Goal: Task Accomplishment & Management: Manage account settings

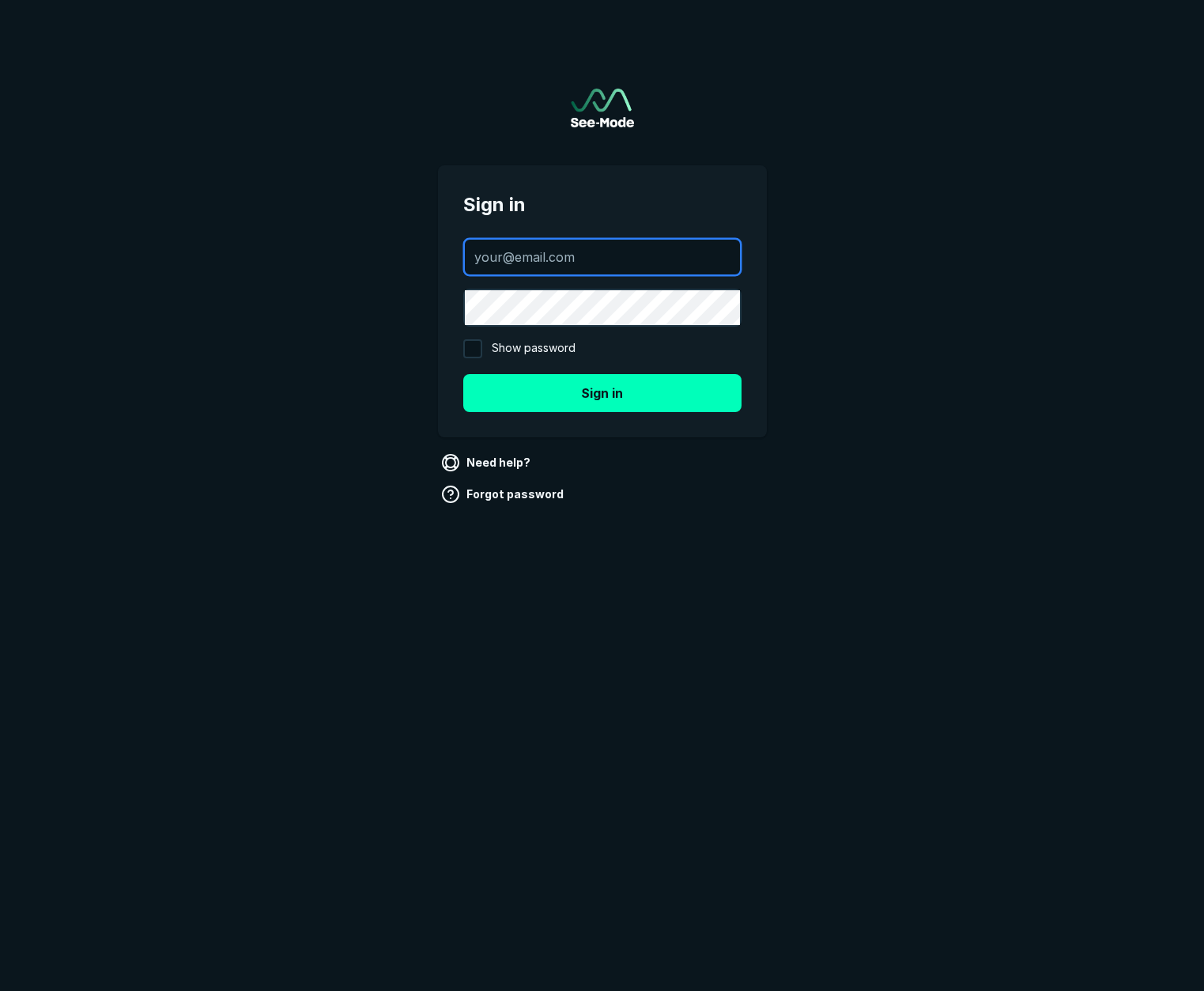
type input "[EMAIL_ADDRESS][DOMAIN_NAME]"
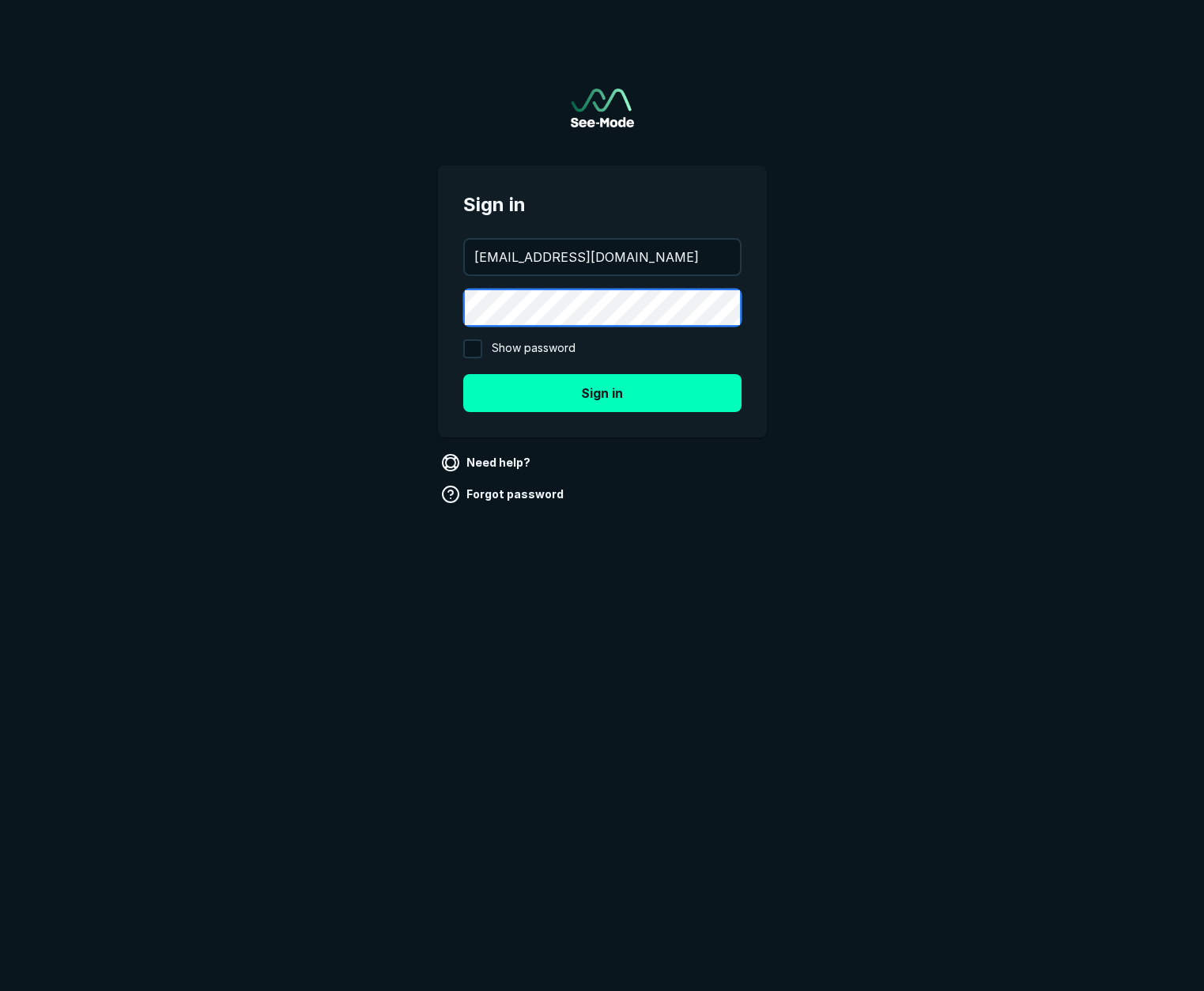
click at [602, 393] on button "Sign in" at bounding box center [603, 393] width 278 height 38
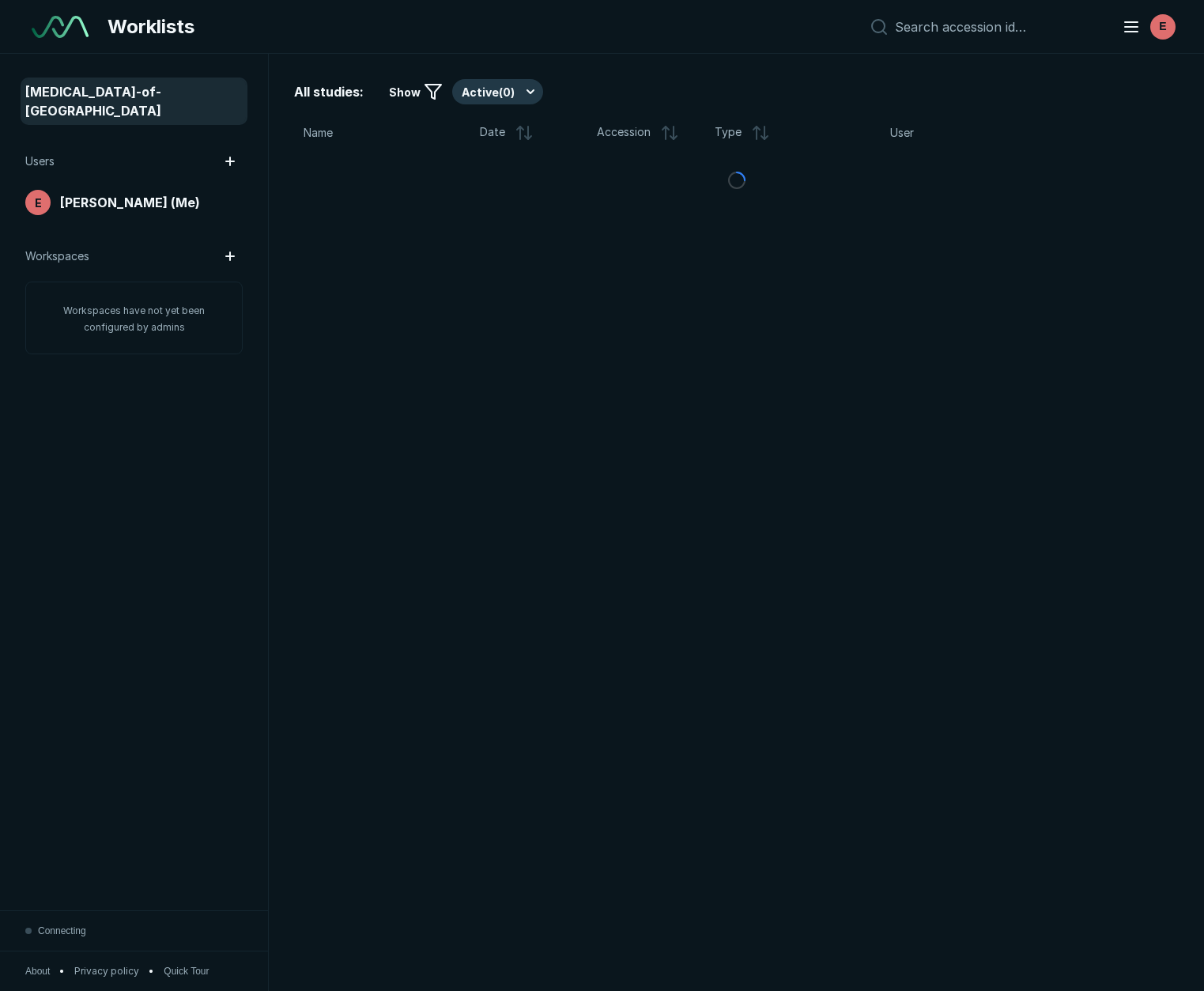
scroll to position [5964, 6014]
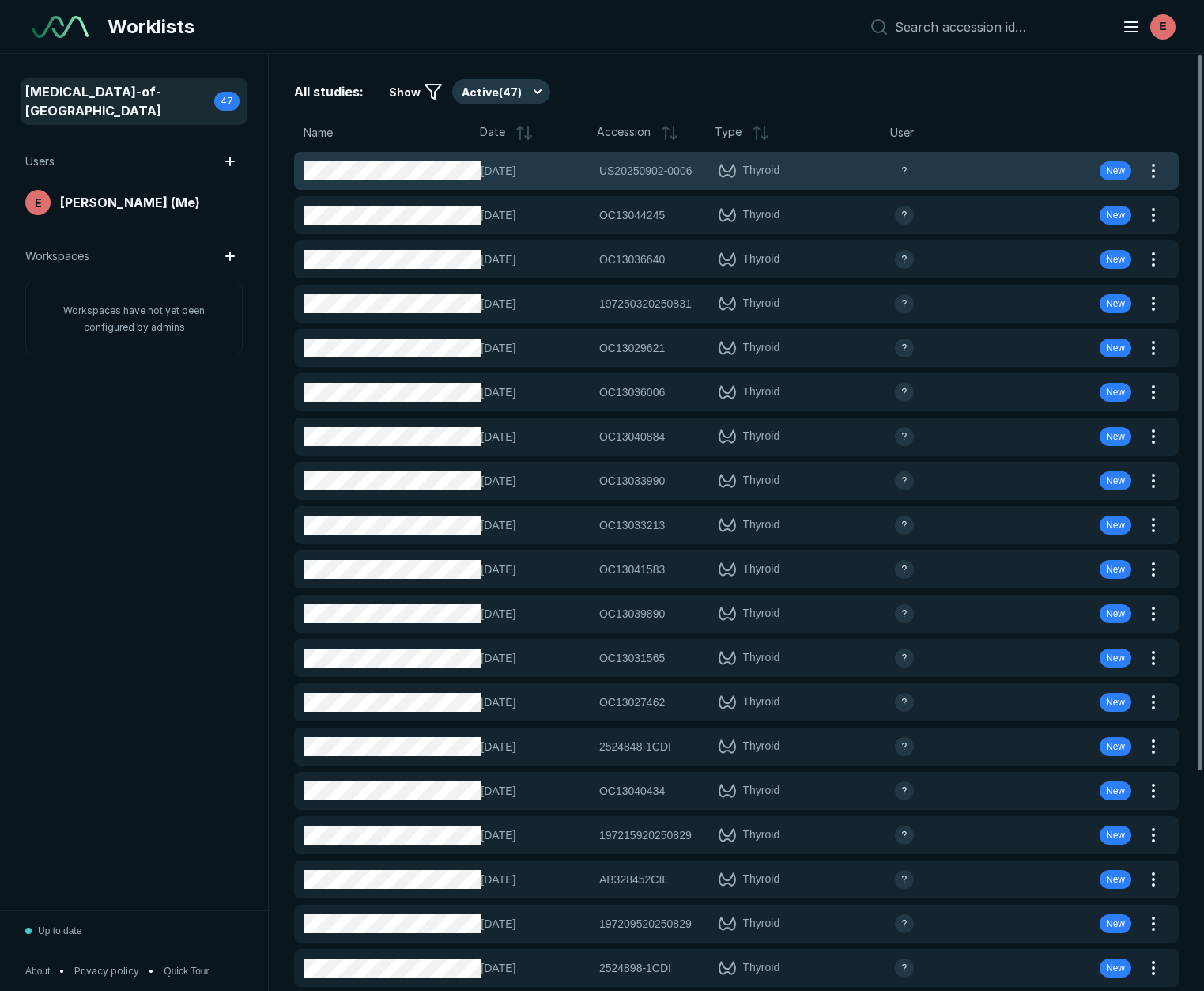
drag, startPoint x: 1149, startPoint y: 169, endPoint x: 1155, endPoint y: 185, distance: 17.1
click at [1149, 169] on button "button" at bounding box center [1153, 170] width 25 height 25
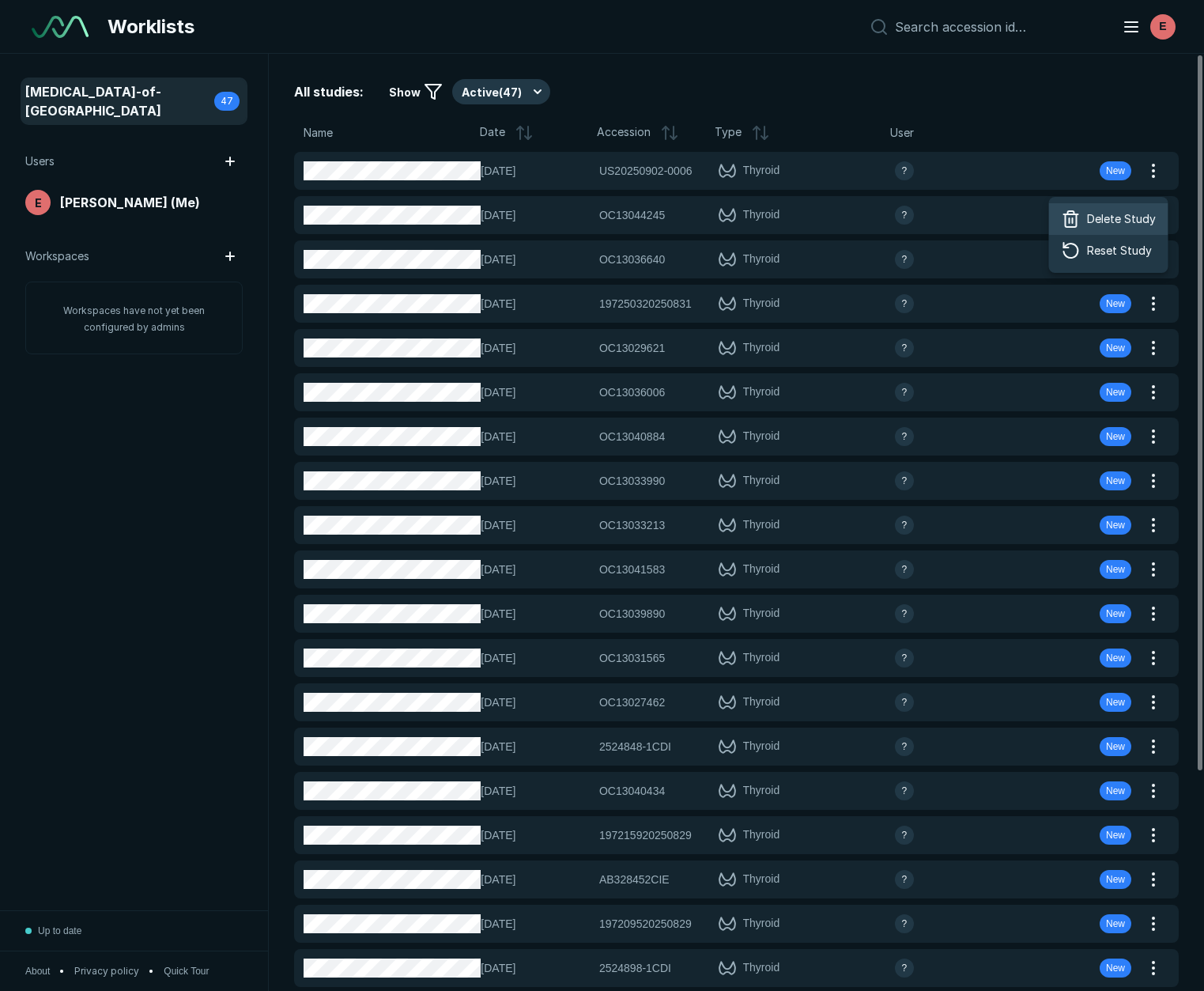
click at [1138, 217] on span "Delete Study" at bounding box center [1121, 219] width 69 height 18
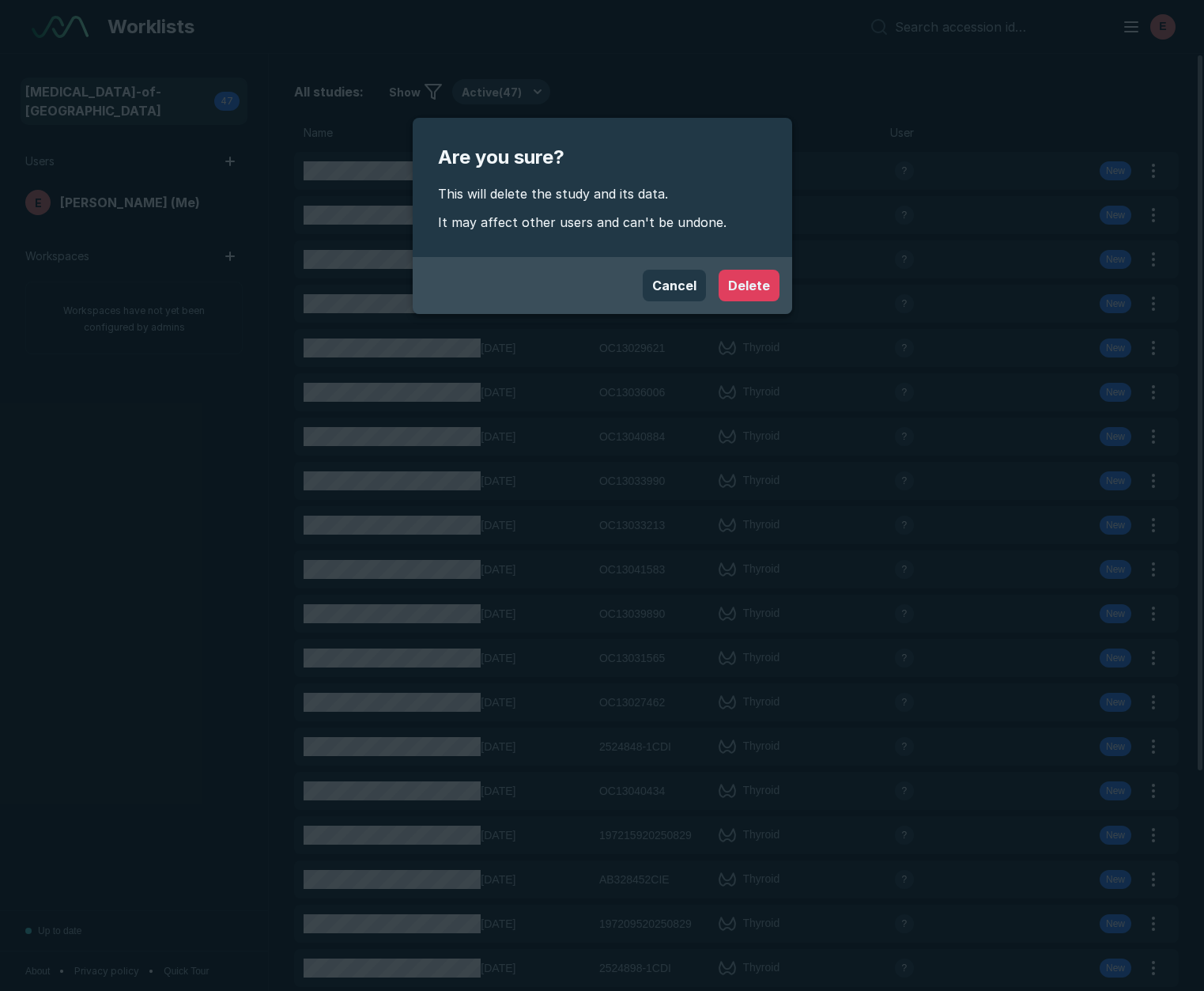
click at [758, 287] on button "Delete" at bounding box center [749, 286] width 61 height 32
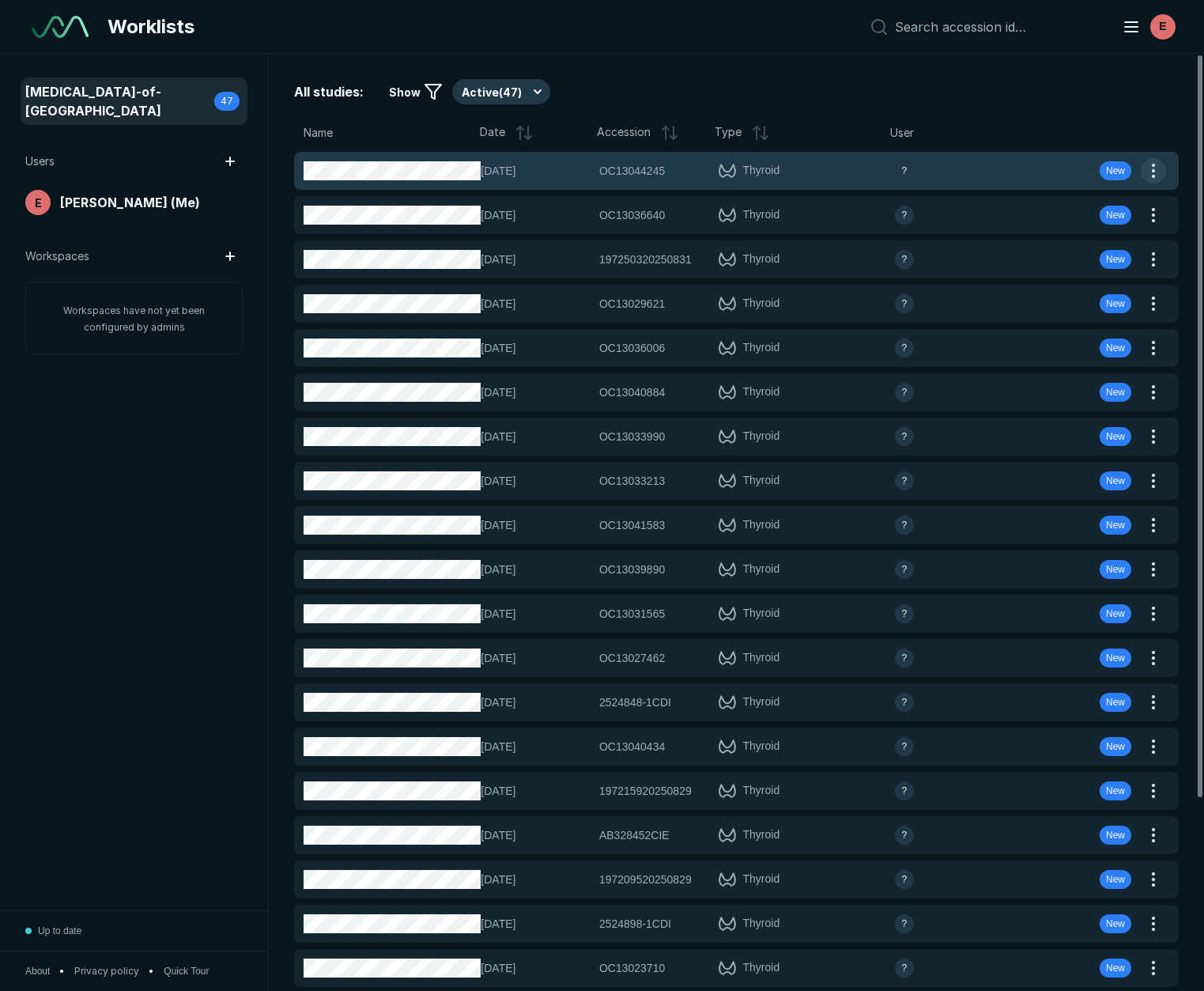
click at [1152, 168] on button "button" at bounding box center [1153, 170] width 25 height 25
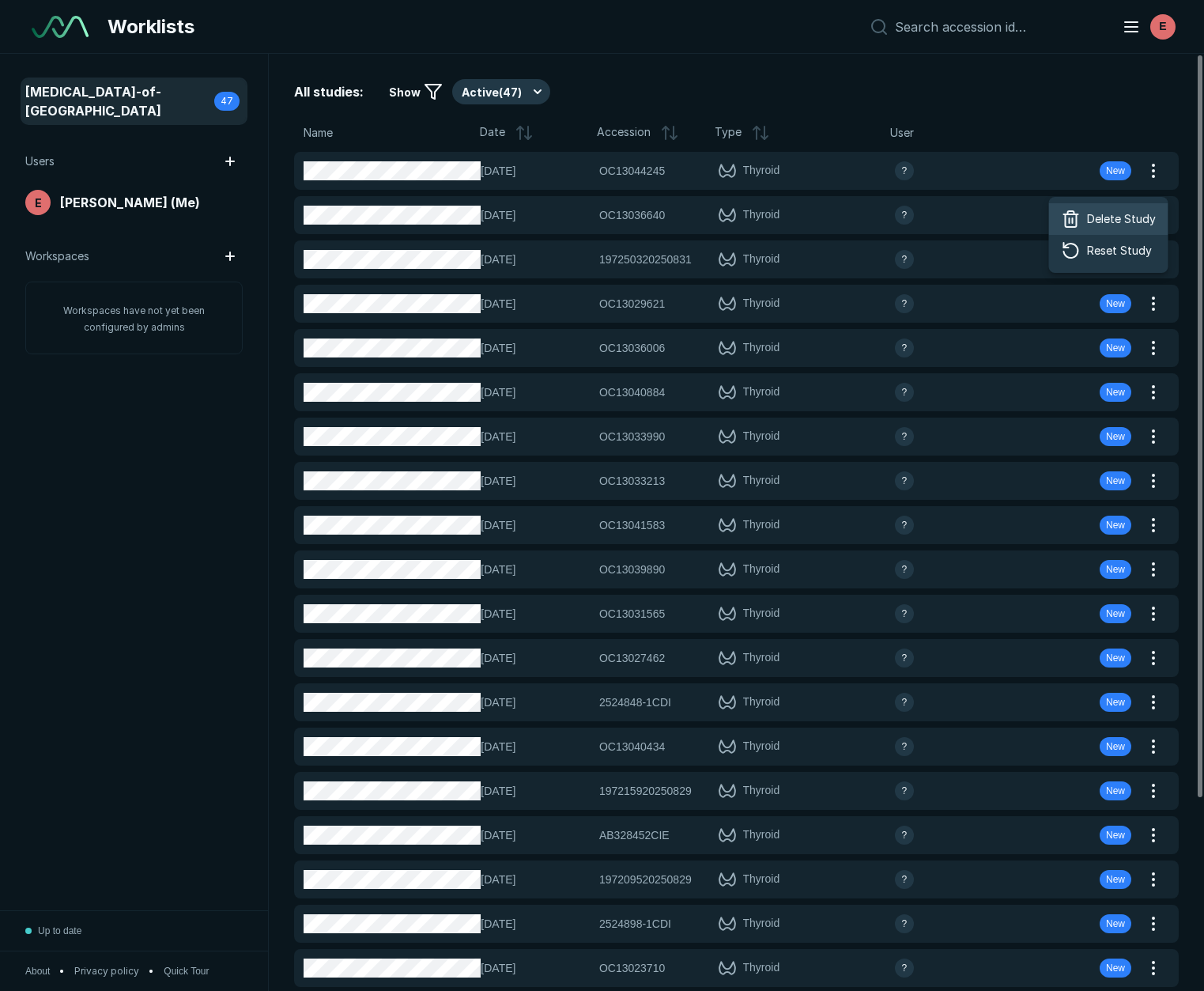
click at [1107, 223] on span "Delete Study" at bounding box center [1121, 219] width 69 height 18
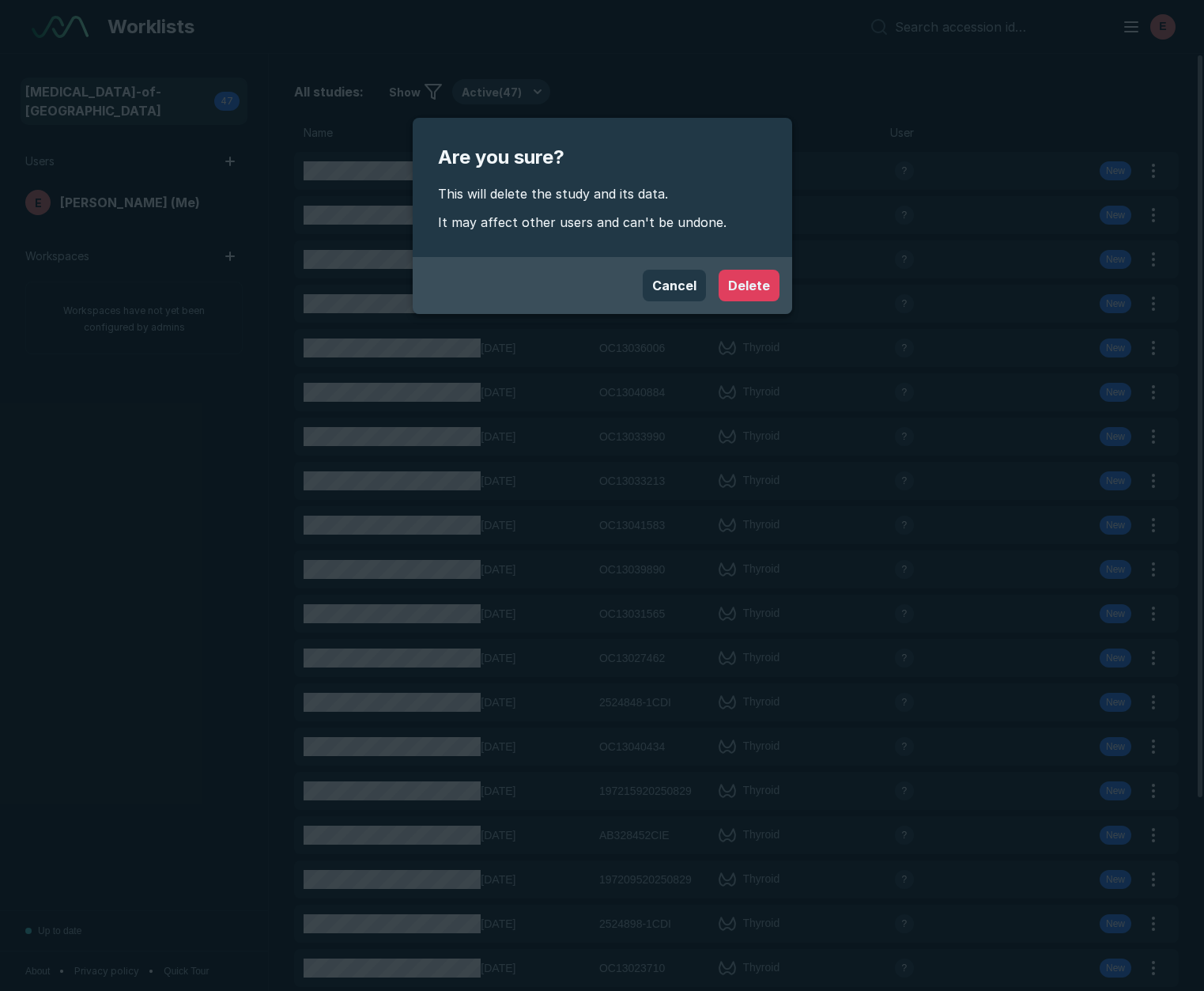
click at [748, 276] on button "Delete" at bounding box center [749, 286] width 61 height 32
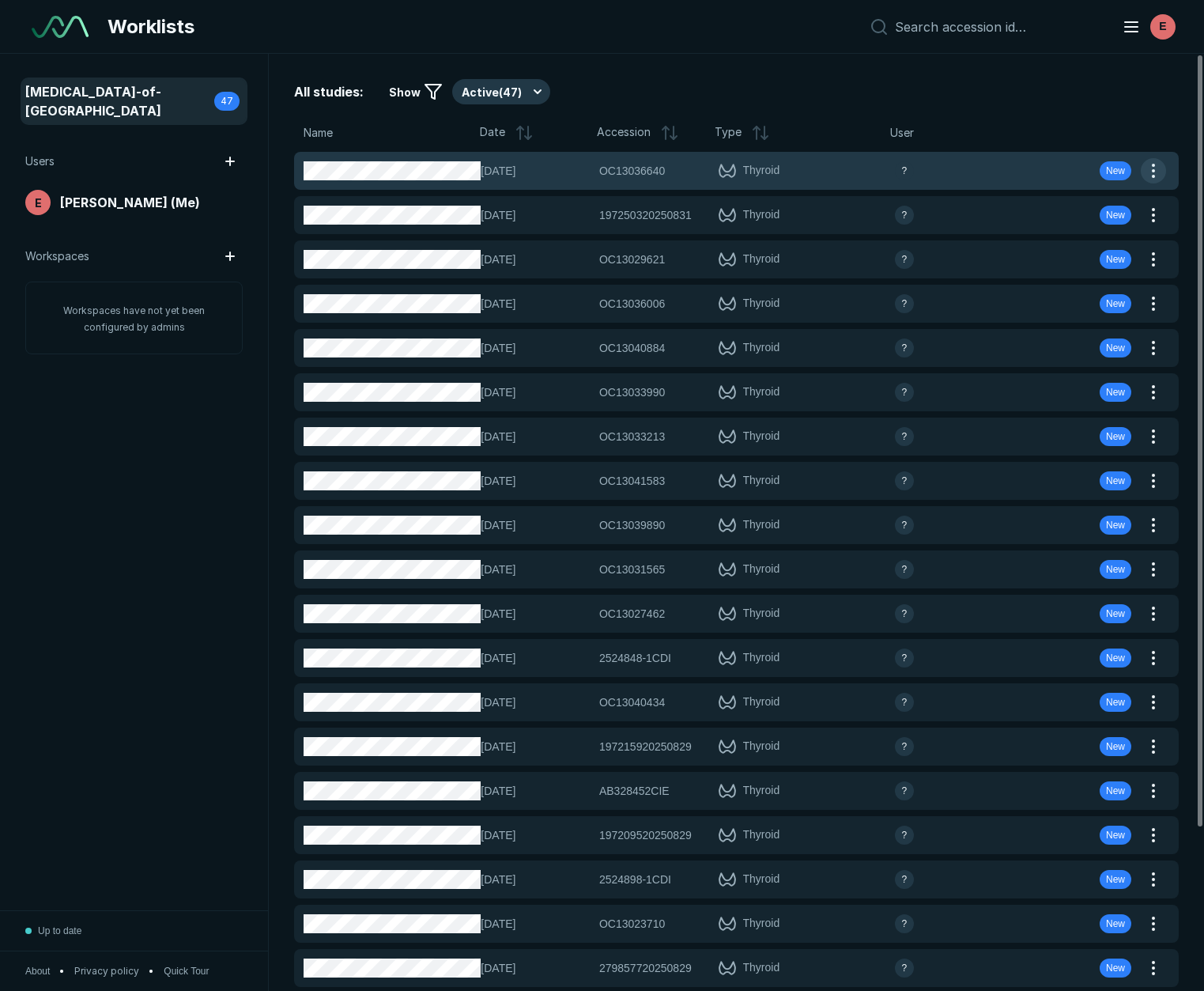
click at [1152, 173] on button "button" at bounding box center [1153, 170] width 25 height 25
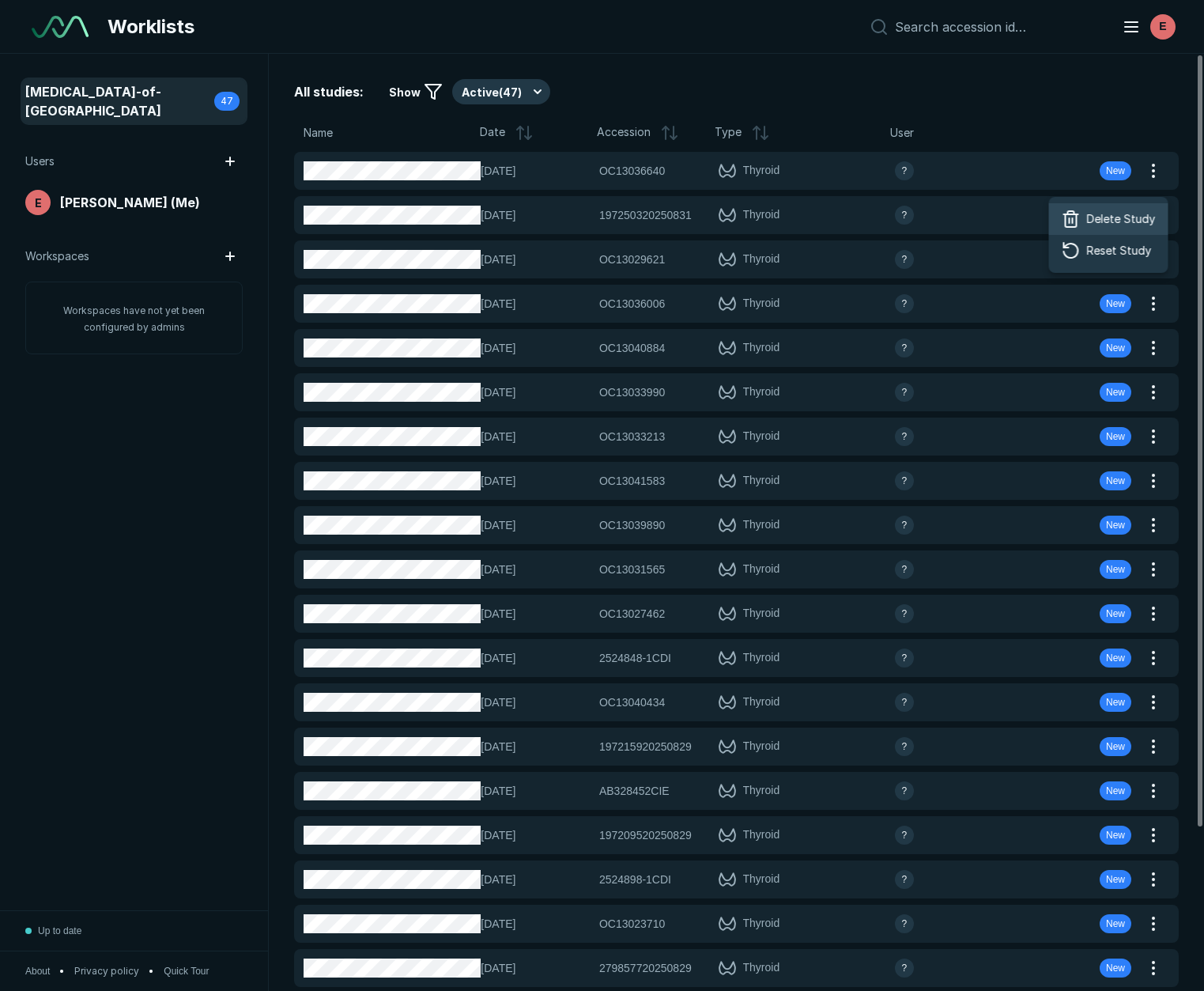
click at [1104, 215] on span "Delete Study" at bounding box center [1121, 219] width 69 height 18
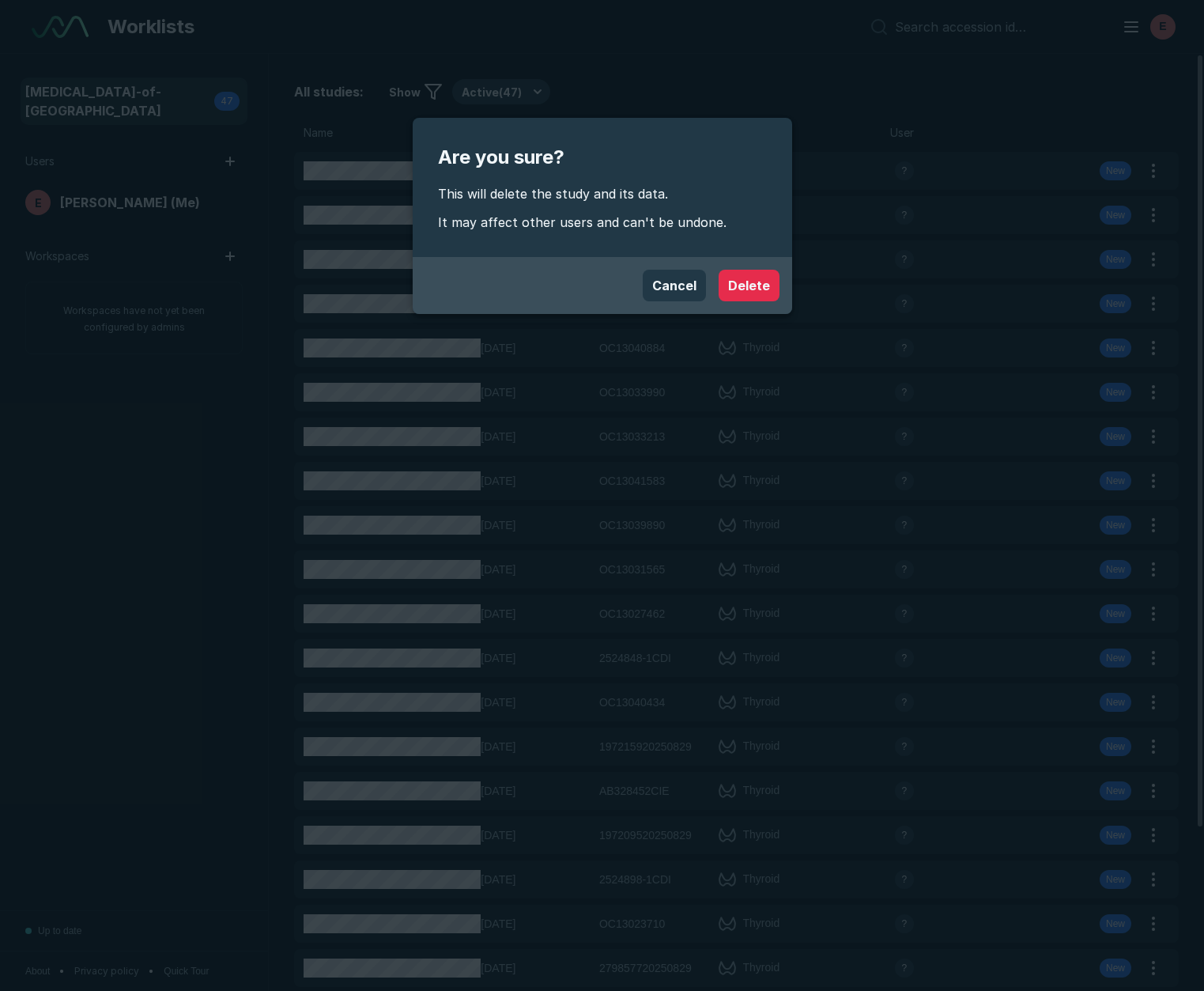
drag, startPoint x: 724, startPoint y: 278, endPoint x: 733, endPoint y: 279, distance: 9.1
click at [726, 279] on button "Delete" at bounding box center [749, 286] width 61 height 32
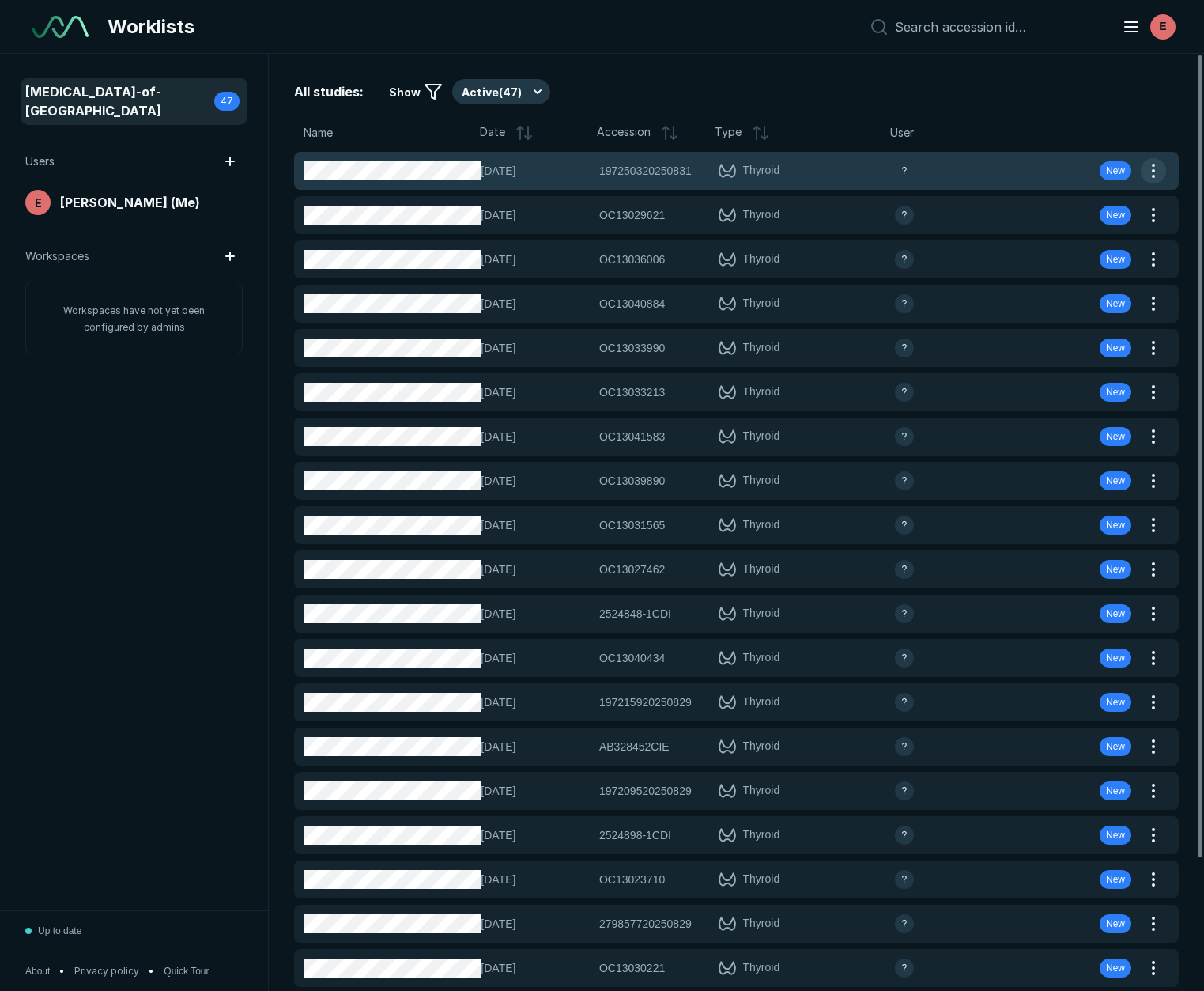
click at [1155, 167] on button "button" at bounding box center [1153, 170] width 25 height 25
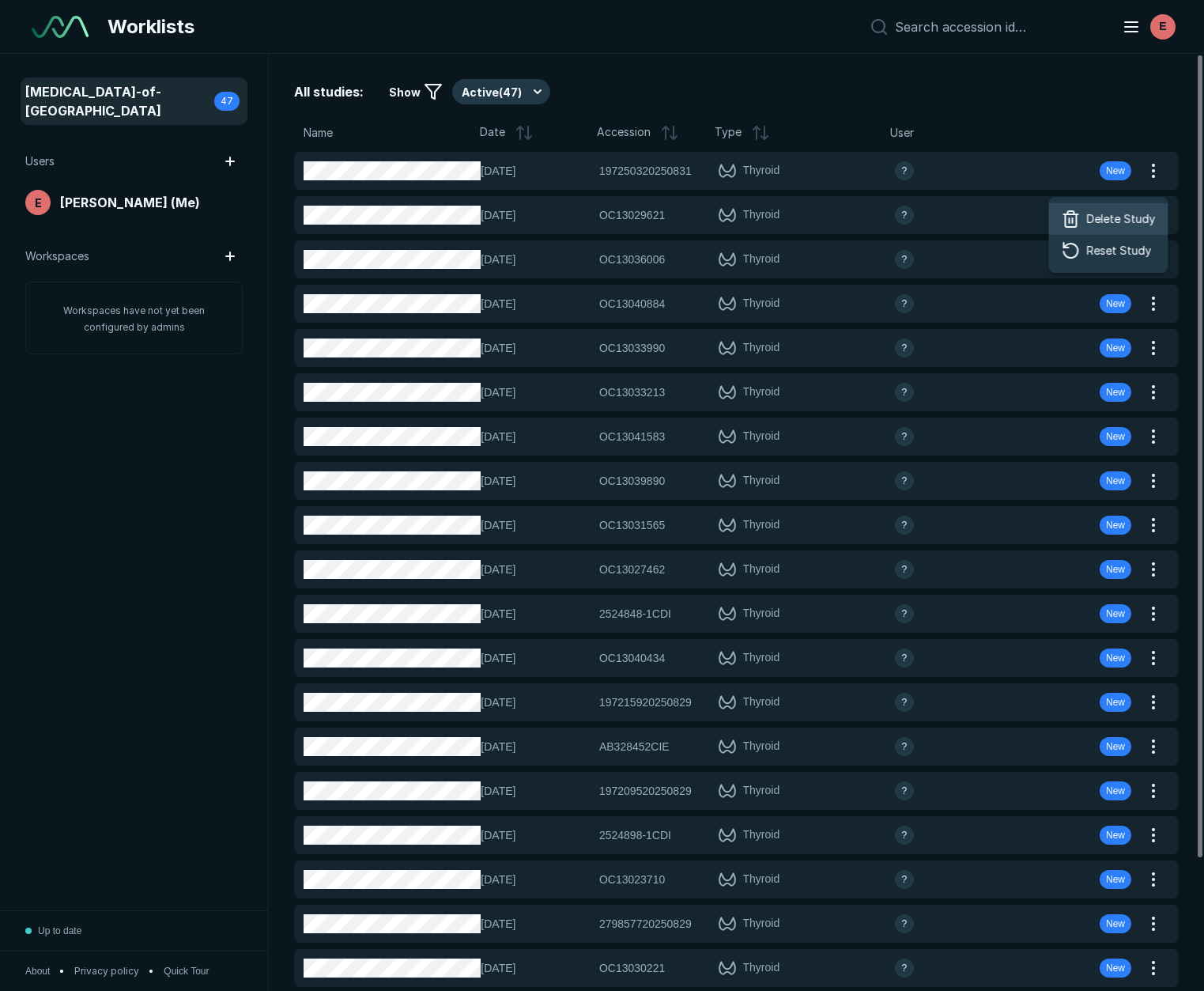
click at [1094, 217] on span "Delete Study" at bounding box center [1121, 219] width 69 height 18
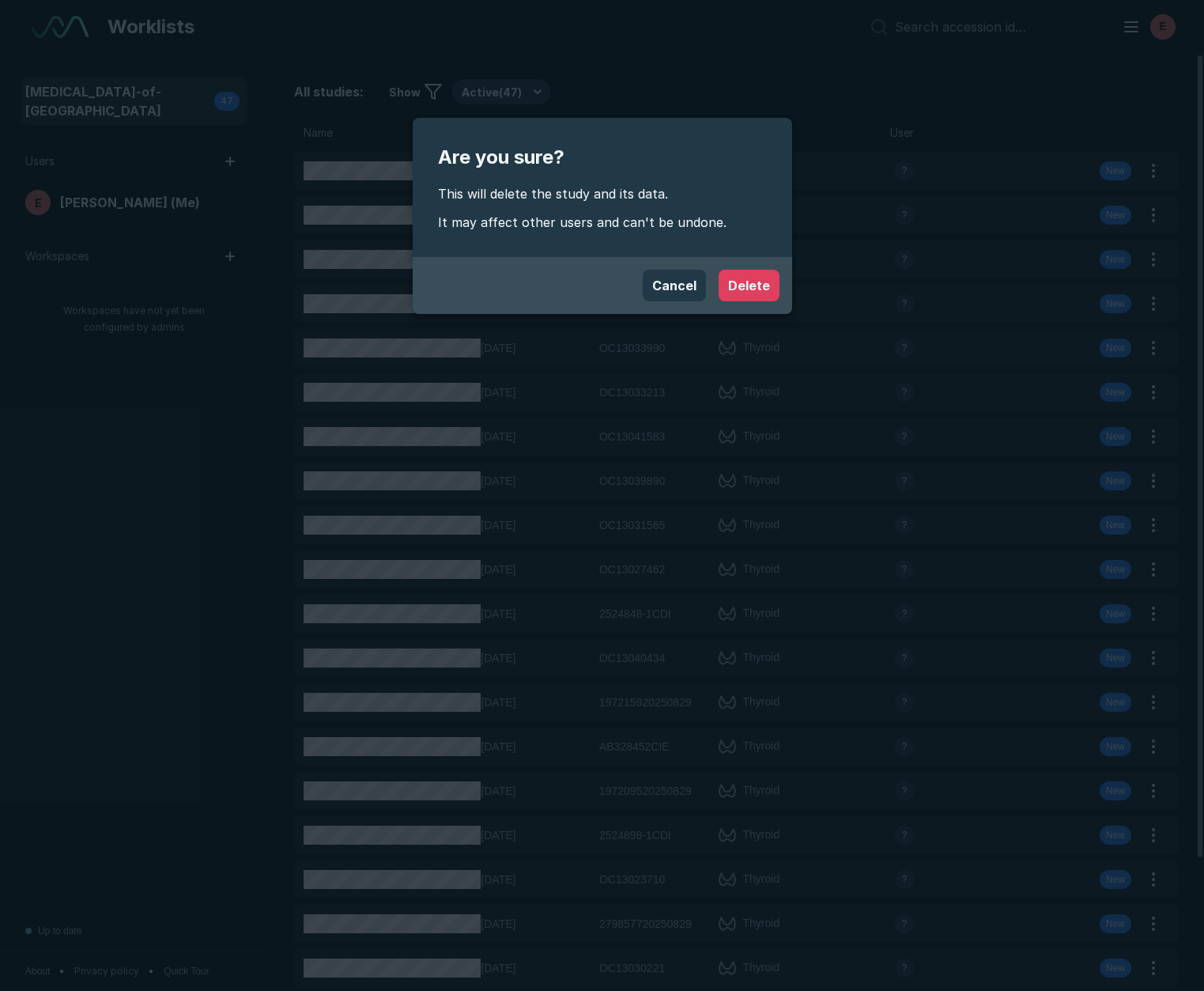
click at [741, 278] on button "Delete" at bounding box center [749, 286] width 61 height 32
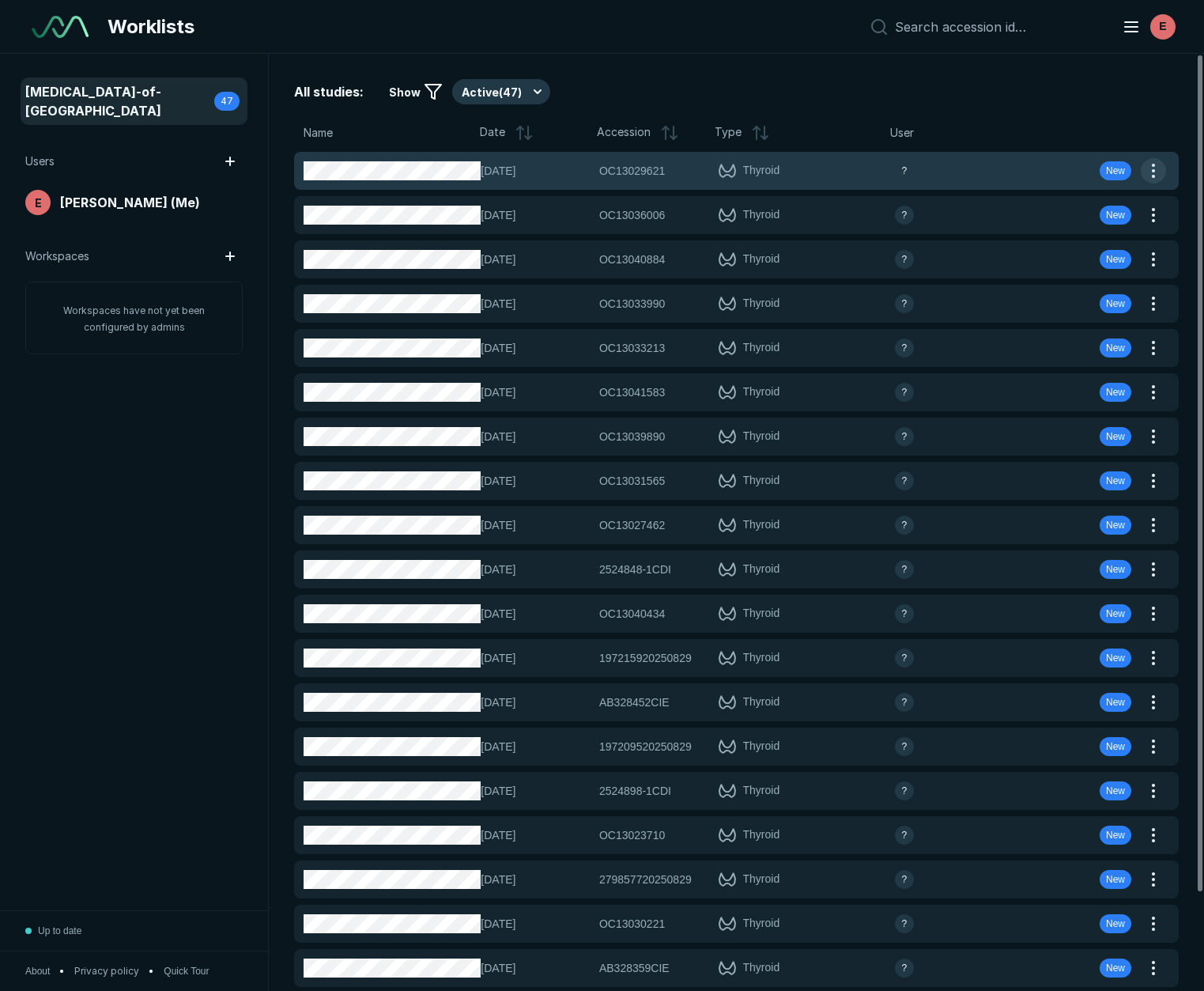
click at [1157, 168] on button "button" at bounding box center [1153, 170] width 25 height 25
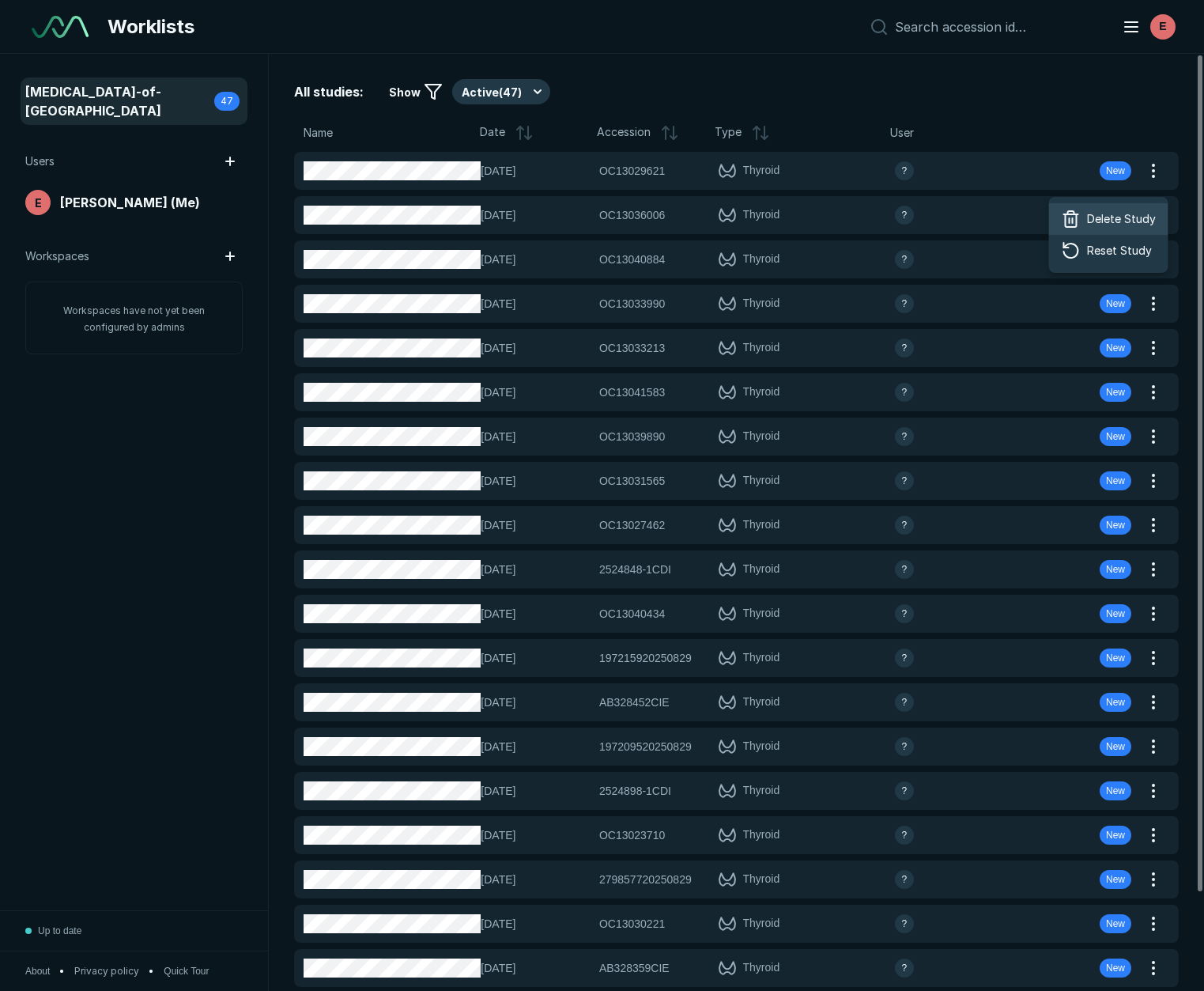
click at [1107, 220] on span "Delete Study" at bounding box center [1121, 219] width 69 height 18
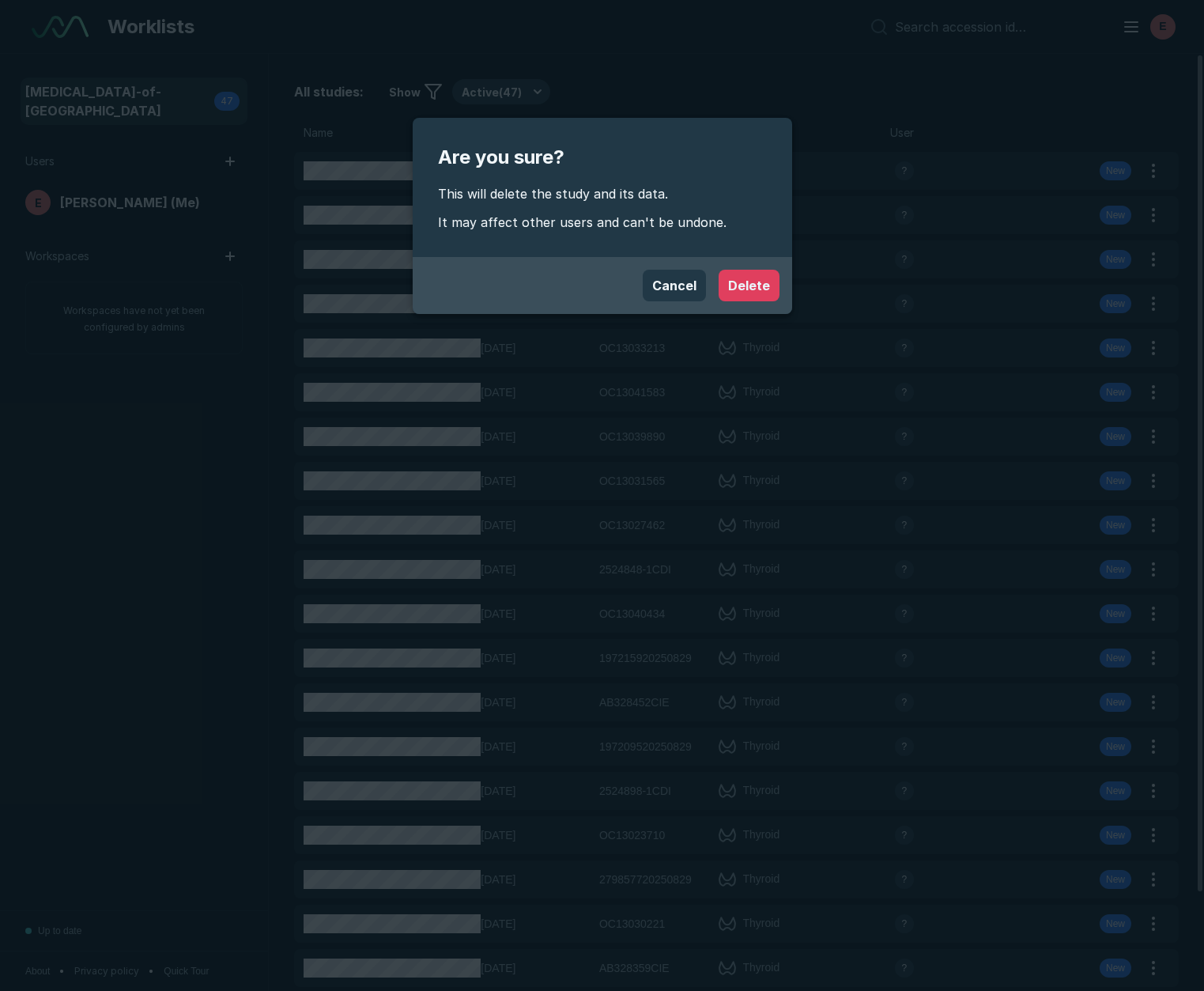
click at [754, 283] on button "Delete" at bounding box center [749, 286] width 61 height 32
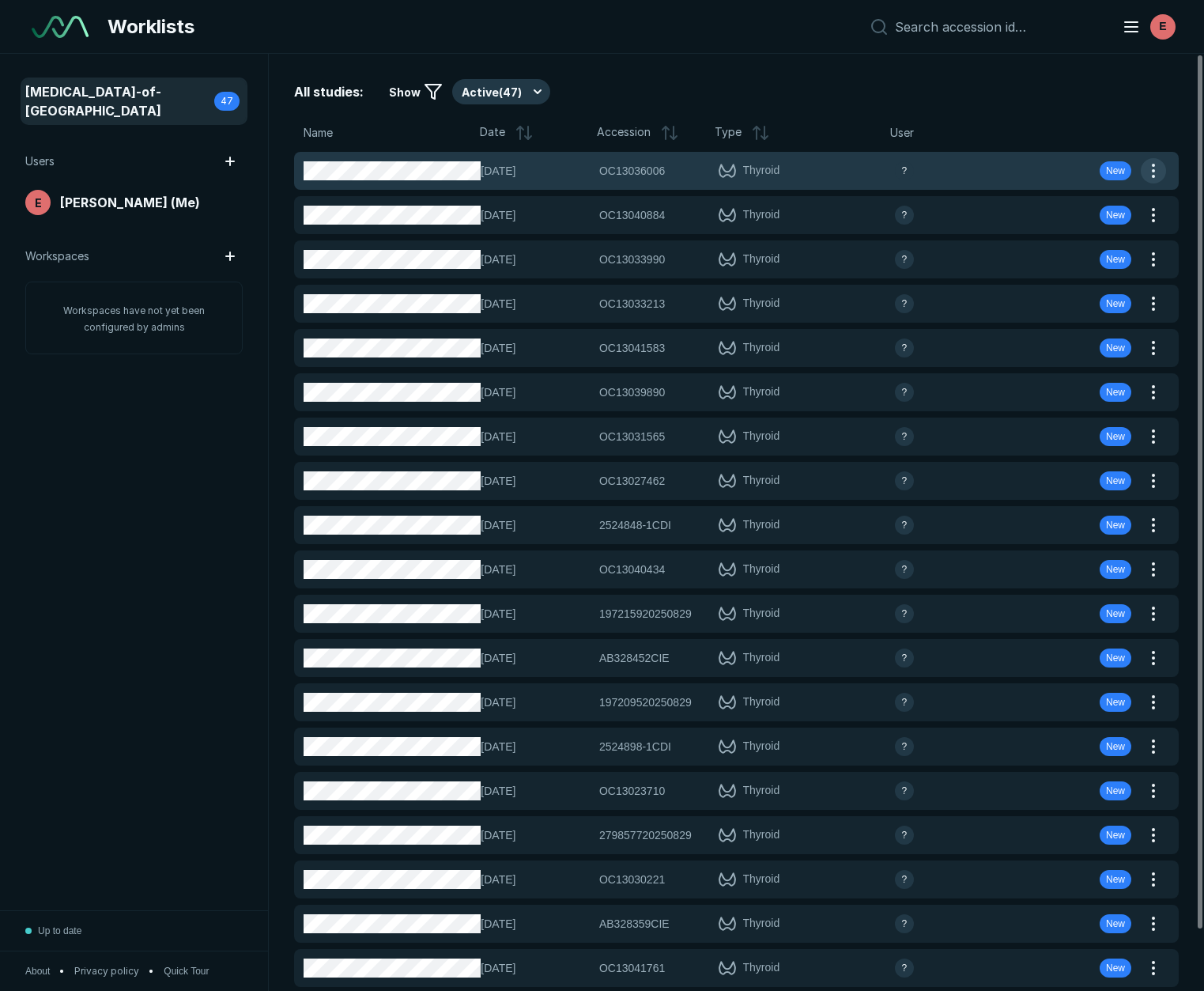
click at [1160, 173] on button "button" at bounding box center [1153, 170] width 25 height 25
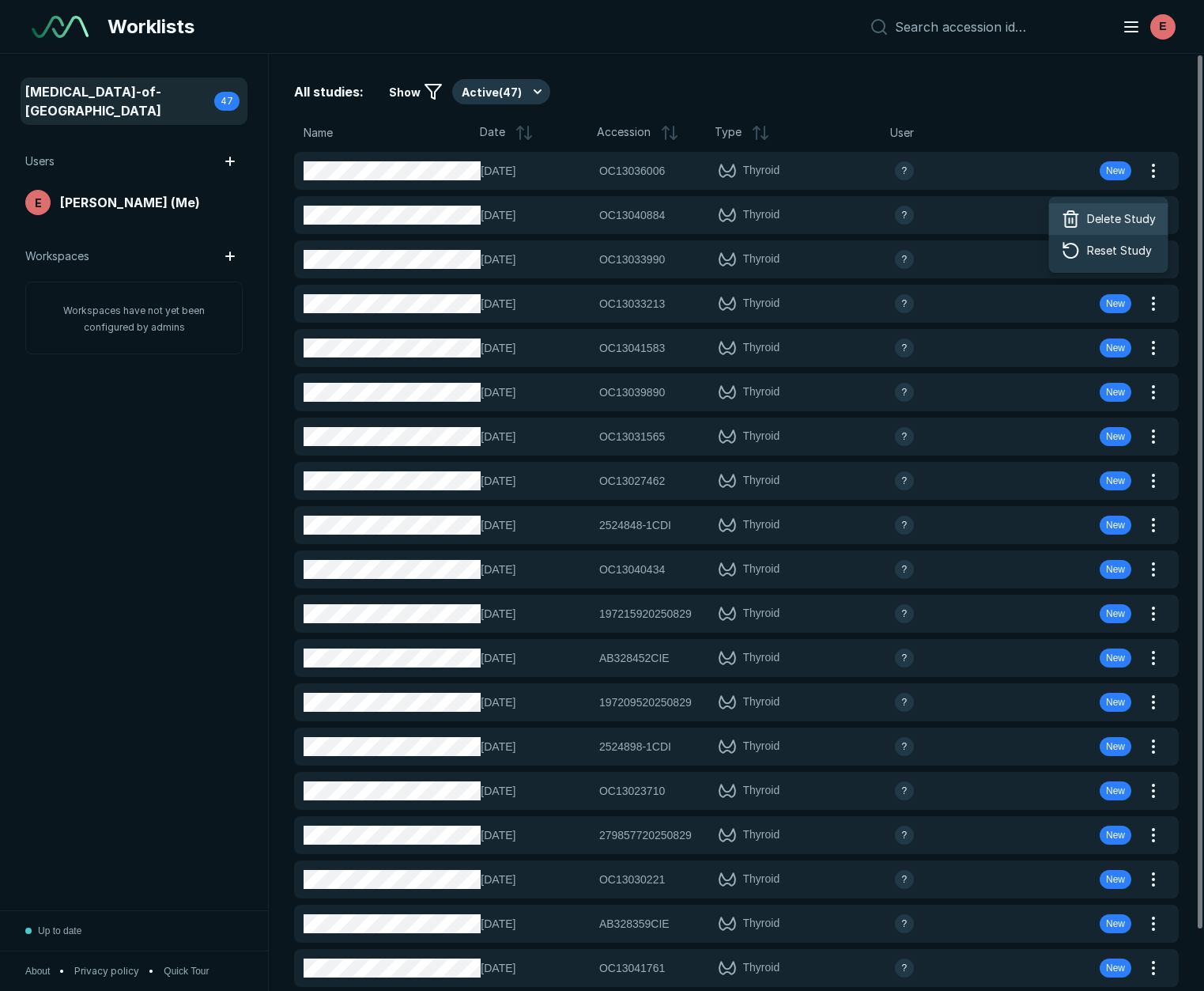
click at [1103, 221] on span "Delete Study" at bounding box center [1121, 219] width 69 height 18
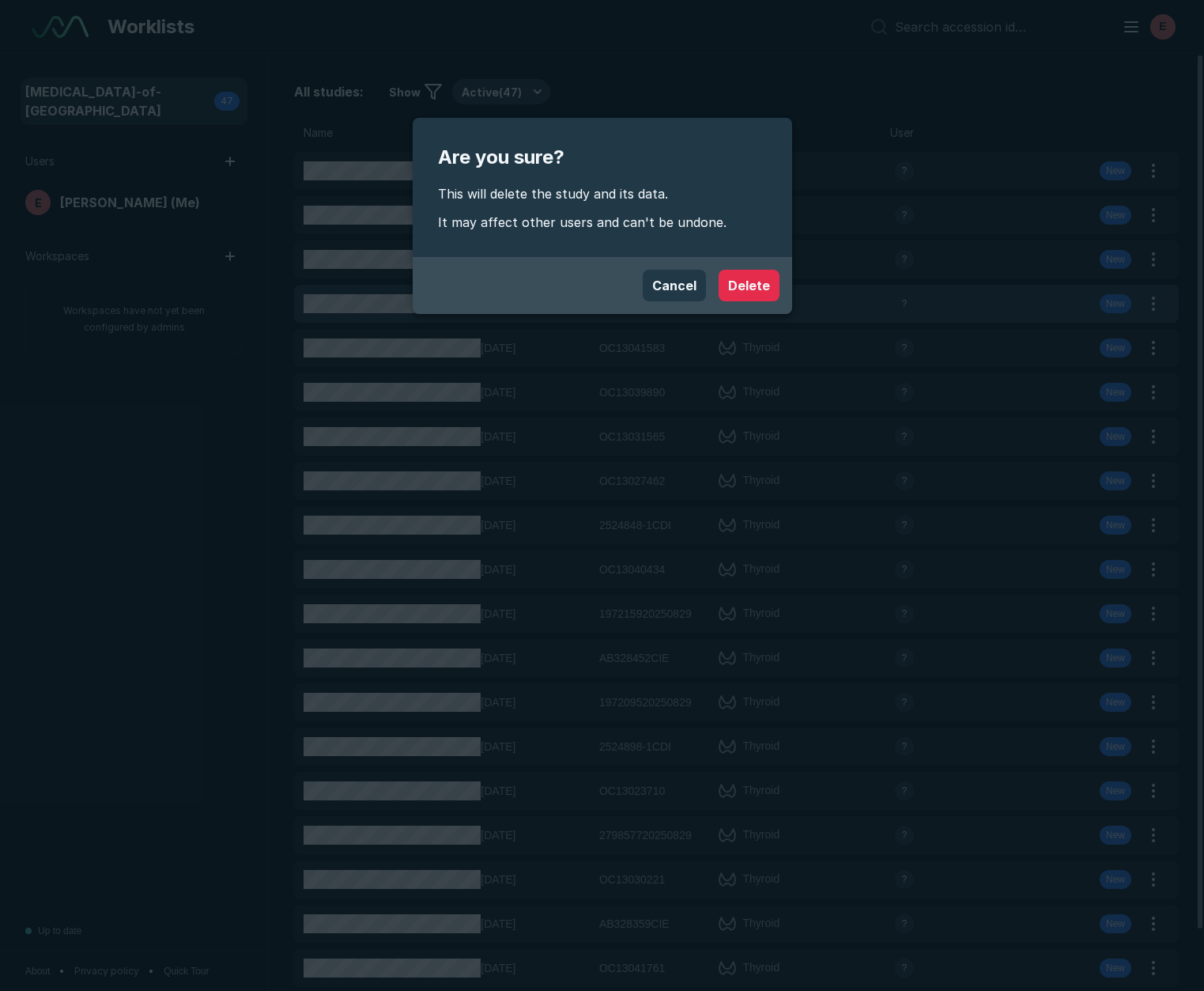
drag, startPoint x: 742, startPoint y: 286, endPoint x: 804, endPoint y: 277, distance: 62.6
click at [742, 286] on button "Delete" at bounding box center [749, 286] width 61 height 32
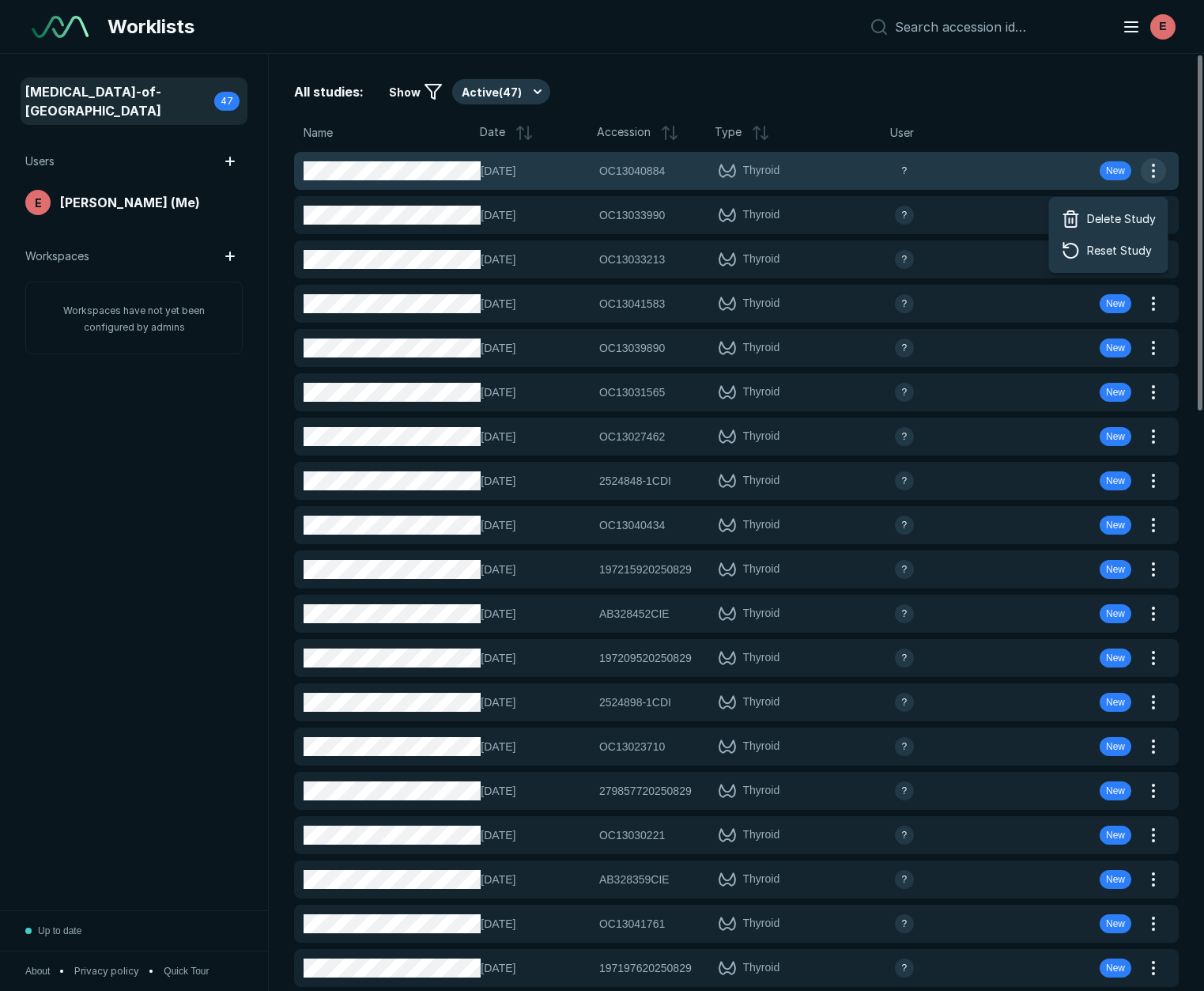
click at [1155, 181] on button "button" at bounding box center [1153, 170] width 25 height 25
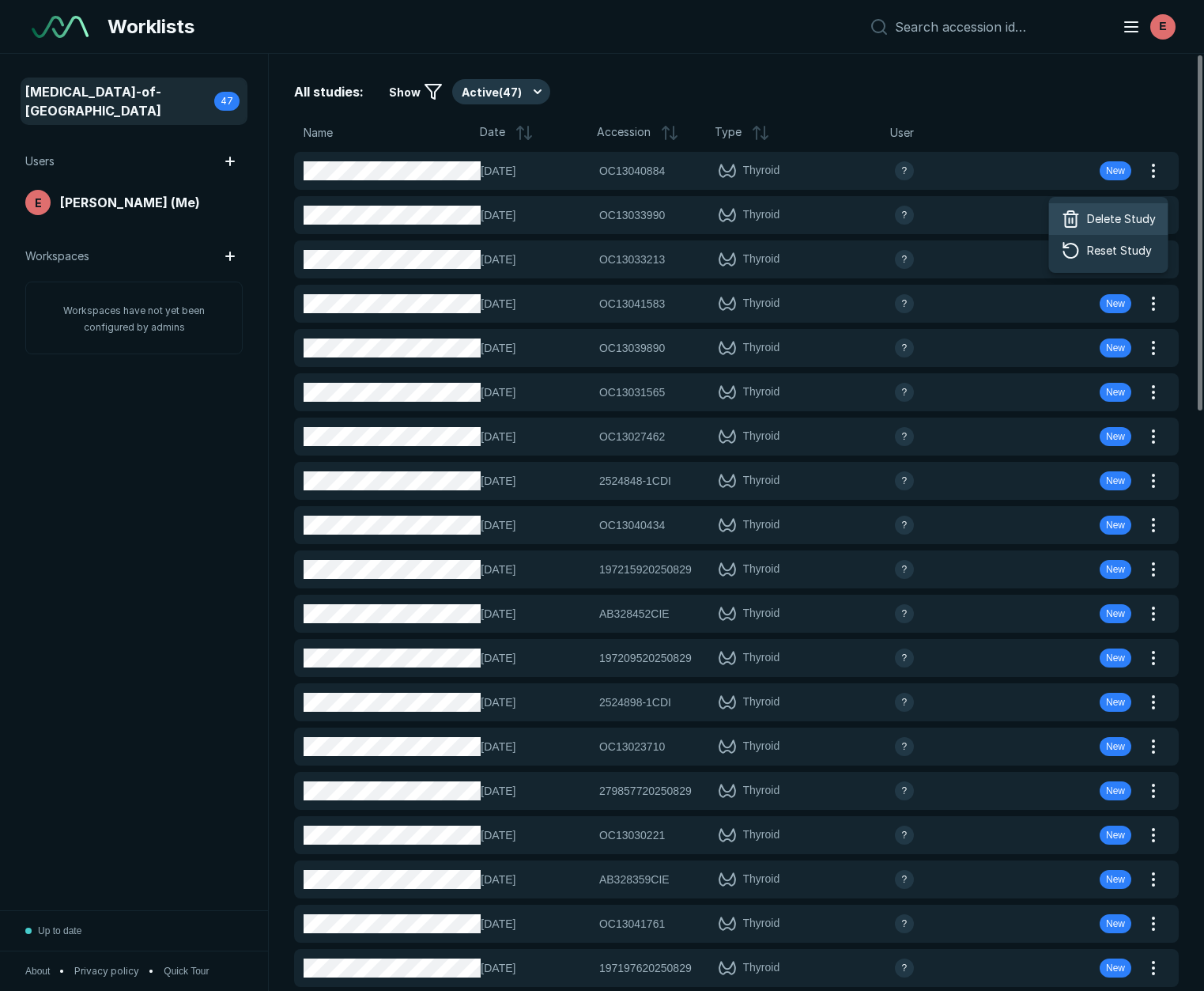
click at [1085, 223] on div "Delete Study" at bounding box center [1108, 219] width 120 height 32
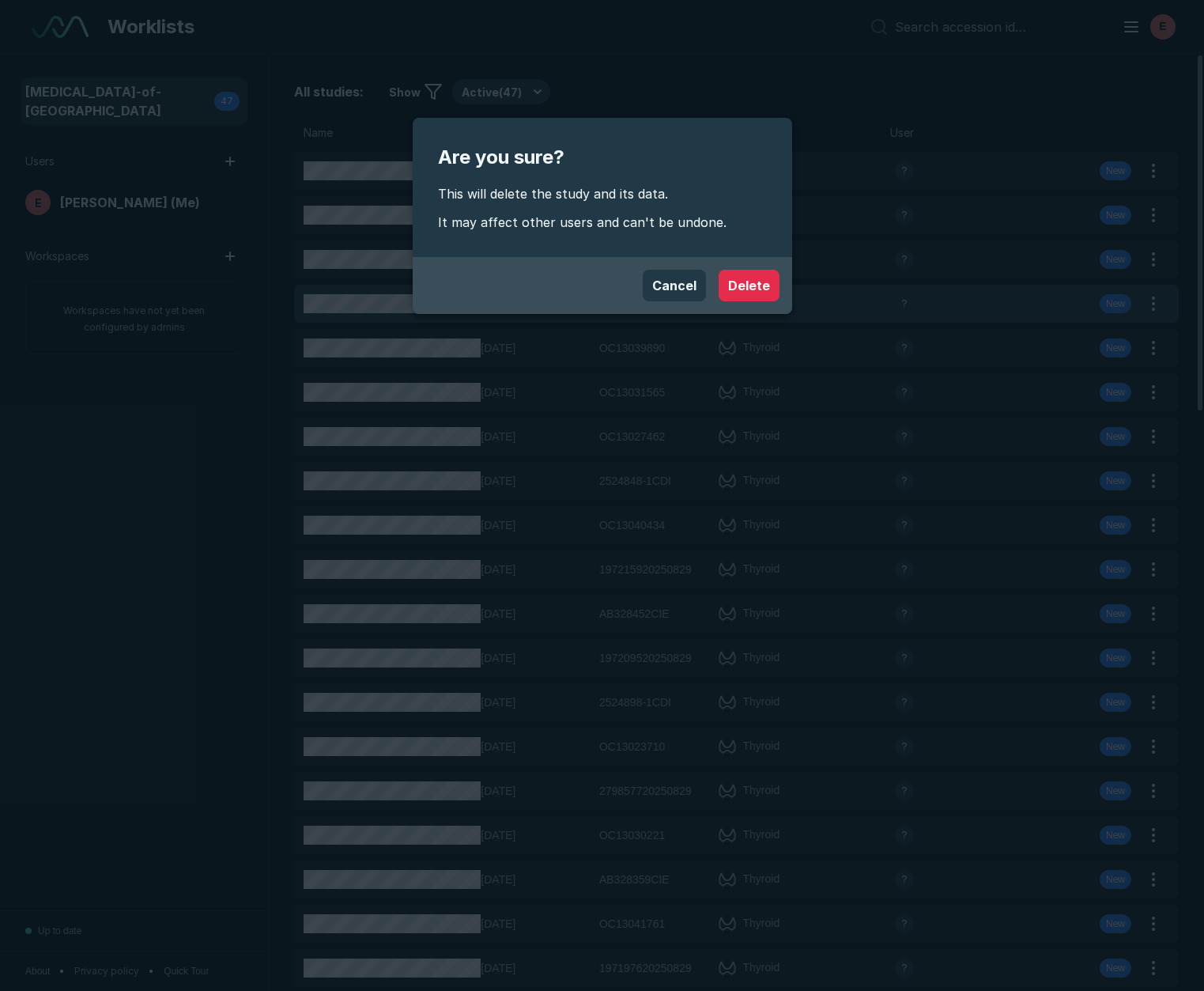
drag, startPoint x: 750, startPoint y: 288, endPoint x: 833, endPoint y: 284, distance: 83.1
click at [750, 288] on button "Delete" at bounding box center [749, 286] width 61 height 32
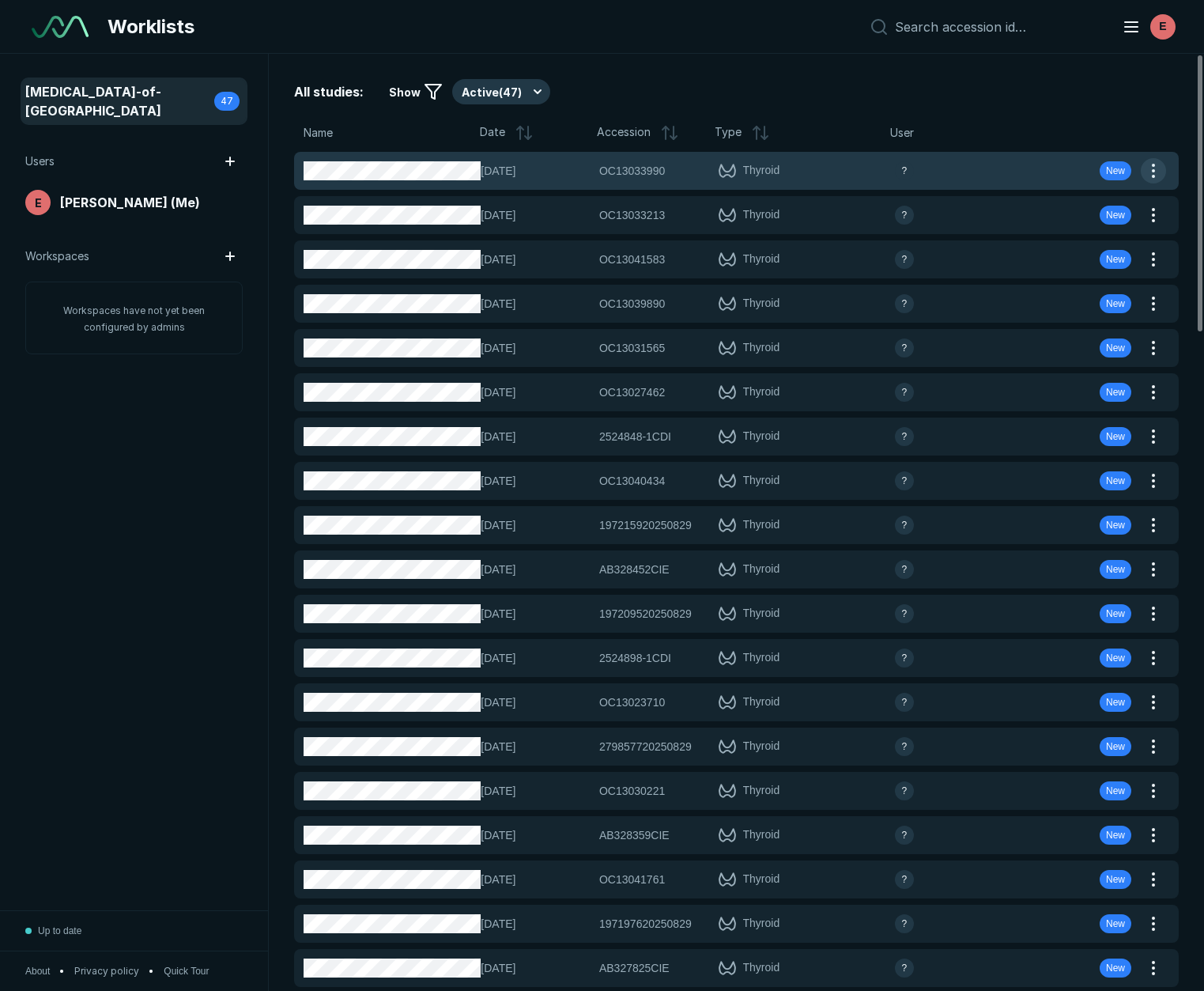
click at [1154, 169] on button "button" at bounding box center [1153, 170] width 25 height 25
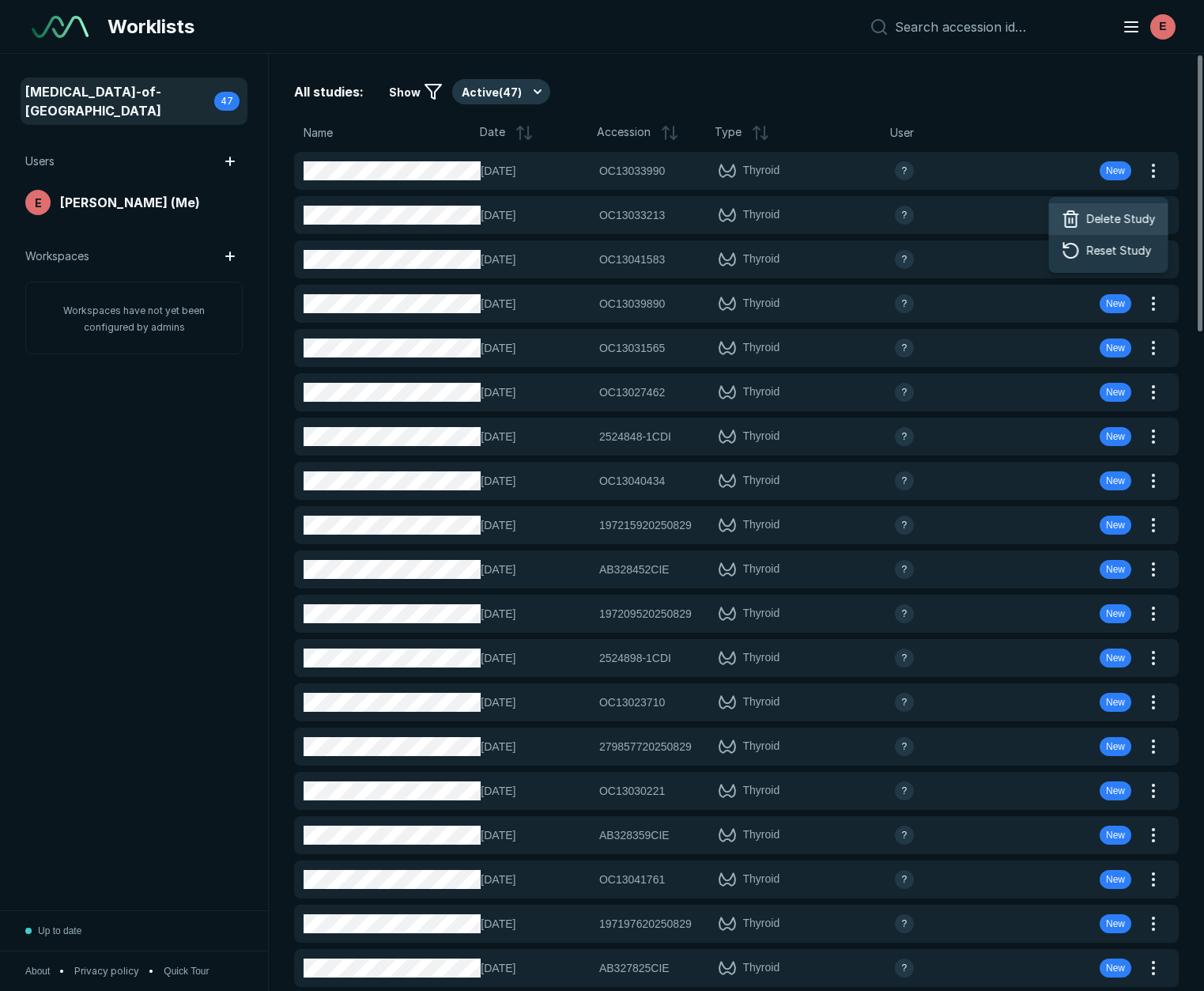
click at [1111, 217] on span "Delete Study" at bounding box center [1121, 219] width 69 height 18
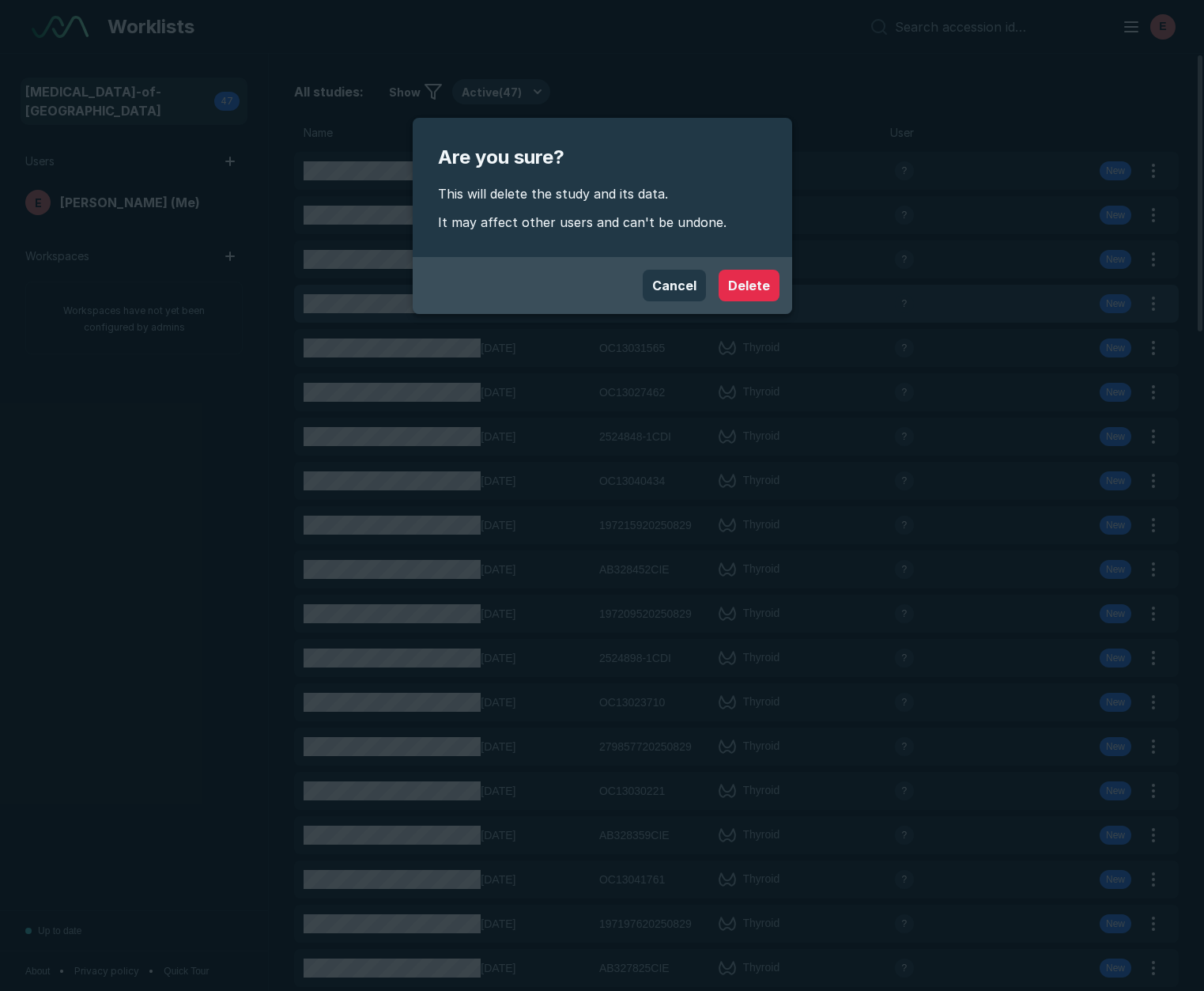
drag, startPoint x: 758, startPoint y: 288, endPoint x: 919, endPoint y: 286, distance: 161.0
click at [757, 288] on button "Delete" at bounding box center [749, 286] width 61 height 32
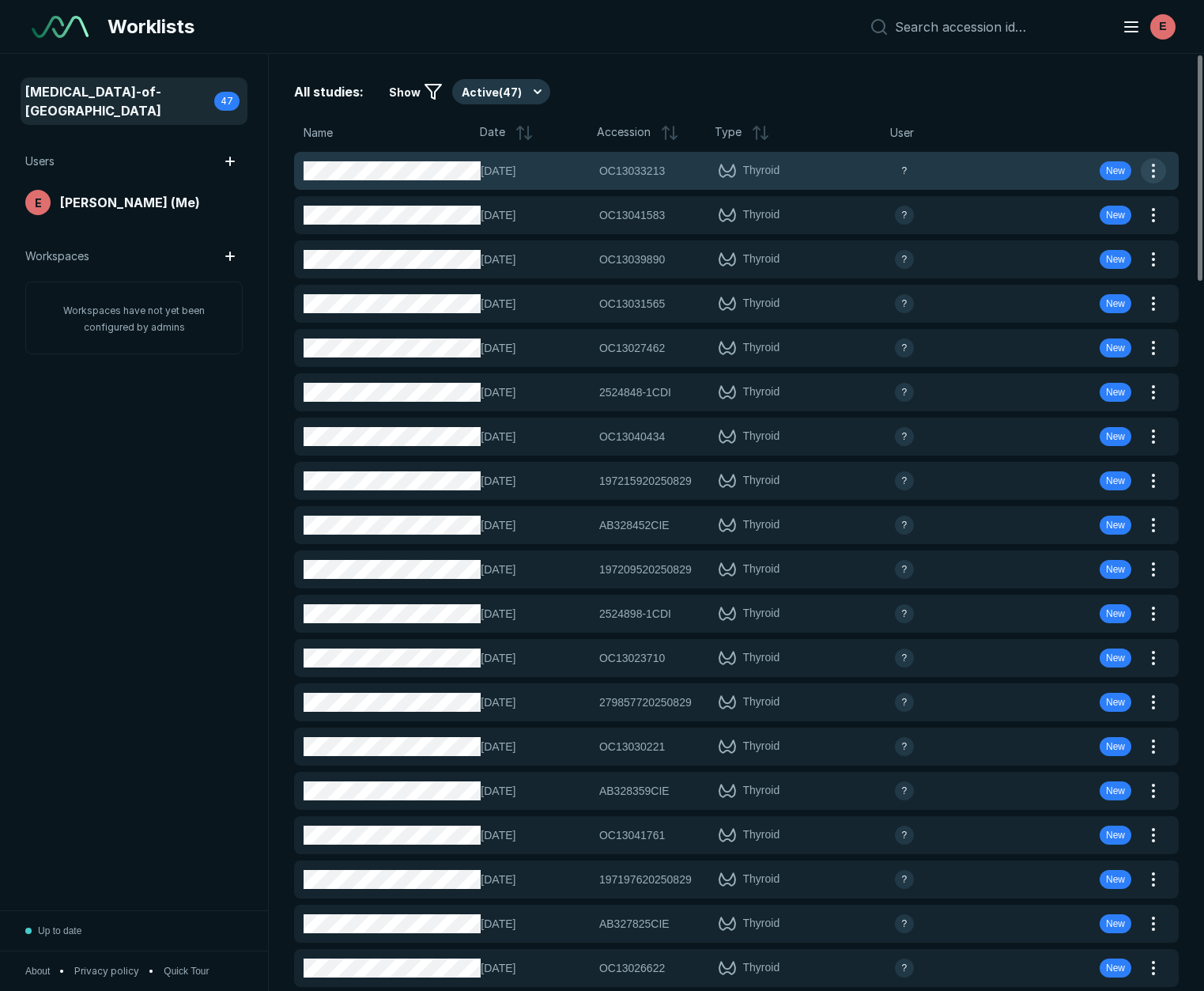
click at [1159, 178] on button "button" at bounding box center [1153, 170] width 25 height 25
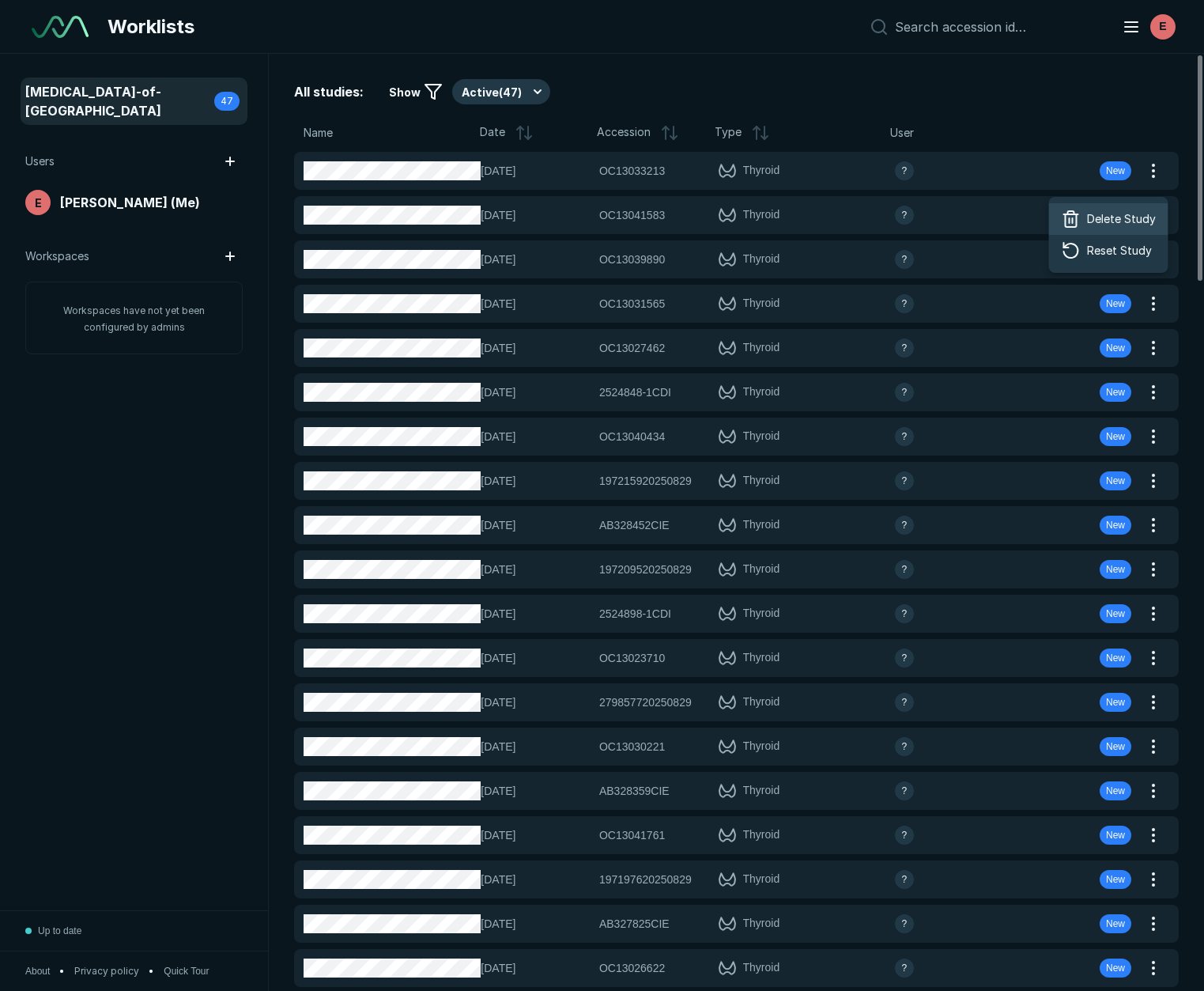
click at [1097, 214] on span "Delete Study" at bounding box center [1121, 219] width 69 height 18
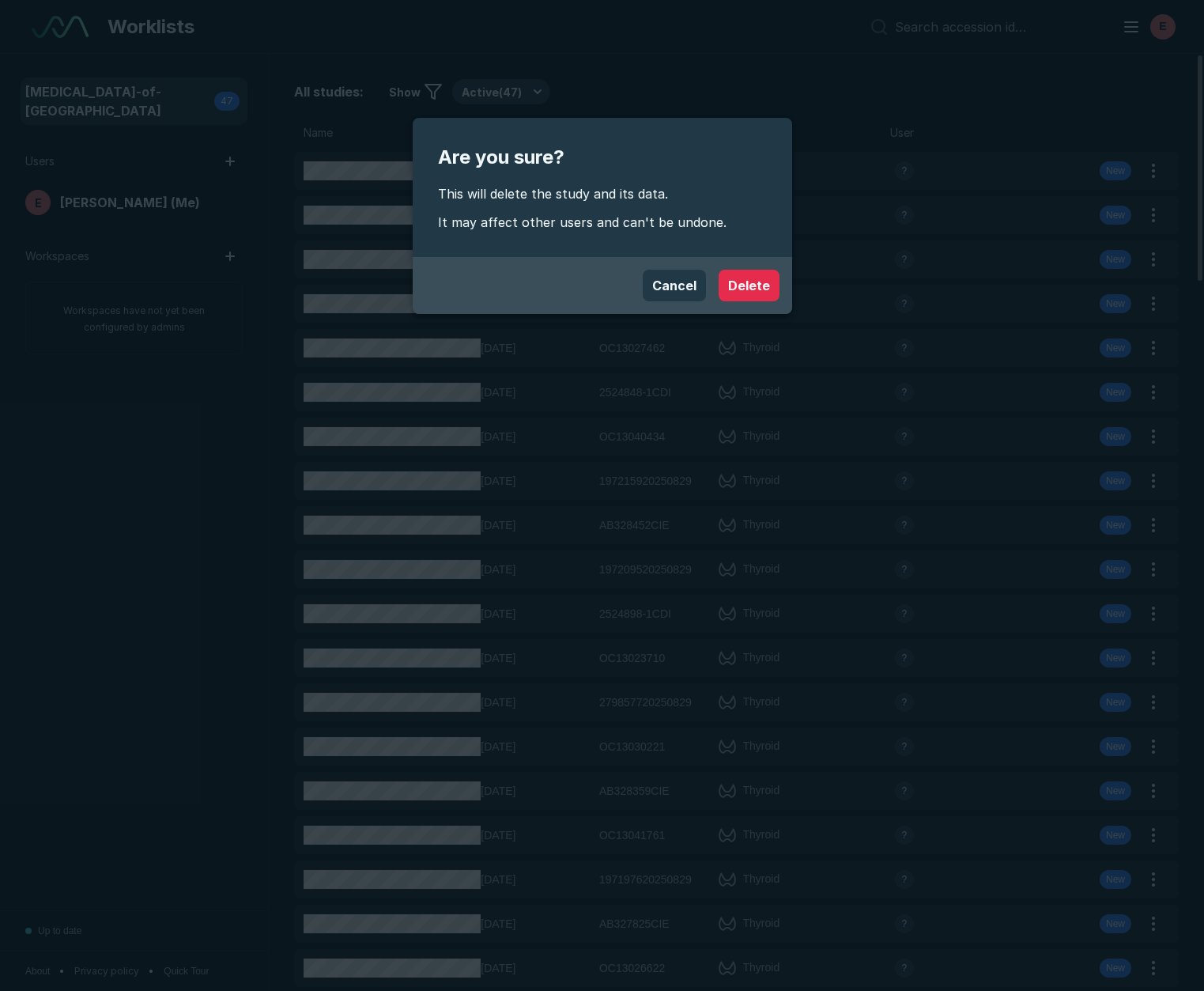
click at [745, 285] on button "Delete" at bounding box center [749, 286] width 61 height 32
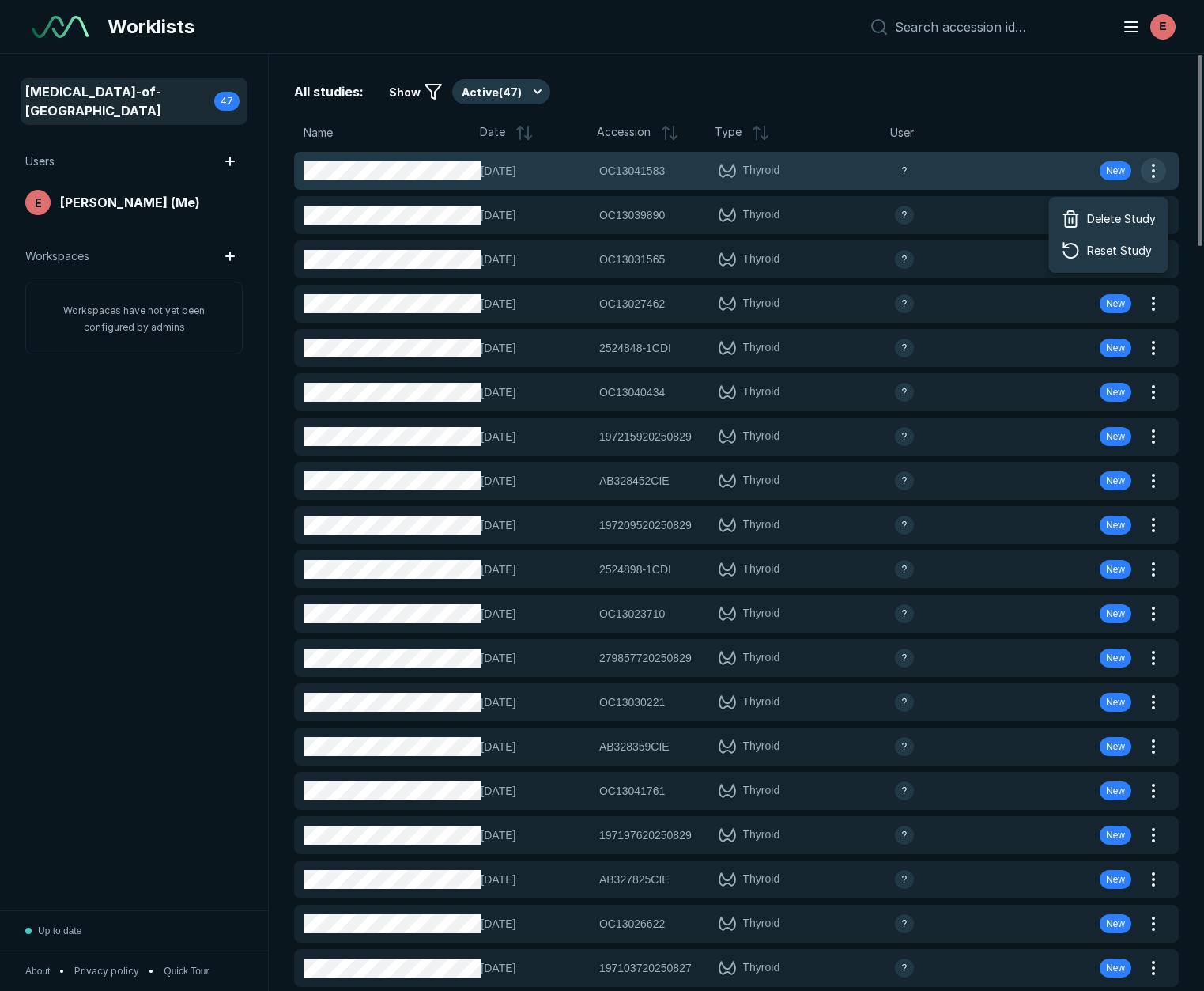
click at [1155, 164] on button "button" at bounding box center [1153, 170] width 25 height 25
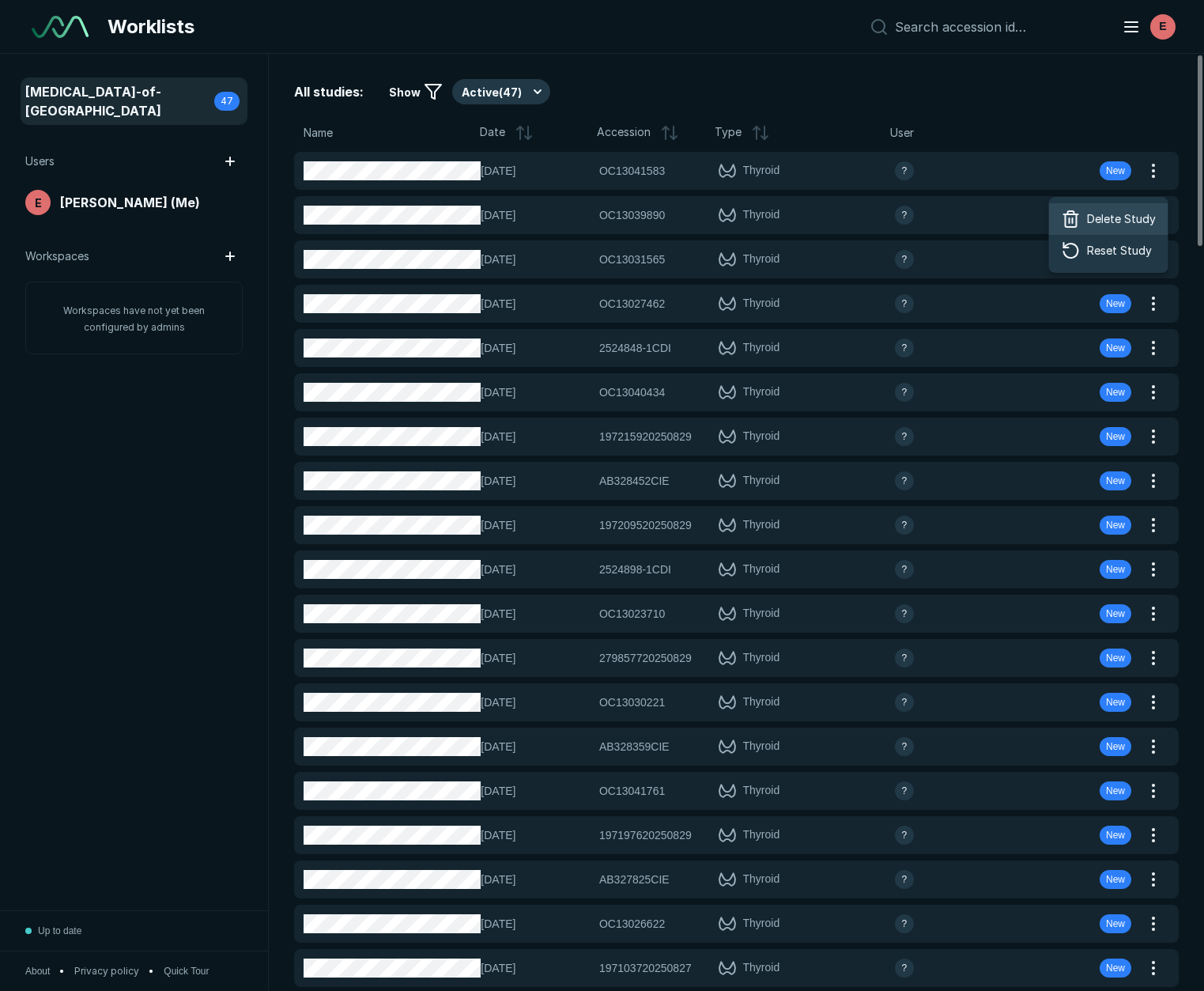
click at [1117, 208] on div "Delete Study" at bounding box center [1108, 219] width 120 height 32
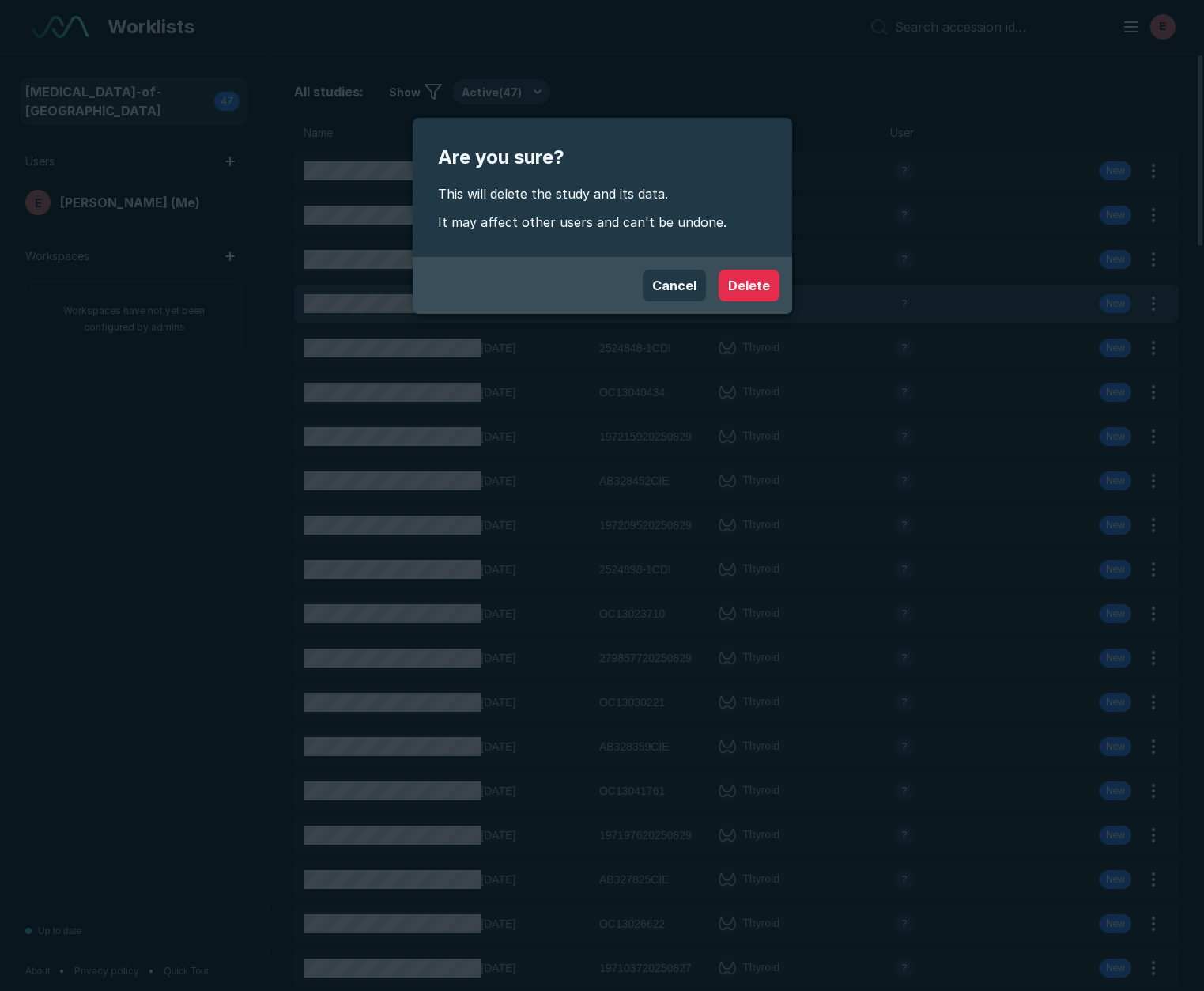
drag, startPoint x: 755, startPoint y: 287, endPoint x: 784, endPoint y: 286, distance: 29.0
click at [755, 287] on button "Delete" at bounding box center [749, 286] width 61 height 32
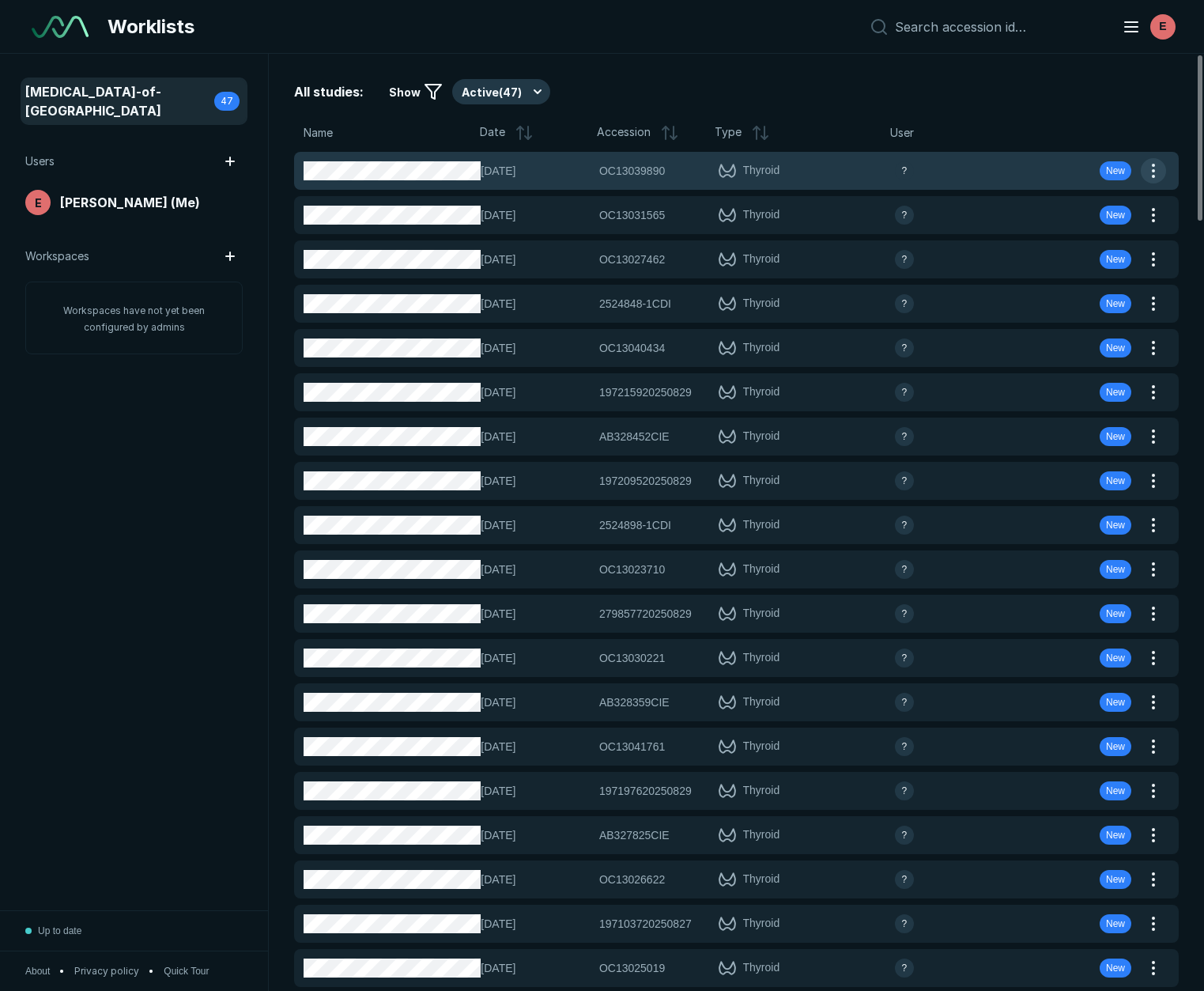
click at [1156, 175] on button "button" at bounding box center [1153, 170] width 25 height 25
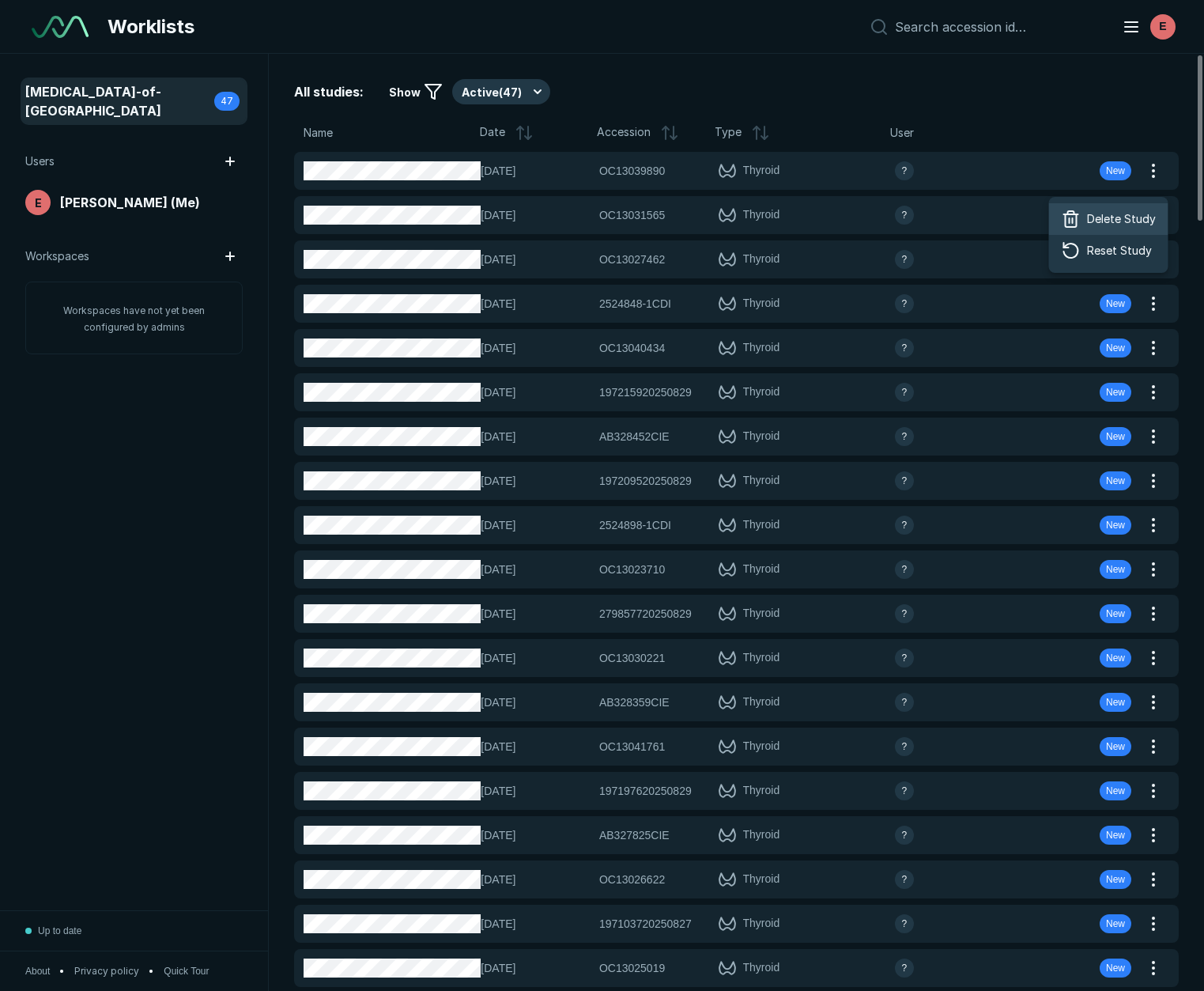
click at [1102, 223] on span "Delete Study" at bounding box center [1121, 219] width 69 height 18
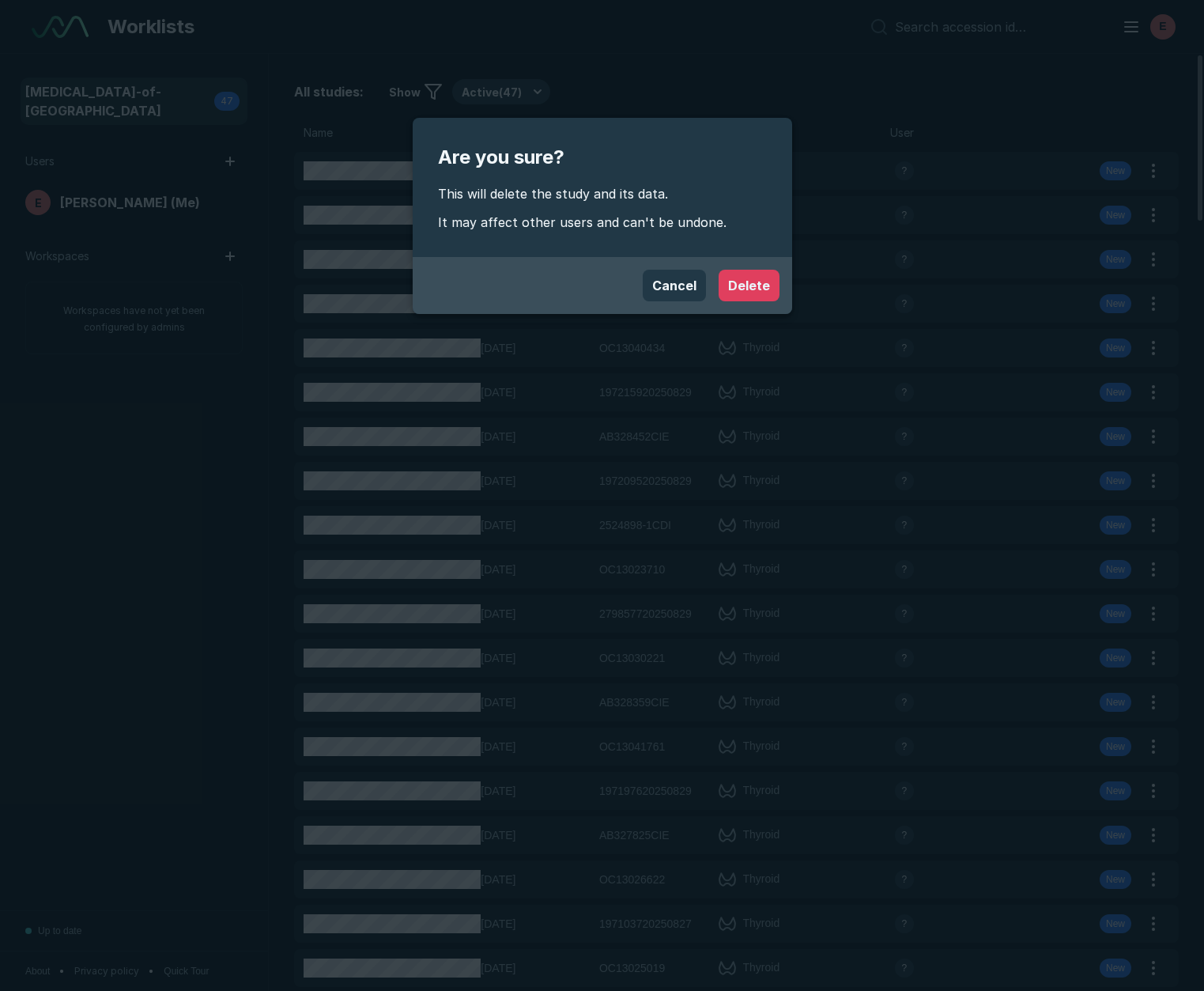
click at [742, 278] on button "Delete" at bounding box center [749, 286] width 61 height 32
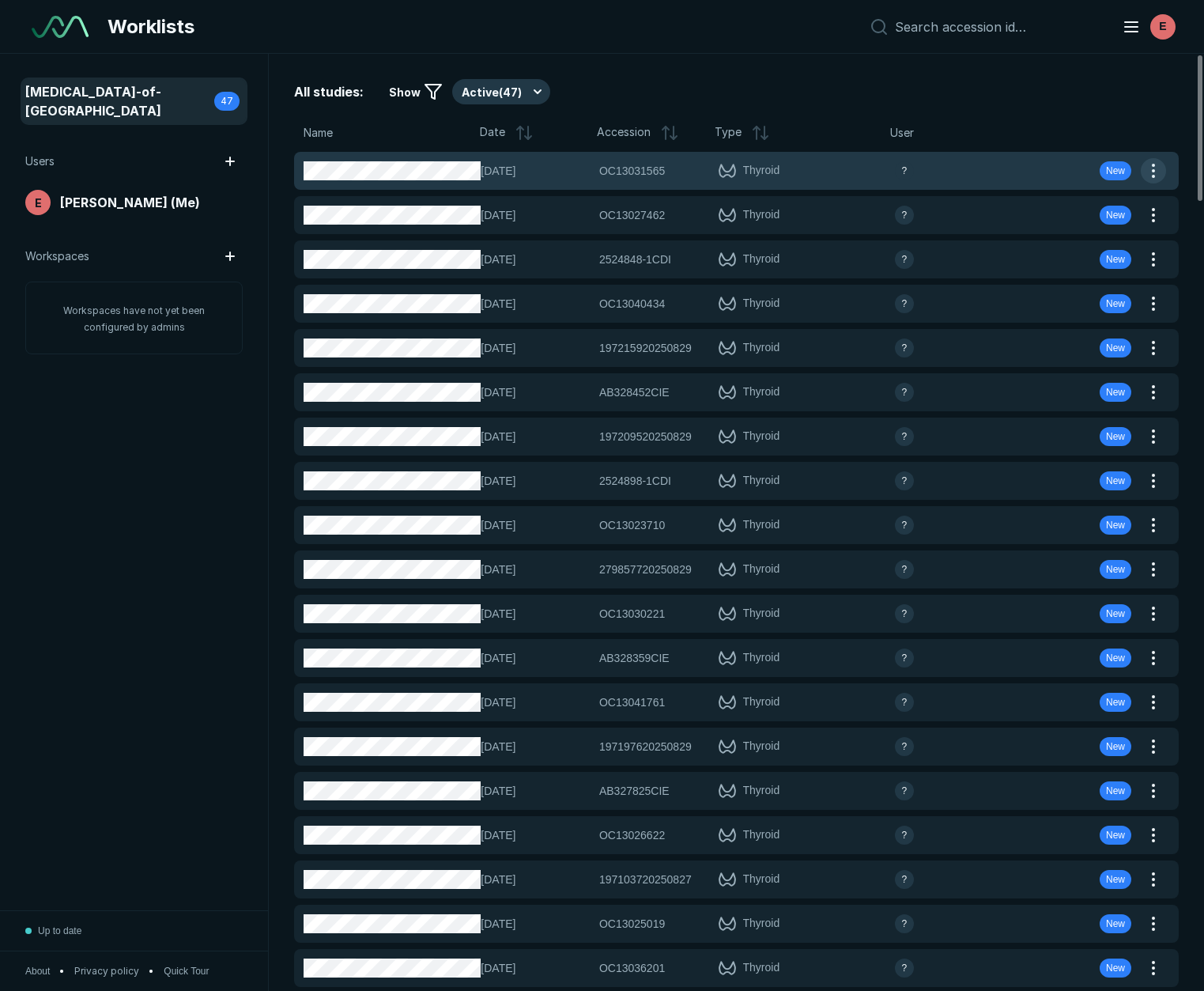
click at [1151, 173] on button "button" at bounding box center [1153, 170] width 25 height 25
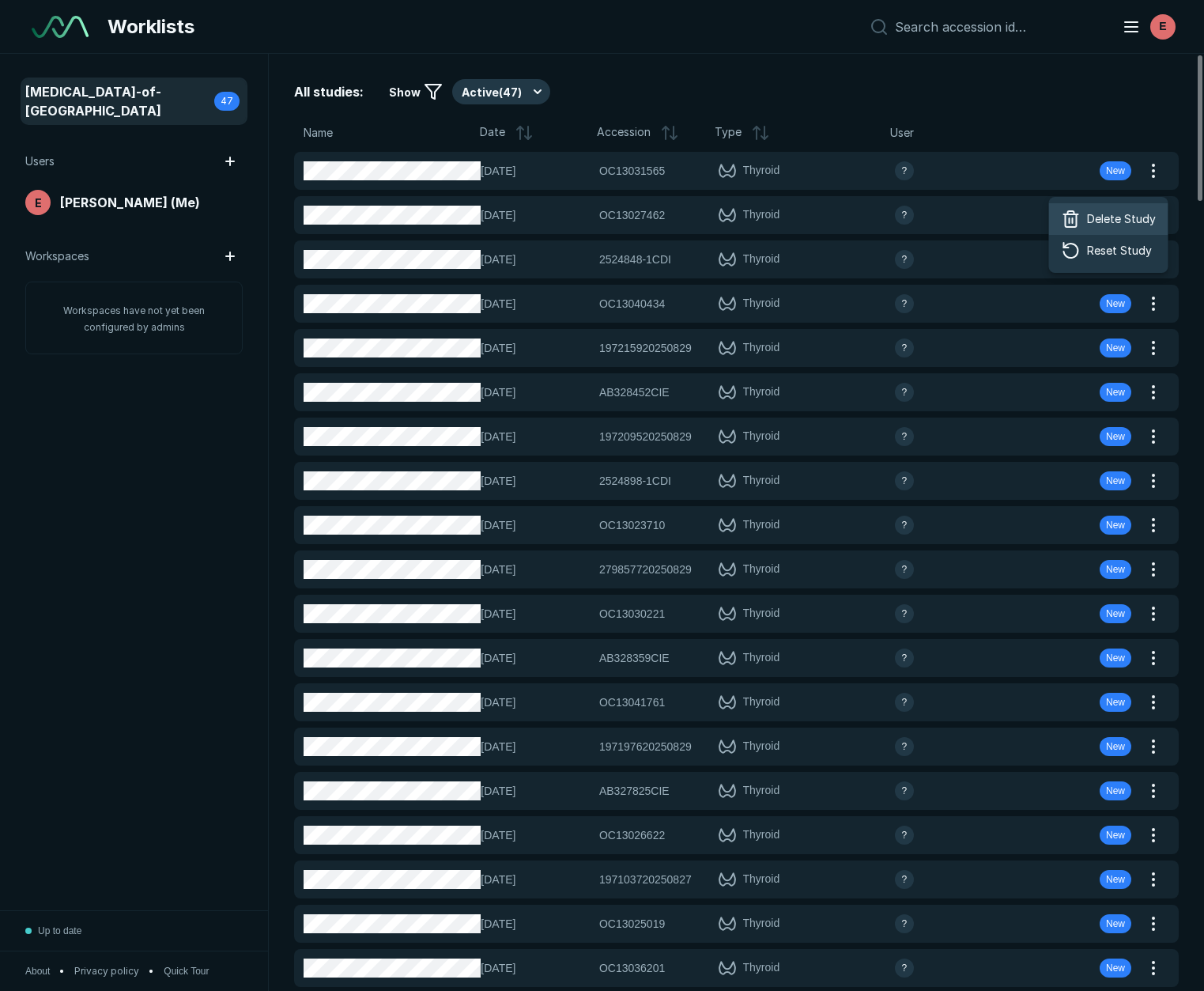
click at [1113, 218] on span "Delete Study" at bounding box center [1121, 219] width 69 height 18
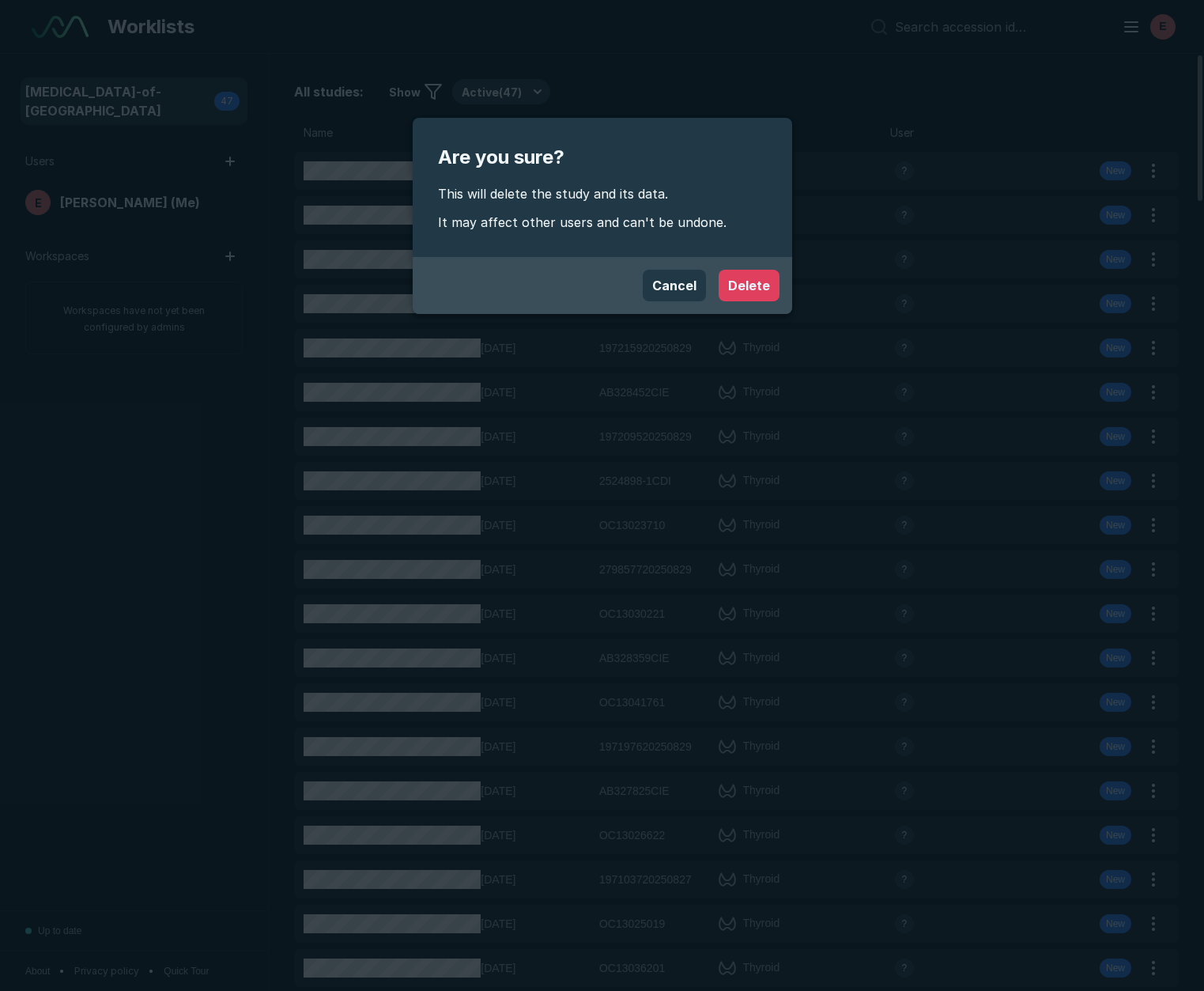
click at [755, 285] on button "Delete" at bounding box center [749, 286] width 61 height 32
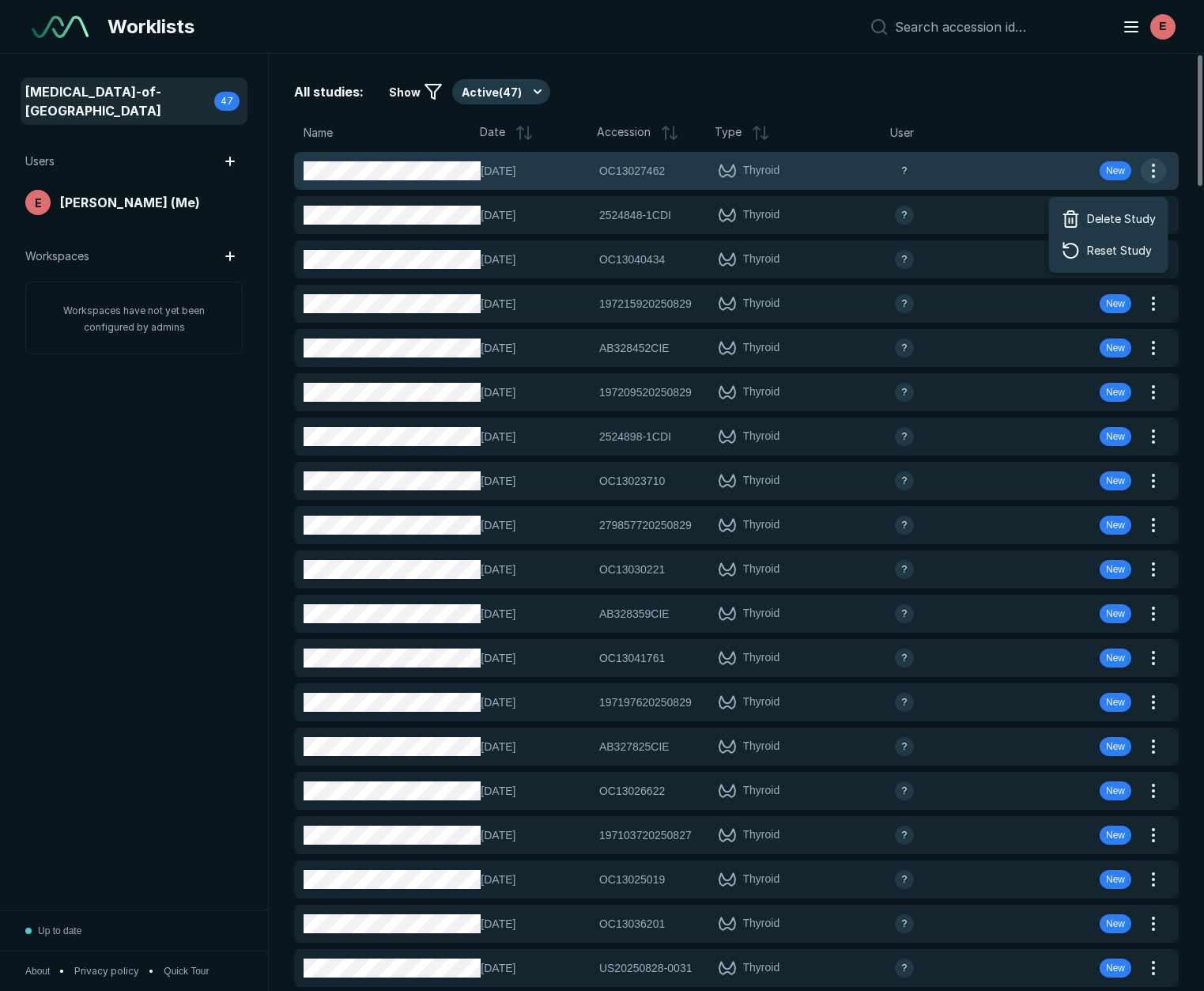
click at [1158, 175] on button "button" at bounding box center [1153, 170] width 25 height 25
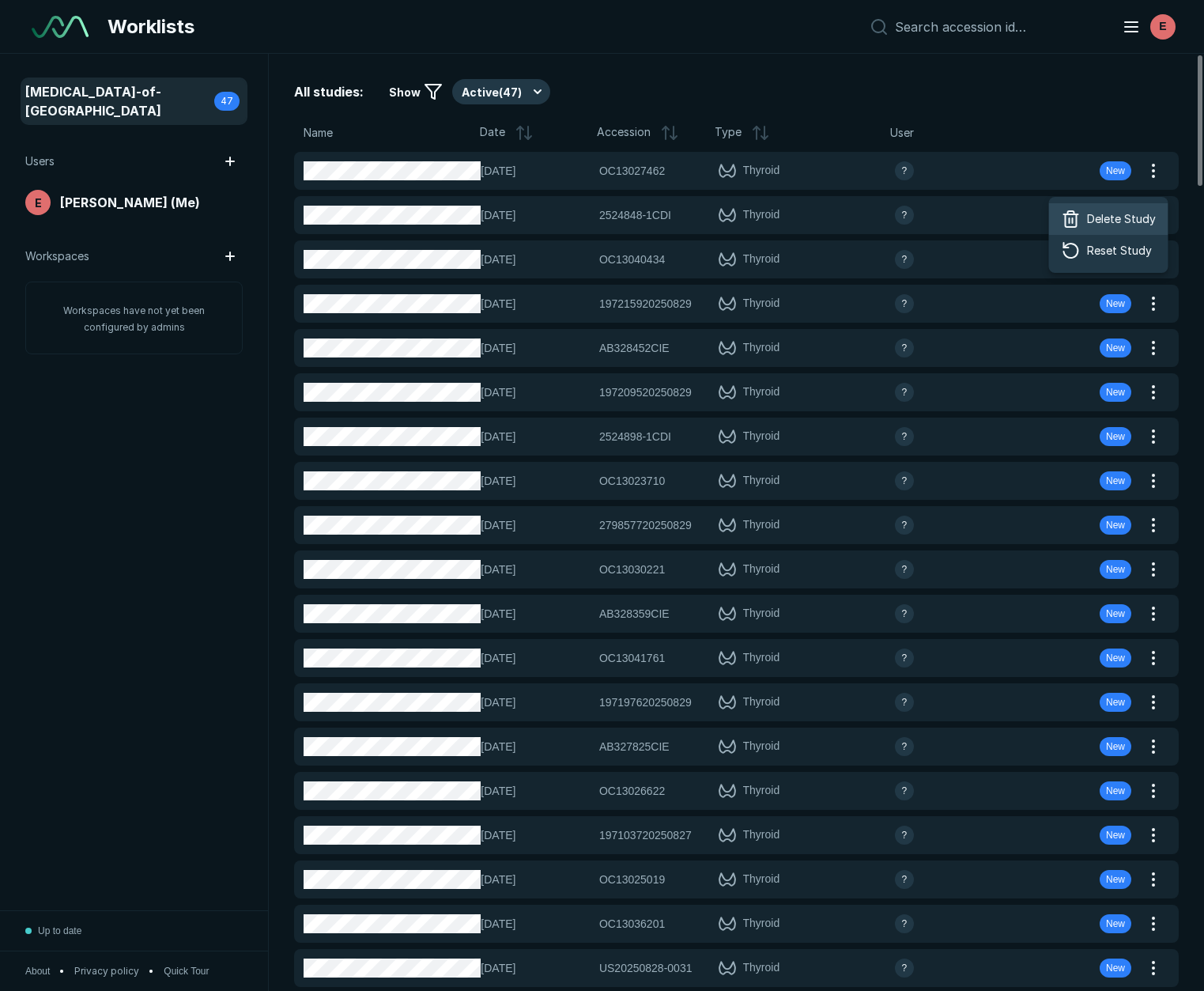
click at [1125, 220] on span "Delete Study" at bounding box center [1121, 219] width 69 height 18
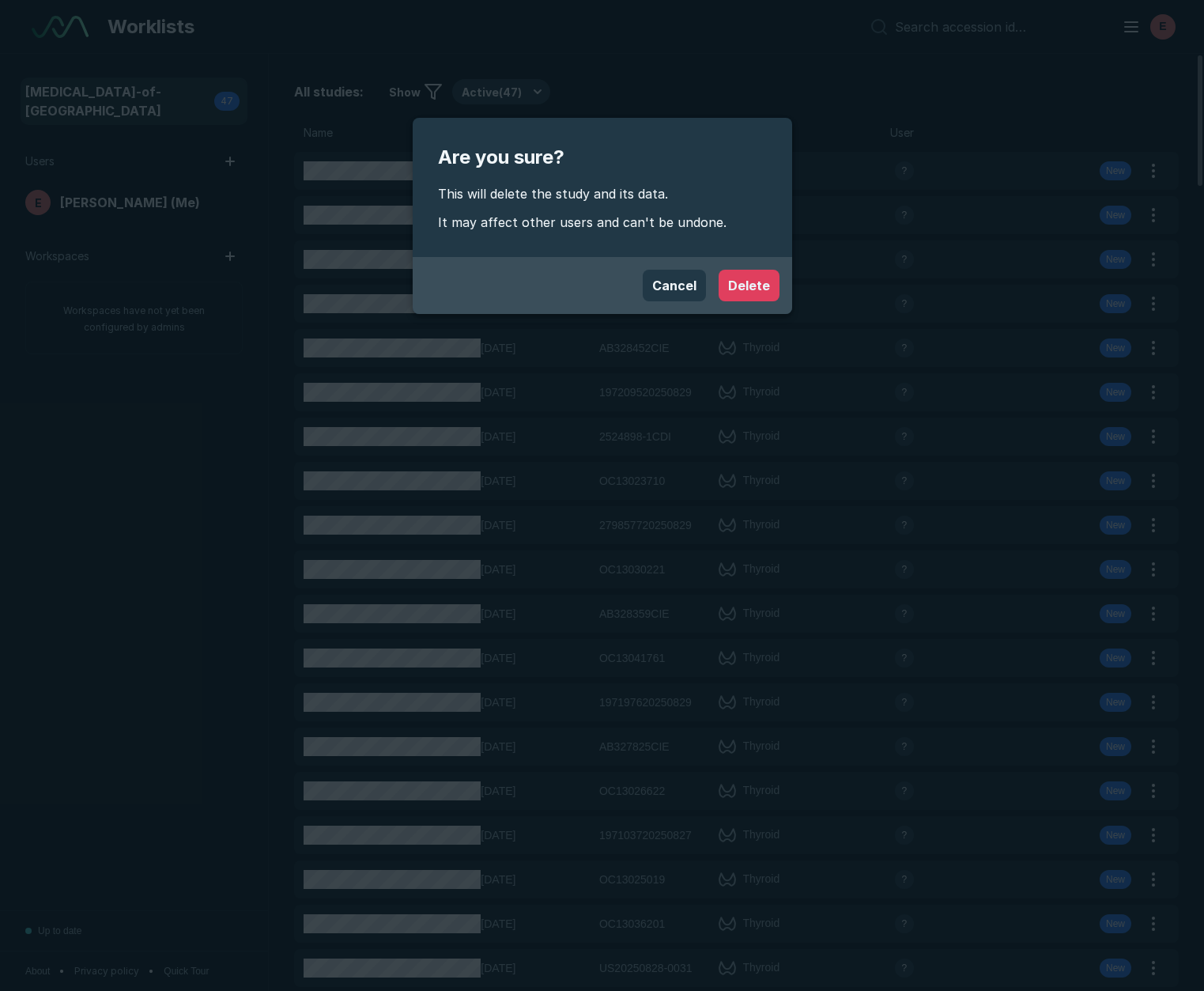
click at [771, 282] on button "Delete" at bounding box center [749, 286] width 61 height 32
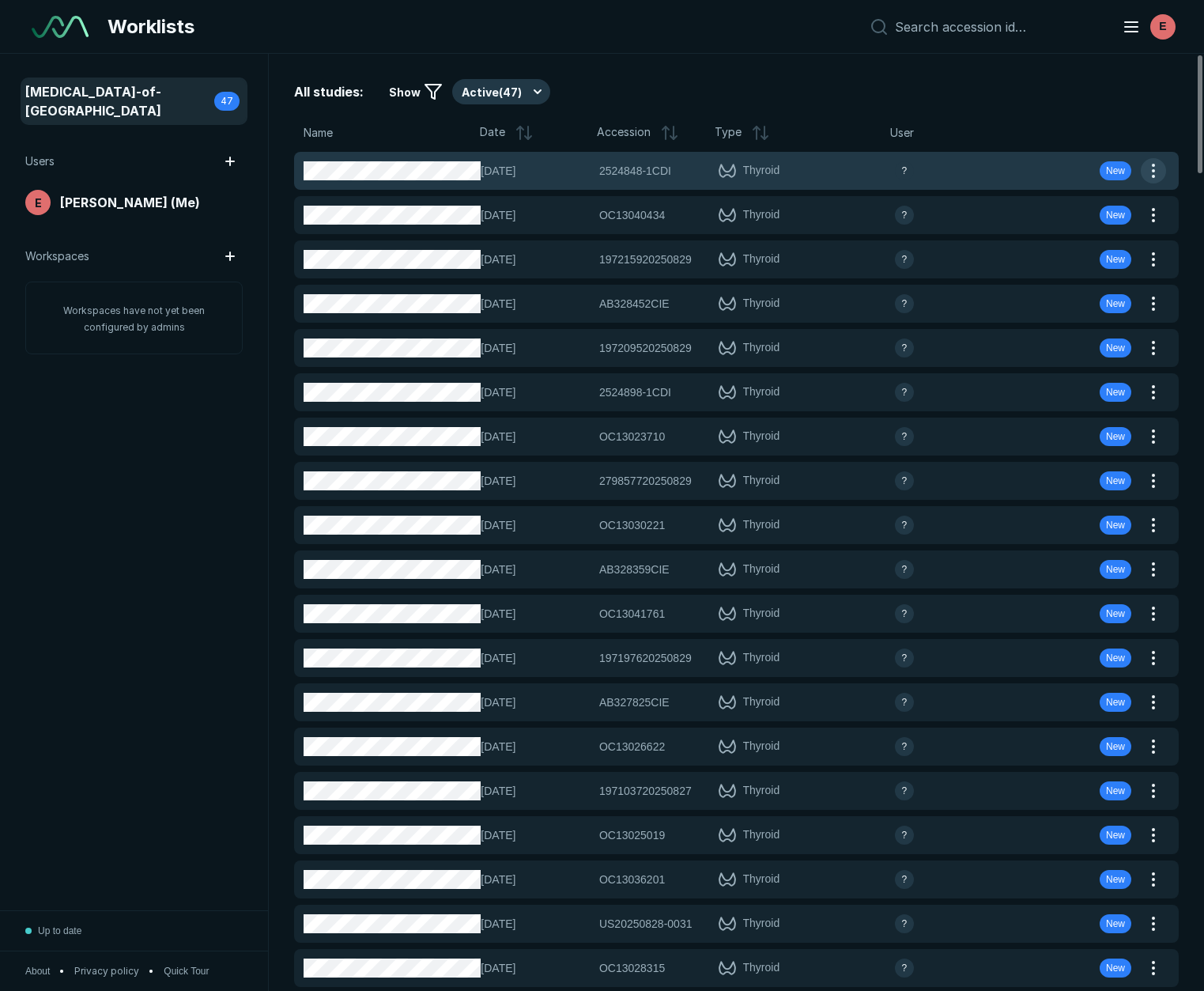
click at [1158, 174] on button "button" at bounding box center [1153, 170] width 25 height 25
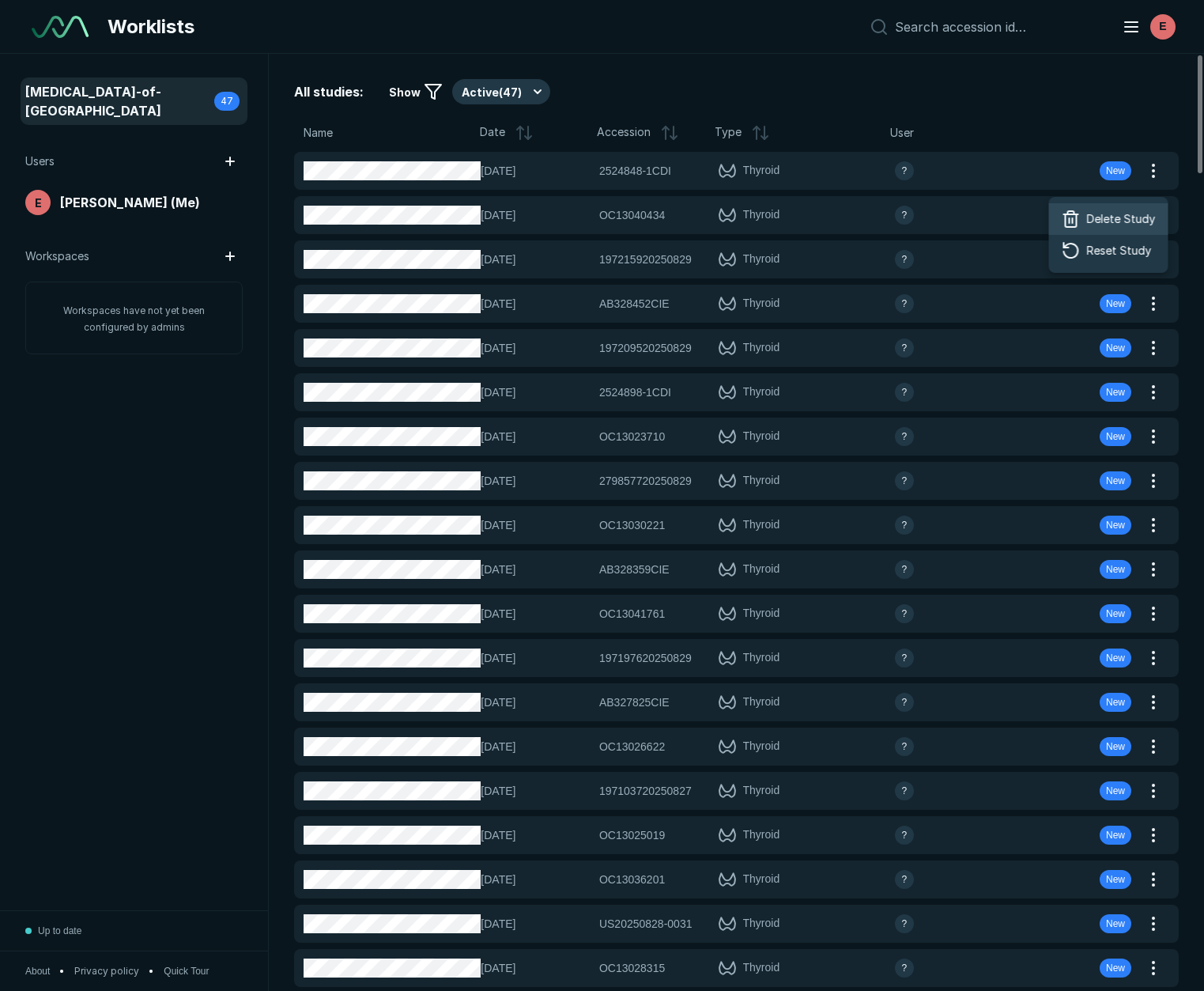
click at [1134, 217] on span "Delete Study" at bounding box center [1121, 219] width 69 height 18
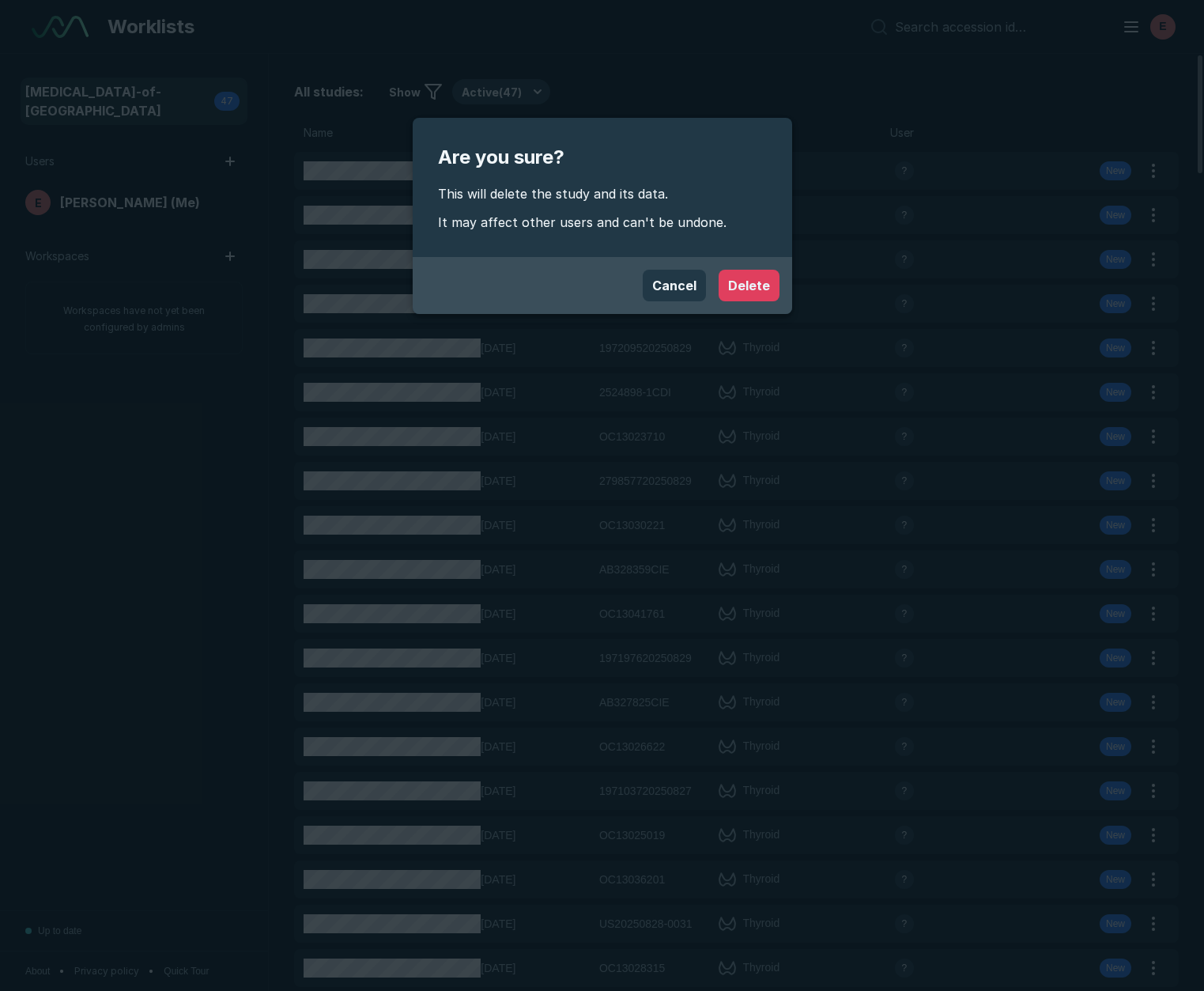
click at [736, 271] on div "Cancel Delete" at bounding box center [603, 286] width 354 height 32
click at [748, 287] on button "Delete" at bounding box center [749, 286] width 61 height 32
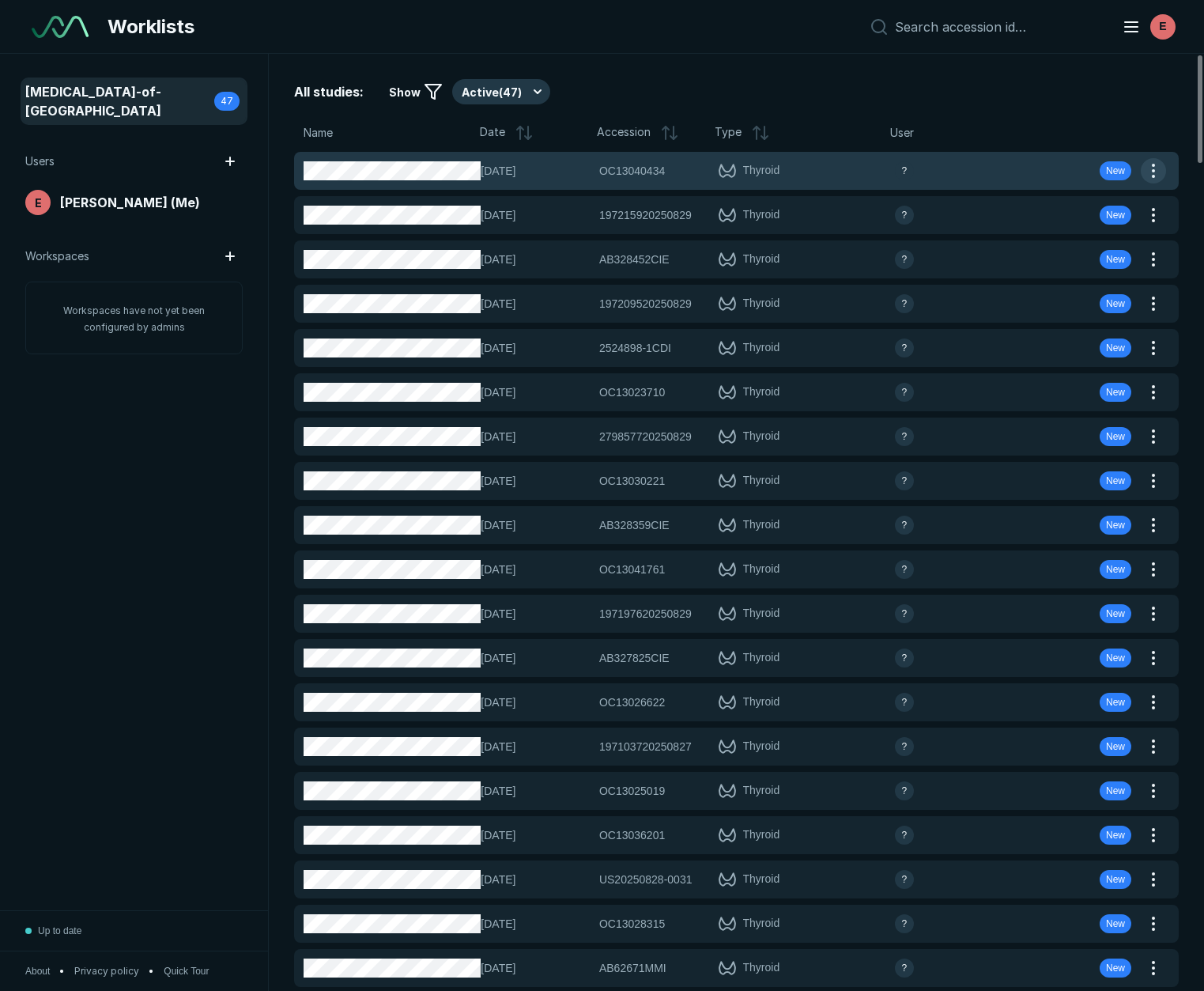
click at [1151, 170] on button "button" at bounding box center [1153, 170] width 25 height 25
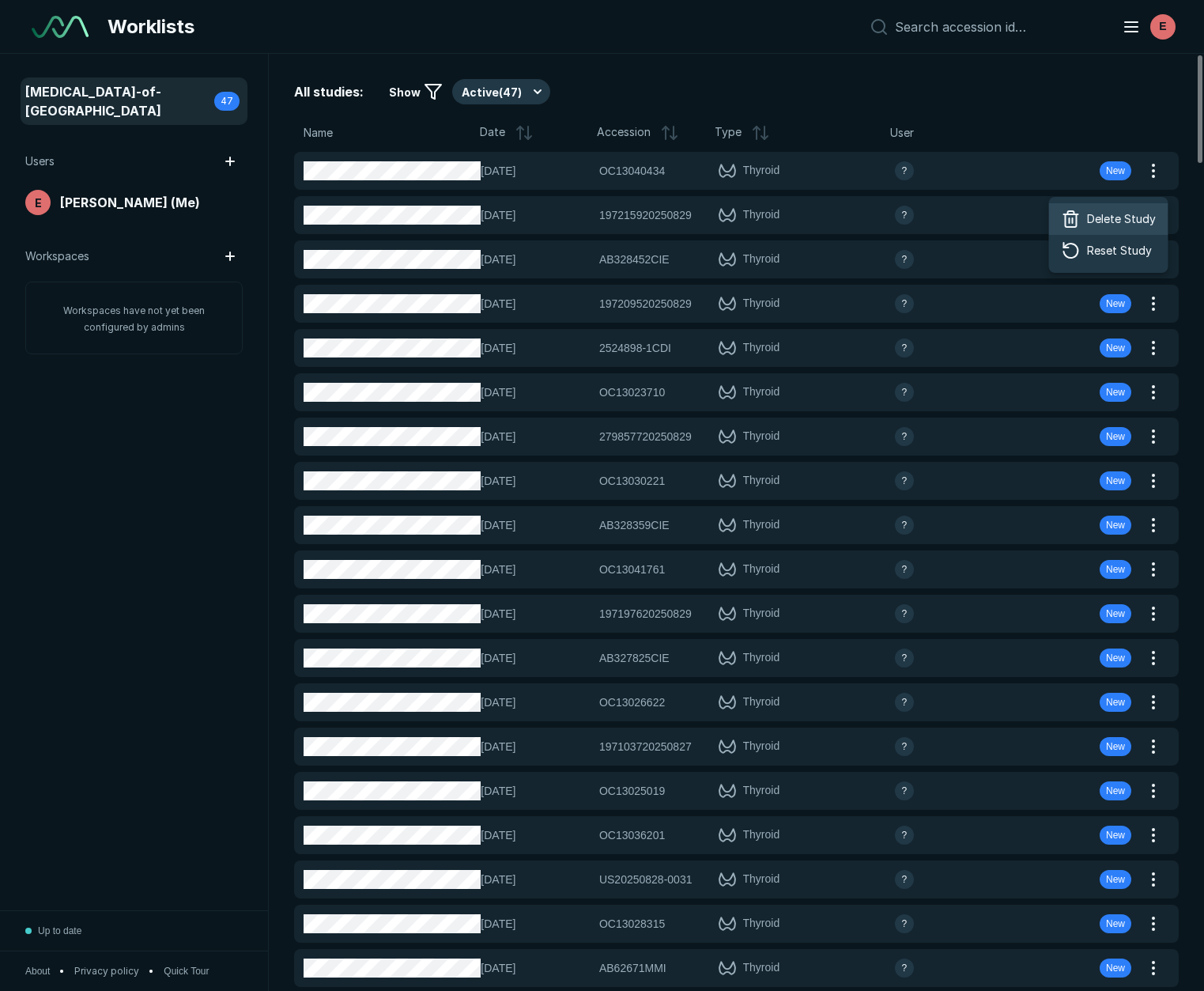
click at [1125, 223] on span "Delete Study" at bounding box center [1121, 219] width 69 height 18
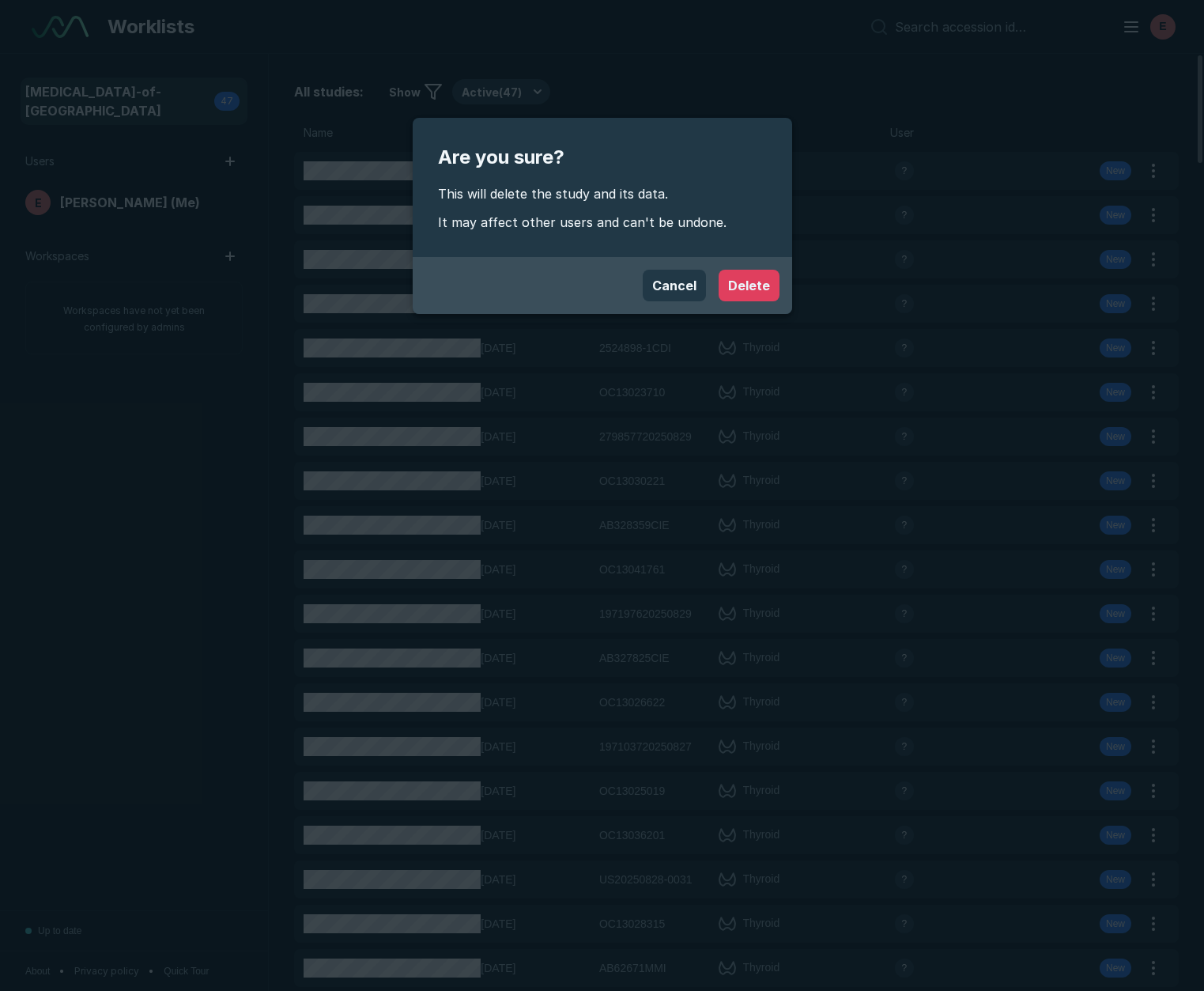
click at [752, 285] on button "Delete" at bounding box center [749, 286] width 61 height 32
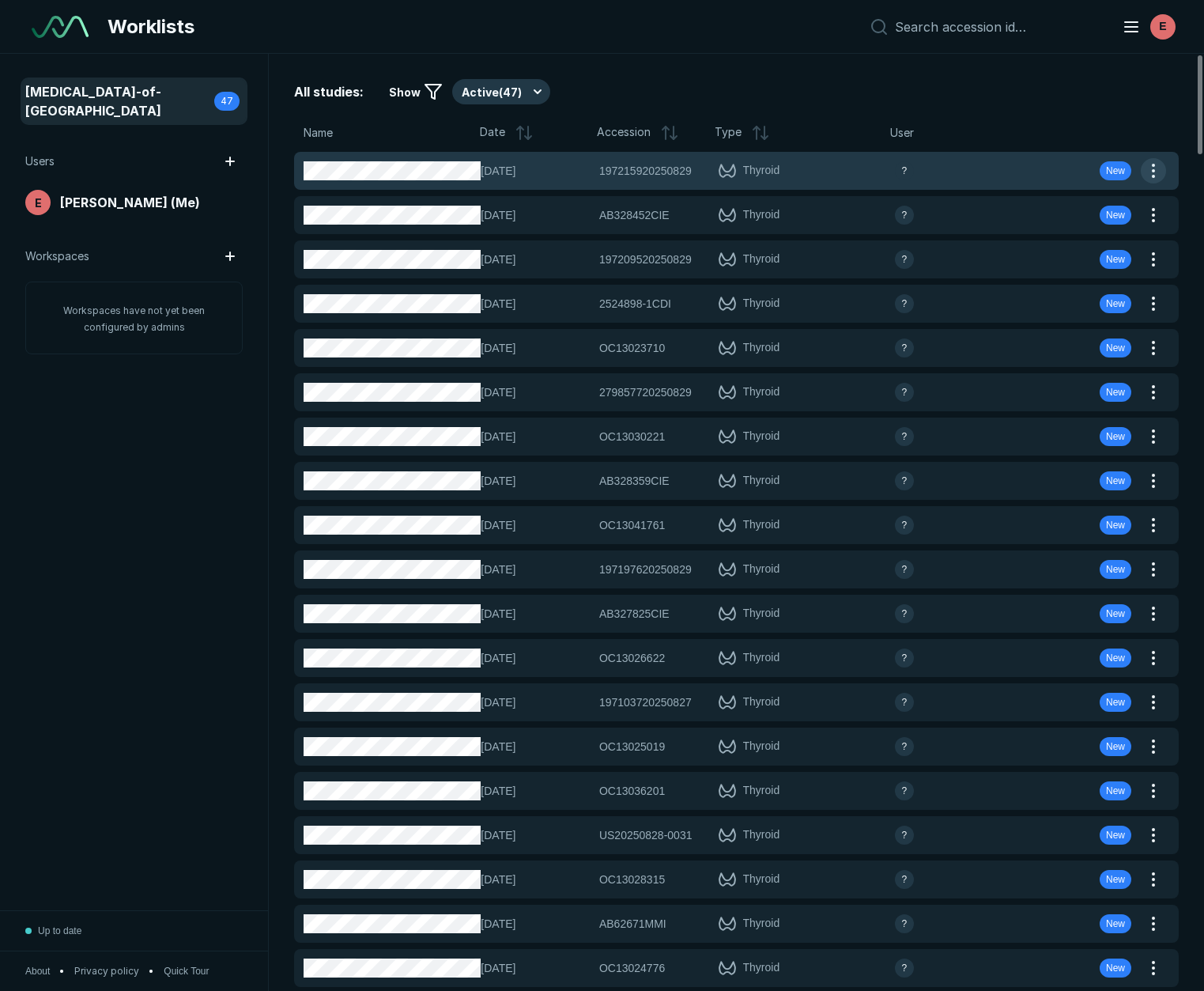
click at [1152, 169] on button "button" at bounding box center [1153, 170] width 25 height 25
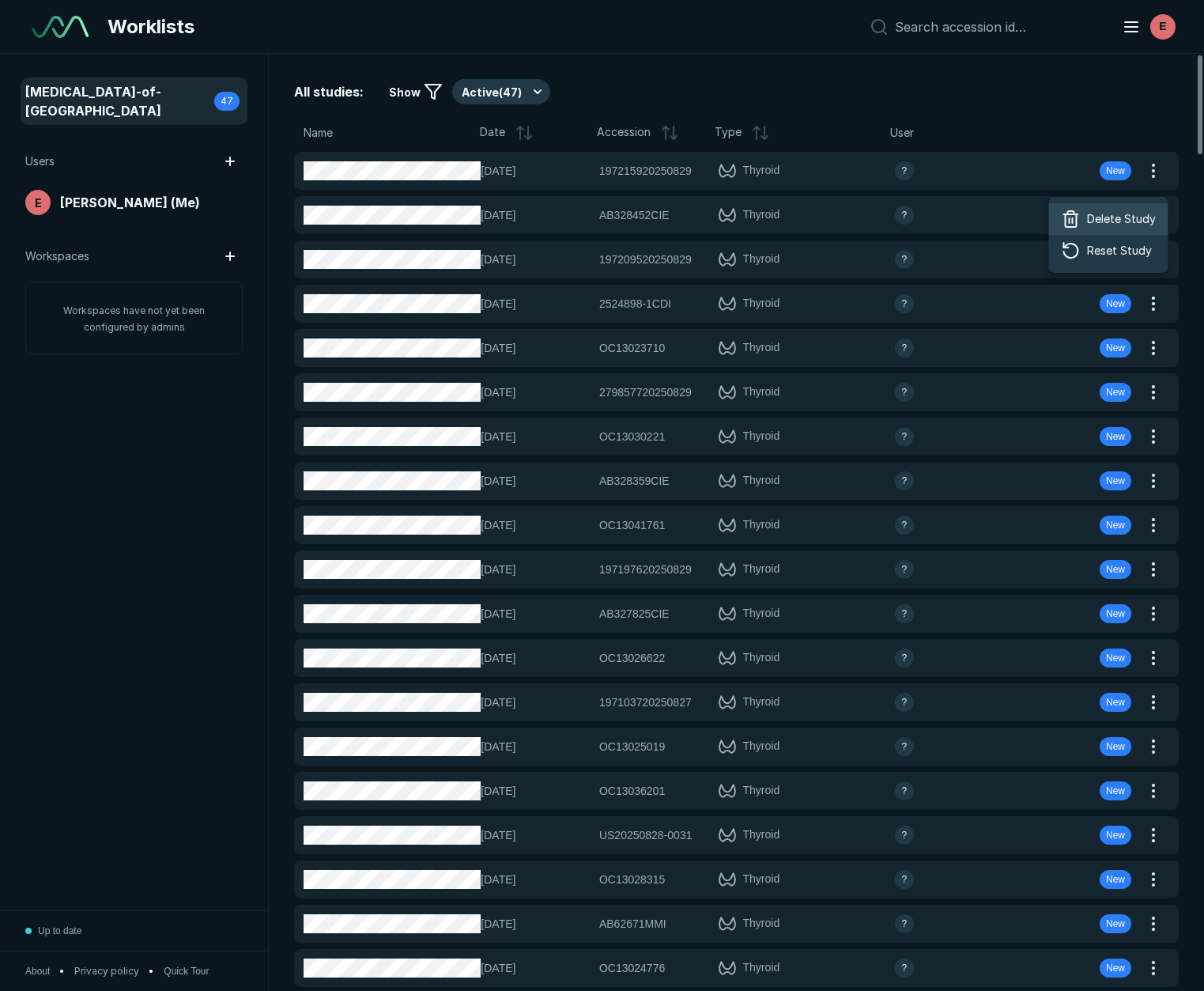
click at [1126, 217] on span "Delete Study" at bounding box center [1121, 219] width 69 height 18
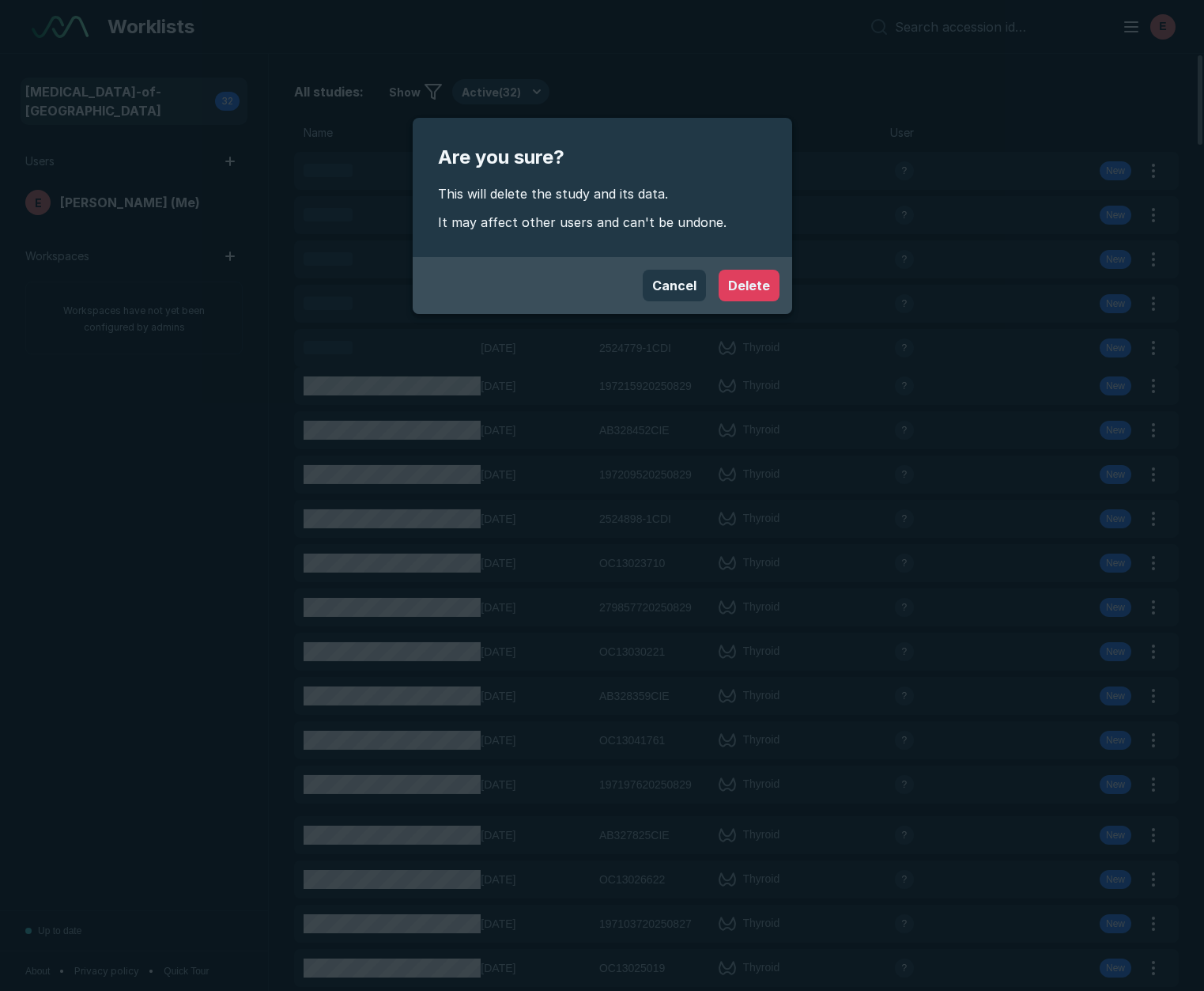
click at [743, 283] on button "Delete" at bounding box center [749, 286] width 61 height 32
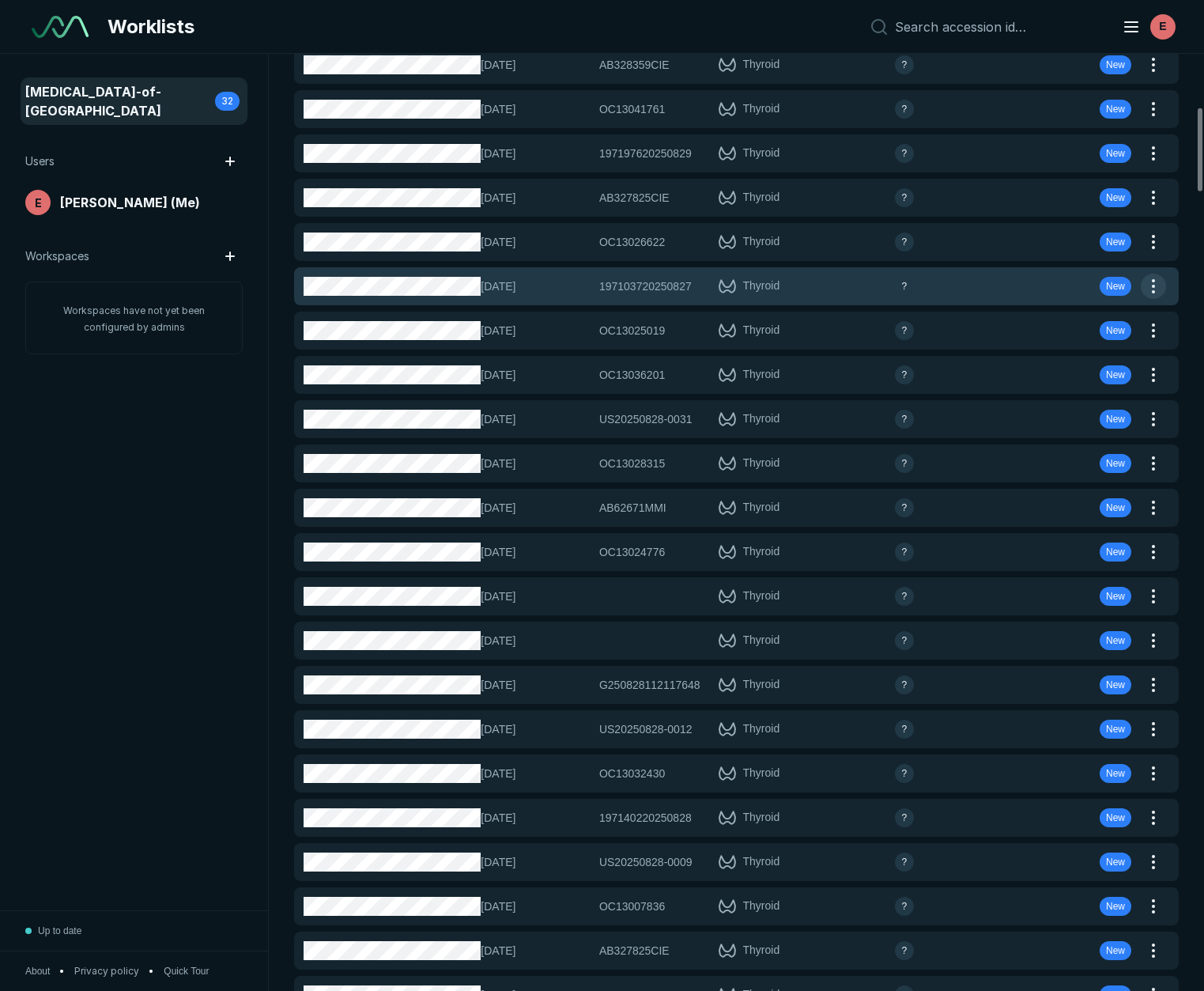
scroll to position [594, 0]
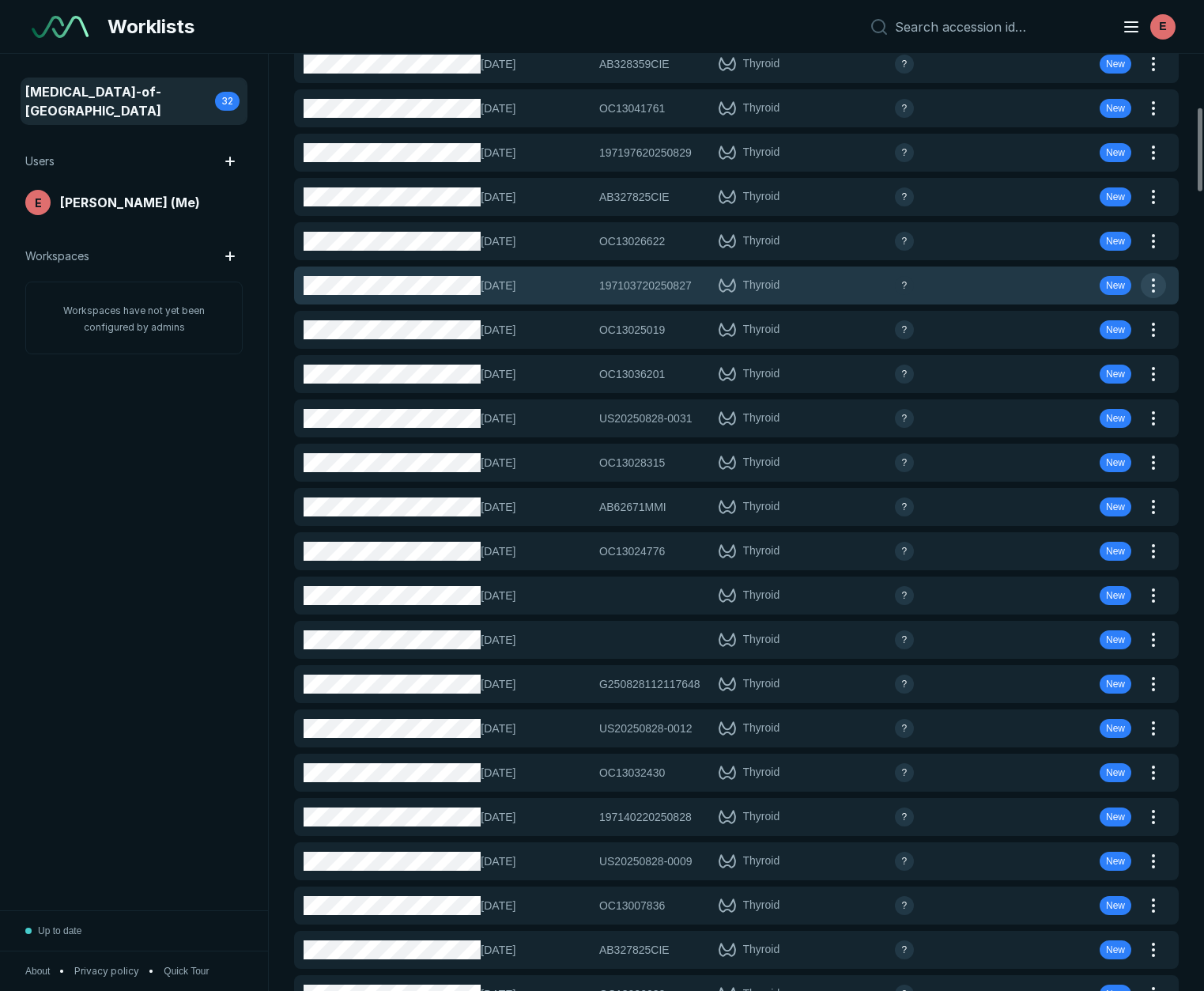
click at [1152, 286] on button "button" at bounding box center [1153, 285] width 25 height 25
click at [1154, 287] on button "button" at bounding box center [1153, 285] width 25 height 25
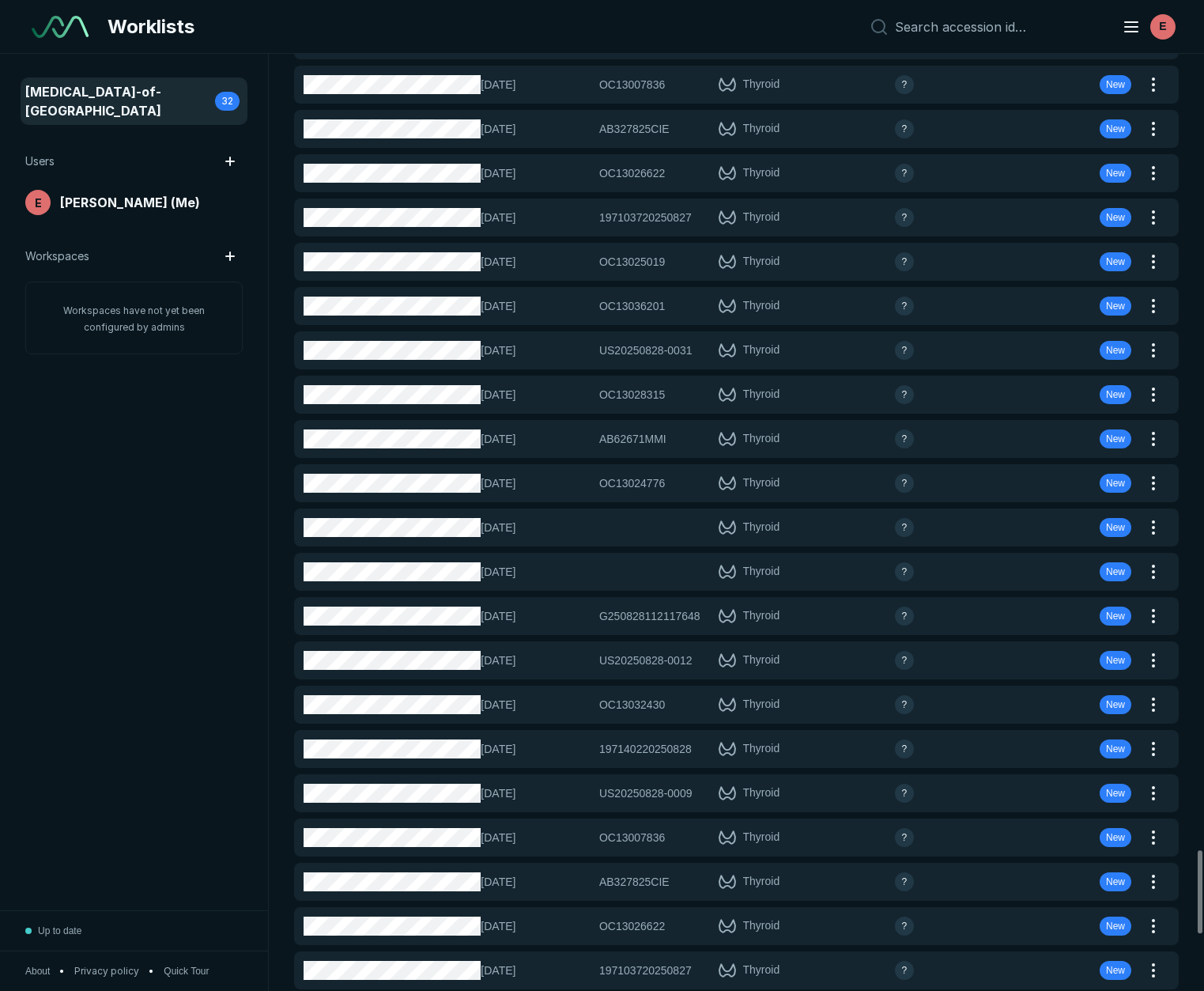
scroll to position [8947, 0]
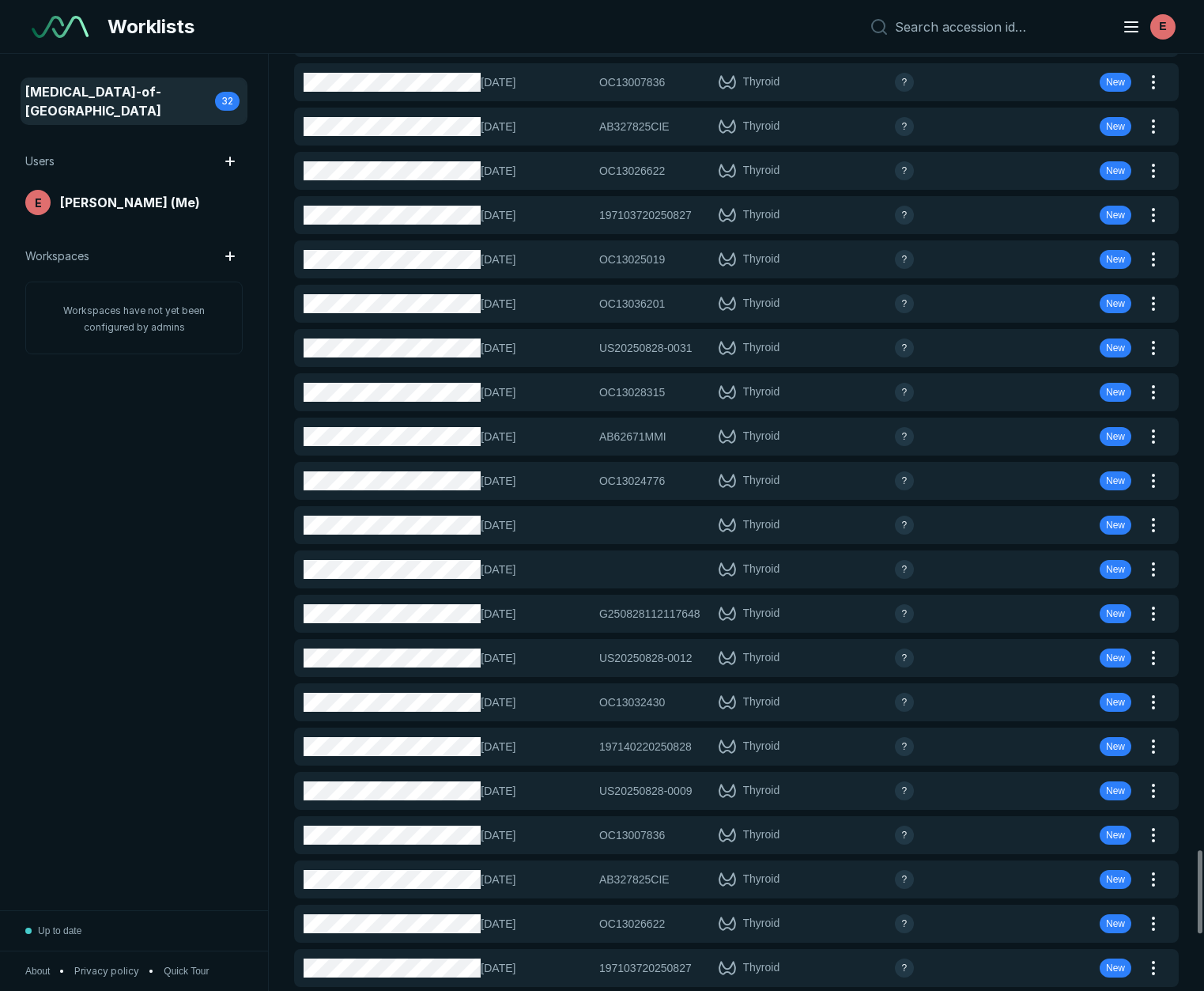
click at [70, 94] on span "[MEDICAL_DATA]-of-[GEOGRAPHIC_DATA]" at bounding box center [120, 101] width 190 height 38
click at [96, 90] on span "[MEDICAL_DATA]-of-[GEOGRAPHIC_DATA]" at bounding box center [120, 101] width 190 height 38
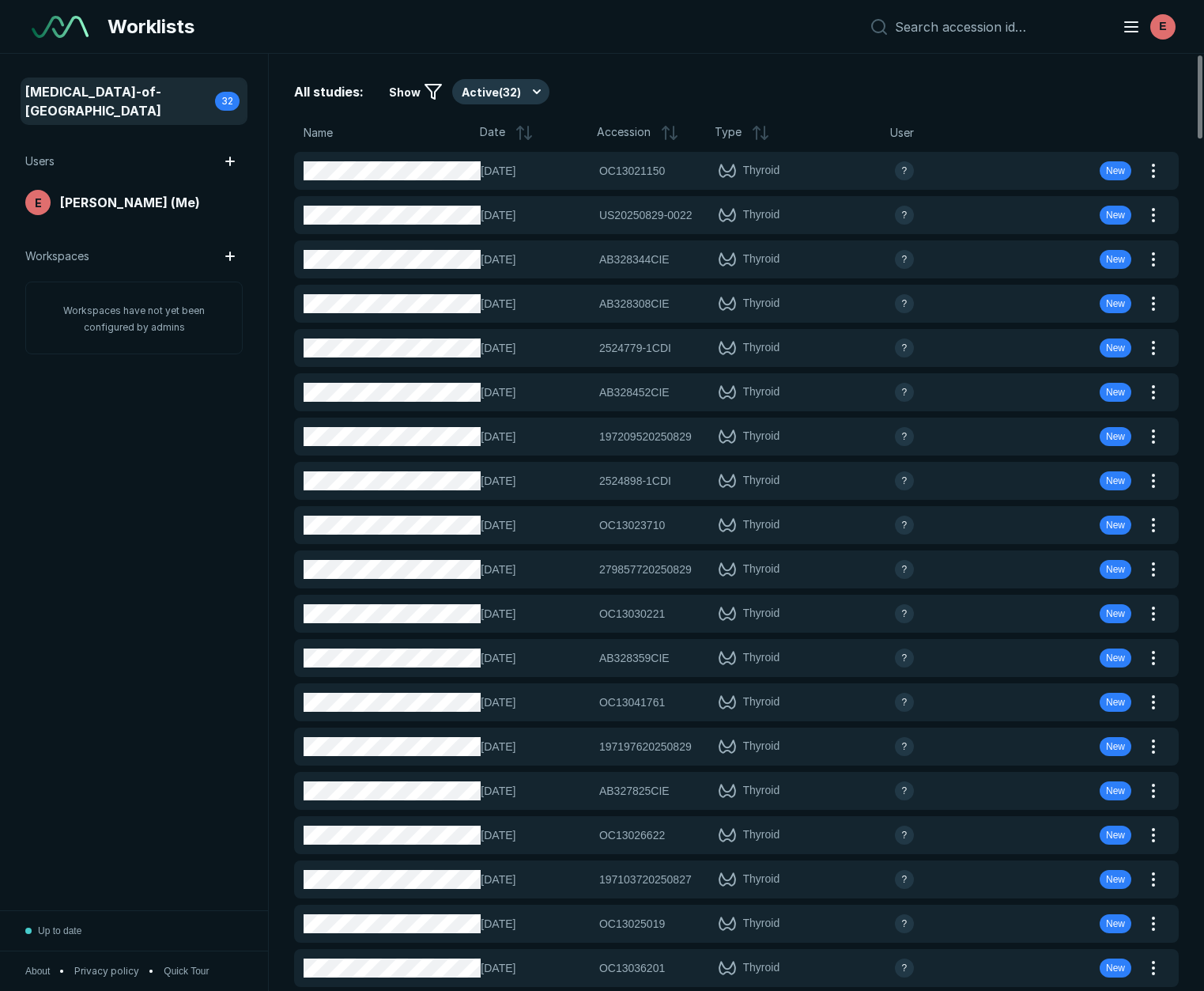
scroll to position [0, 0]
click at [169, 97] on span "[MEDICAL_DATA]-of-[GEOGRAPHIC_DATA]" at bounding box center [120, 101] width 190 height 38
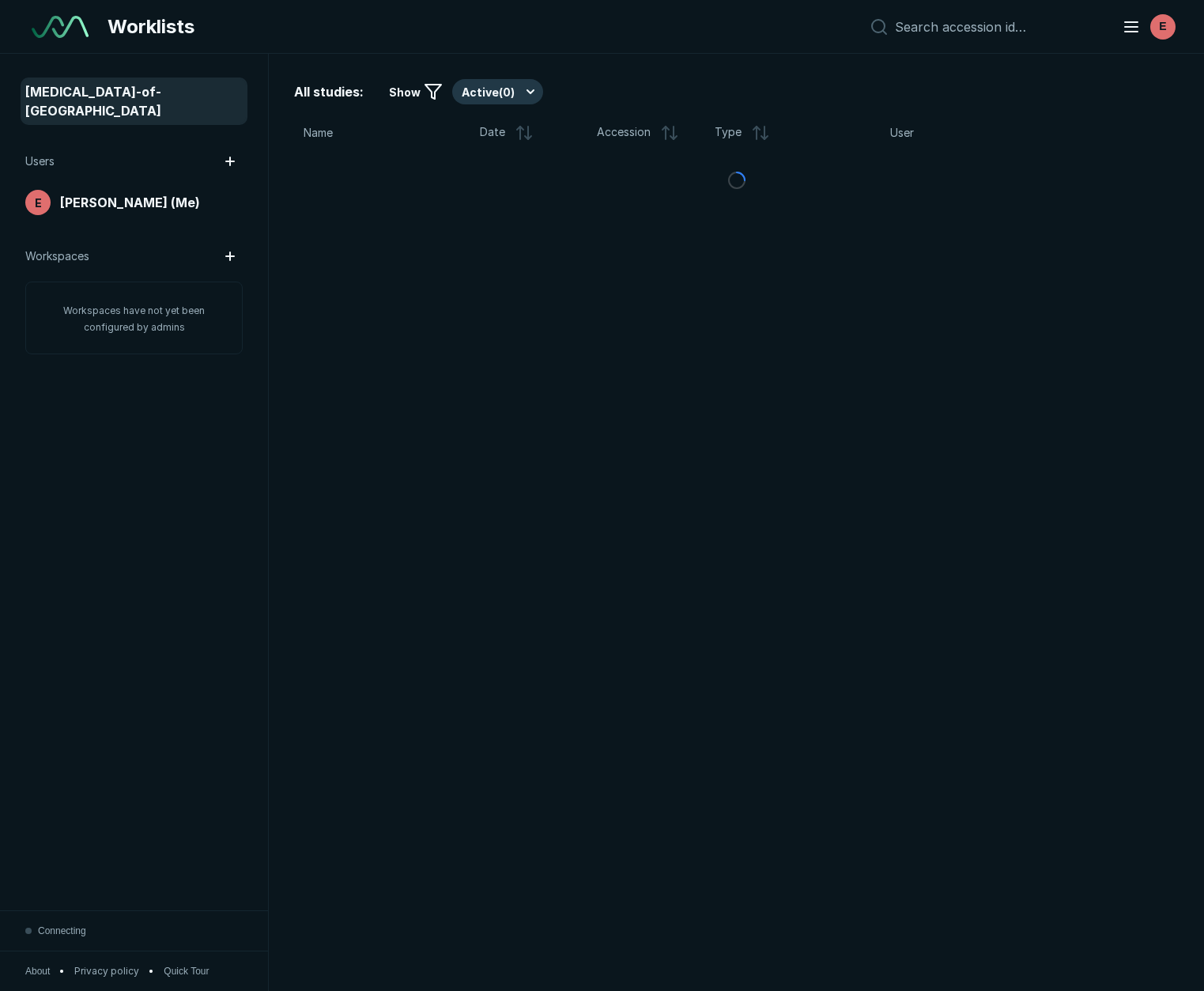
scroll to position [5964, 6014]
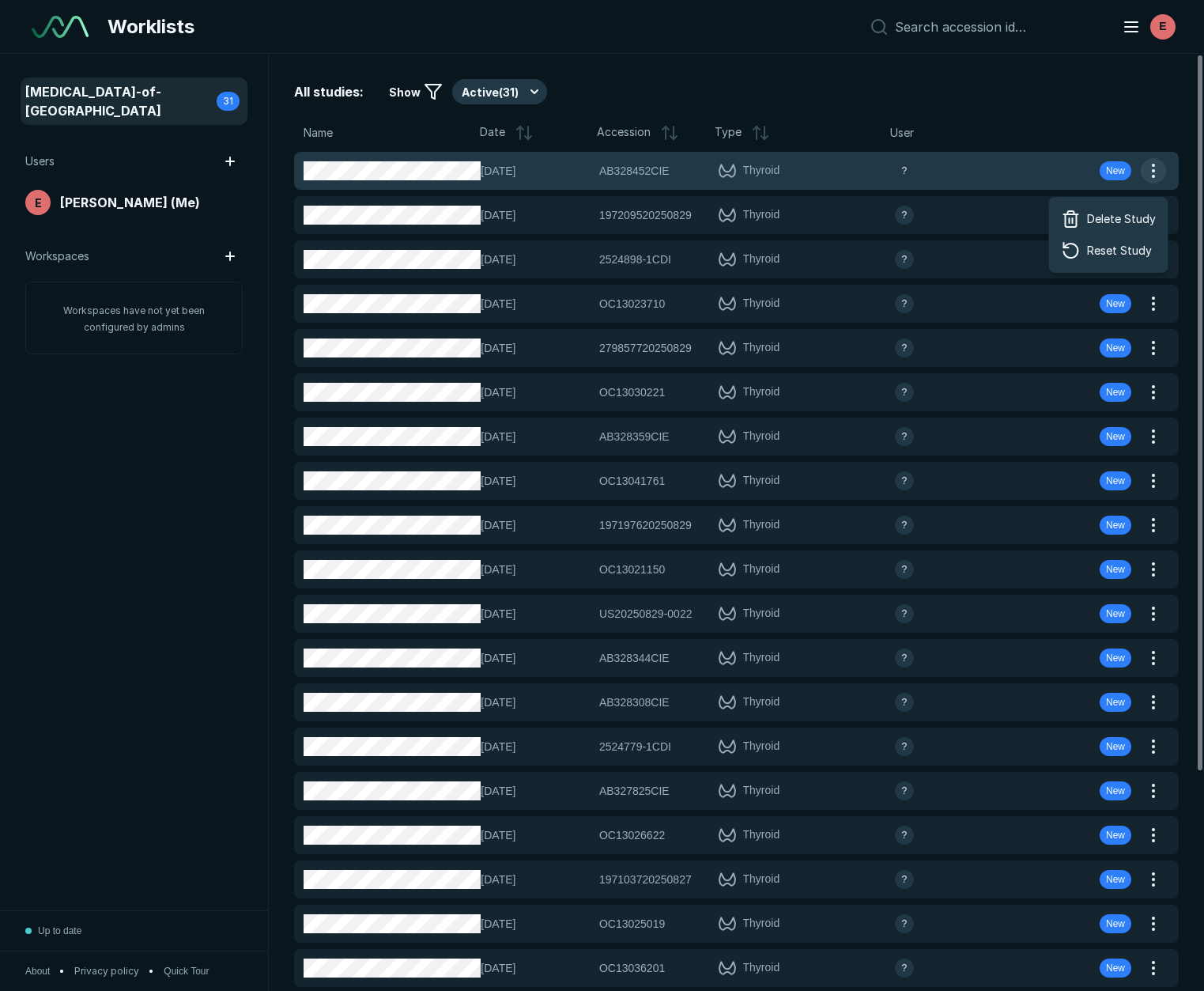
click at [1158, 169] on button "button" at bounding box center [1153, 170] width 25 height 25
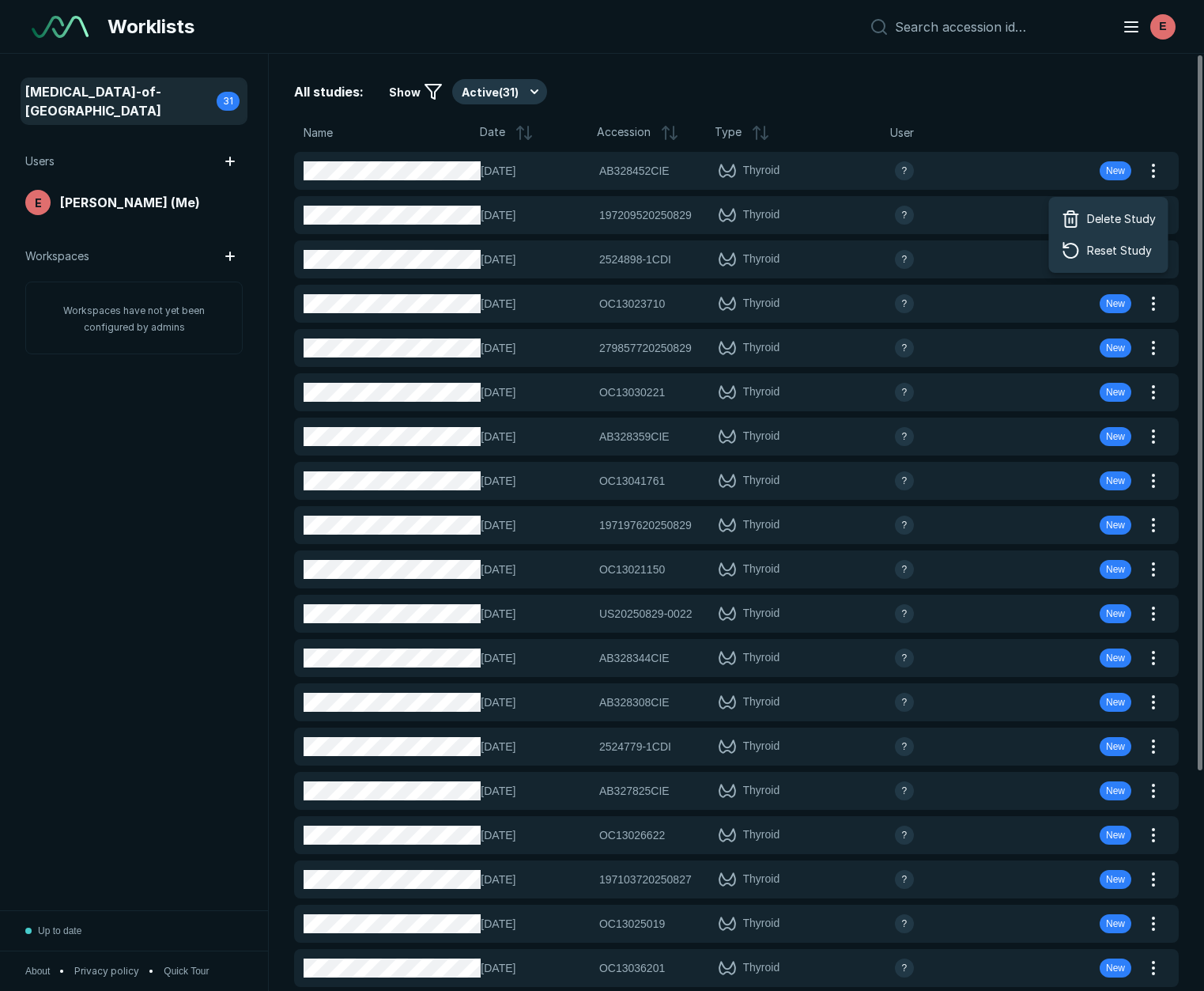
click at [1102, 122] on div "All studies: Show Active ( 31 ) Name Date Accession Type User 29-AUG-2025 AB328…" at bounding box center [736, 522] width 935 height 937
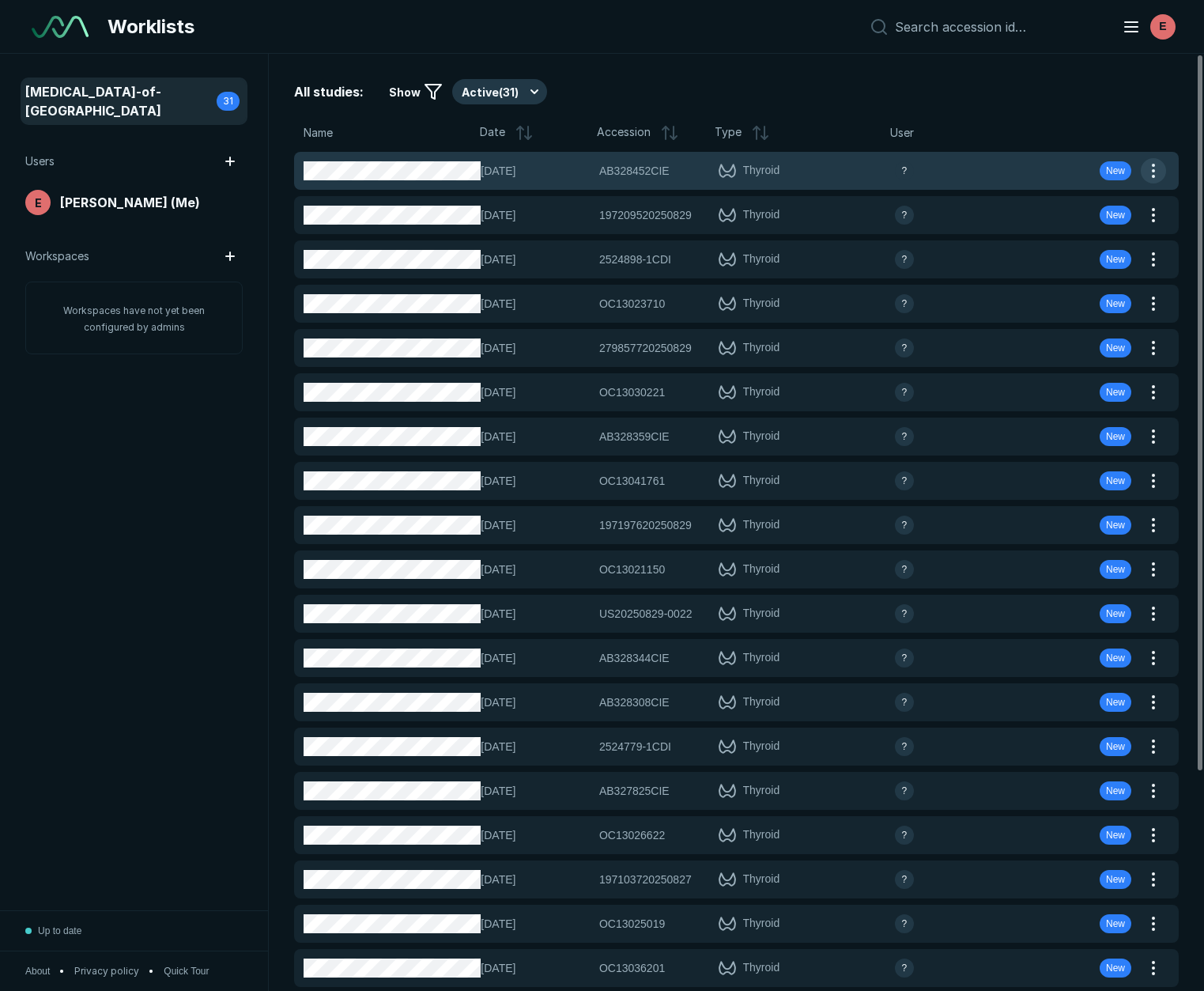
click at [1154, 168] on button "button" at bounding box center [1153, 170] width 25 height 25
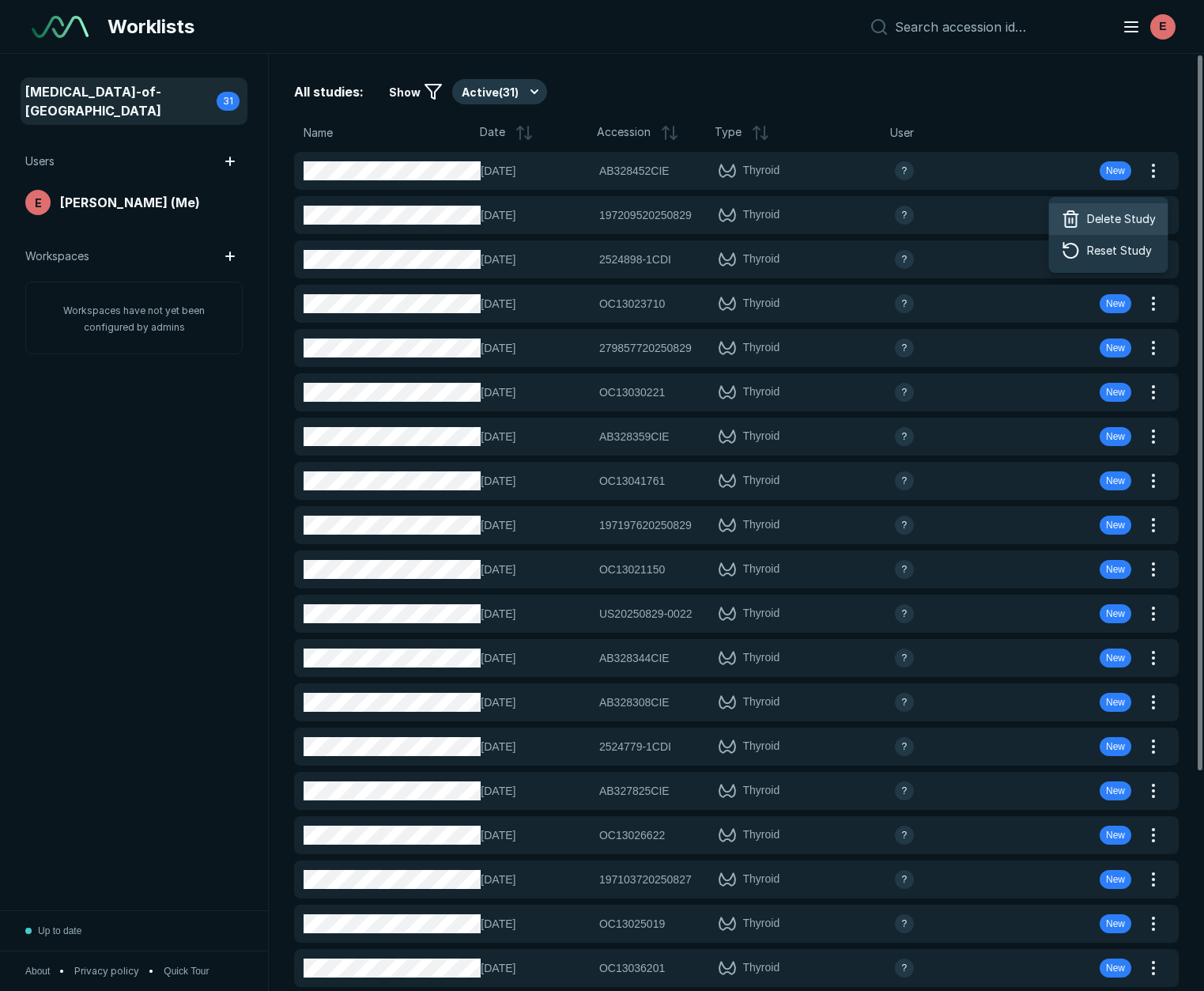
click at [1111, 225] on span "Delete Study" at bounding box center [1121, 219] width 69 height 18
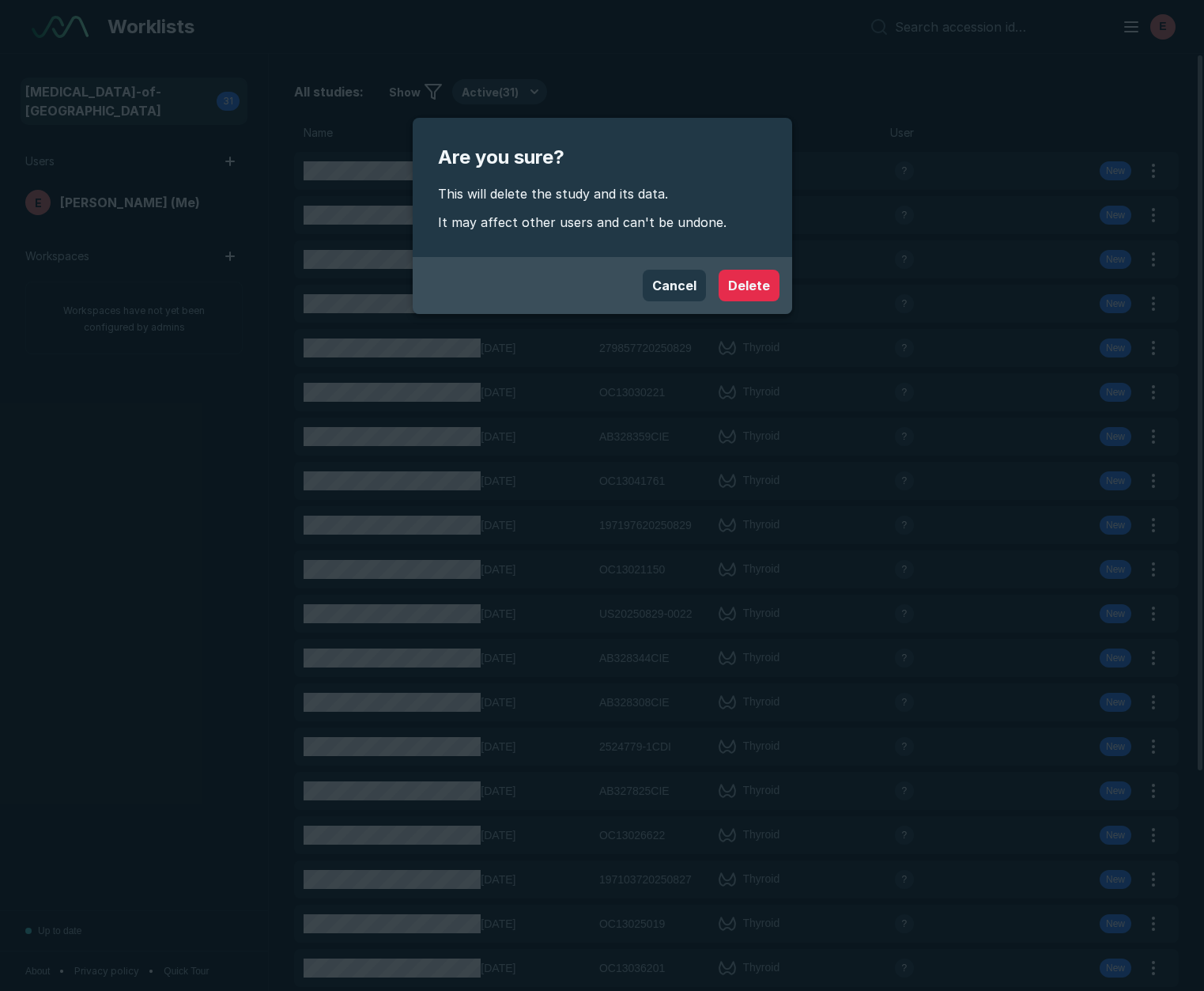
click at [758, 283] on button "Delete" at bounding box center [749, 286] width 61 height 32
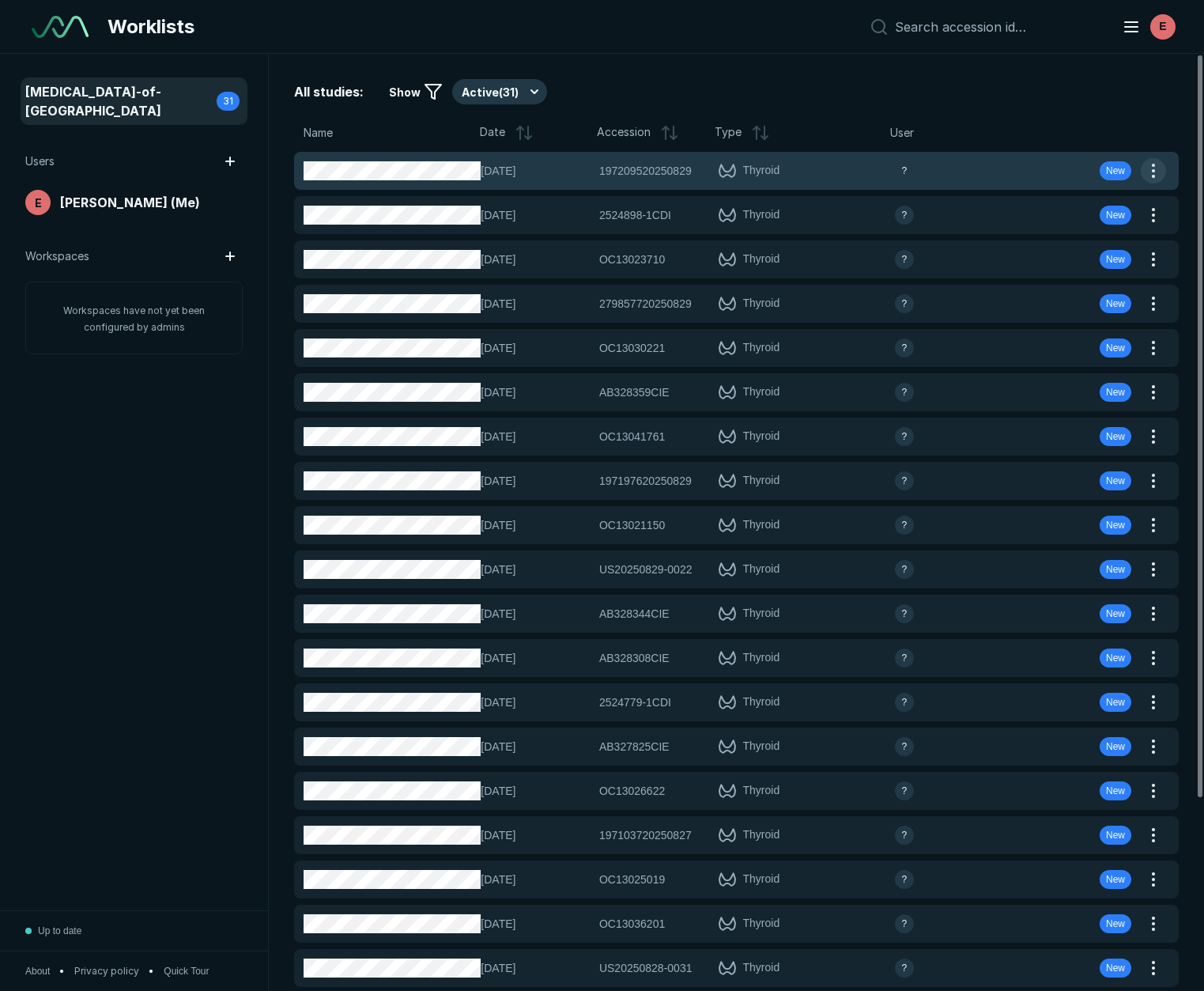
click at [1159, 174] on button "button" at bounding box center [1153, 170] width 25 height 25
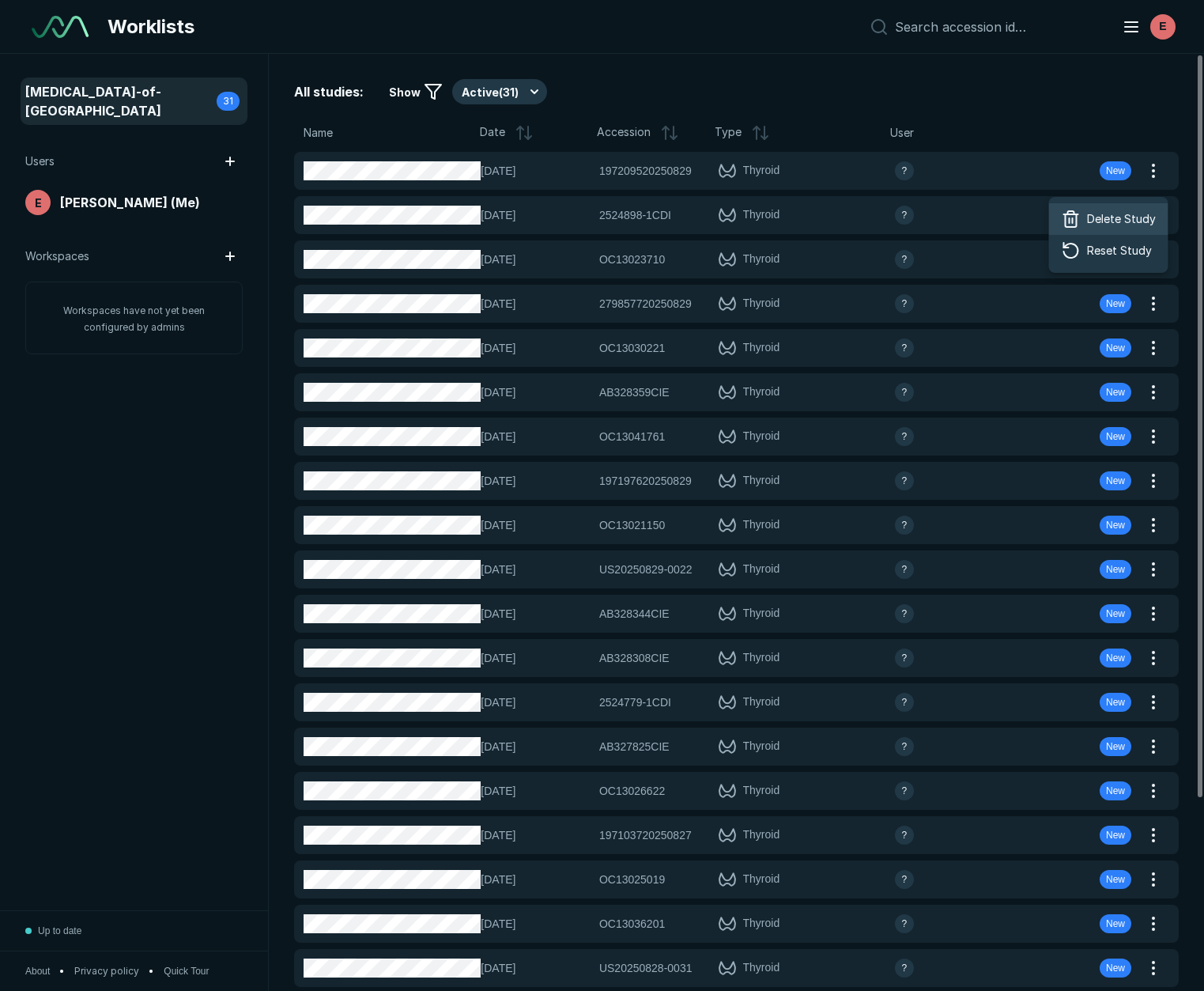
click at [1089, 221] on span "Delete Study" at bounding box center [1121, 219] width 69 height 18
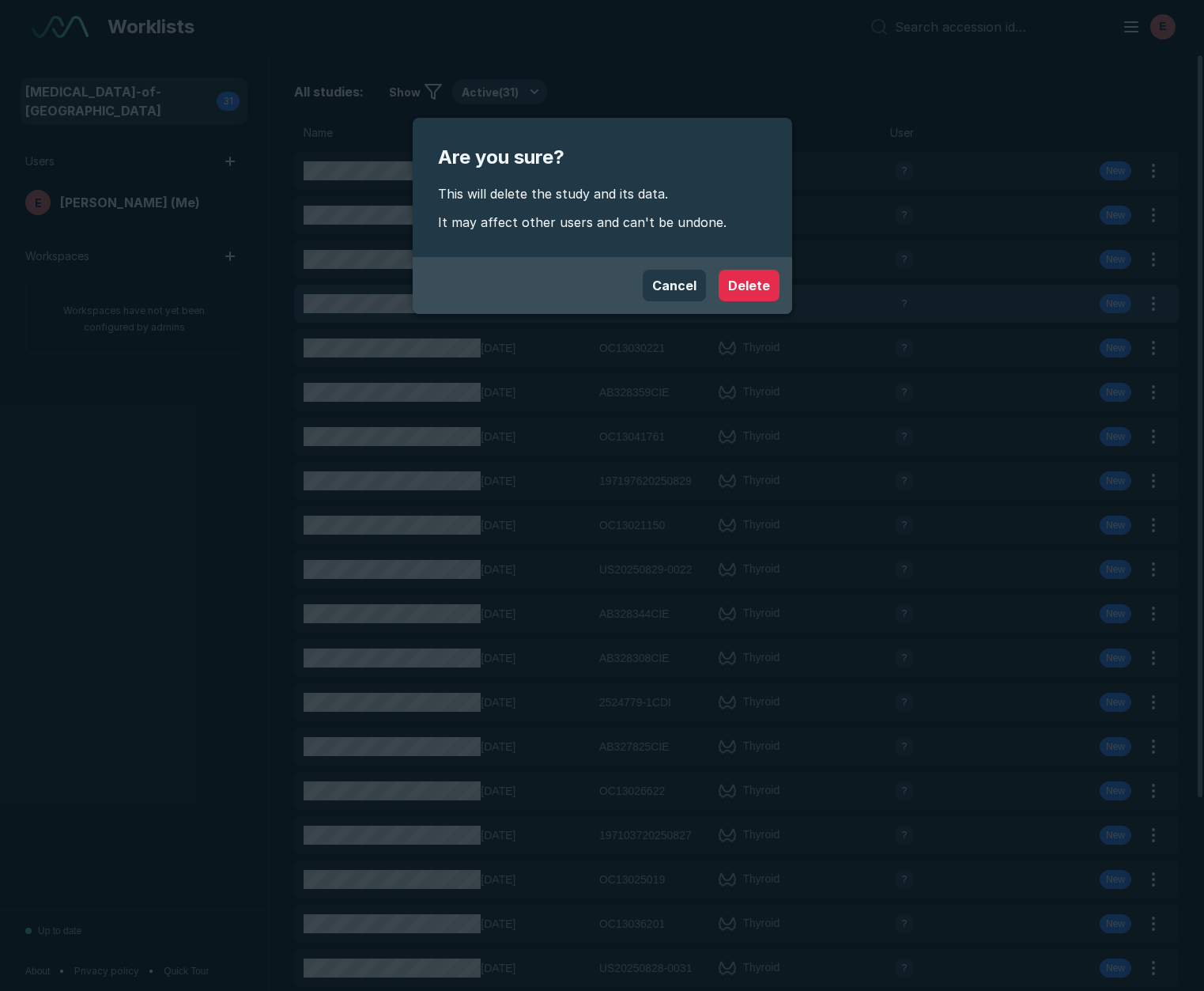
click at [742, 293] on button "Delete" at bounding box center [749, 286] width 61 height 32
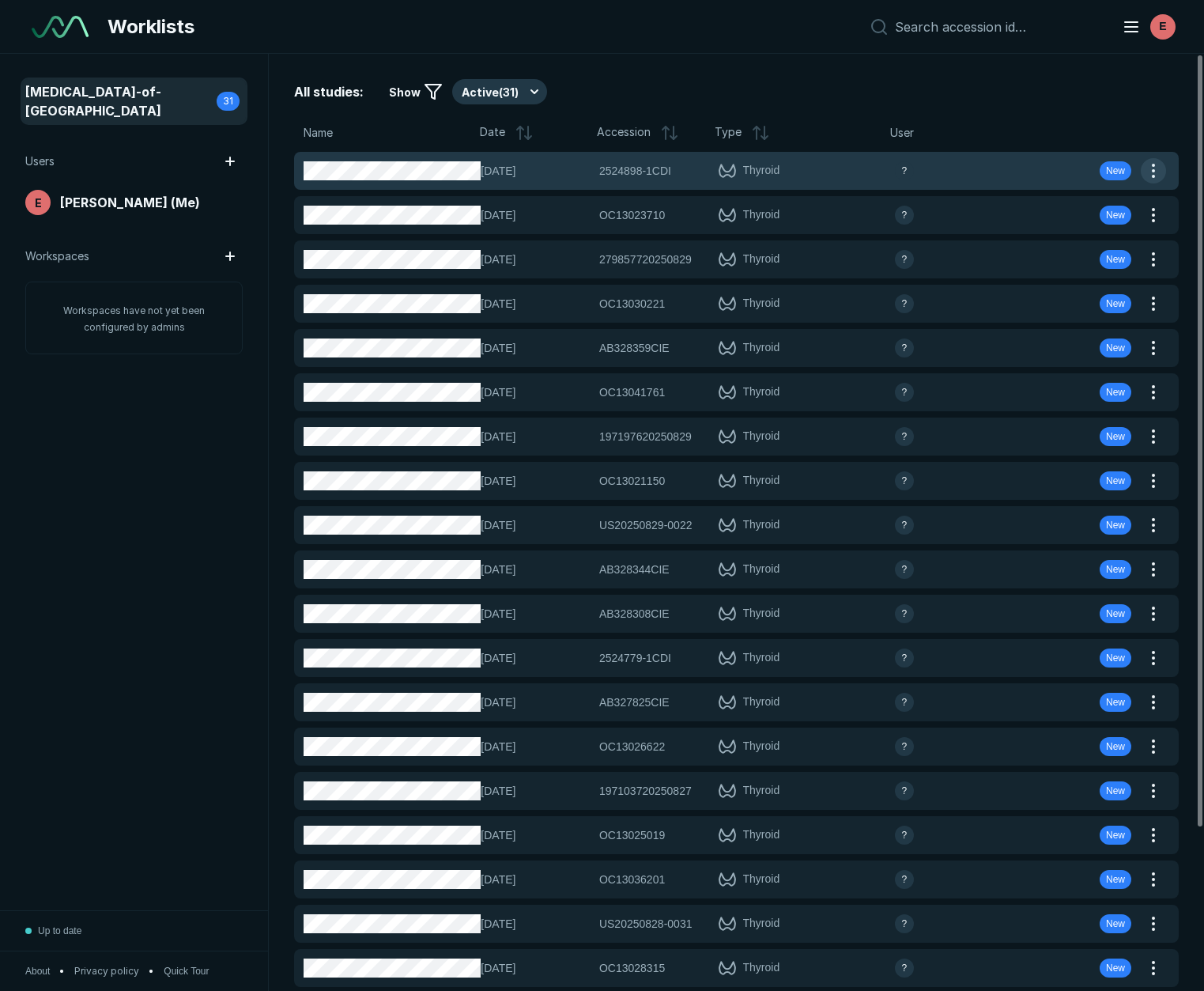
click at [1160, 168] on button "button" at bounding box center [1153, 170] width 25 height 25
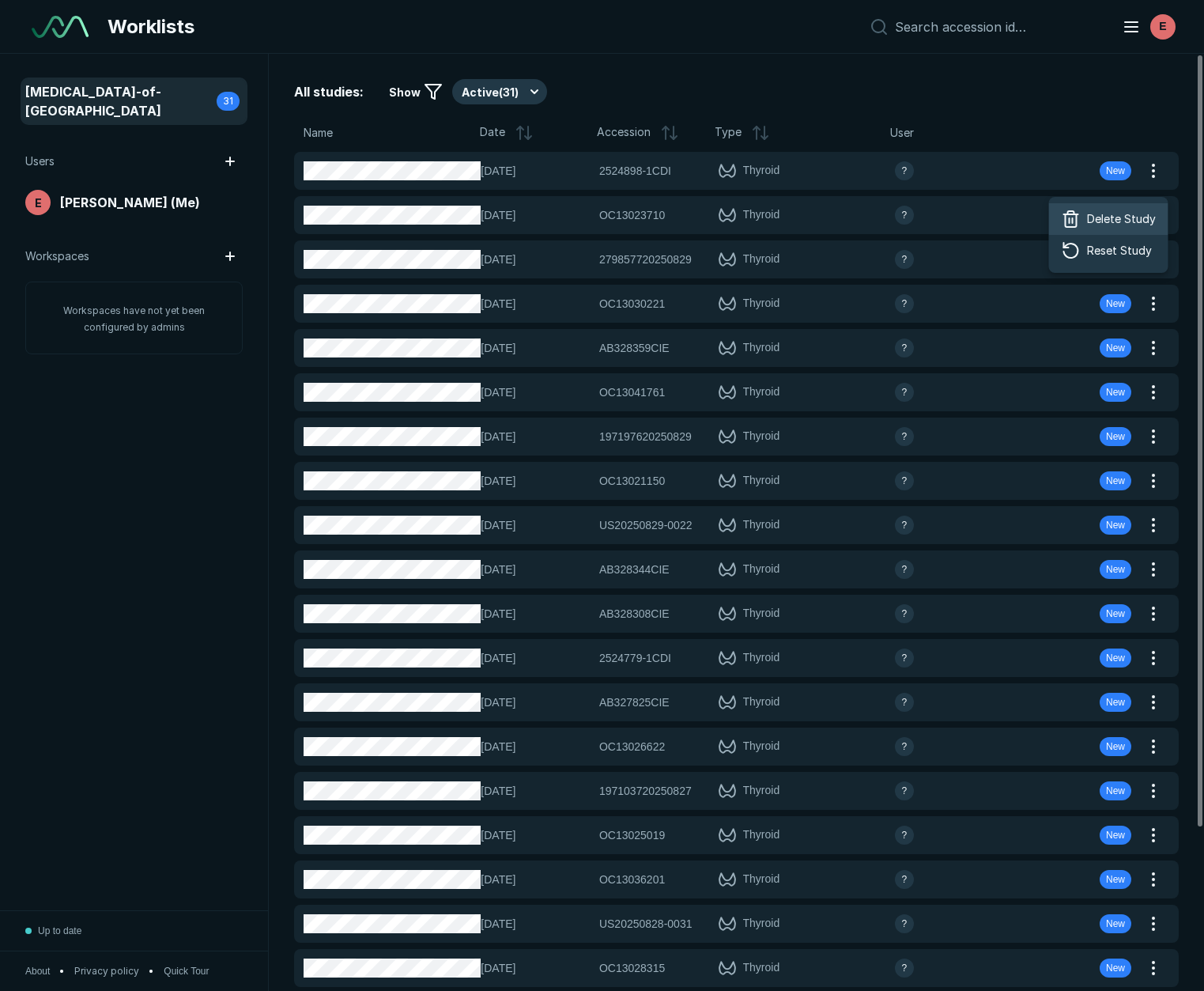
click at [1104, 223] on span "Delete Study" at bounding box center [1121, 219] width 69 height 18
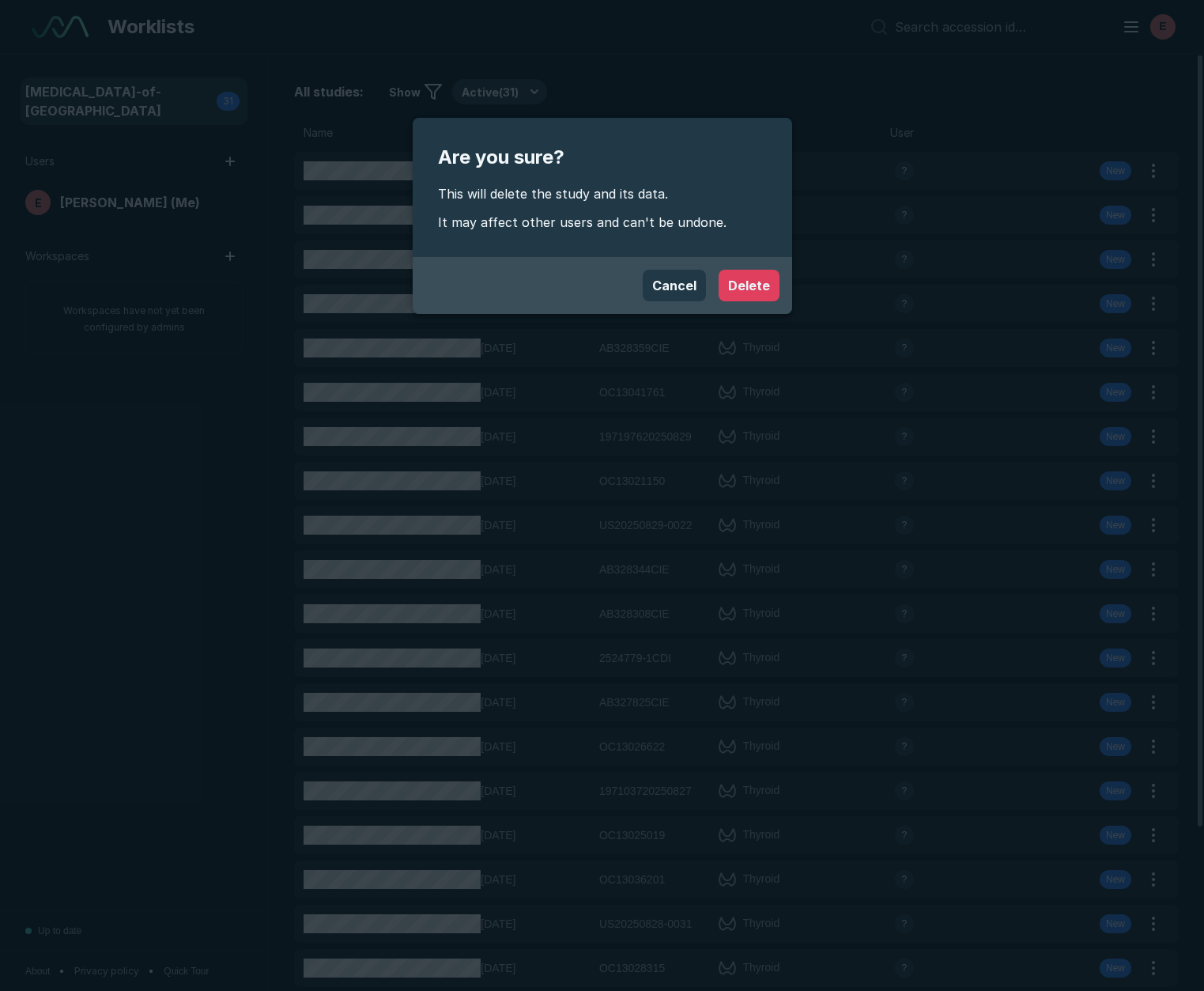
click at [748, 290] on button "Delete" at bounding box center [749, 286] width 61 height 32
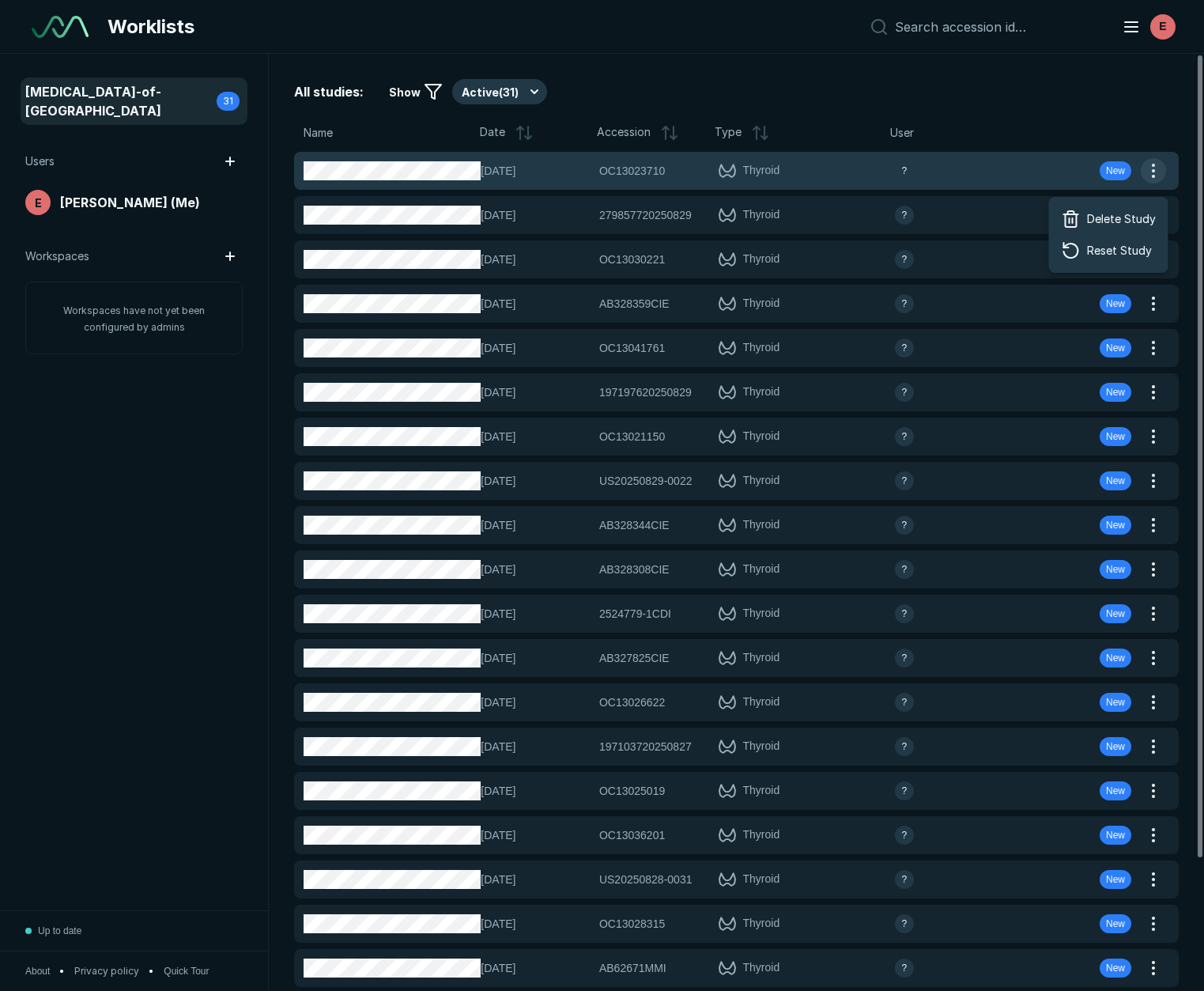
click at [1158, 179] on button "button" at bounding box center [1153, 170] width 25 height 25
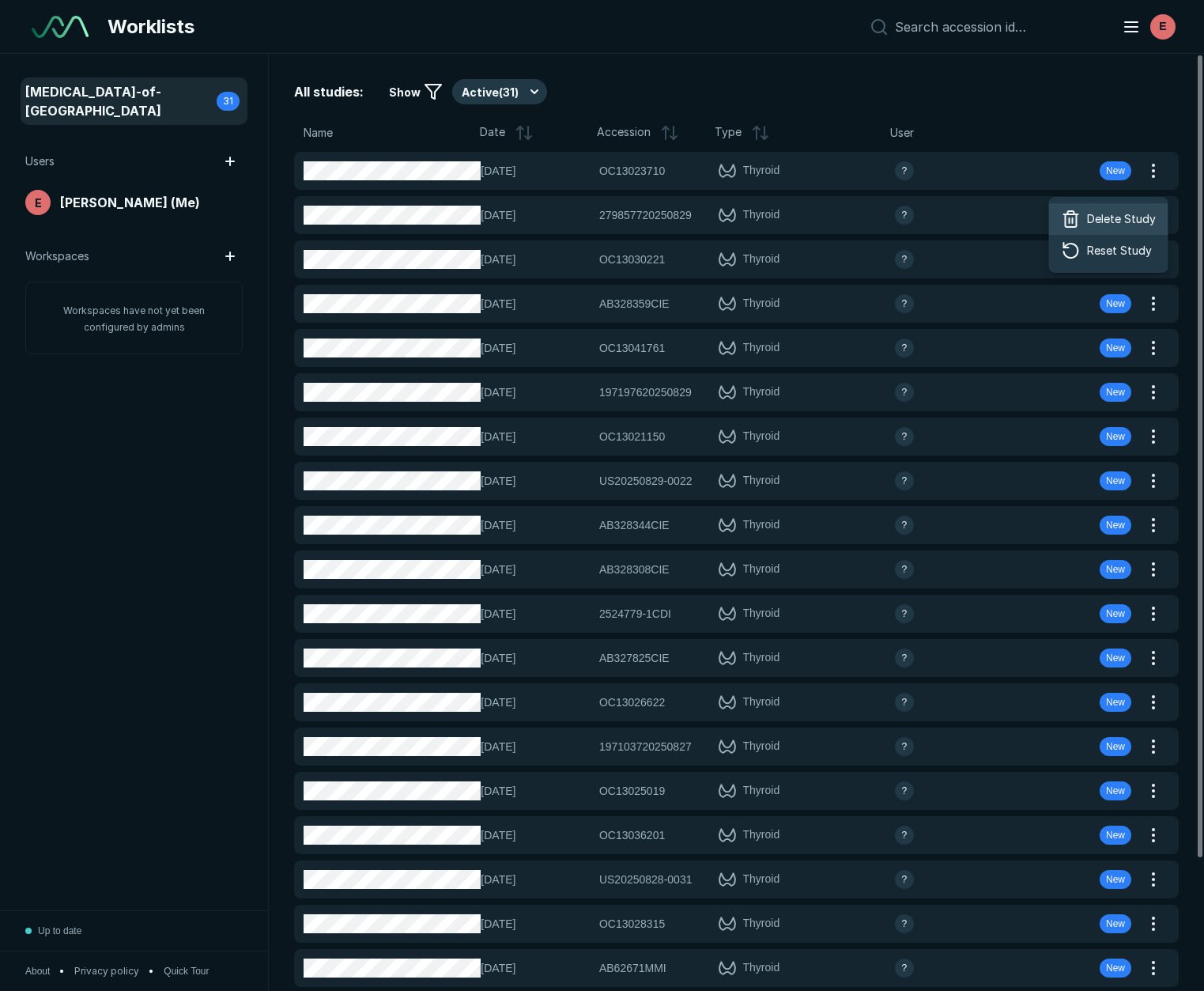
click at [1121, 217] on span "Delete Study" at bounding box center [1121, 219] width 69 height 18
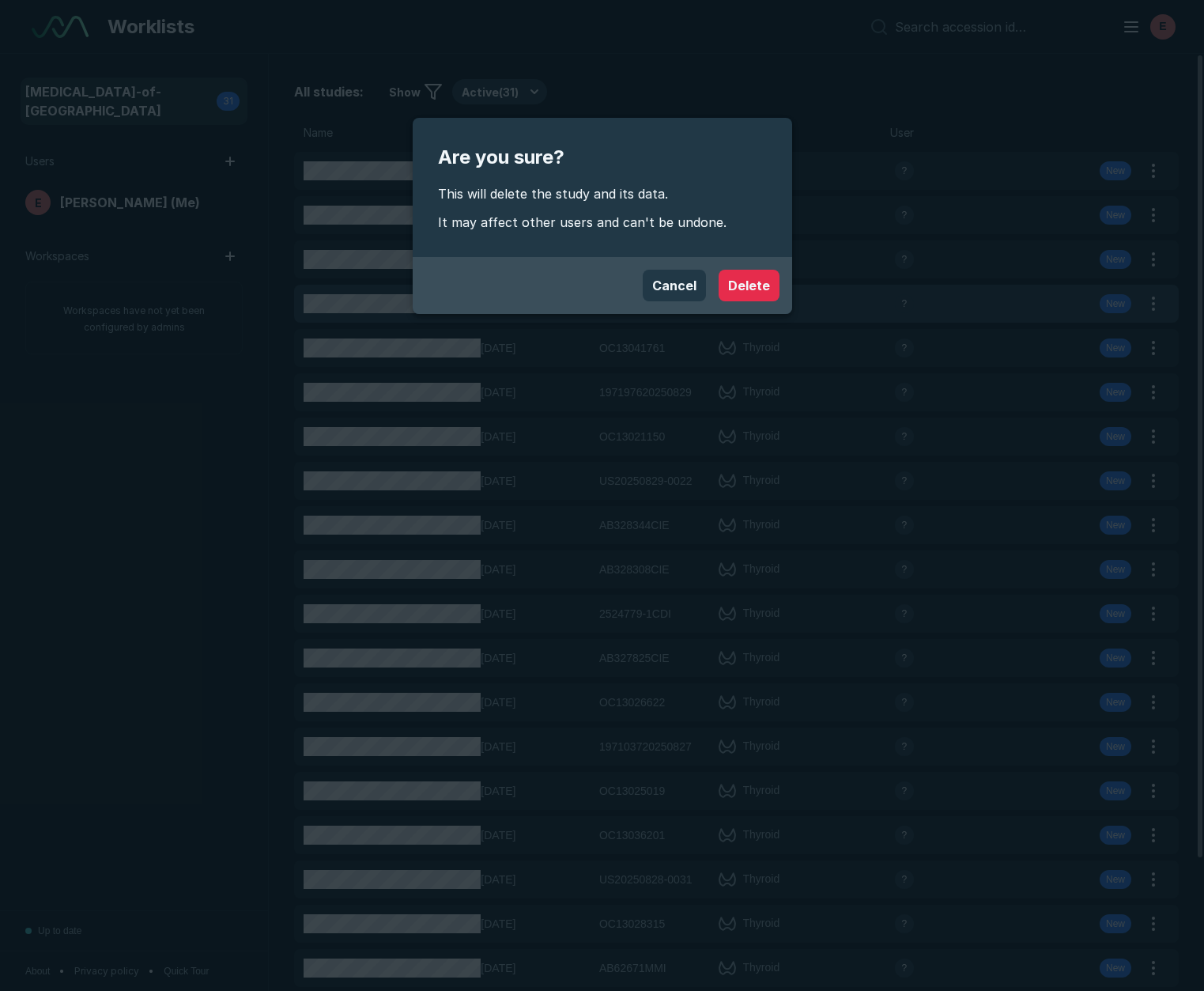
click at [739, 281] on button "Delete" at bounding box center [749, 286] width 61 height 32
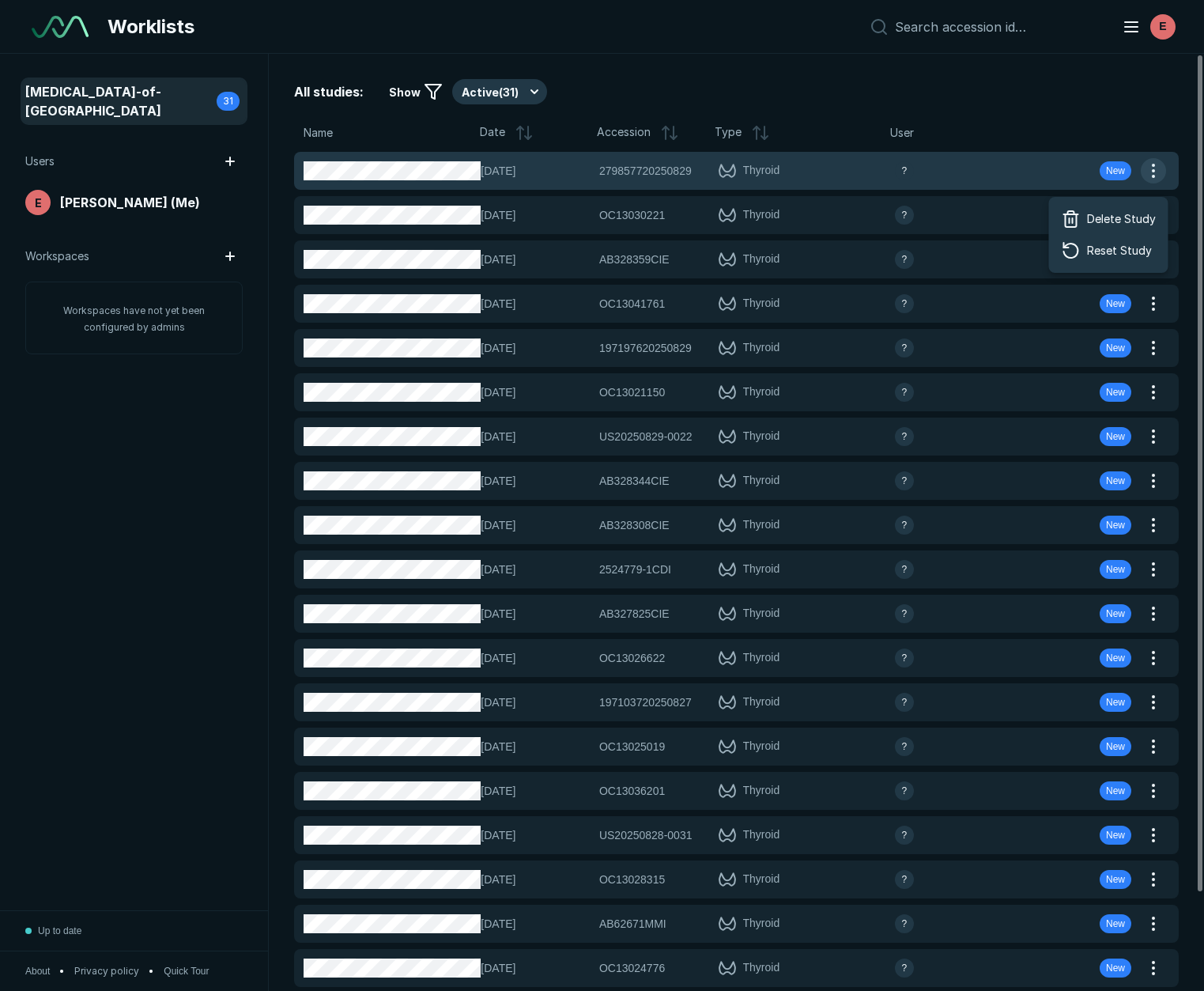
click at [1155, 178] on button "button" at bounding box center [1153, 170] width 25 height 25
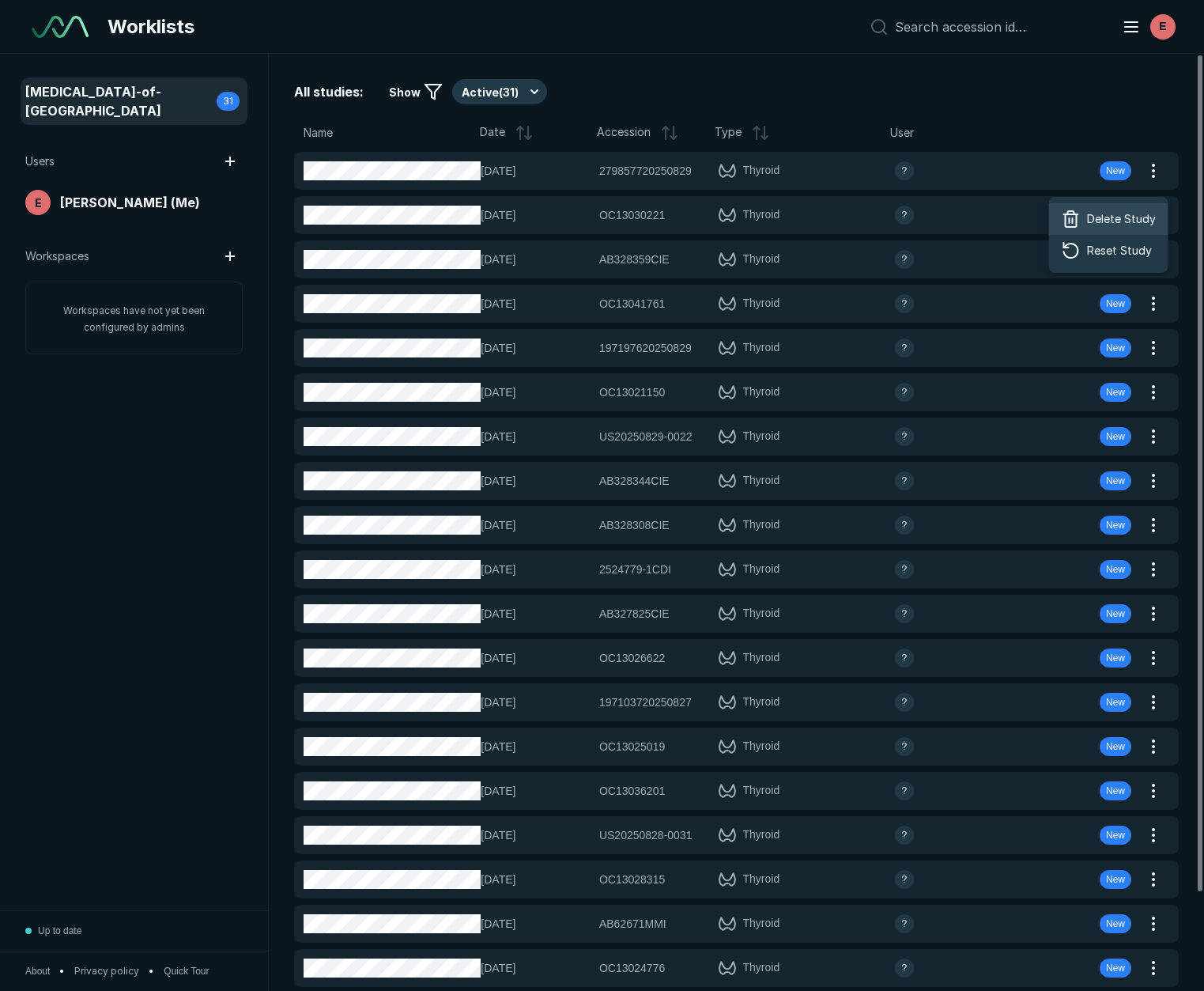
click at [1112, 215] on span "Delete Study" at bounding box center [1121, 219] width 69 height 18
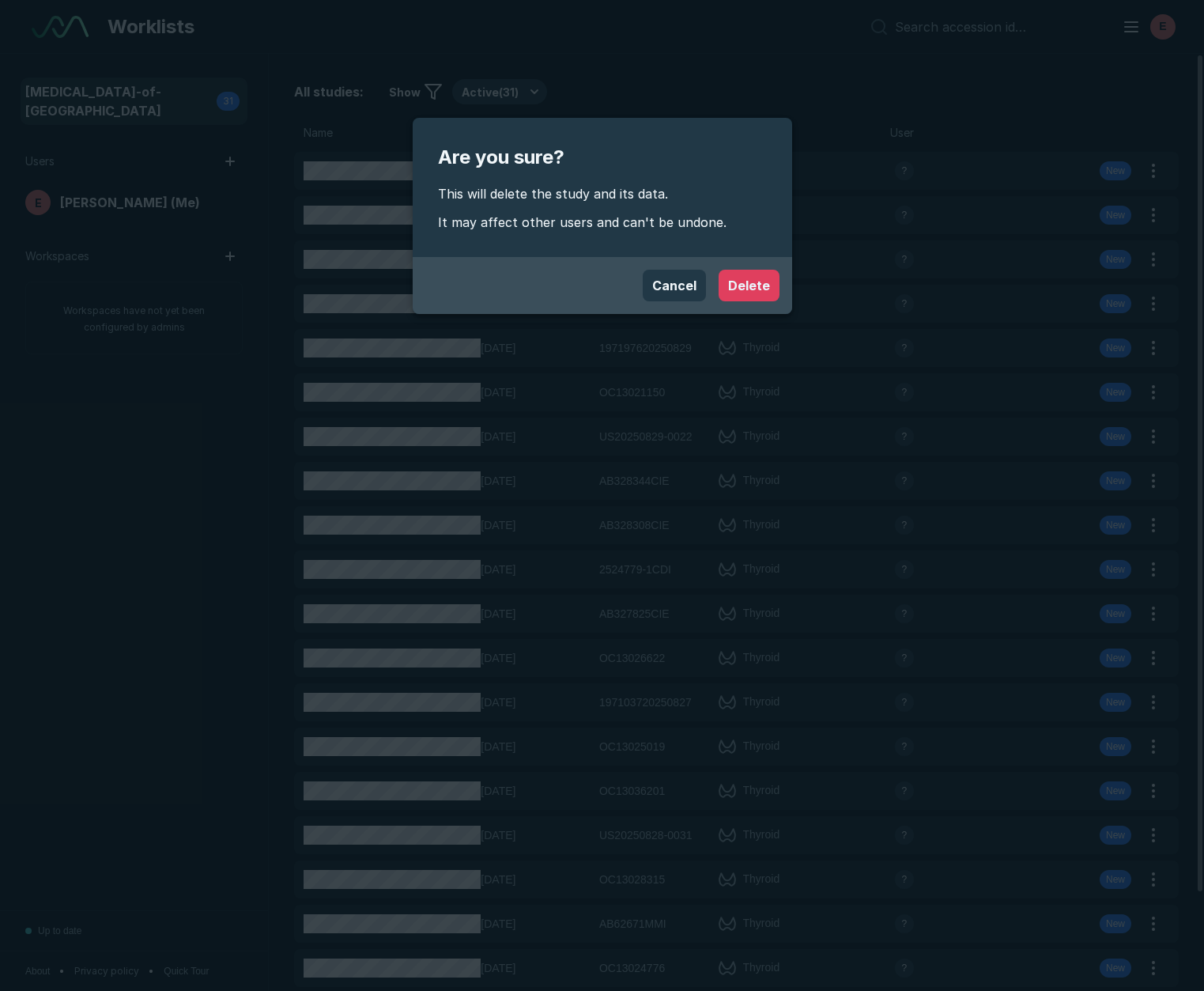
click at [742, 294] on button "Delete" at bounding box center [749, 286] width 61 height 32
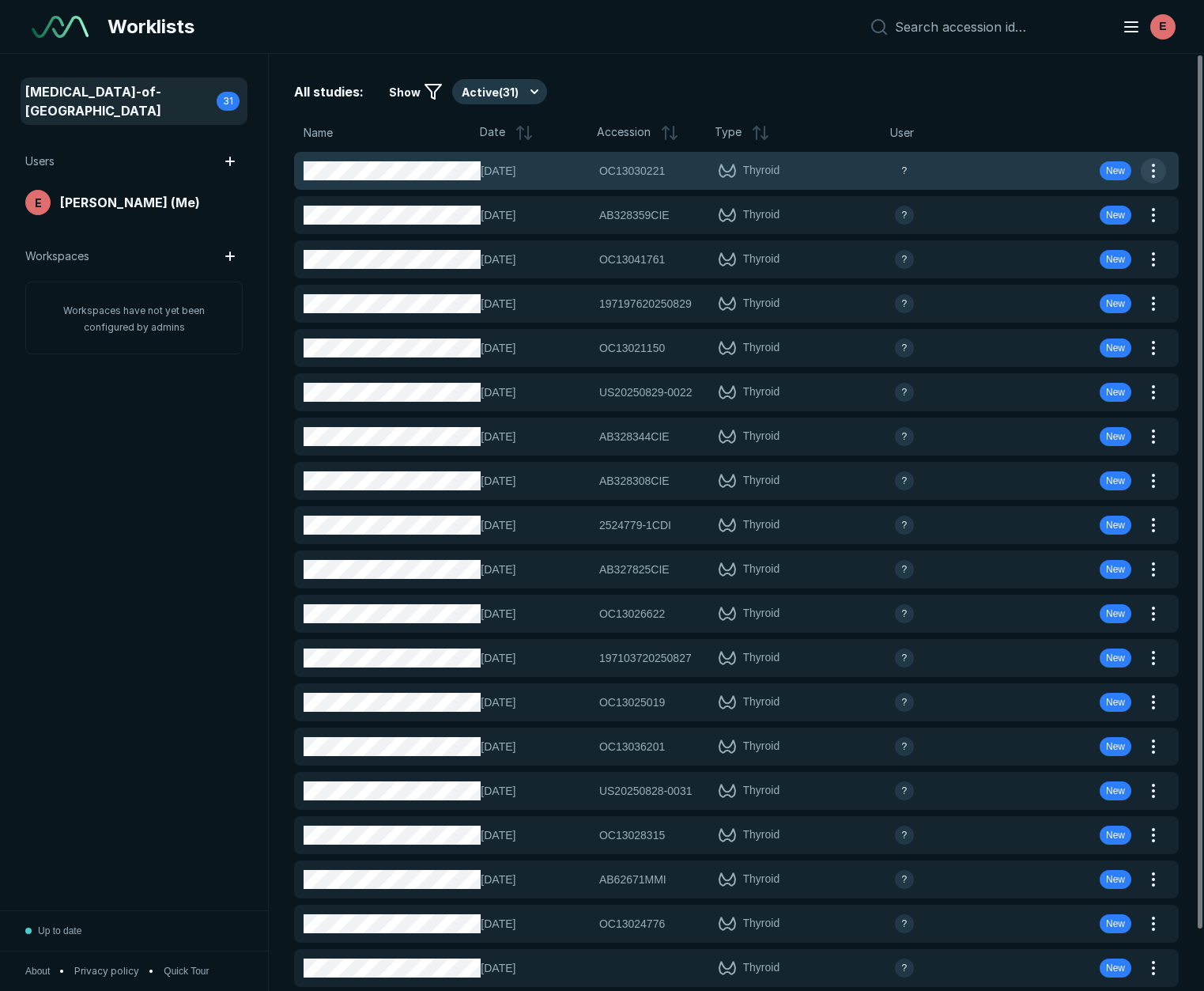
click at [1155, 169] on button "button" at bounding box center [1153, 170] width 25 height 25
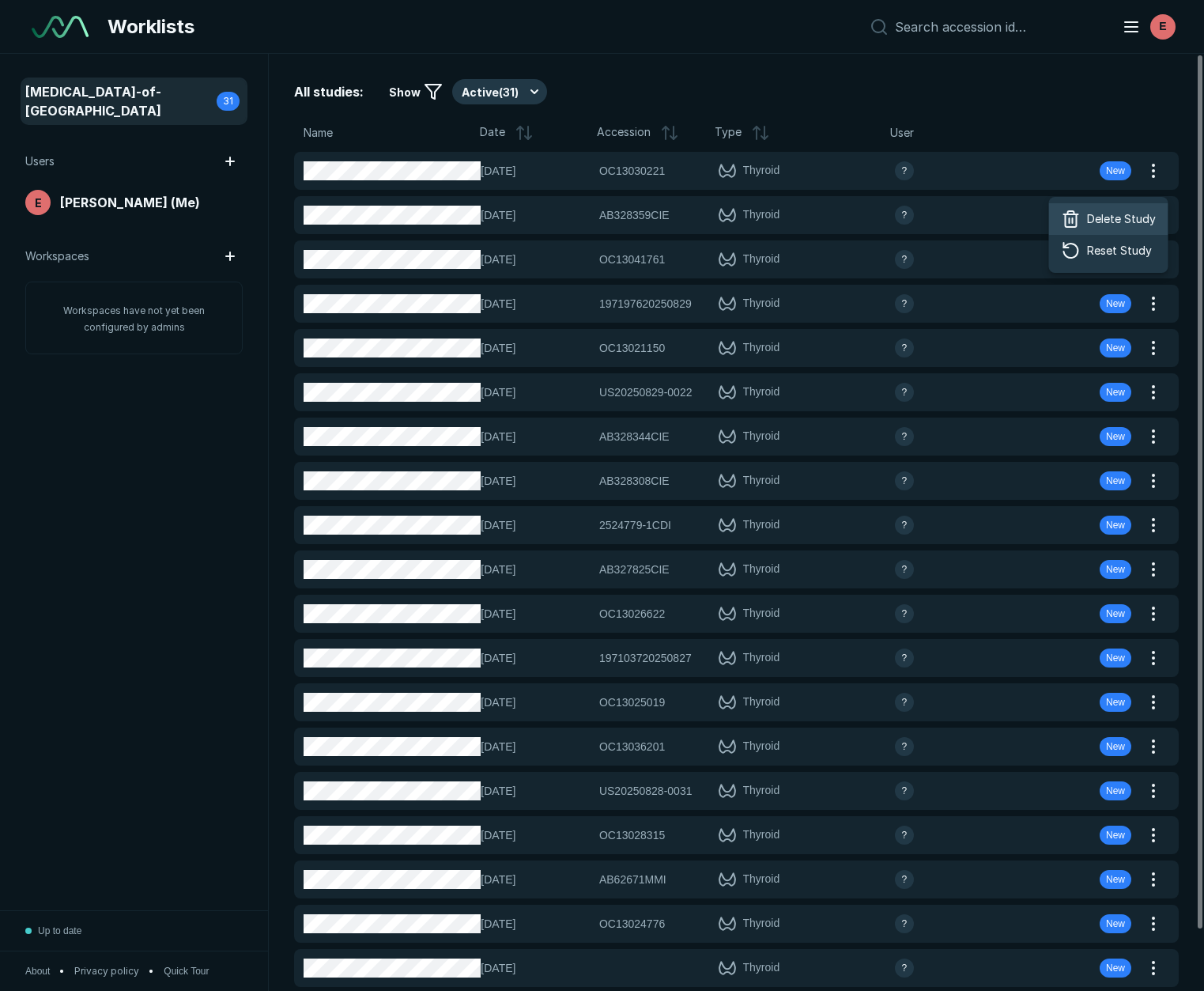
click at [1110, 222] on span "Delete Study" at bounding box center [1121, 219] width 69 height 18
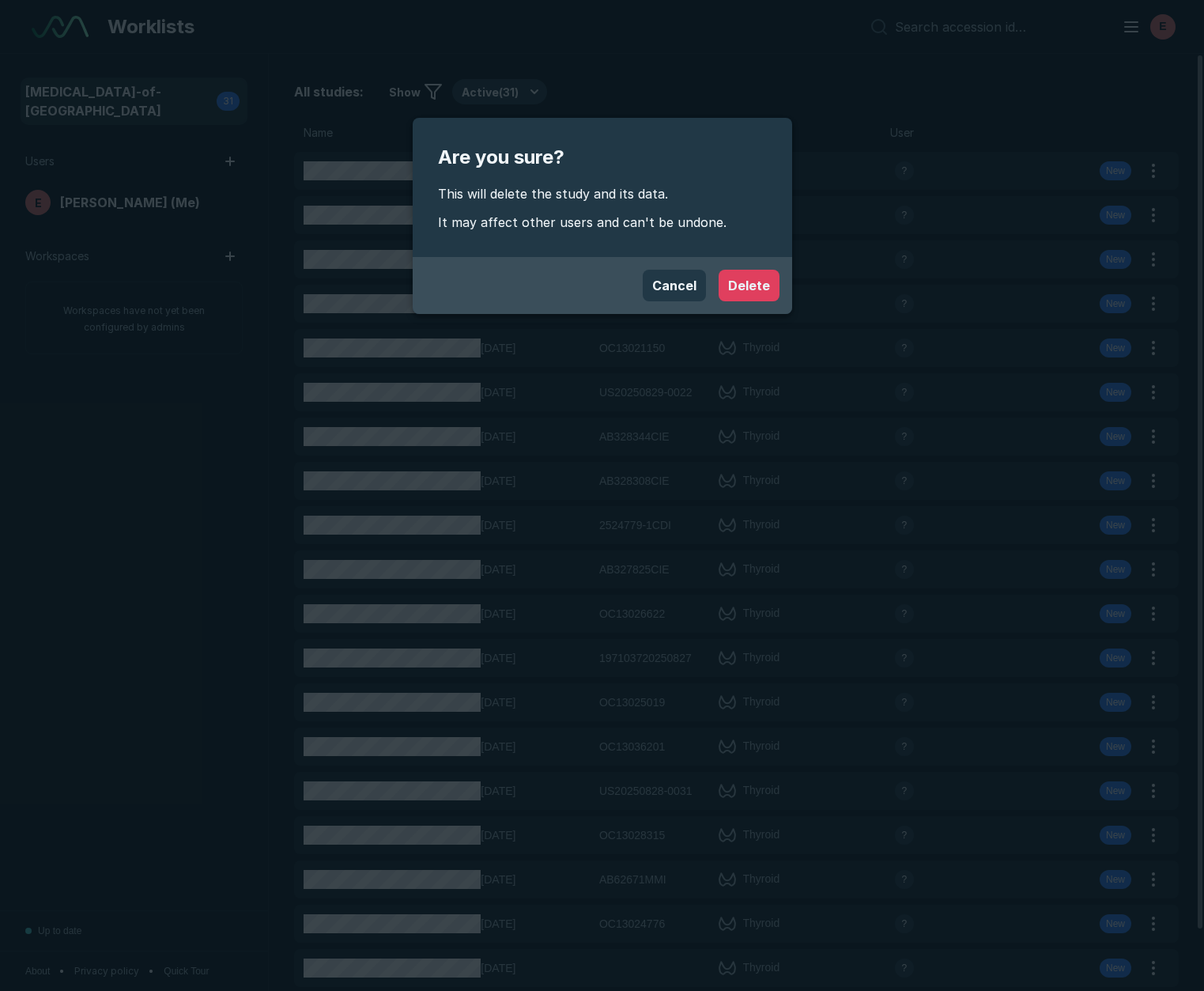
click at [770, 288] on button "Delete" at bounding box center [749, 286] width 61 height 32
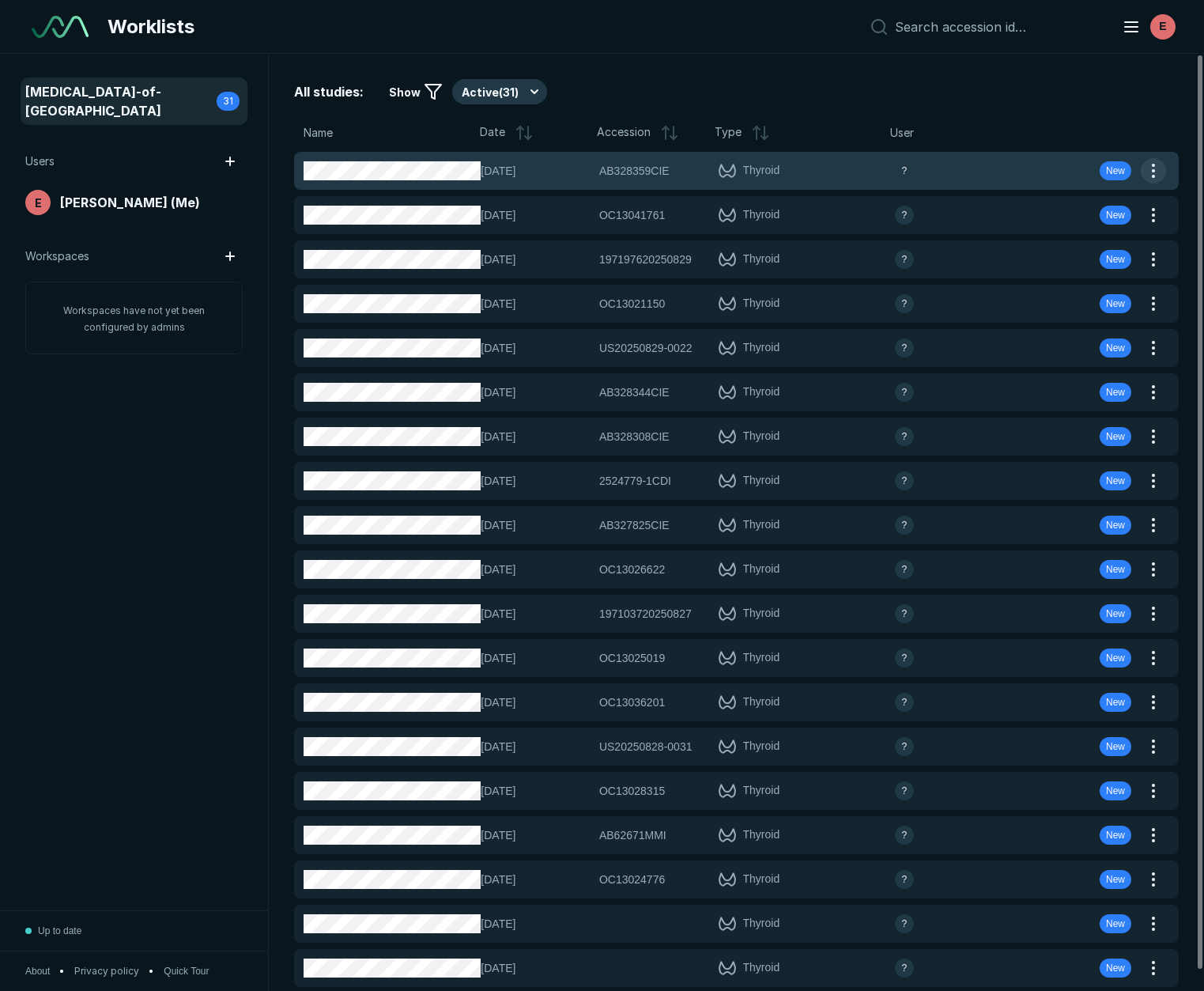
click at [1151, 173] on button "button" at bounding box center [1153, 170] width 25 height 25
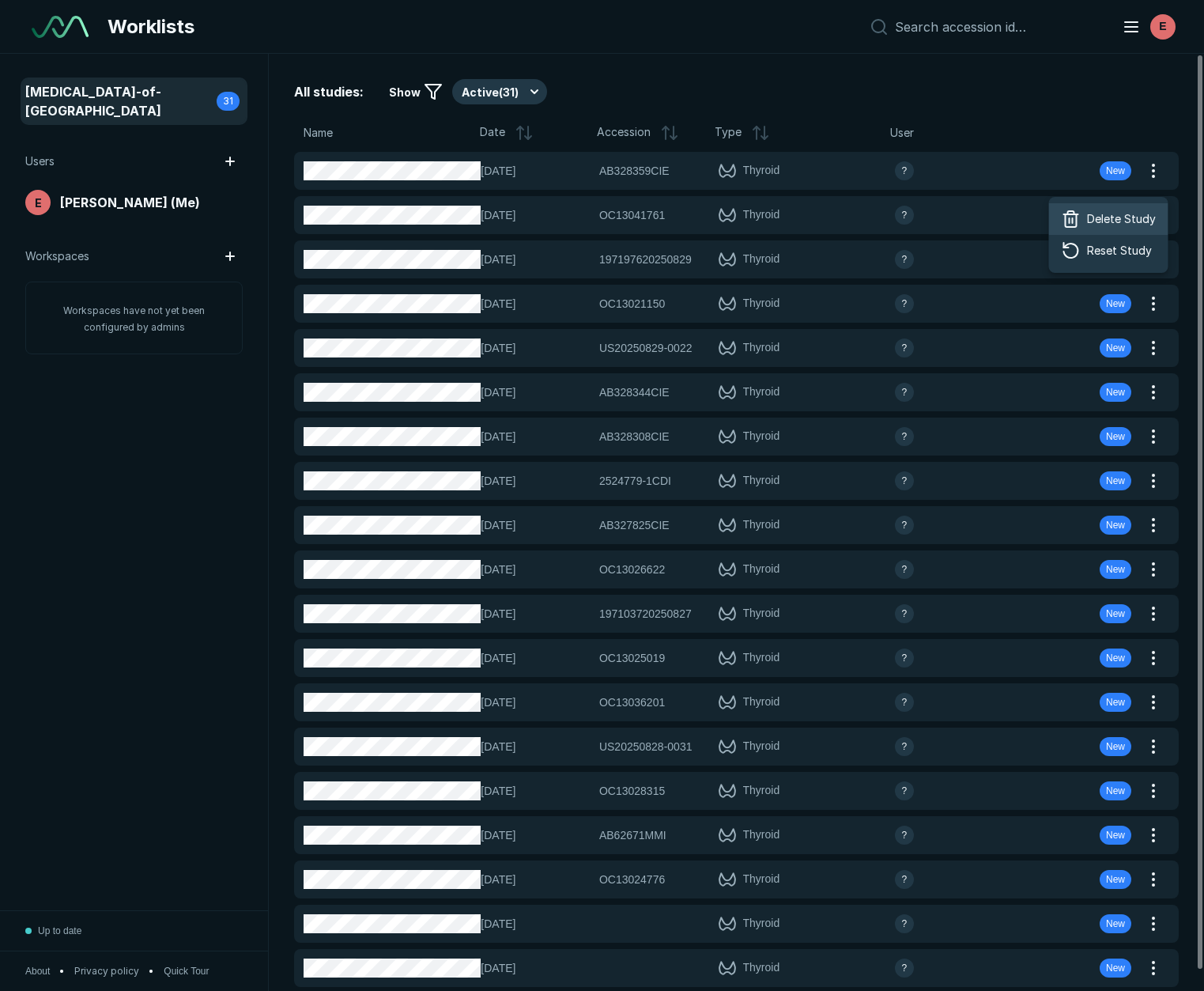
click at [1111, 217] on span "Delete Study" at bounding box center [1121, 219] width 69 height 18
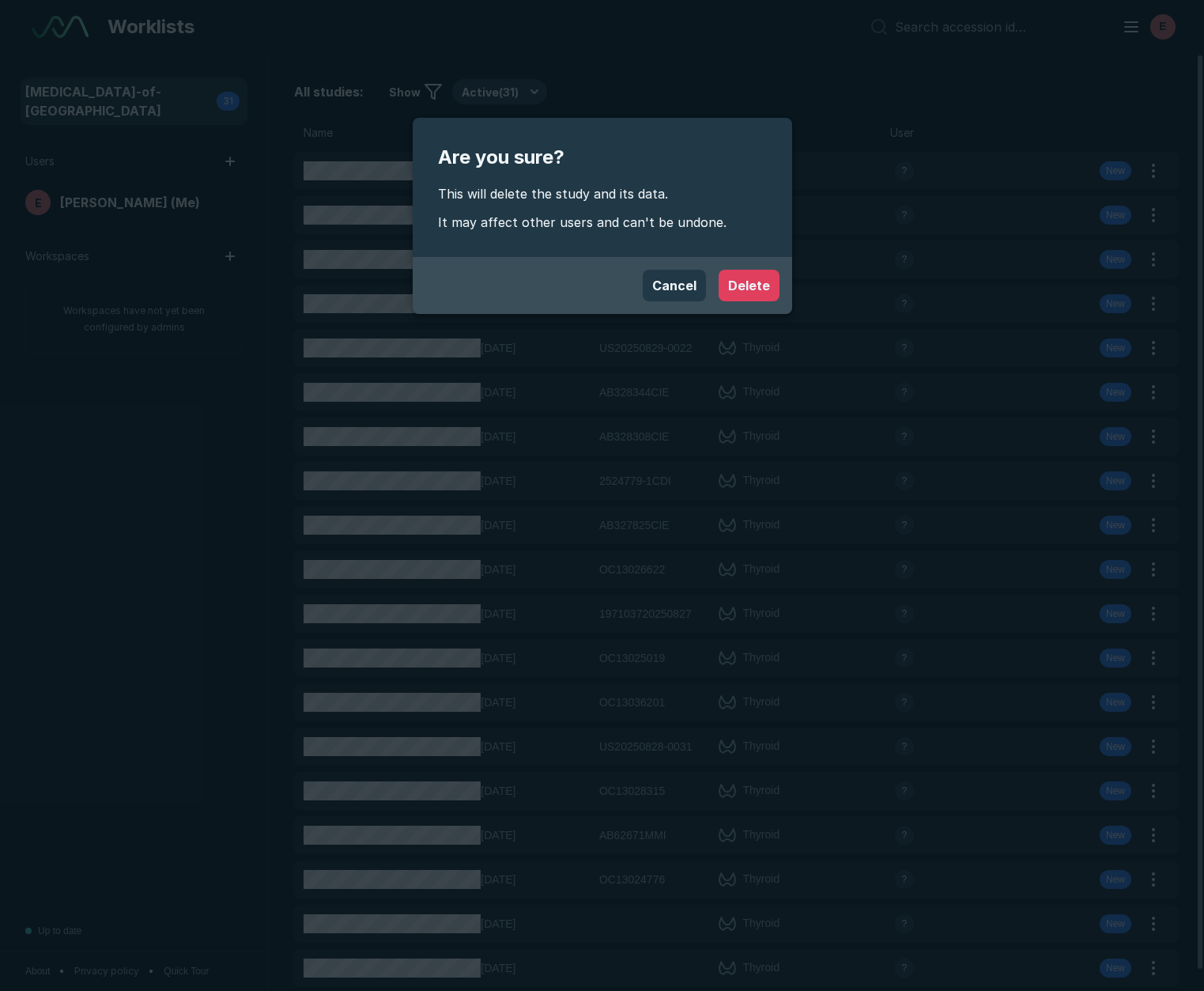
click at [758, 277] on button "Delete" at bounding box center [749, 286] width 61 height 32
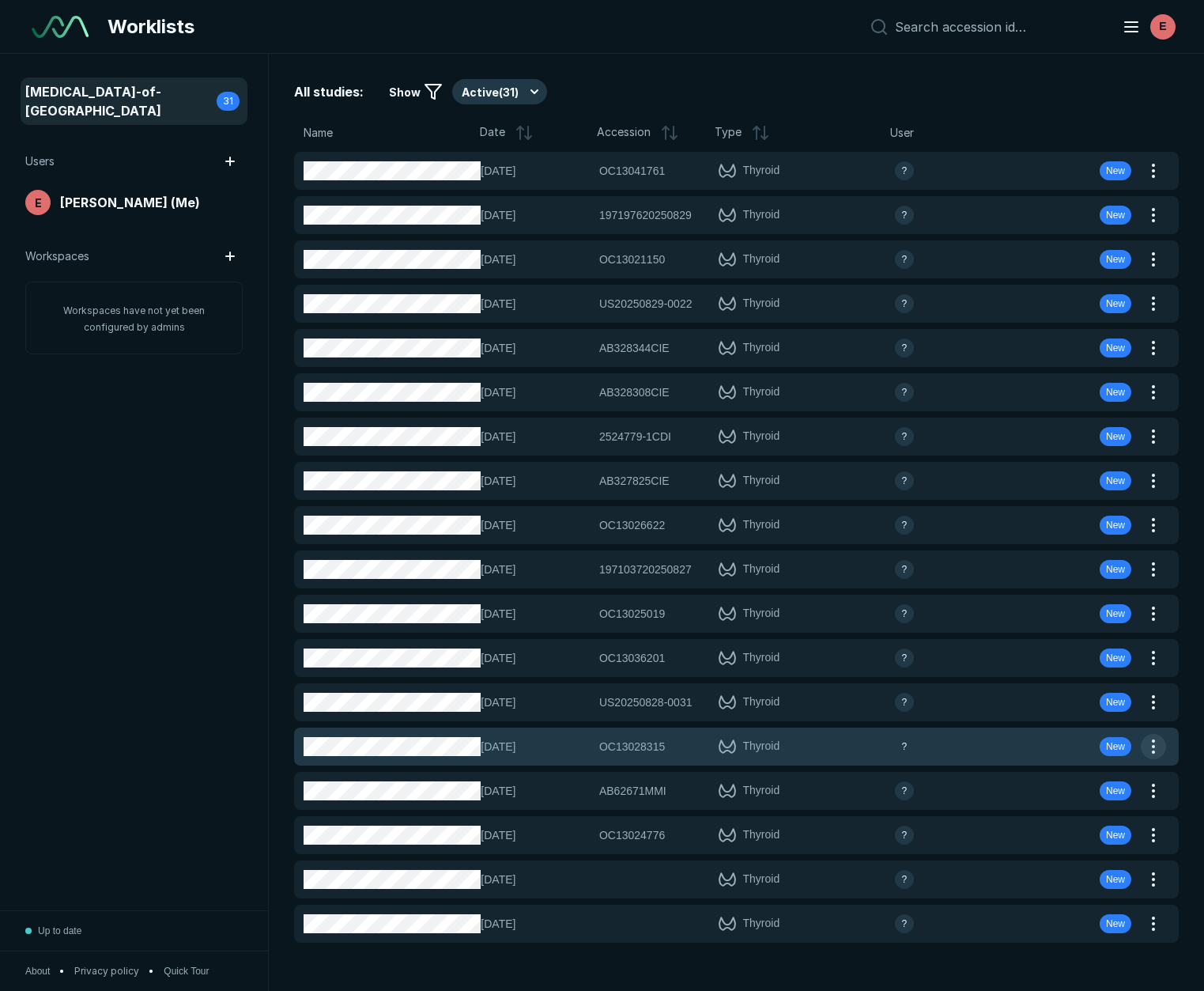
click at [1150, 740] on button "button" at bounding box center [1153, 746] width 25 height 25
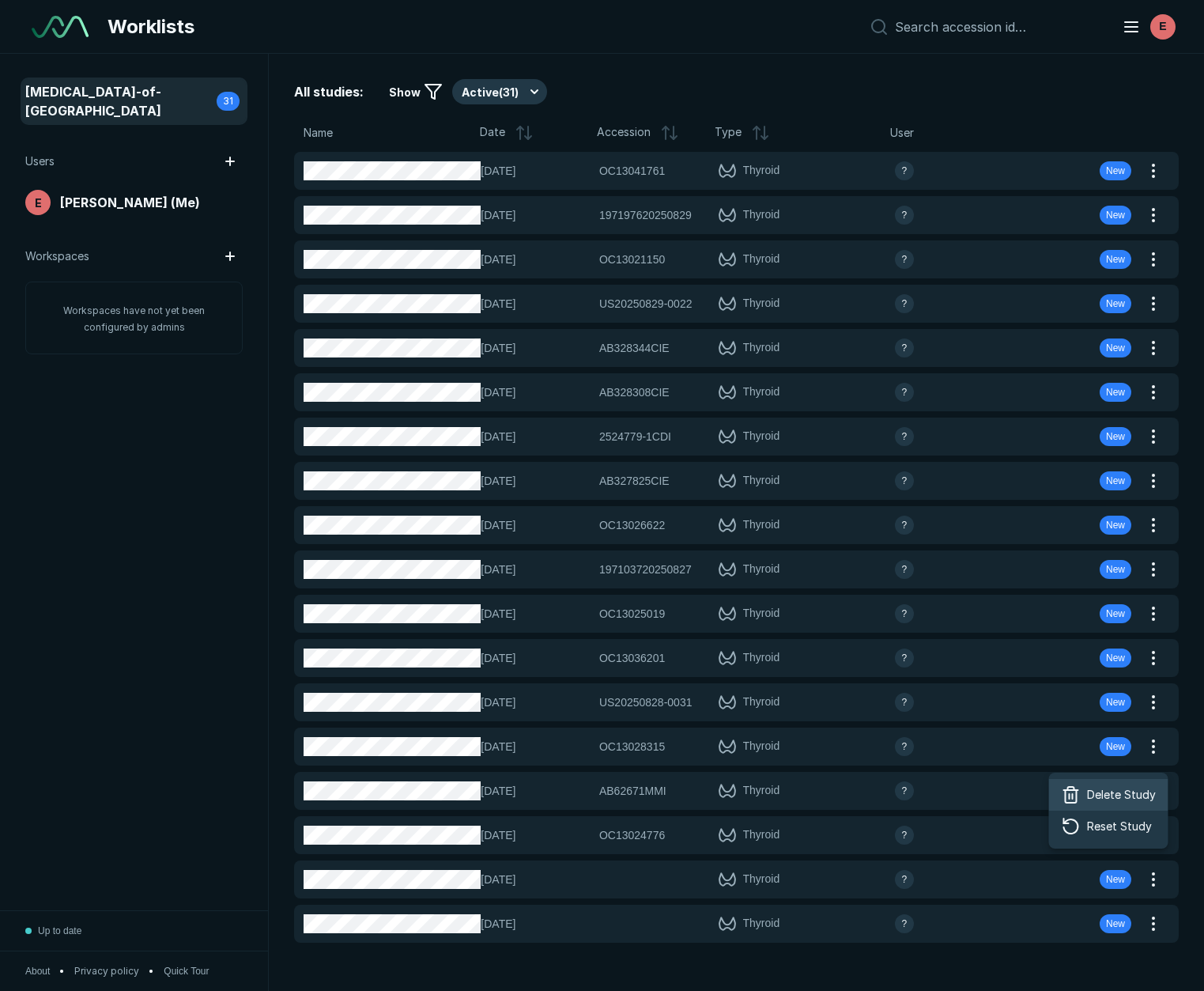
click at [1123, 792] on span "Delete Study" at bounding box center [1121, 794] width 69 height 18
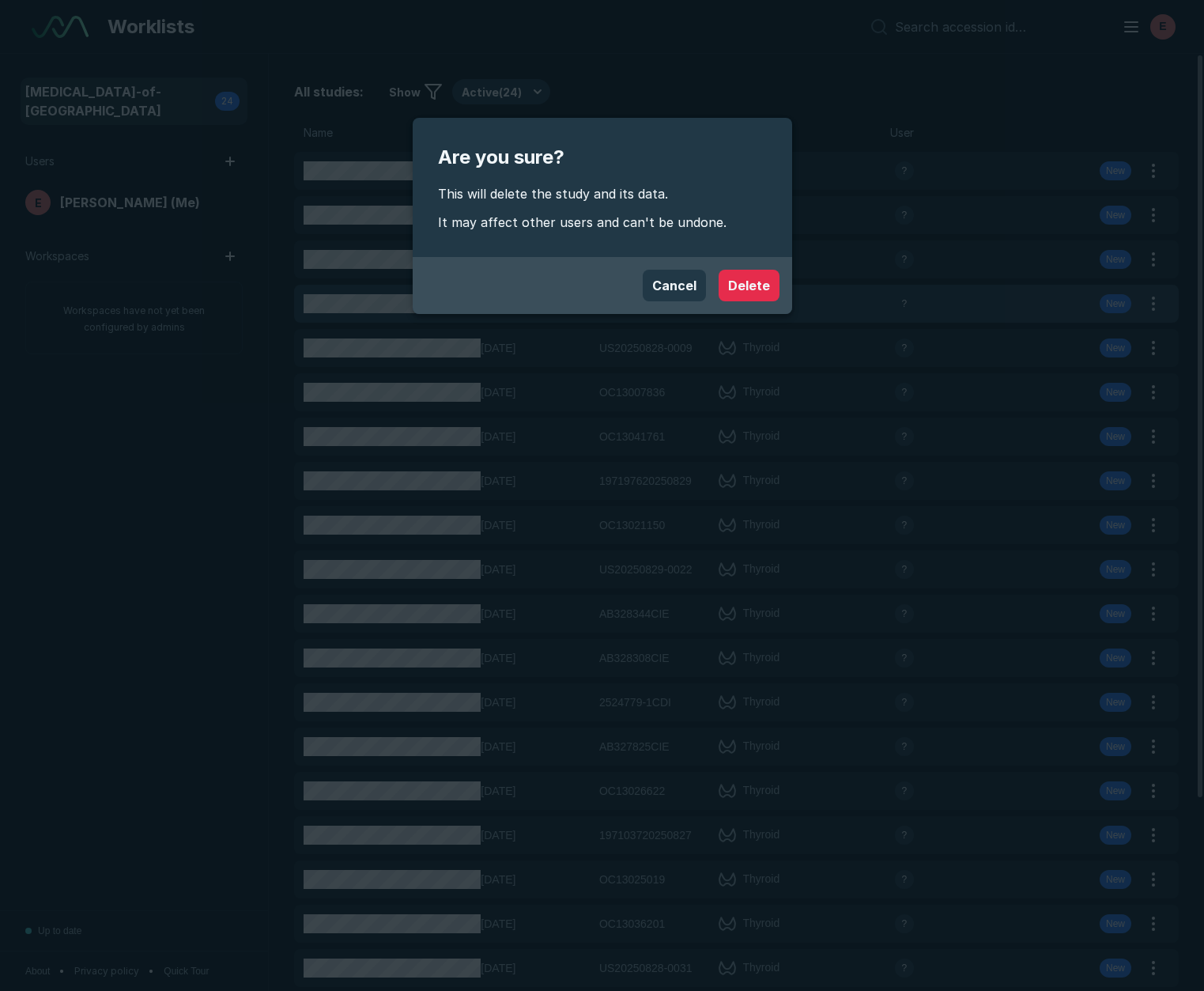
click at [748, 290] on button "Delete" at bounding box center [749, 286] width 61 height 32
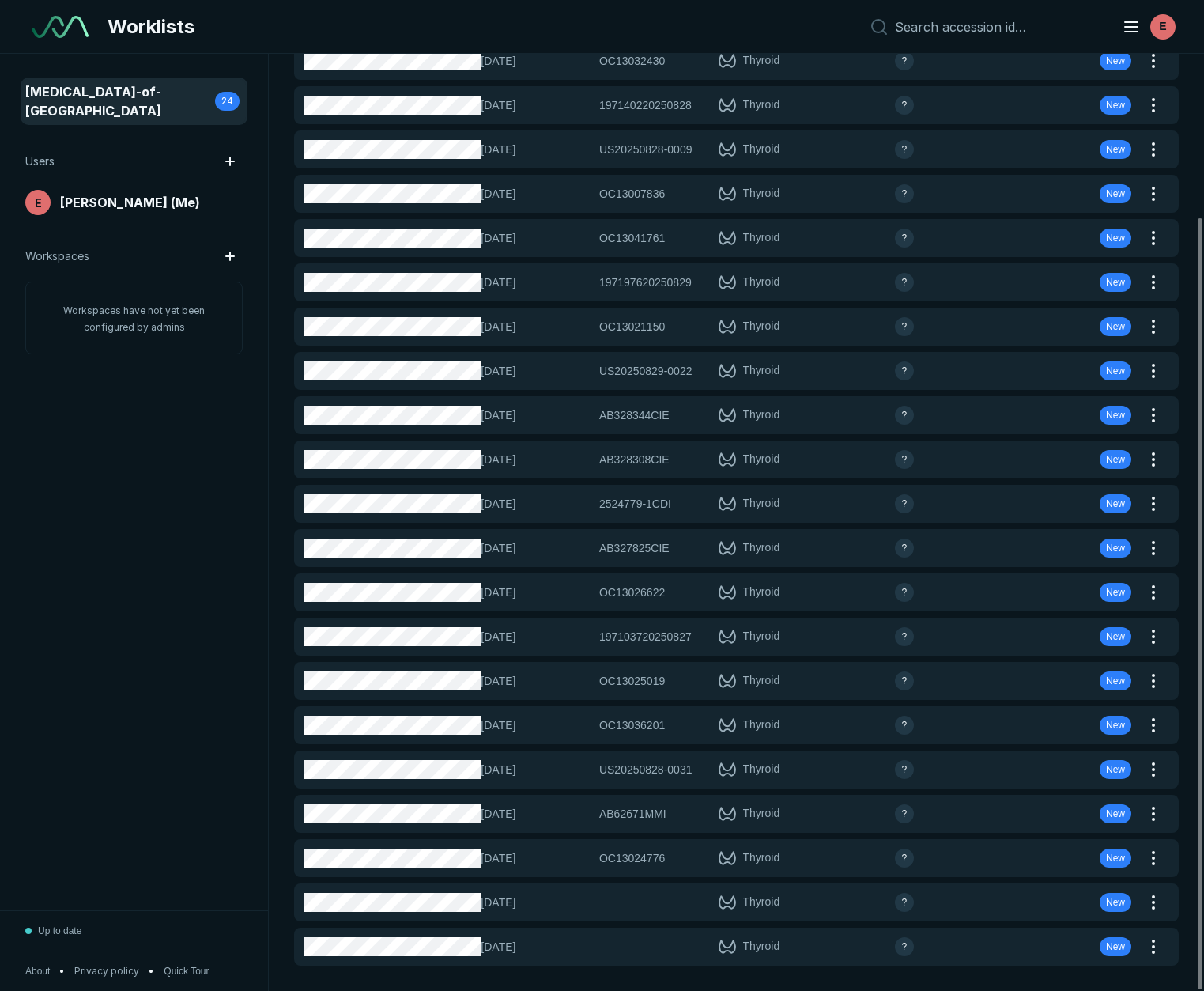
scroll to position [199, 0]
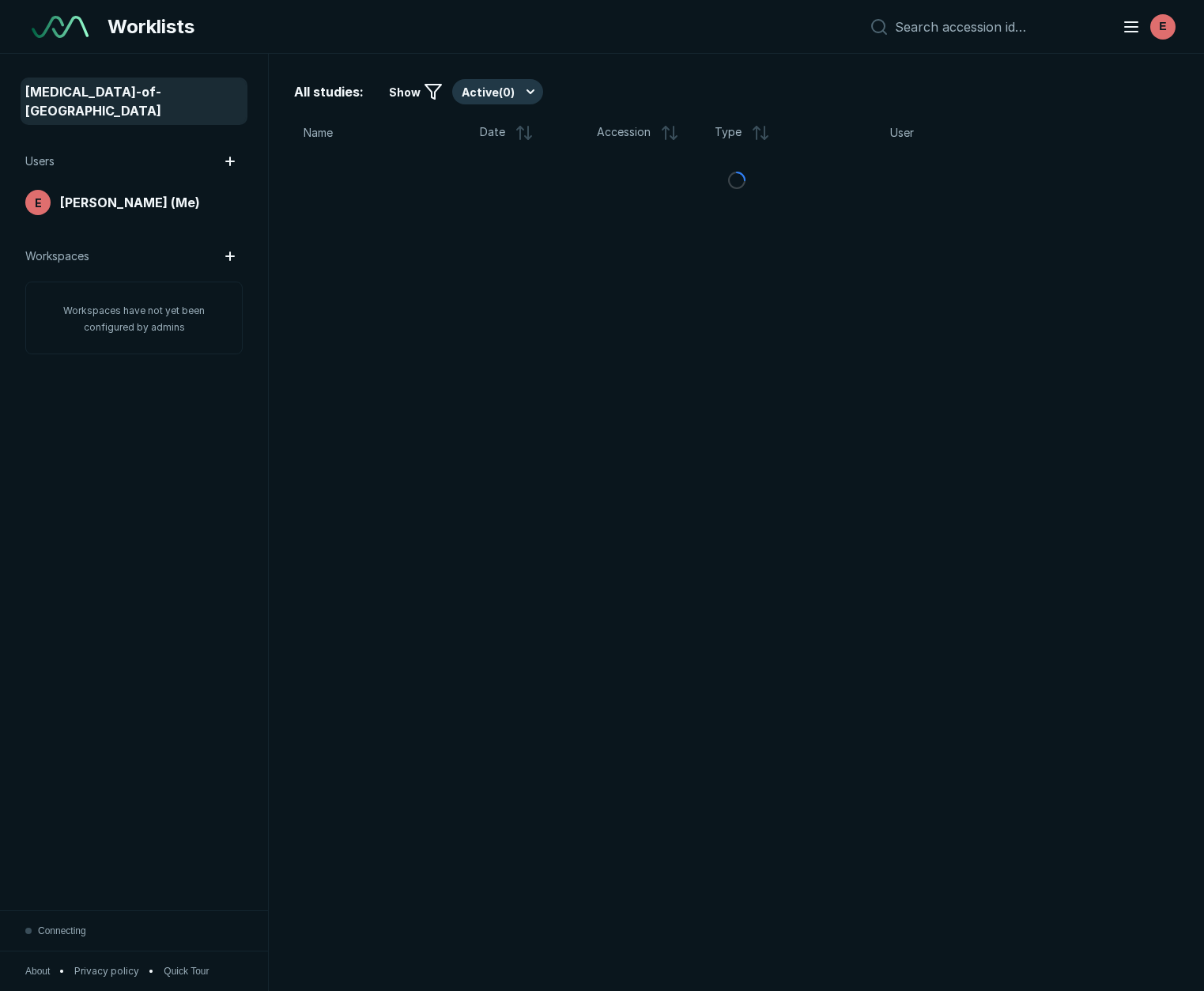
scroll to position [5964, 6014]
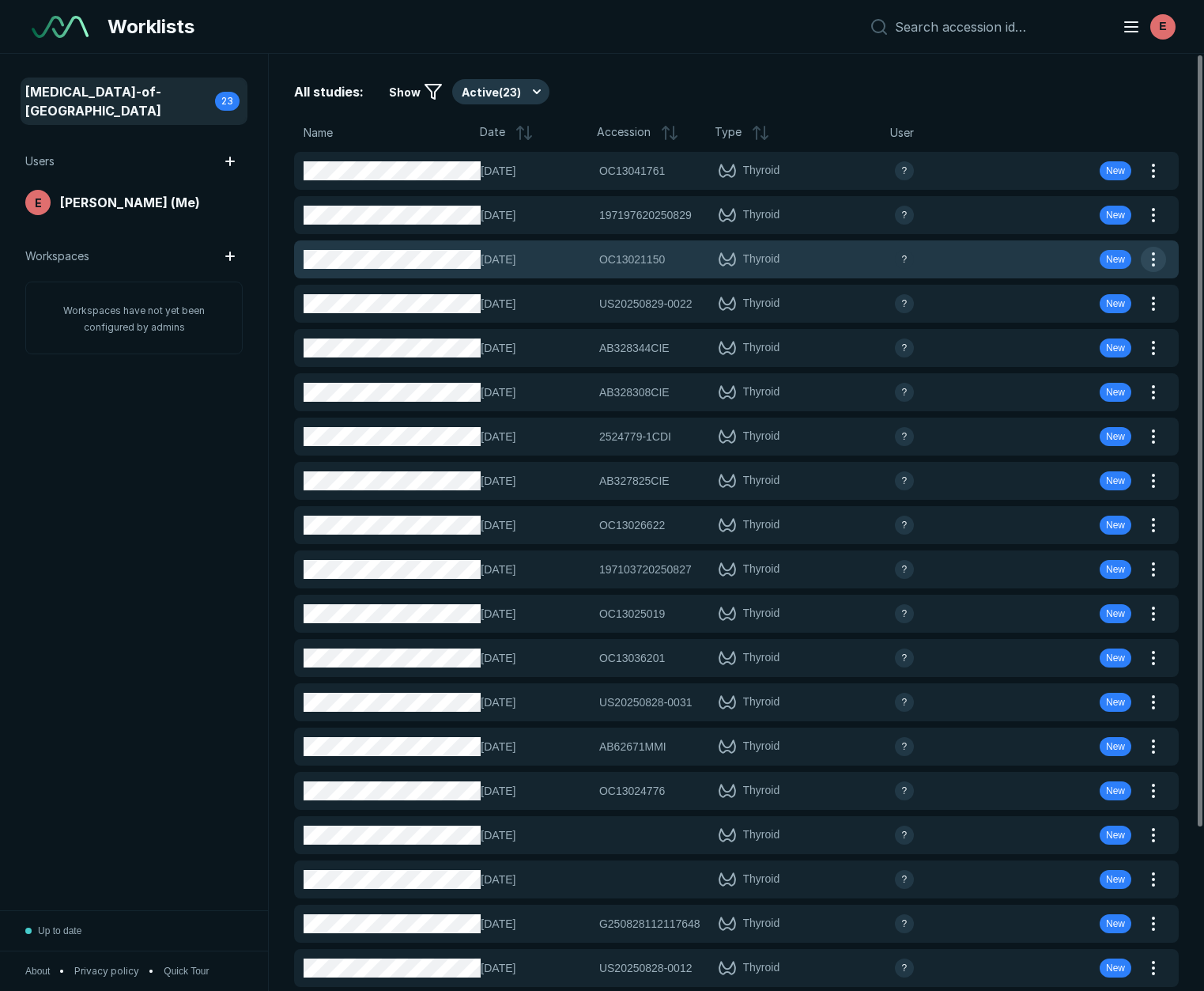
click at [1158, 264] on button "button" at bounding box center [1153, 259] width 25 height 25
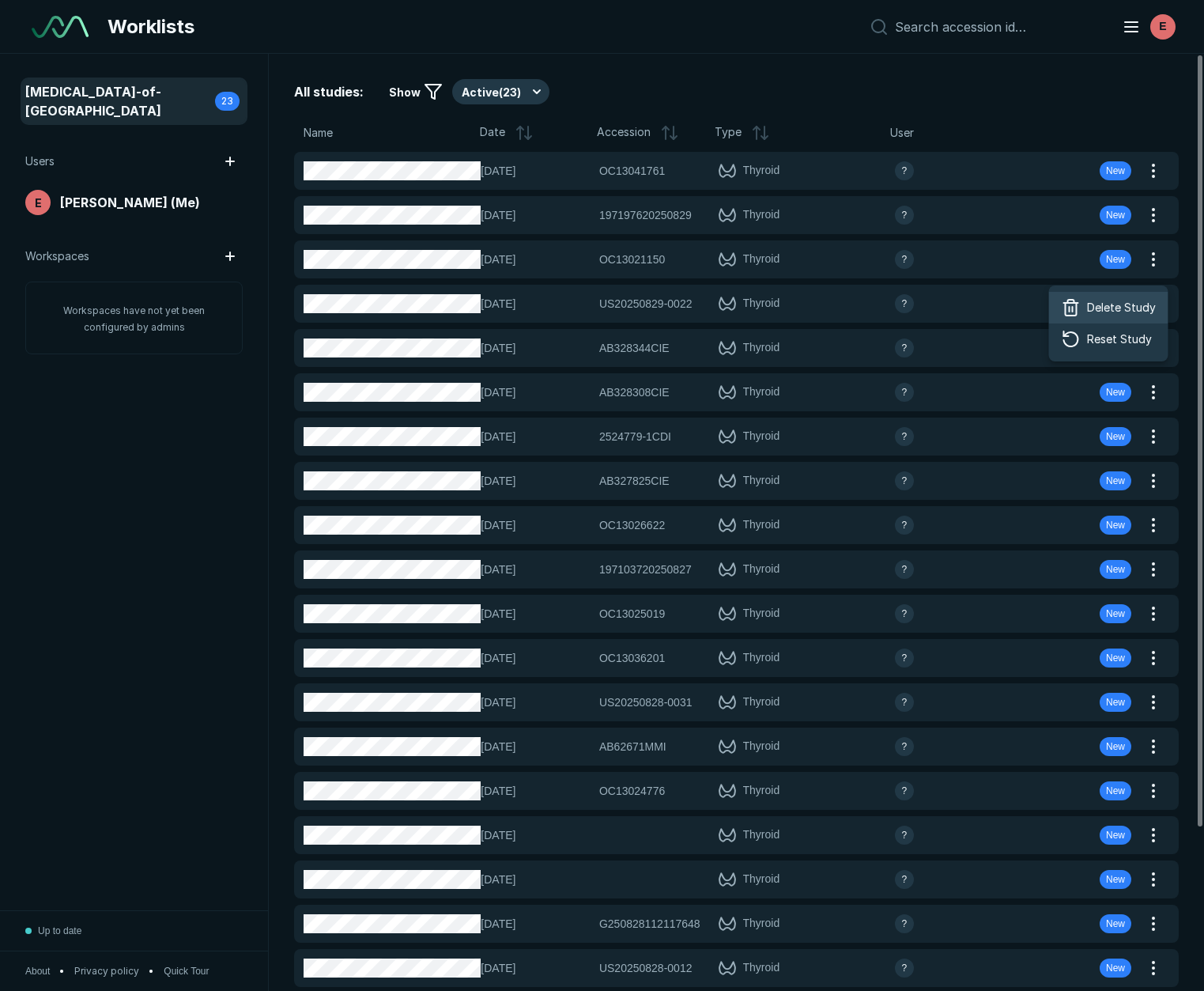
click at [1097, 305] on span "Delete Study" at bounding box center [1121, 307] width 69 height 18
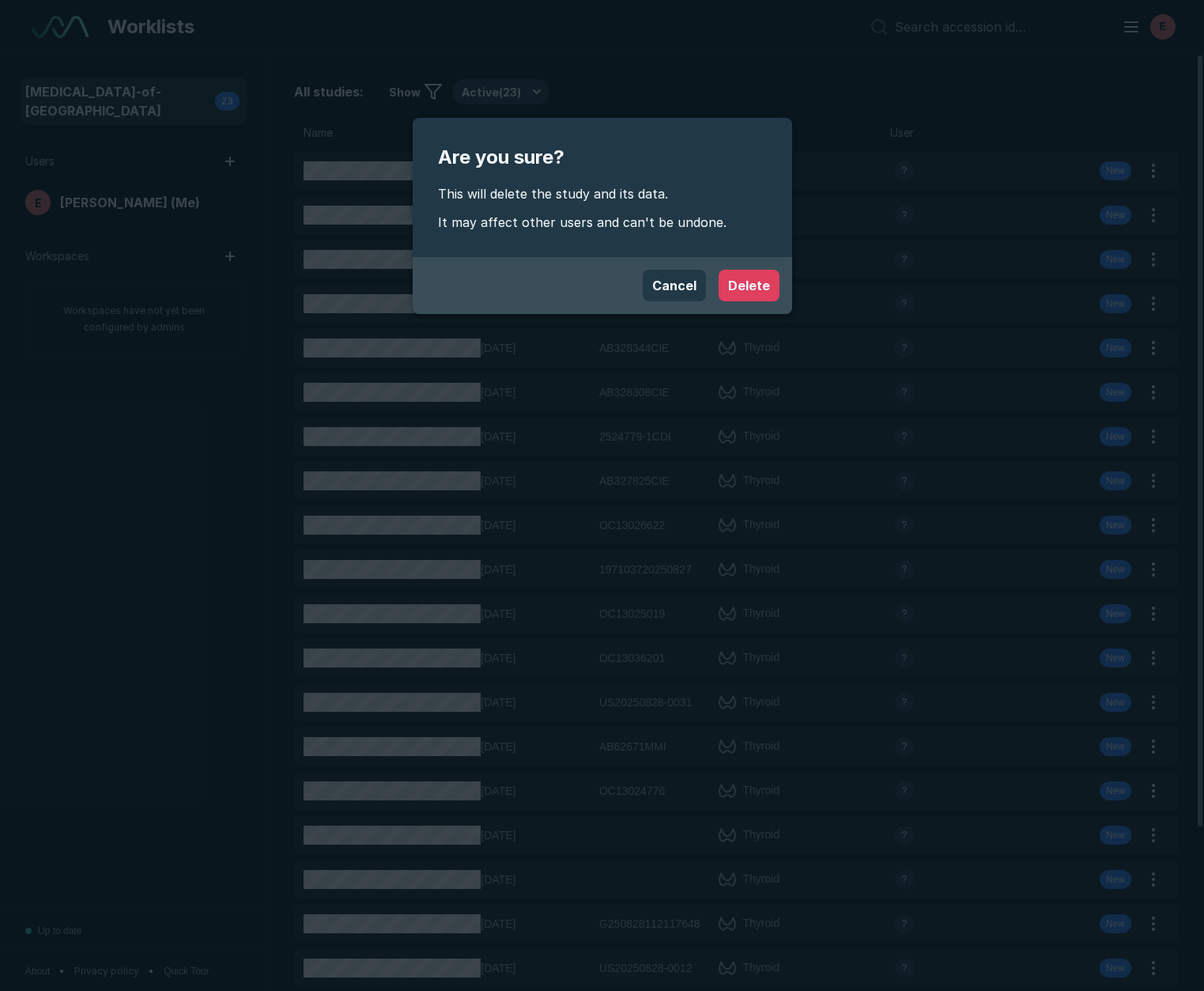
click at [751, 287] on button "Delete" at bounding box center [749, 286] width 61 height 32
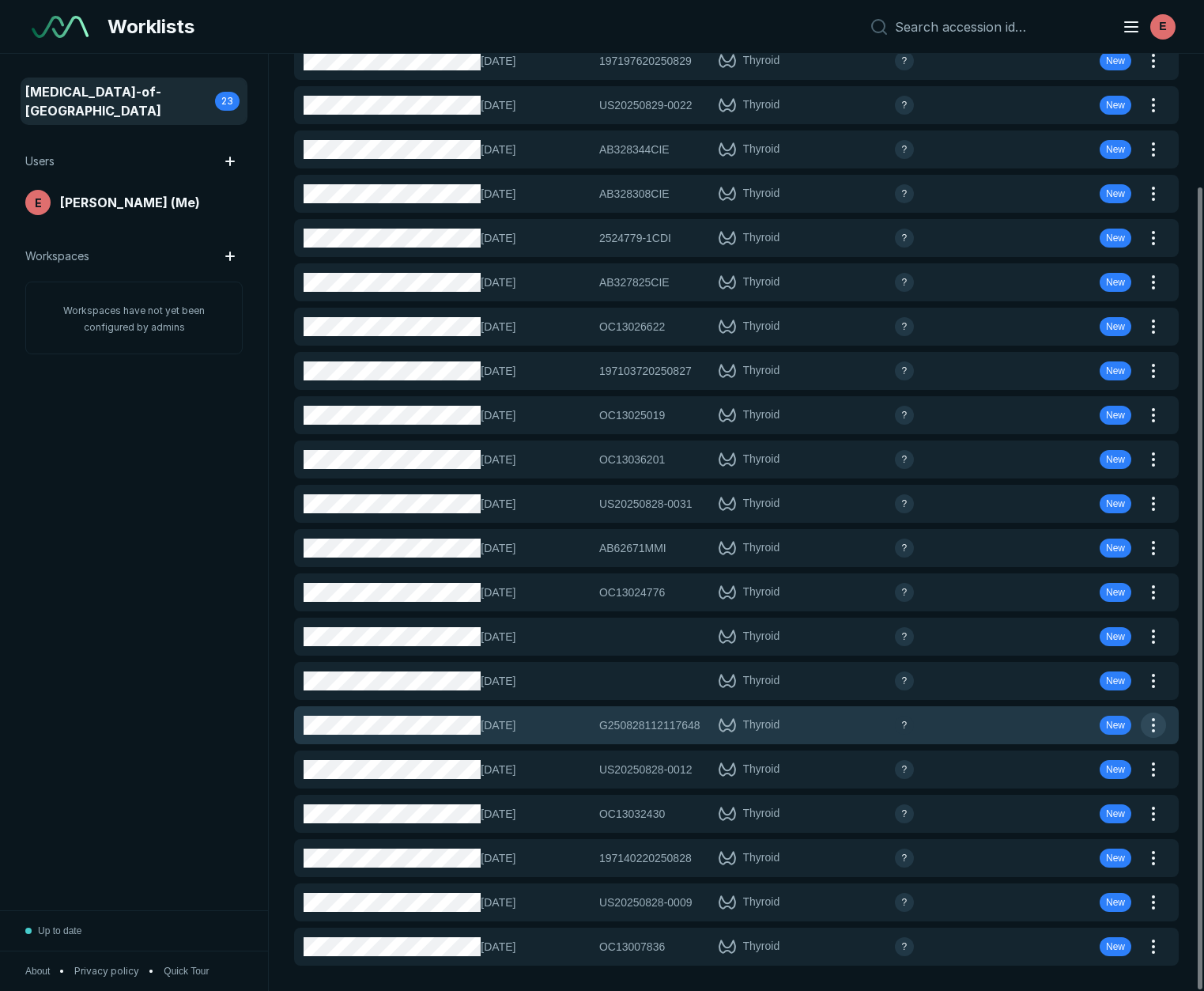
scroll to position [154, 0]
click at [1157, 724] on button "button" at bounding box center [1153, 725] width 25 height 25
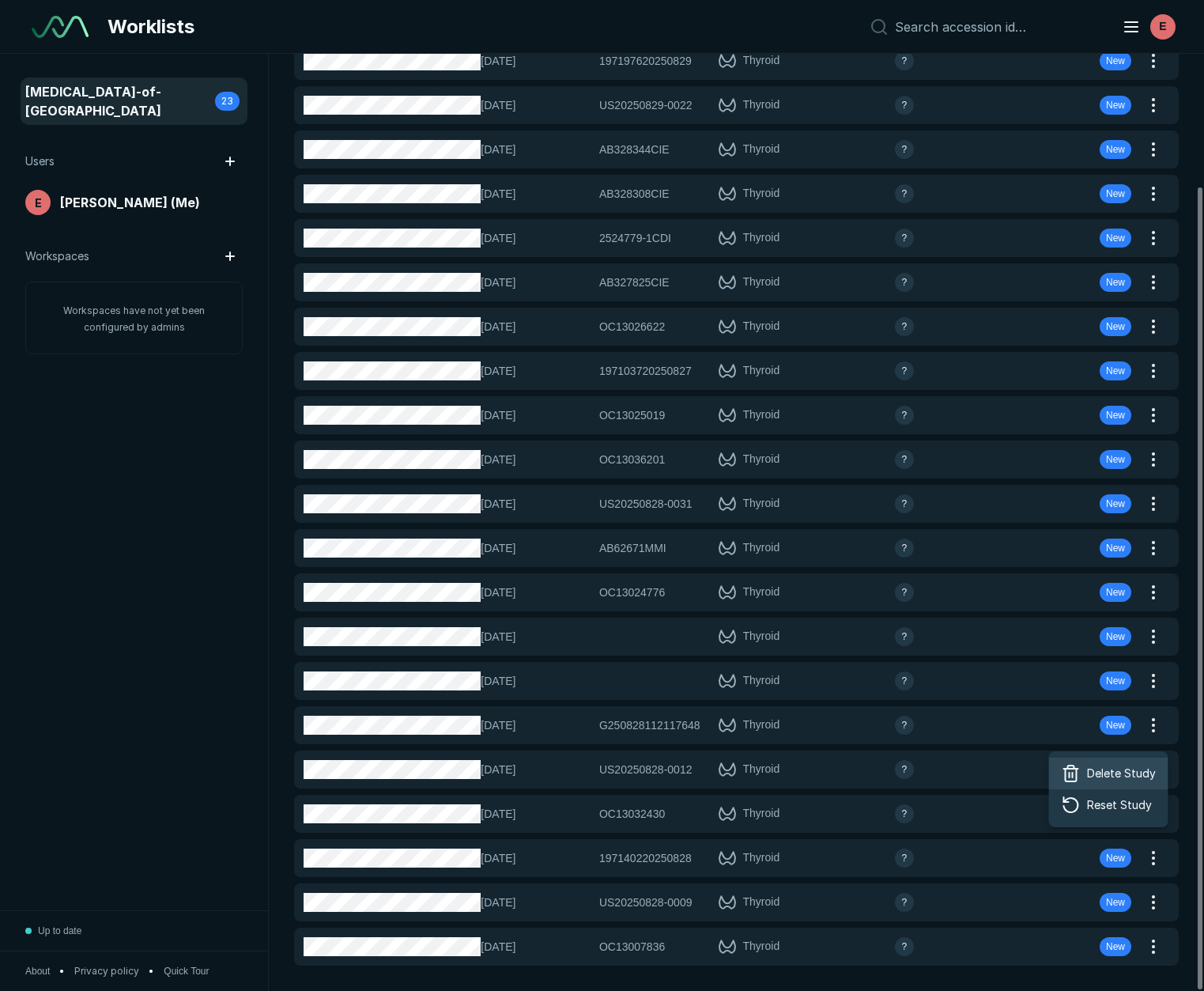
click at [1109, 769] on span "Delete Study" at bounding box center [1121, 773] width 69 height 18
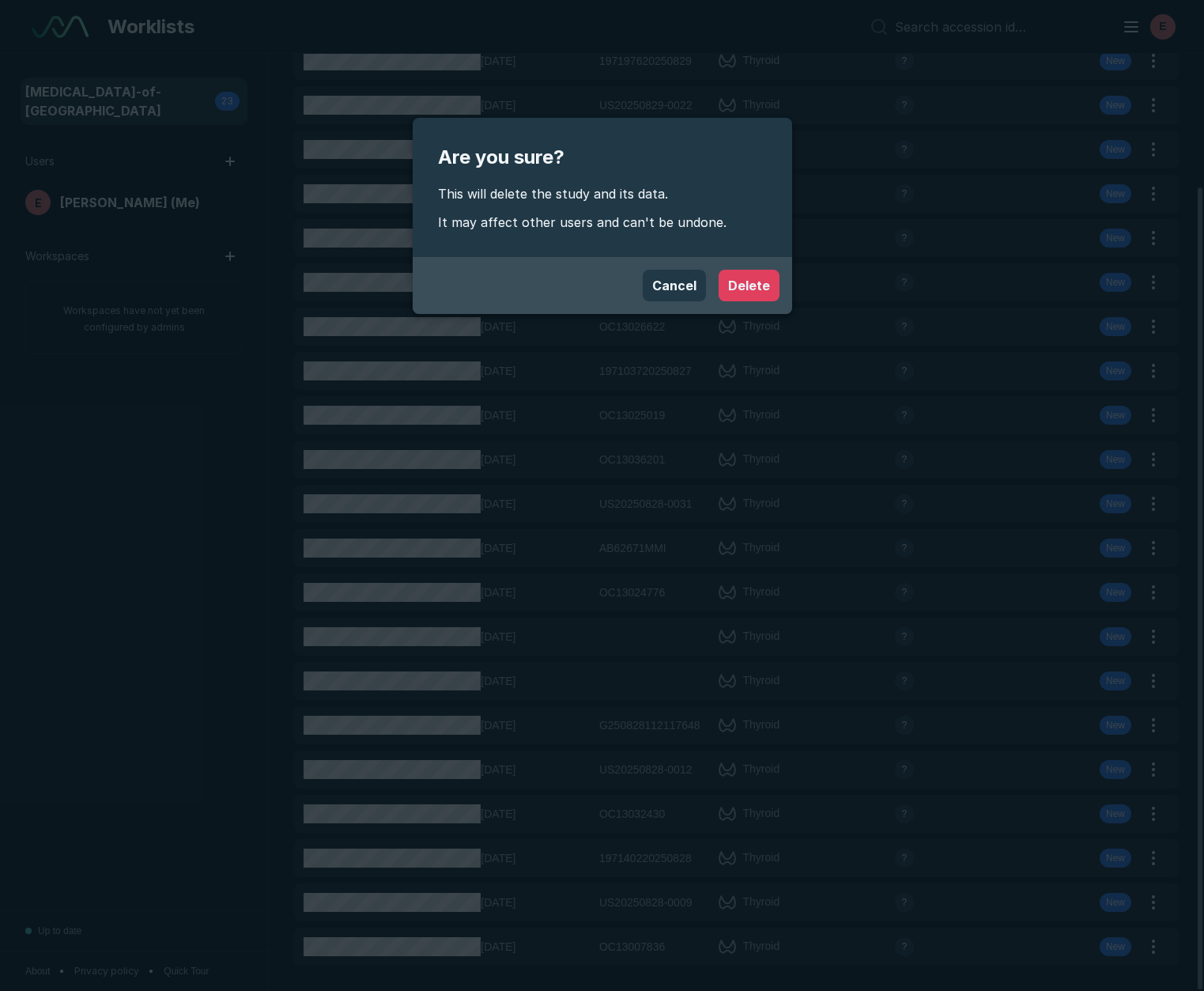
drag, startPoint x: 733, startPoint y: 279, endPoint x: 770, endPoint y: 307, distance: 46.4
click at [733, 279] on button "Delete" at bounding box center [749, 286] width 61 height 32
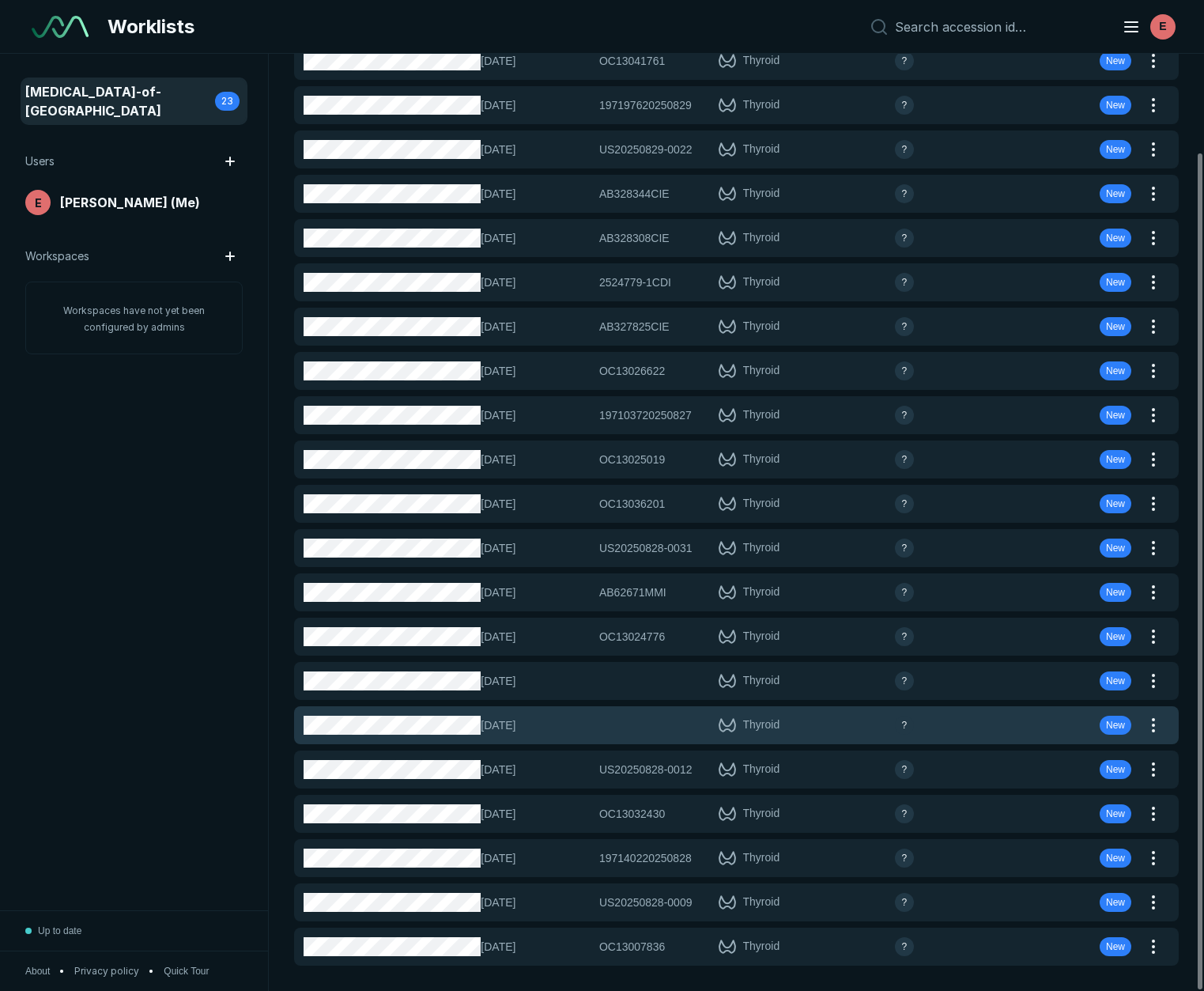
drag, startPoint x: 1152, startPoint y: 727, endPoint x: 1123, endPoint y: 714, distance: 31.8
click at [1152, 727] on button "button" at bounding box center [1153, 725] width 25 height 25
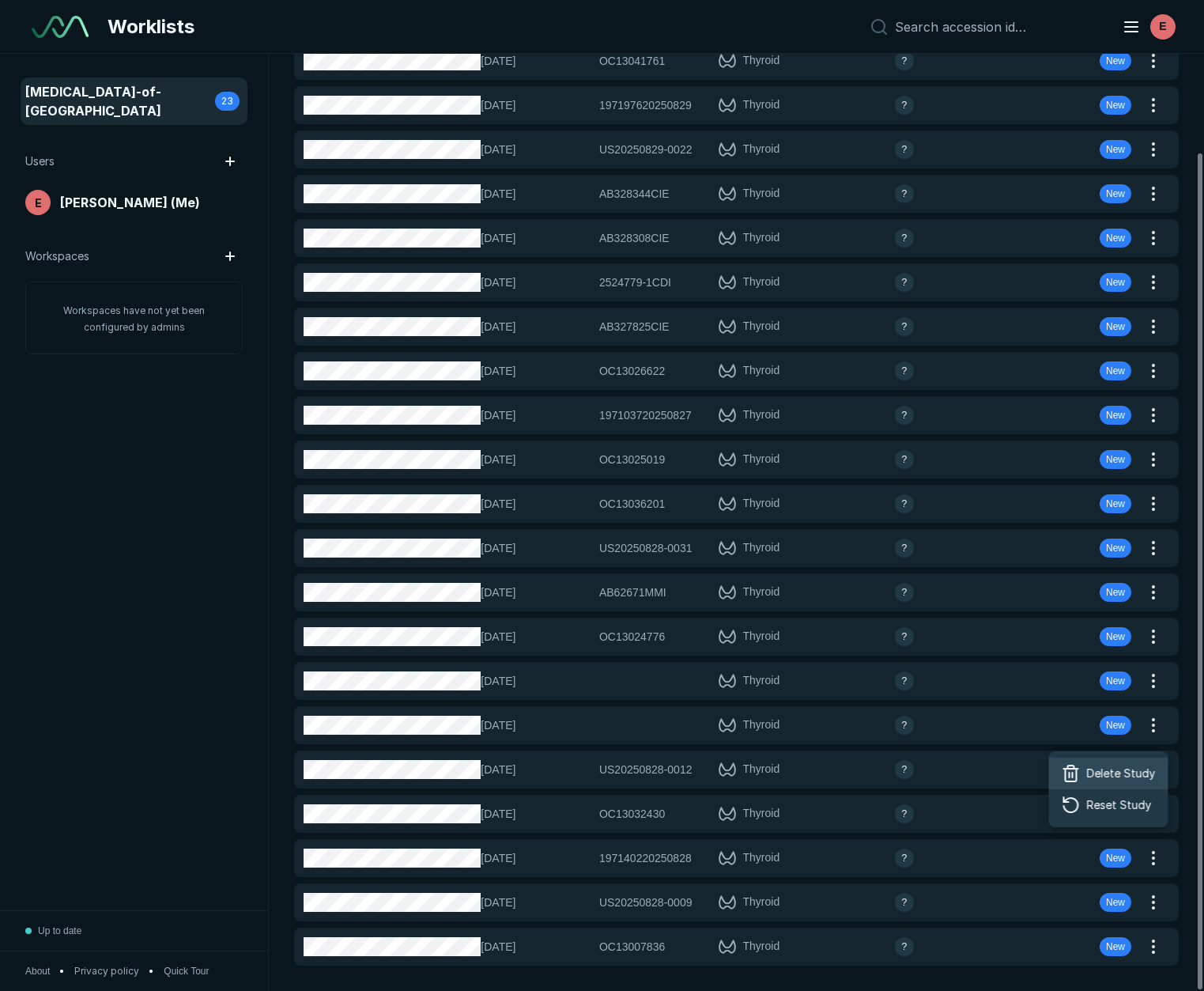
click at [1083, 770] on div "Delete Study" at bounding box center [1108, 774] width 120 height 32
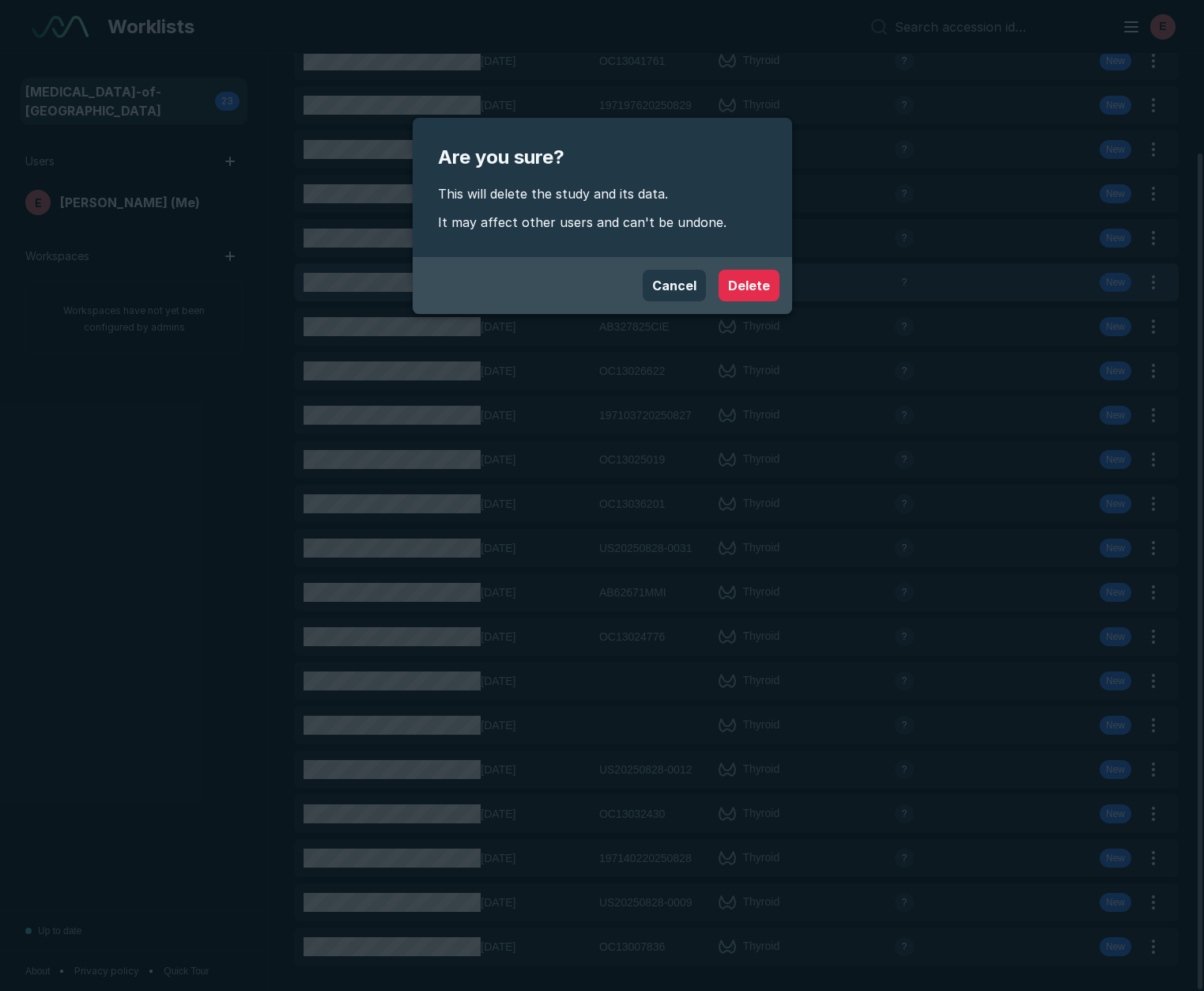
click at [727, 285] on button "Delete" at bounding box center [749, 286] width 61 height 32
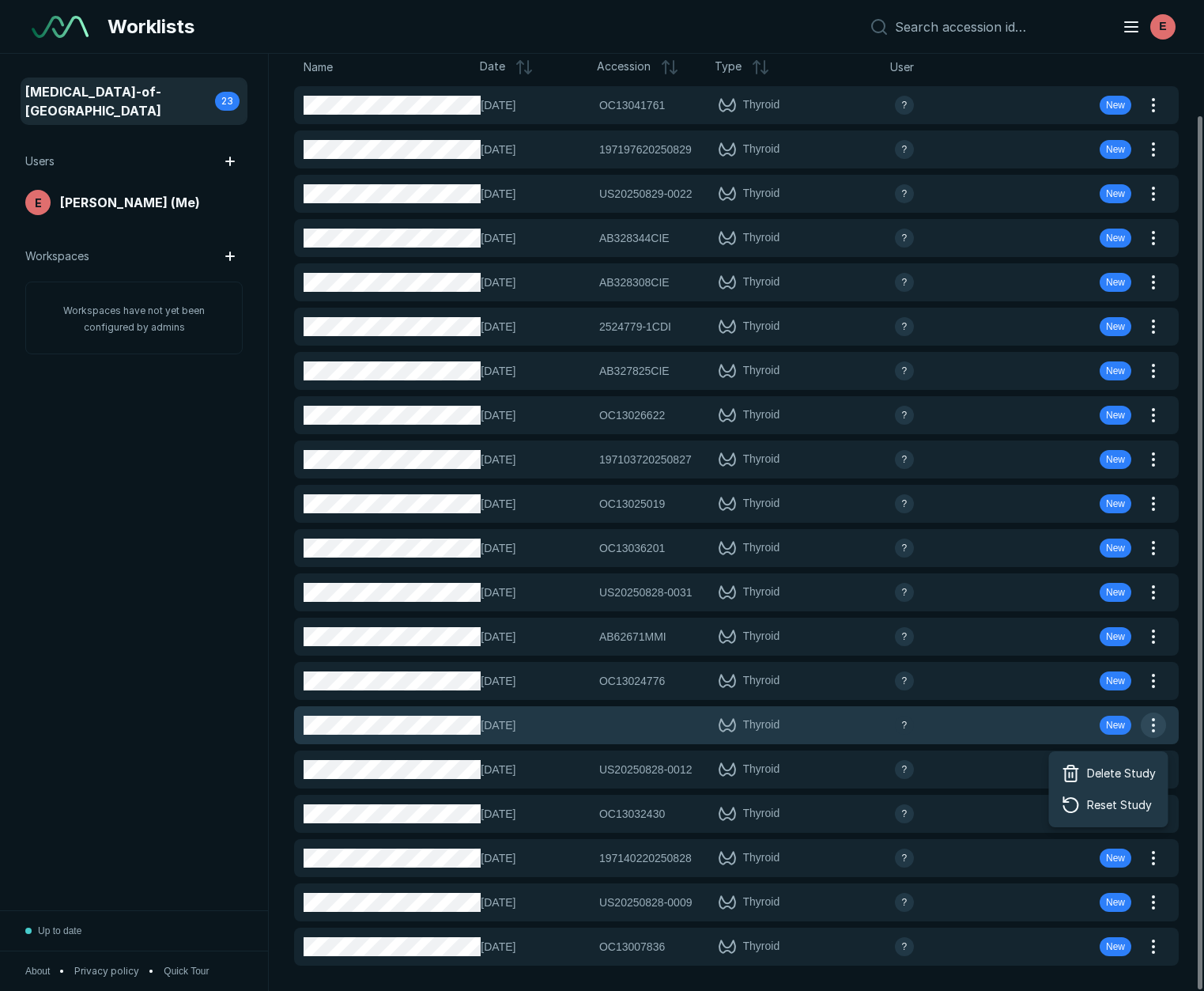
click at [1147, 724] on button "button" at bounding box center [1153, 725] width 25 height 25
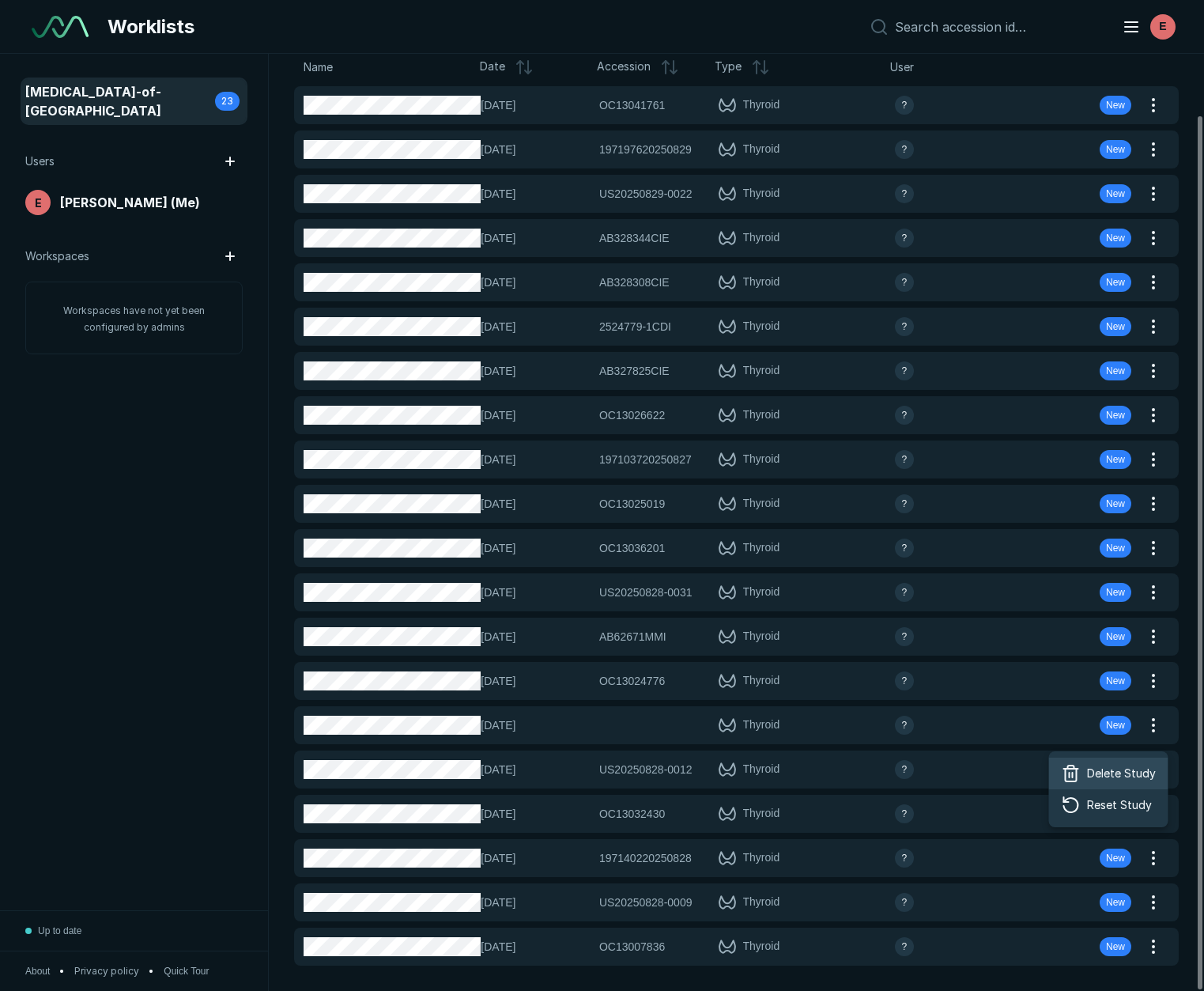
click at [1125, 778] on span "Delete Study" at bounding box center [1121, 773] width 69 height 18
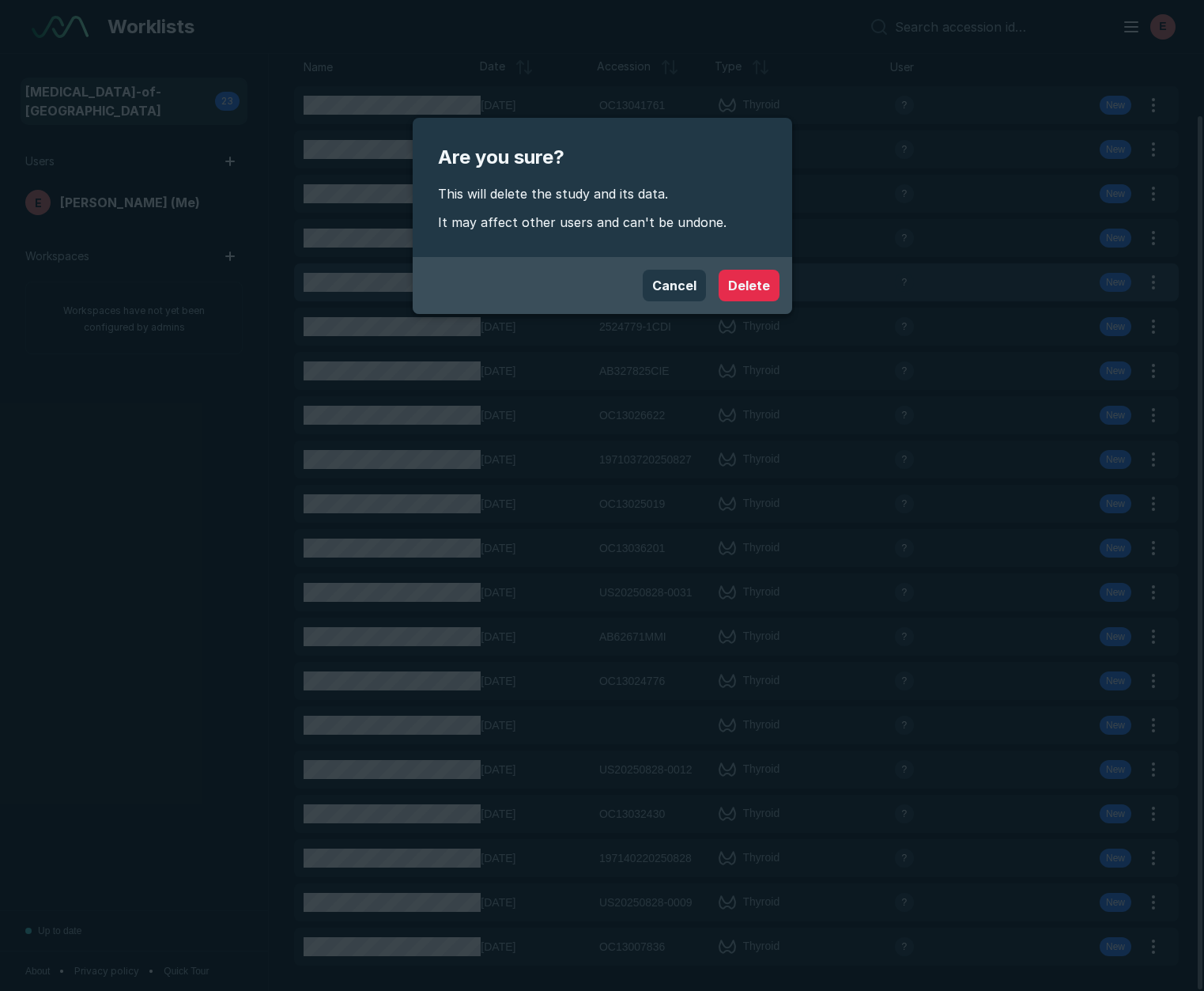
drag, startPoint x: 748, startPoint y: 297, endPoint x: 765, endPoint y: 290, distance: 18.4
click at [760, 291] on button "Delete" at bounding box center [749, 286] width 61 height 32
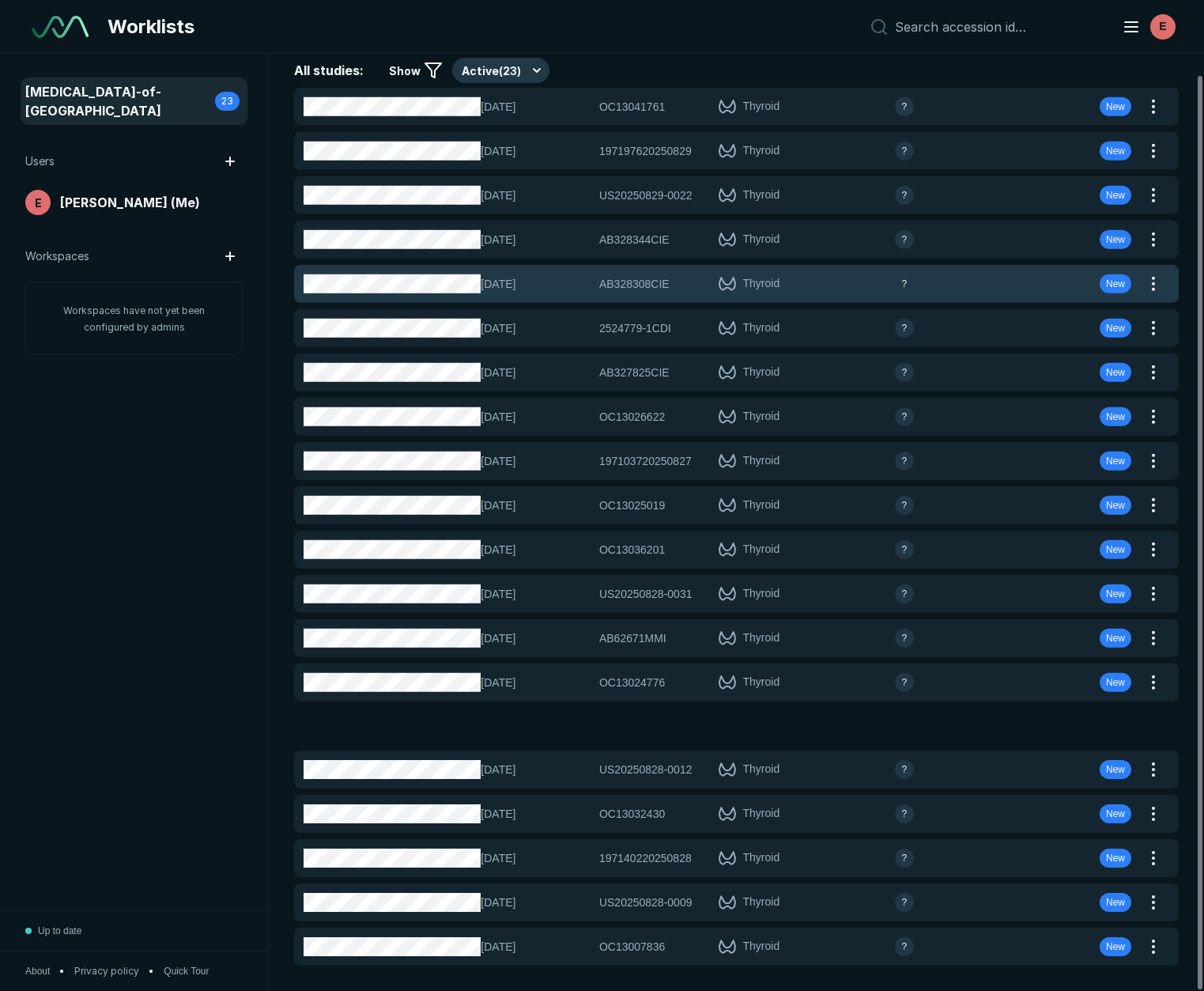
scroll to position [21, 0]
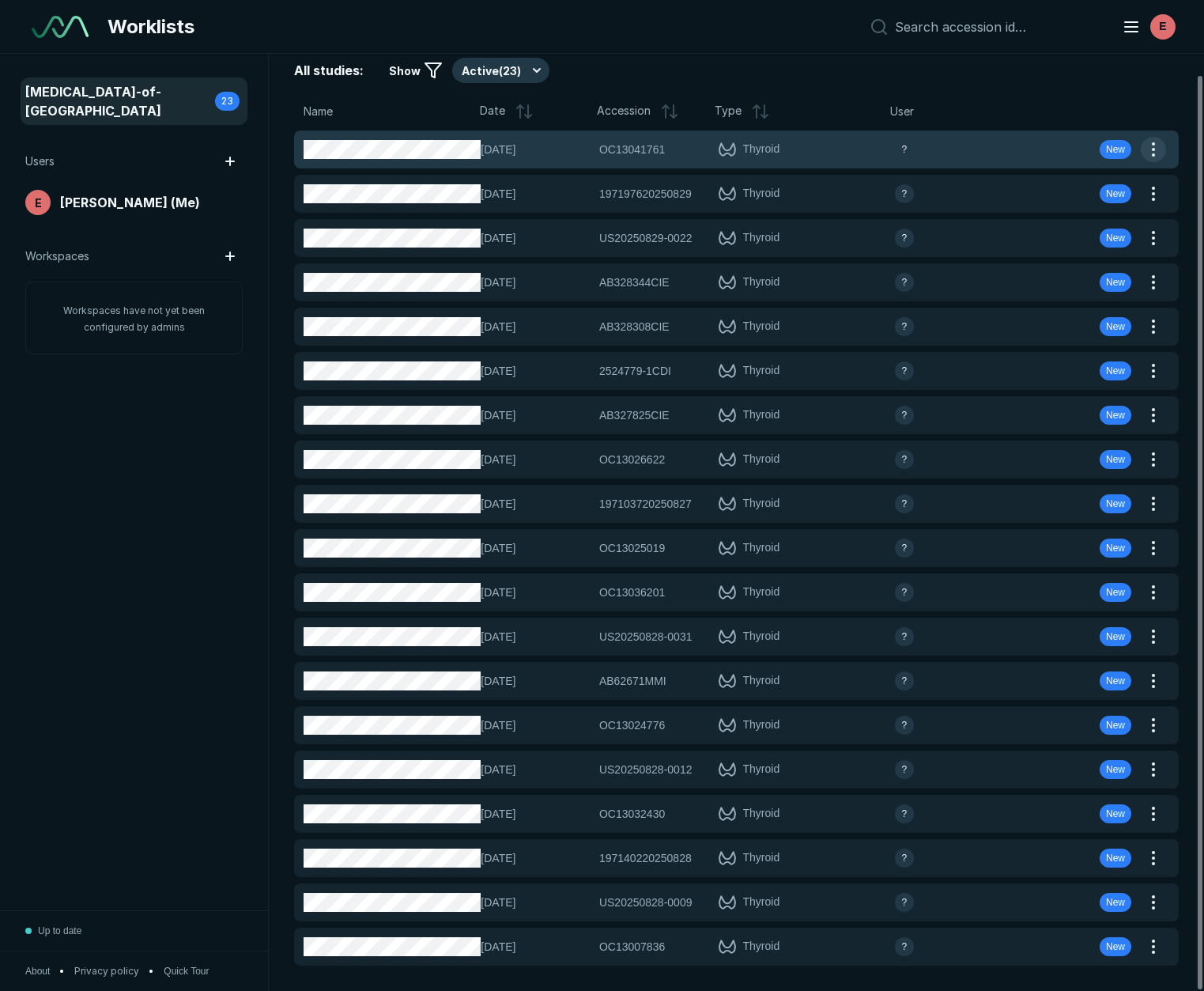
click at [1152, 148] on button "button" at bounding box center [1153, 148] width 25 height 25
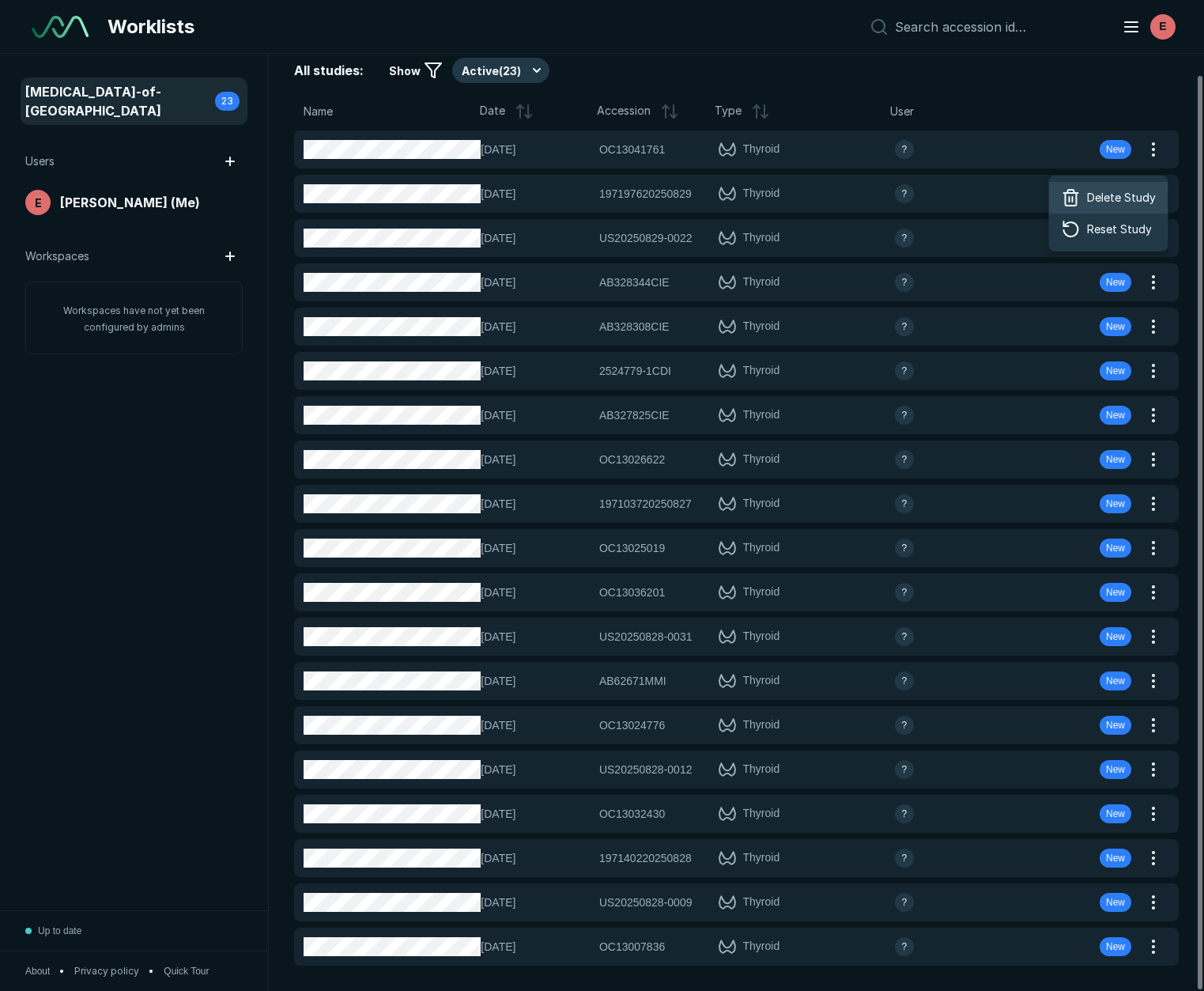
click at [1116, 198] on span "Delete Study" at bounding box center [1121, 198] width 69 height 18
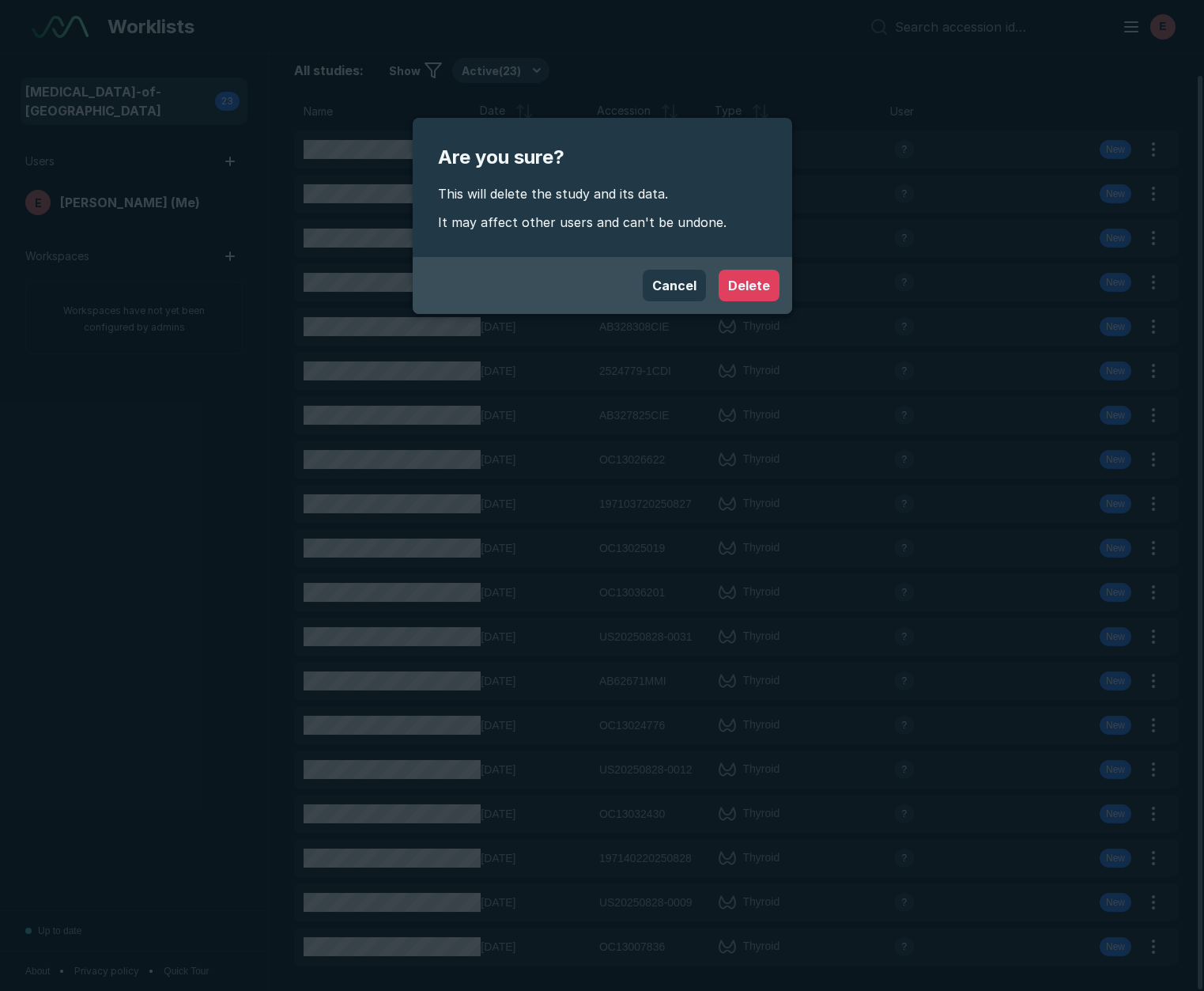
click at [744, 283] on button "Delete" at bounding box center [749, 286] width 61 height 32
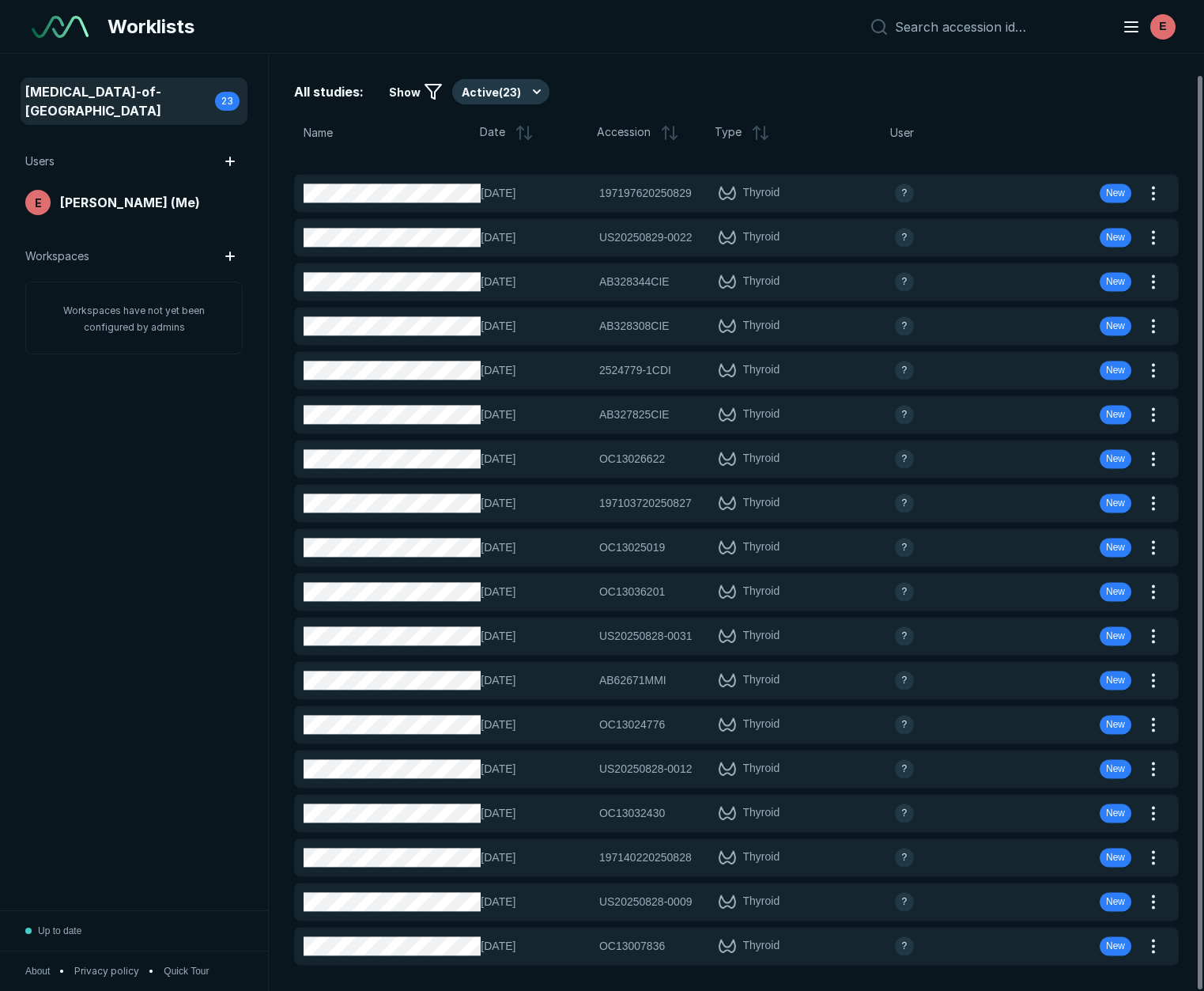
scroll to position [0, 0]
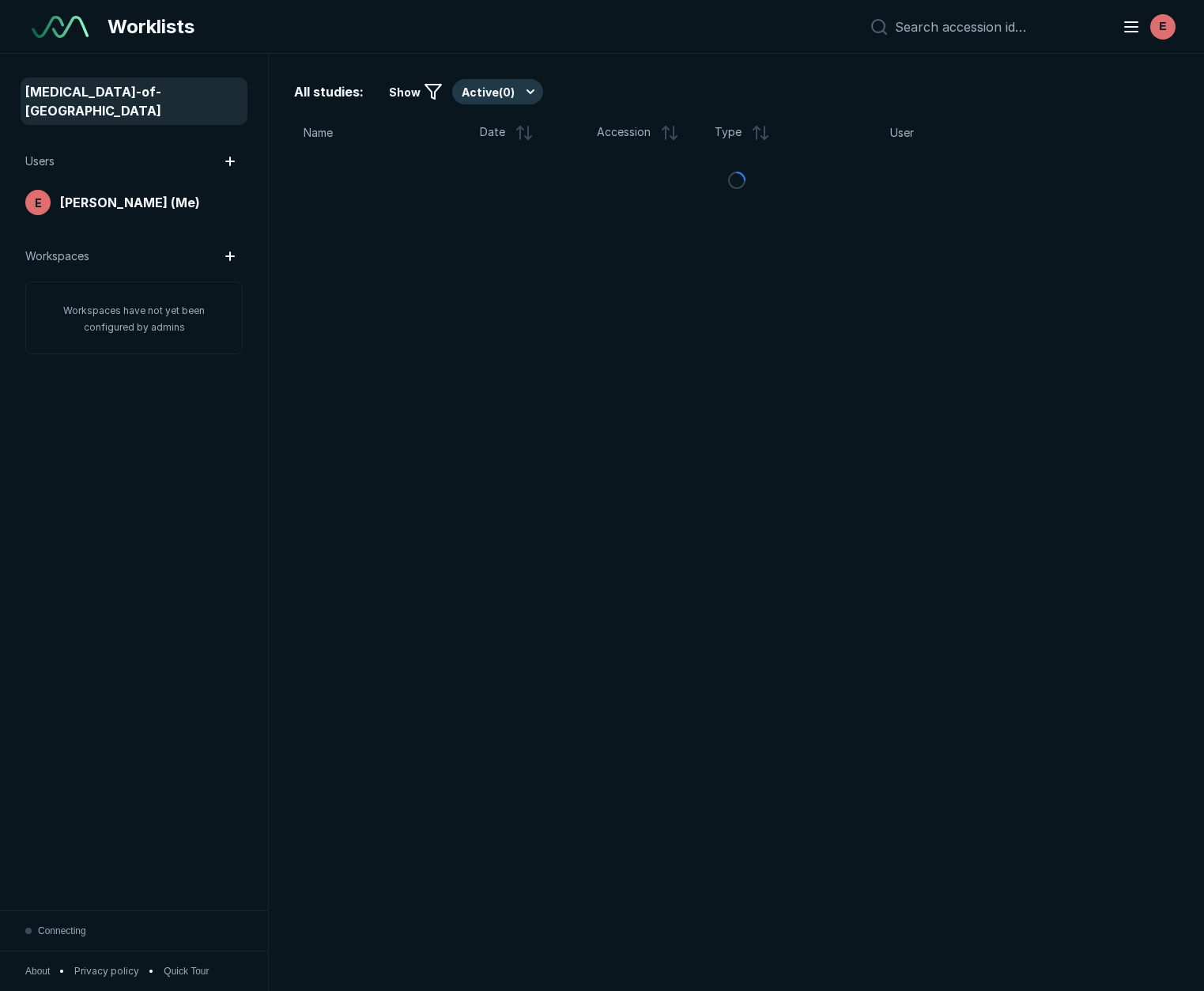
scroll to position [5964, 6014]
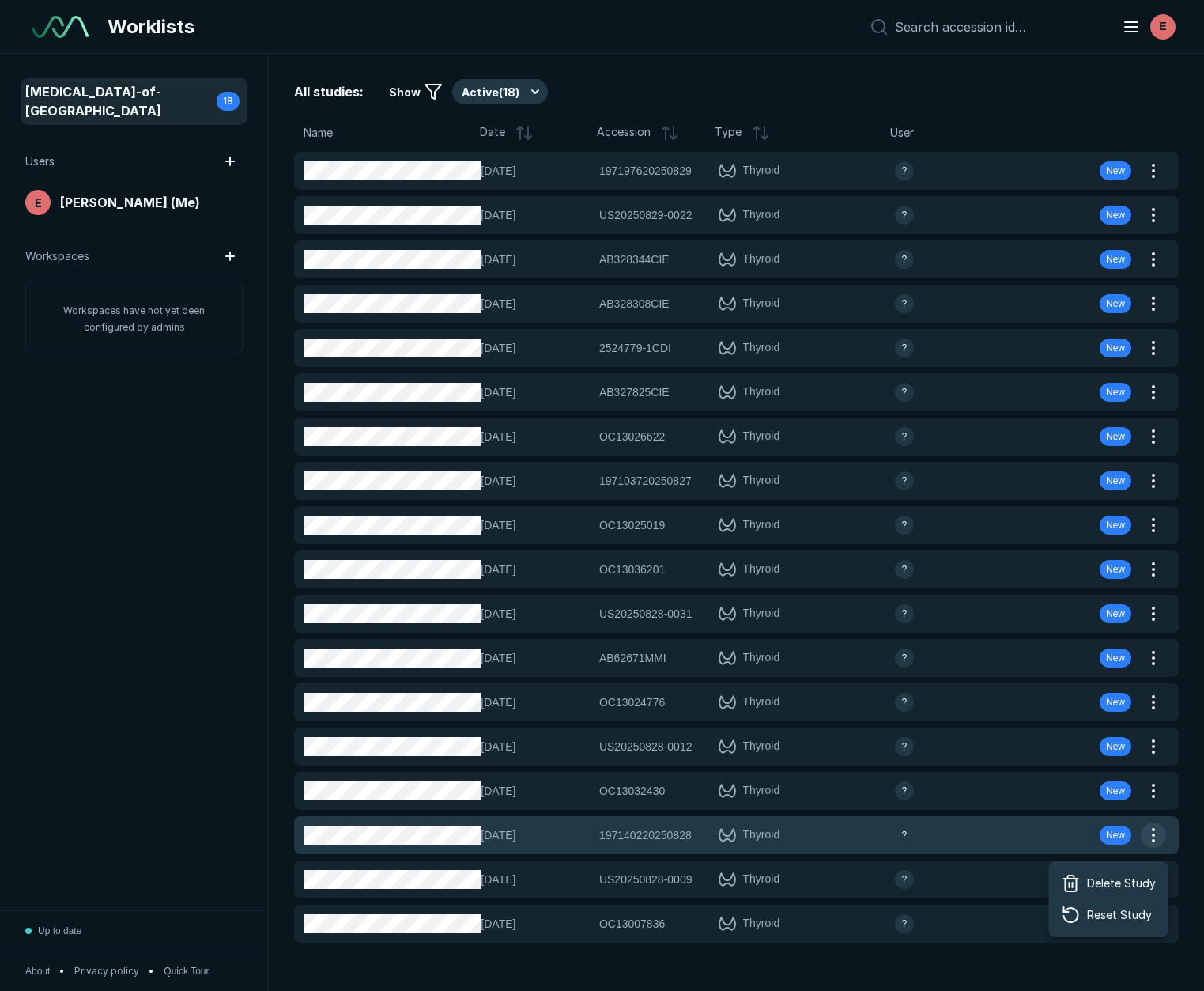
click at [1156, 831] on button "button" at bounding box center [1153, 835] width 25 height 25
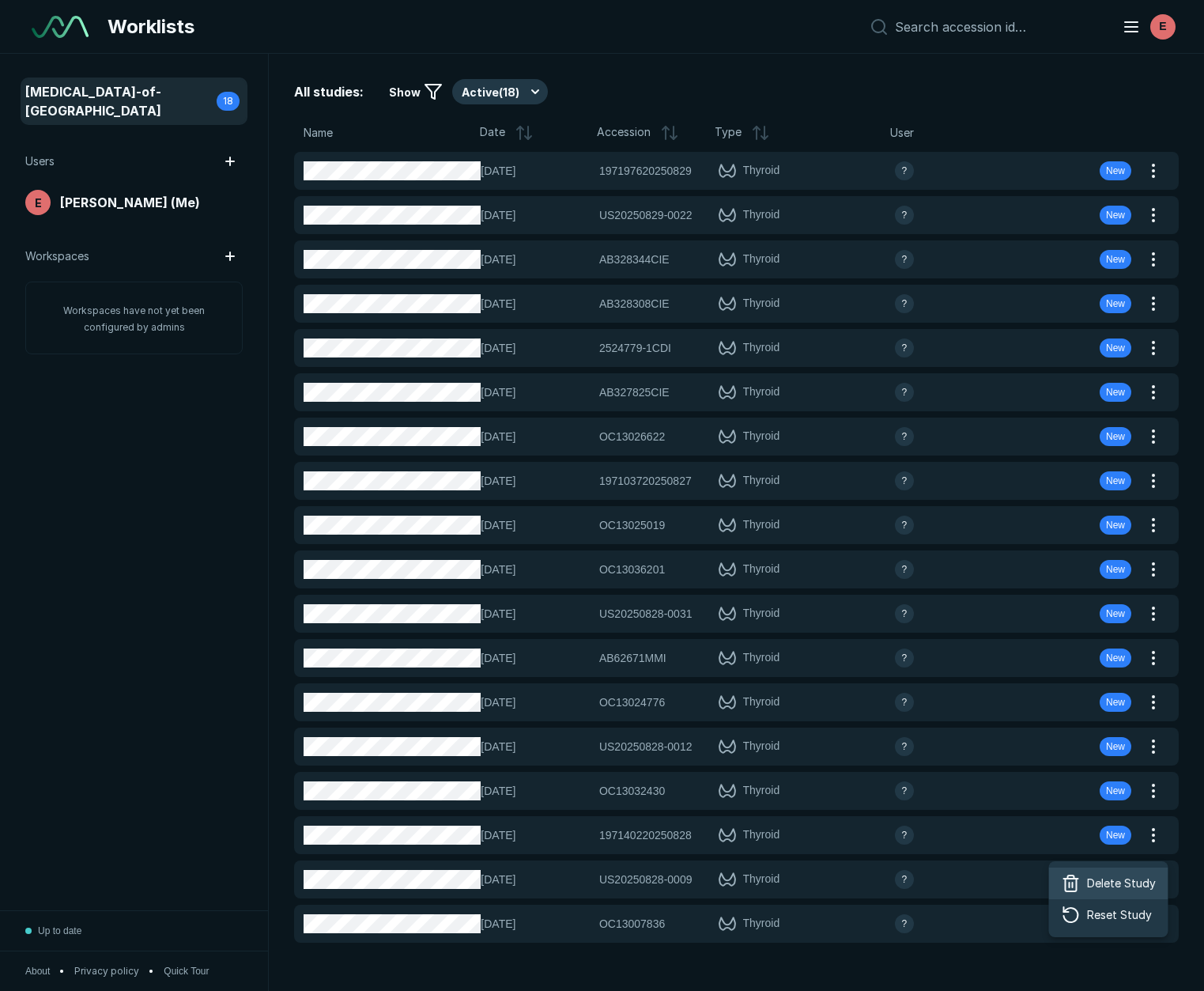
click at [1116, 892] on span "Delete Study" at bounding box center [1121, 883] width 69 height 18
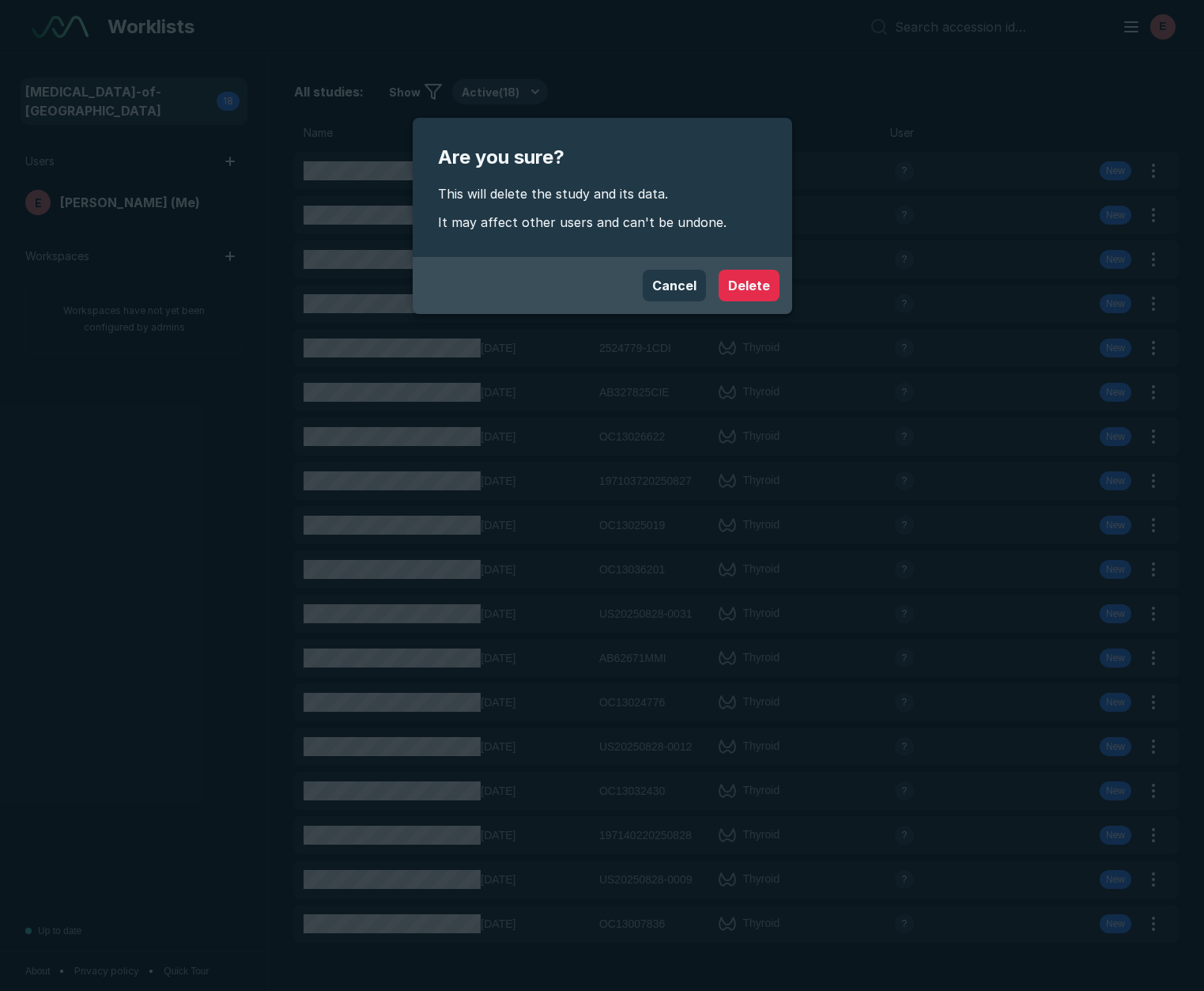
drag, startPoint x: 744, startPoint y: 289, endPoint x: 774, endPoint y: 324, distance: 46.1
click at [746, 290] on button "Delete" at bounding box center [749, 286] width 61 height 32
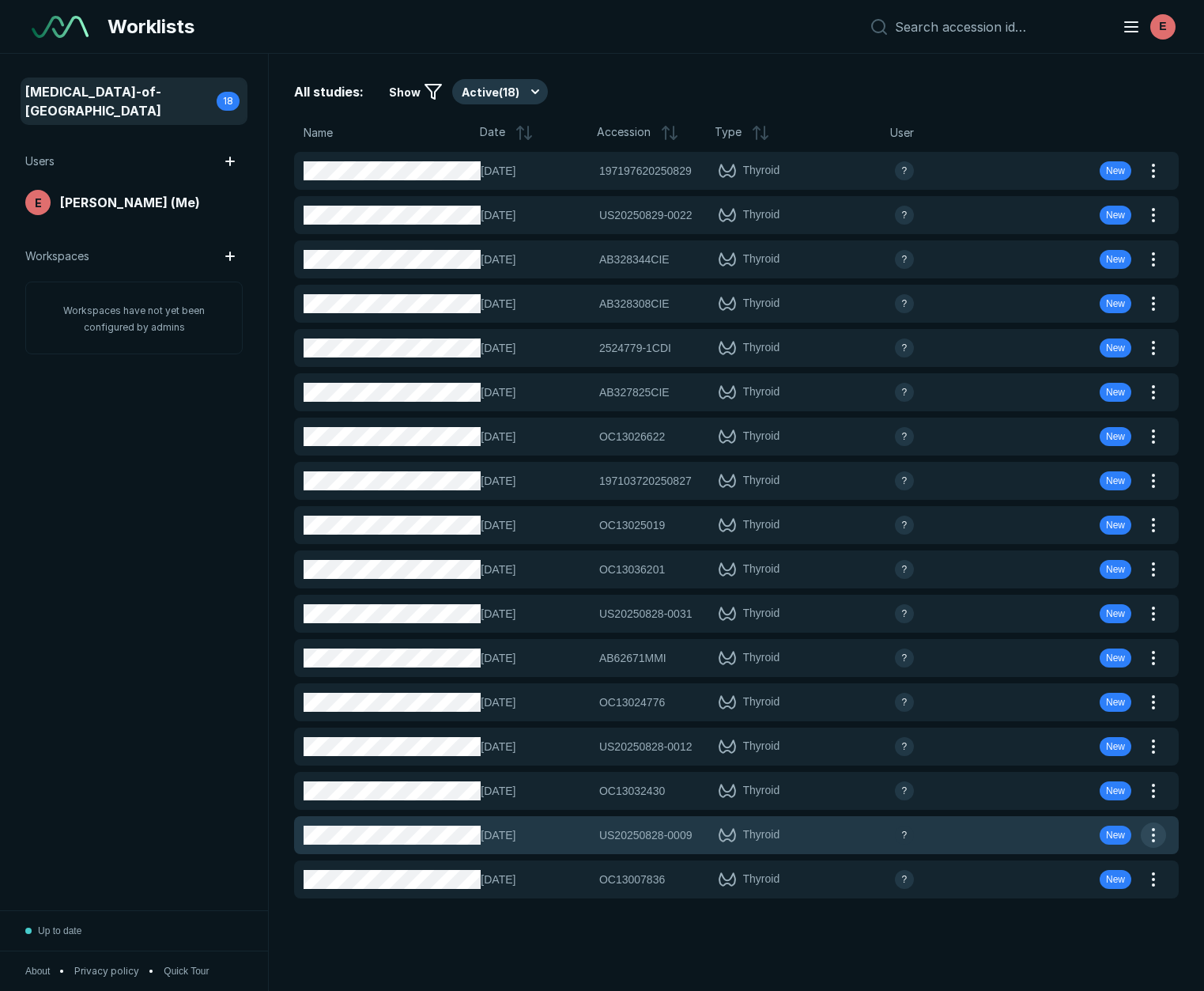
click at [1156, 834] on button "button" at bounding box center [1153, 835] width 25 height 25
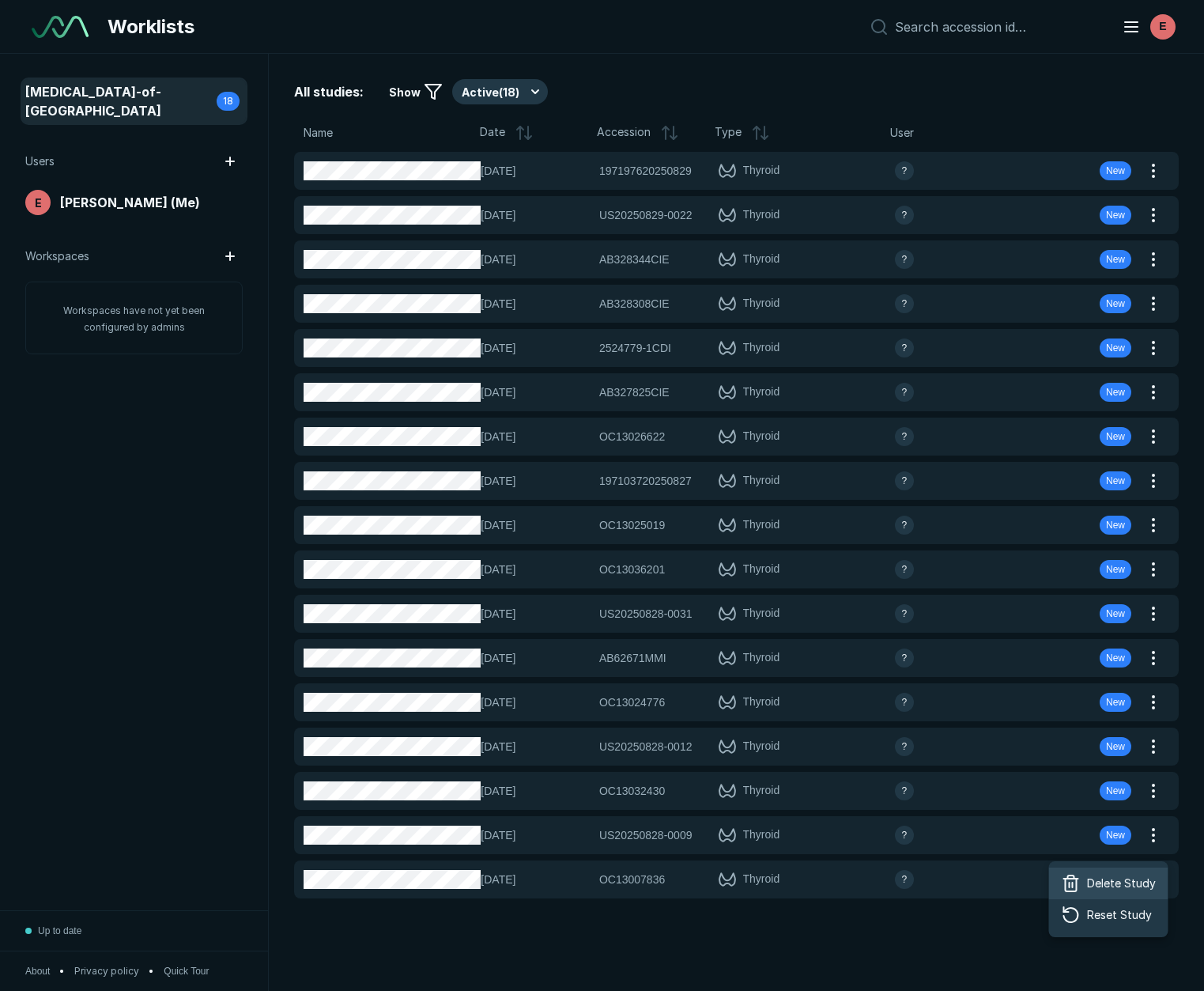
click at [1135, 887] on span "Delete Study" at bounding box center [1121, 883] width 69 height 18
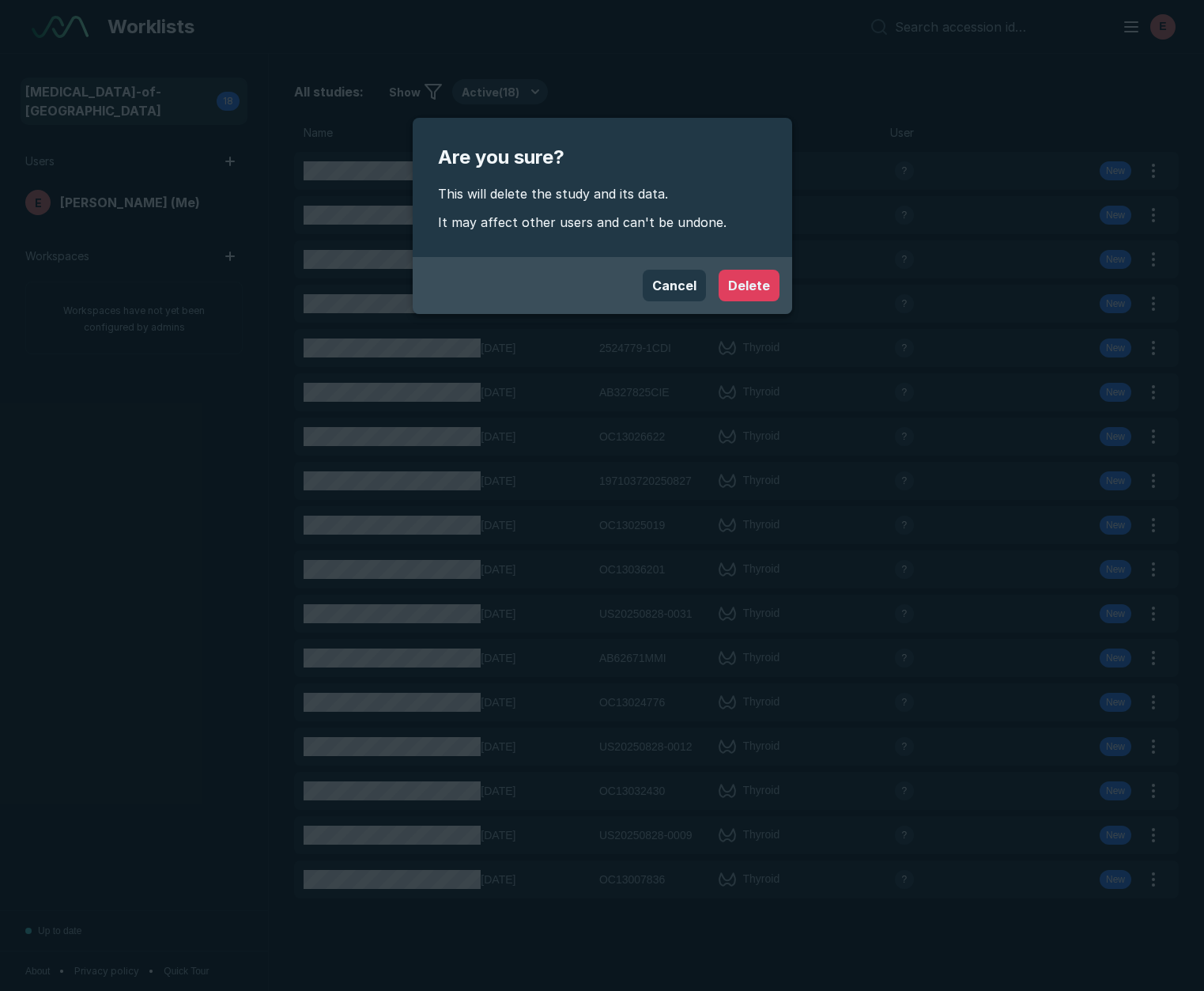
click at [742, 291] on button "Delete" at bounding box center [749, 286] width 61 height 32
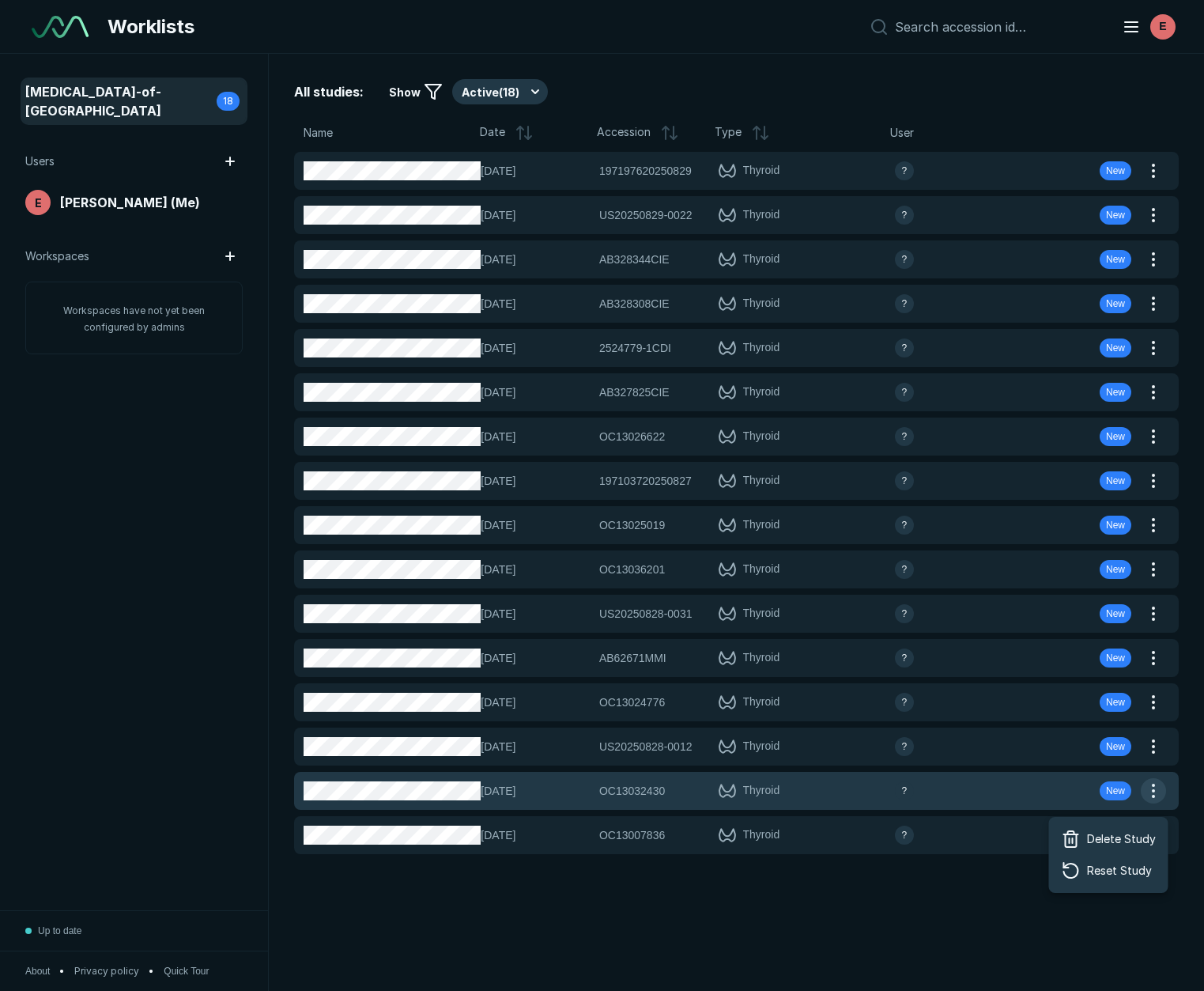
click at [1156, 792] on button "button" at bounding box center [1153, 791] width 25 height 25
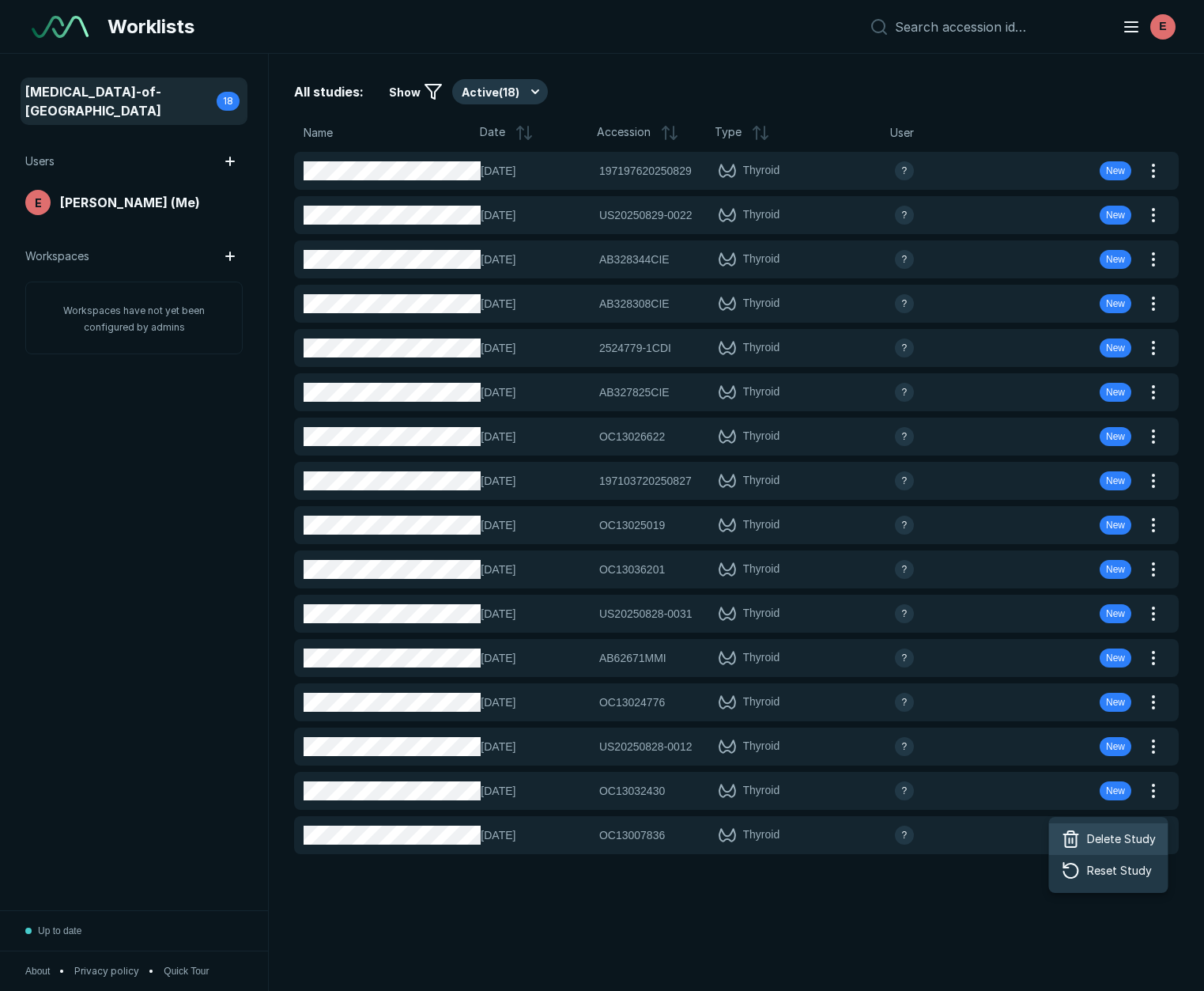
click at [1109, 850] on div "Delete Study" at bounding box center [1108, 839] width 120 height 32
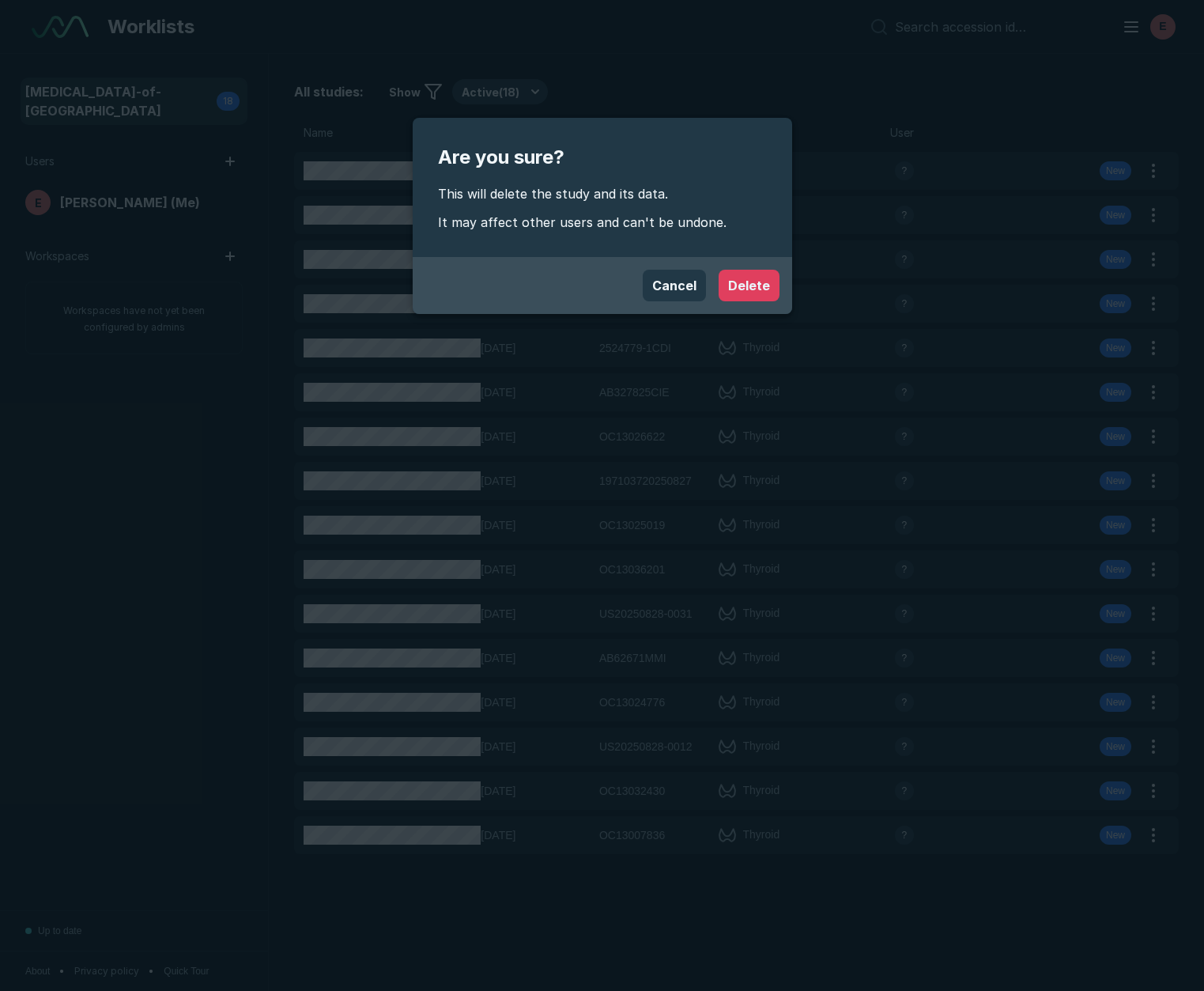
click at [743, 275] on button "Delete" at bounding box center [749, 286] width 61 height 32
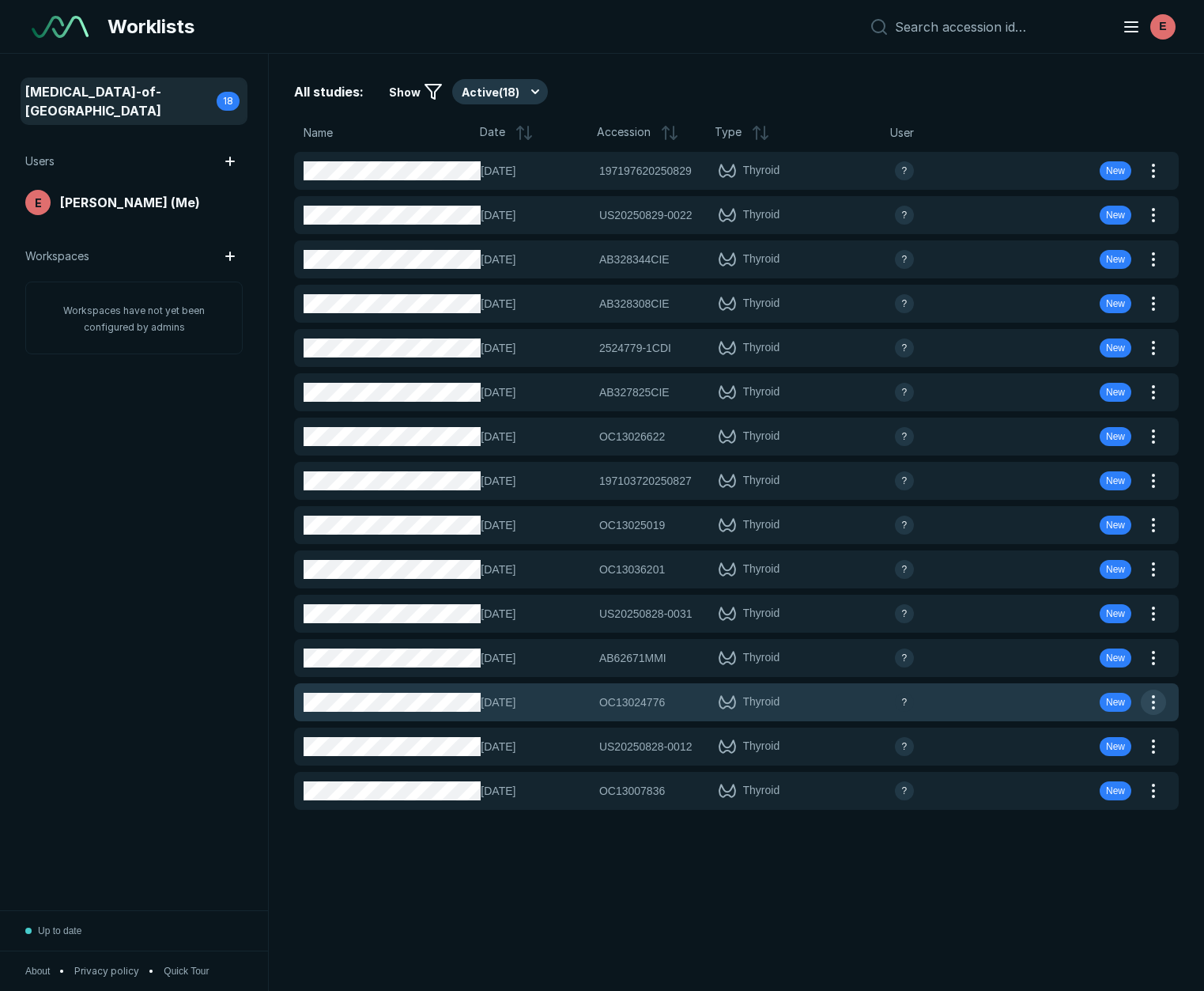
click at [1156, 699] on button "button" at bounding box center [1153, 701] width 25 height 25
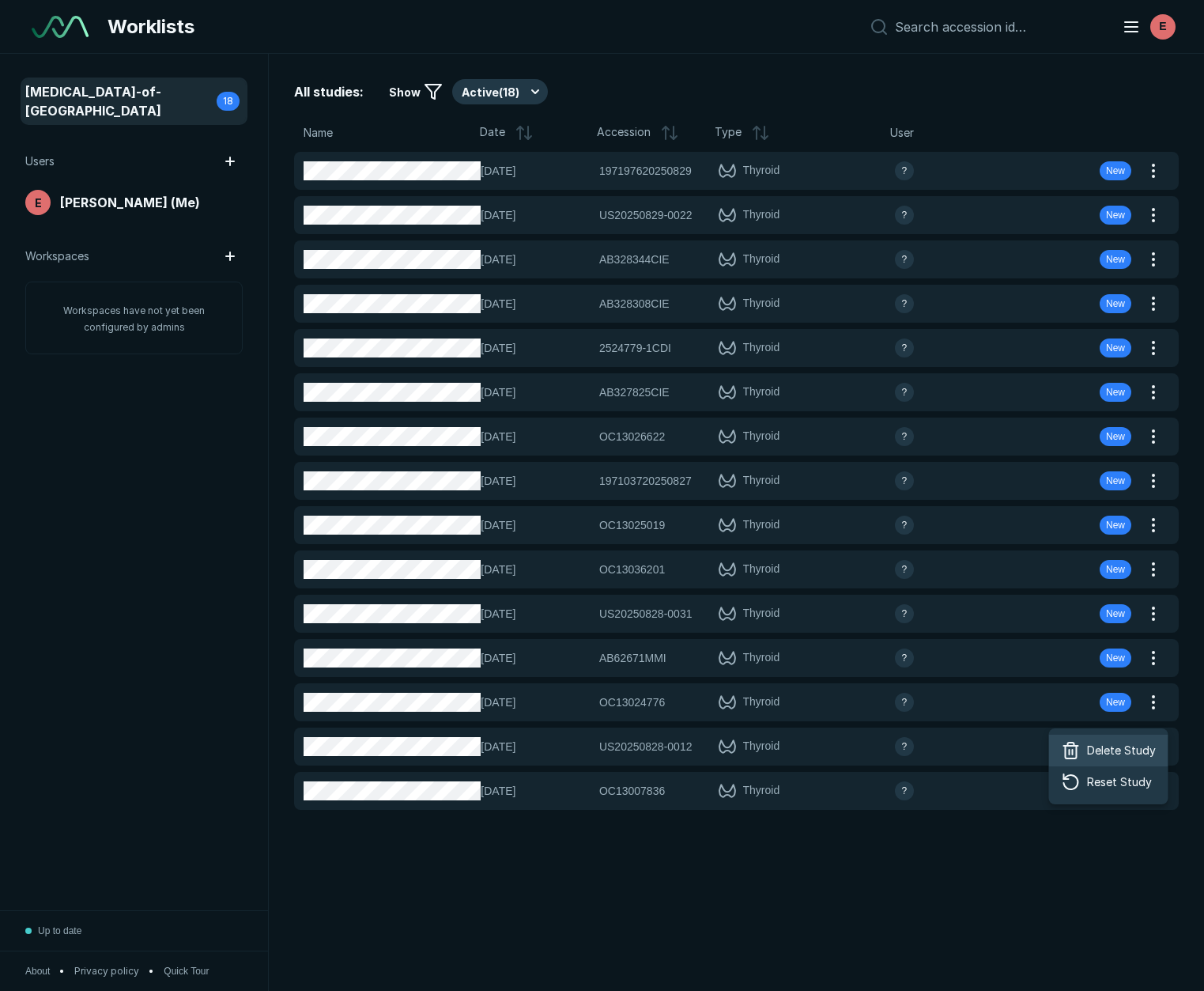
click at [1111, 752] on span "Delete Study" at bounding box center [1121, 751] width 69 height 18
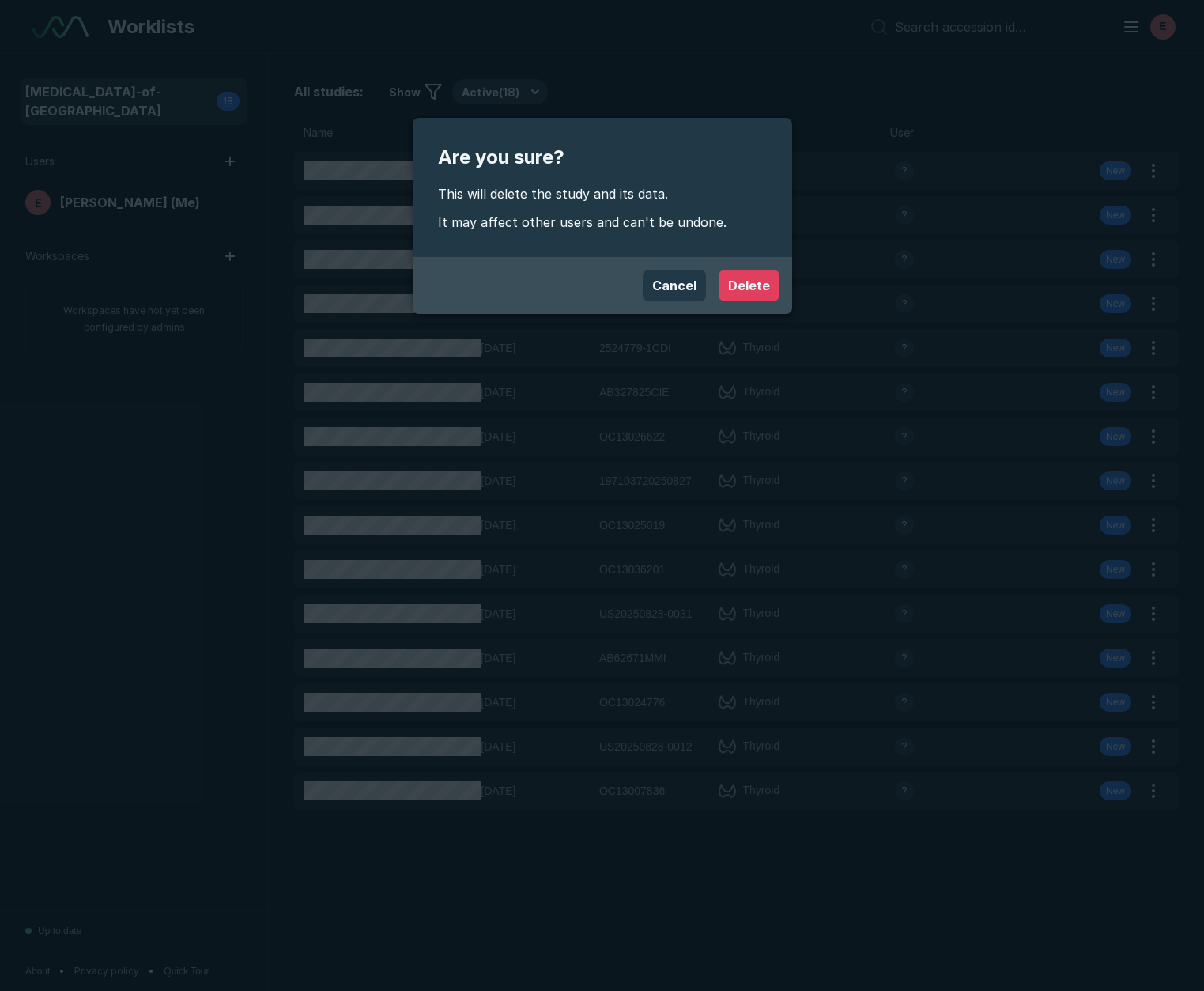
click at [754, 299] on button "Delete" at bounding box center [749, 286] width 61 height 32
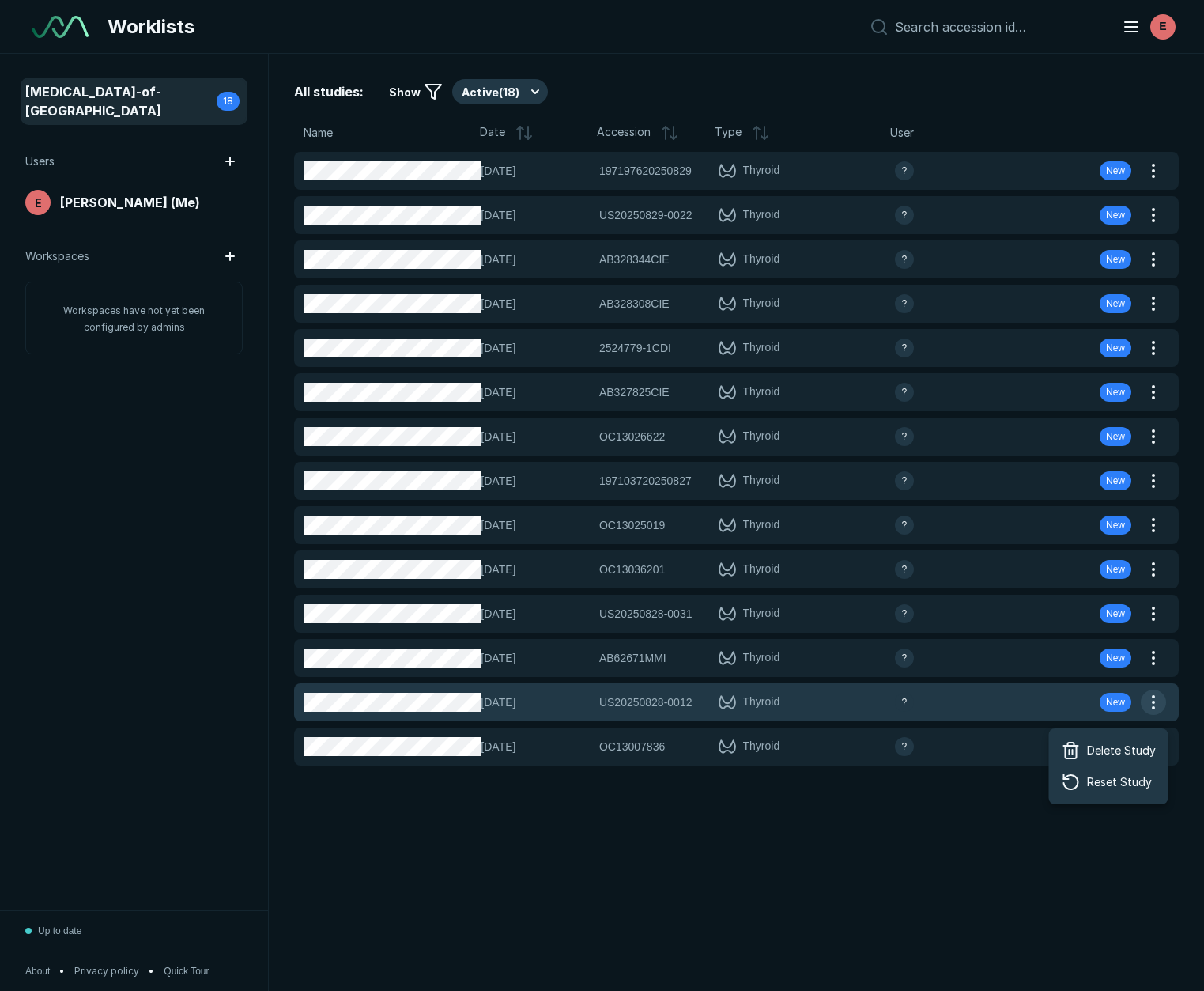
click at [1157, 704] on button "button" at bounding box center [1153, 701] width 25 height 25
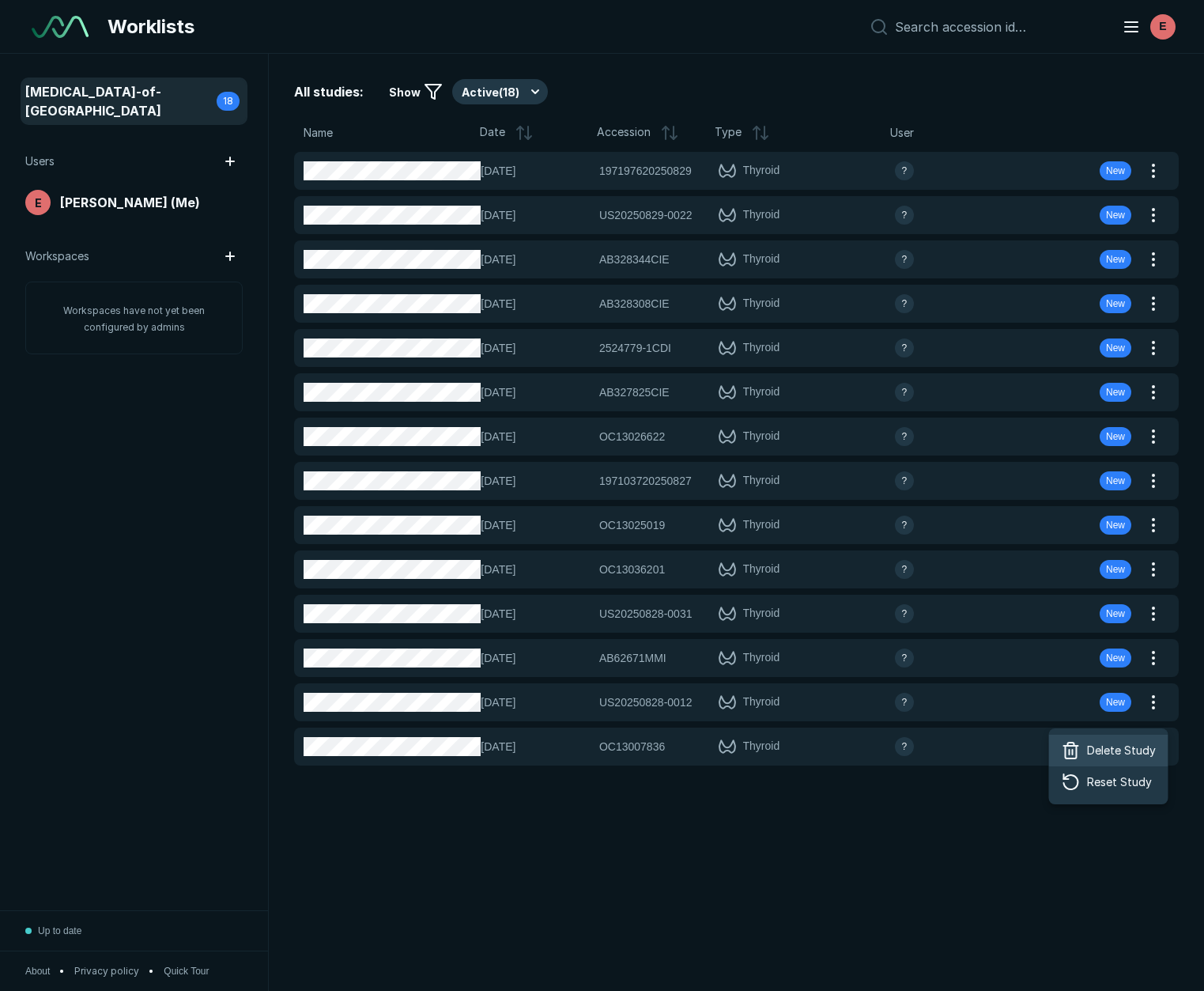
click at [1111, 746] on span "Delete Study" at bounding box center [1121, 751] width 69 height 18
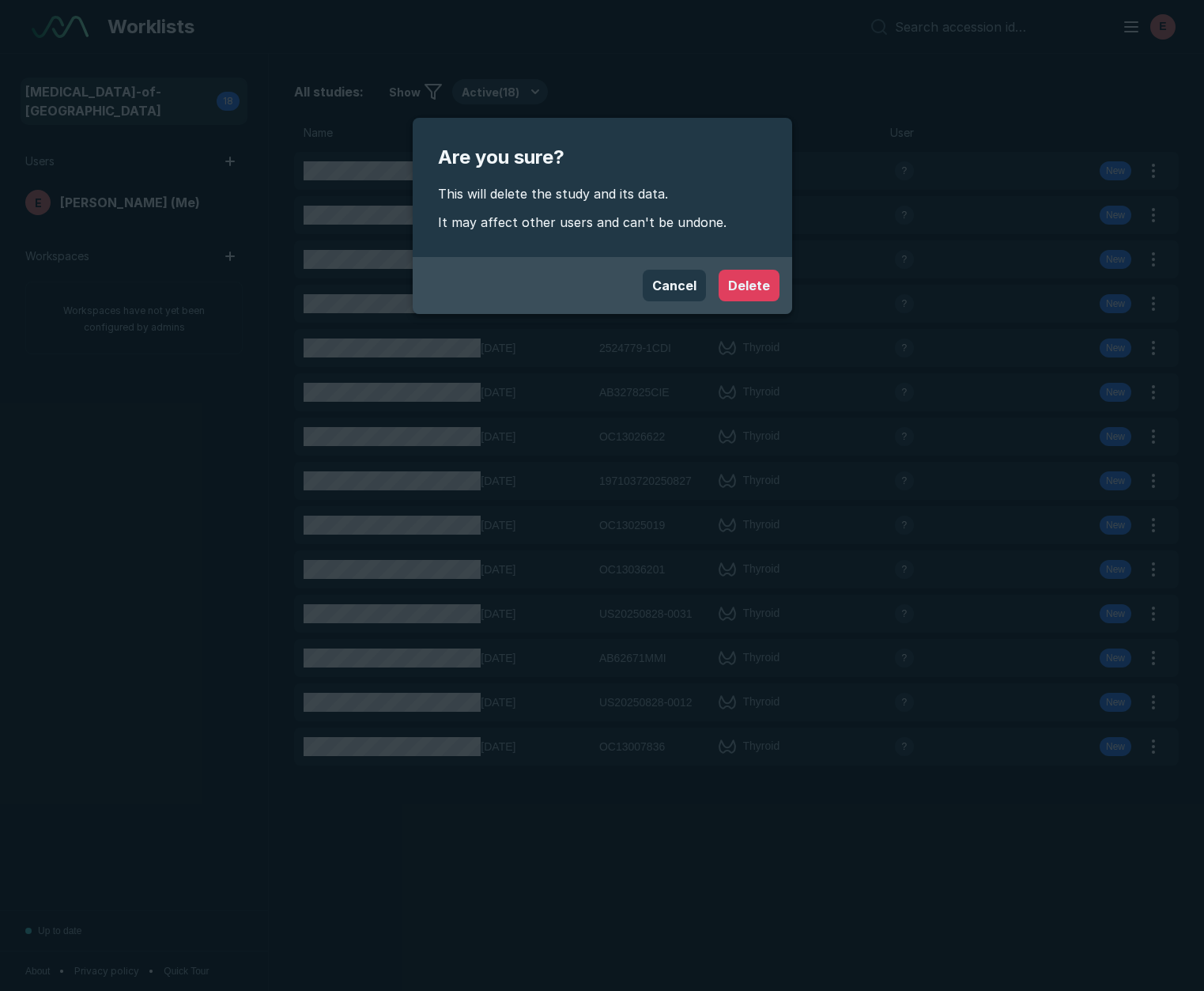
click at [752, 281] on button "Delete" at bounding box center [749, 286] width 61 height 32
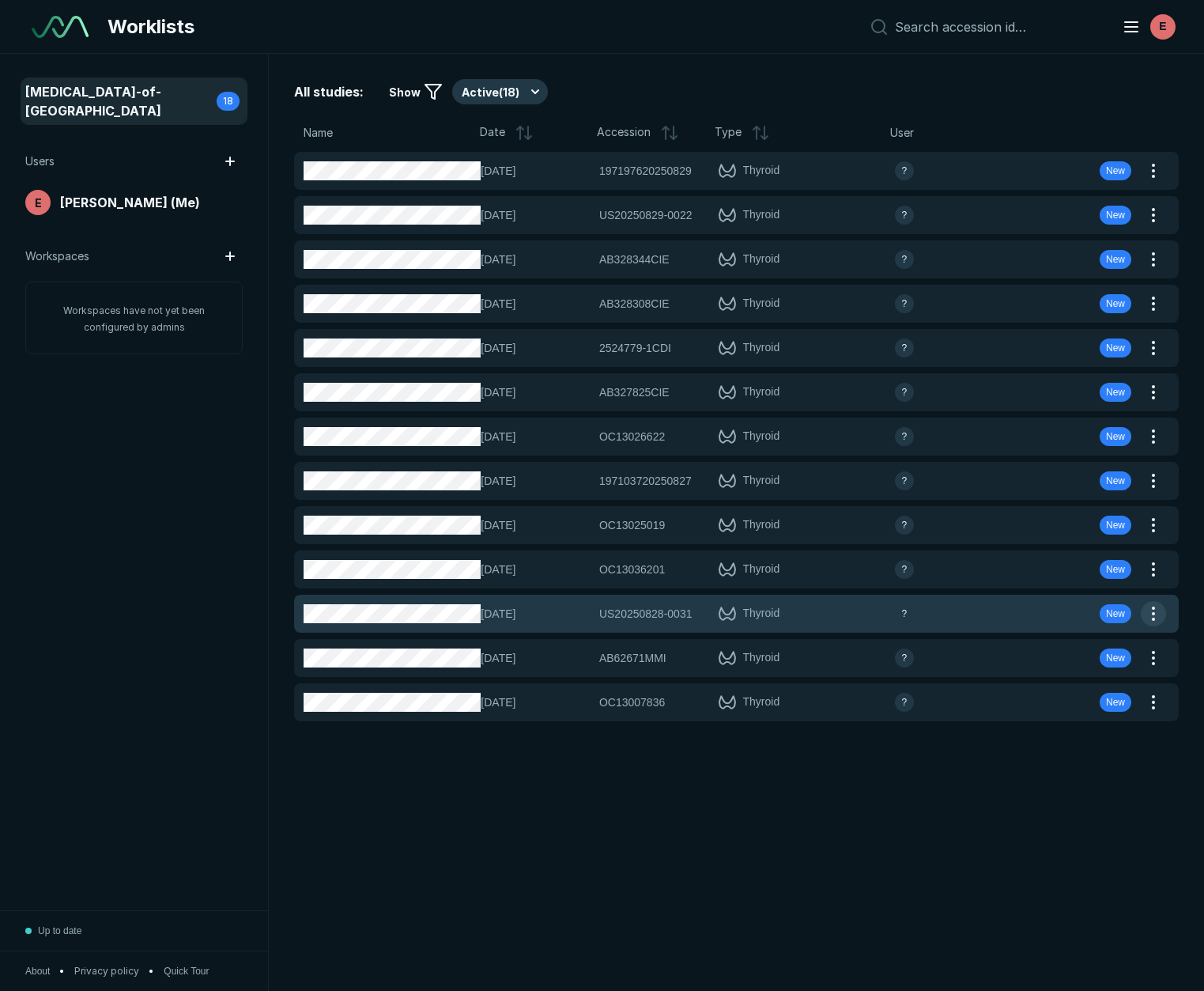
click at [1159, 615] on button "button" at bounding box center [1153, 613] width 25 height 25
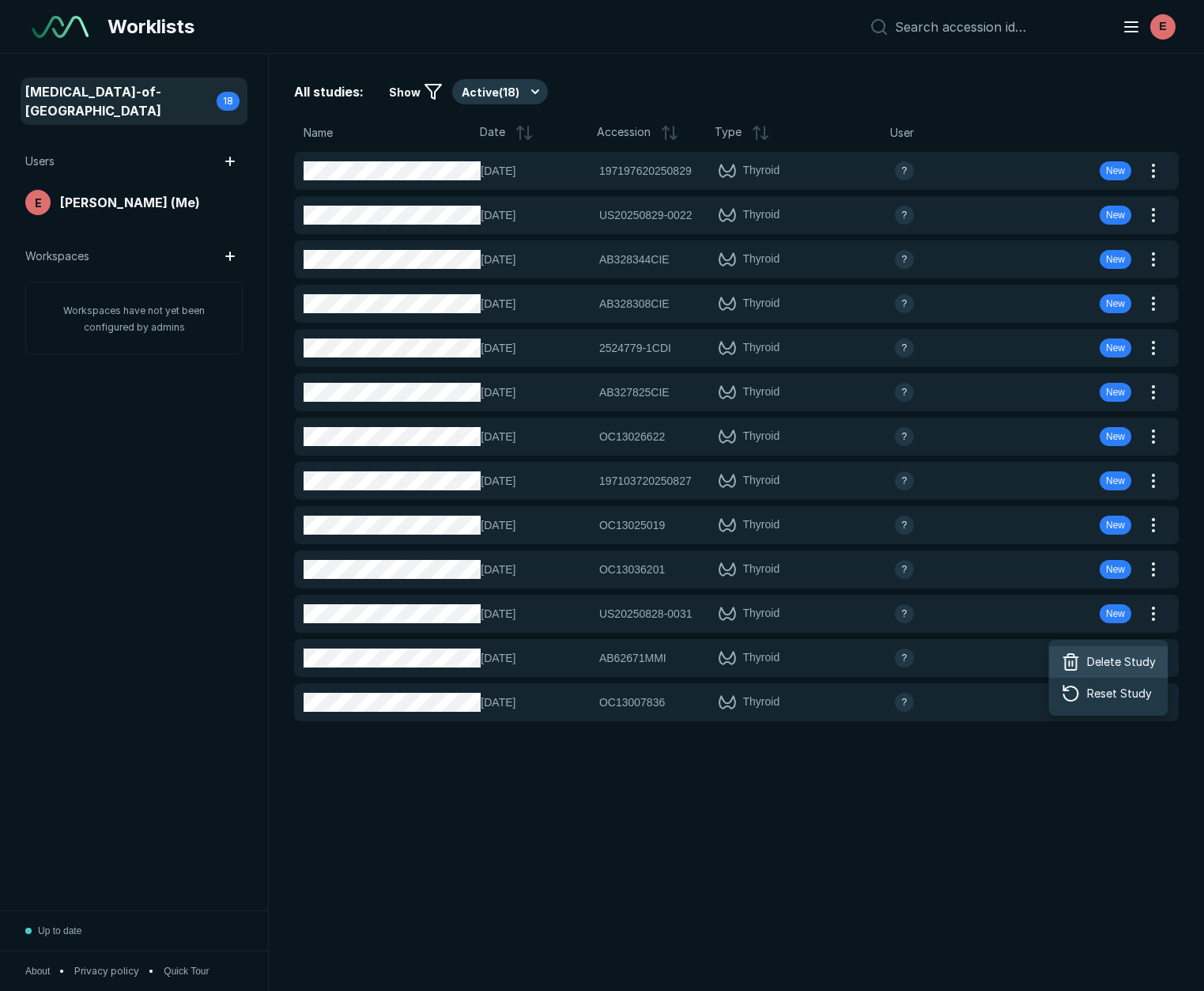
click at [1100, 658] on span "Delete Study" at bounding box center [1121, 662] width 69 height 18
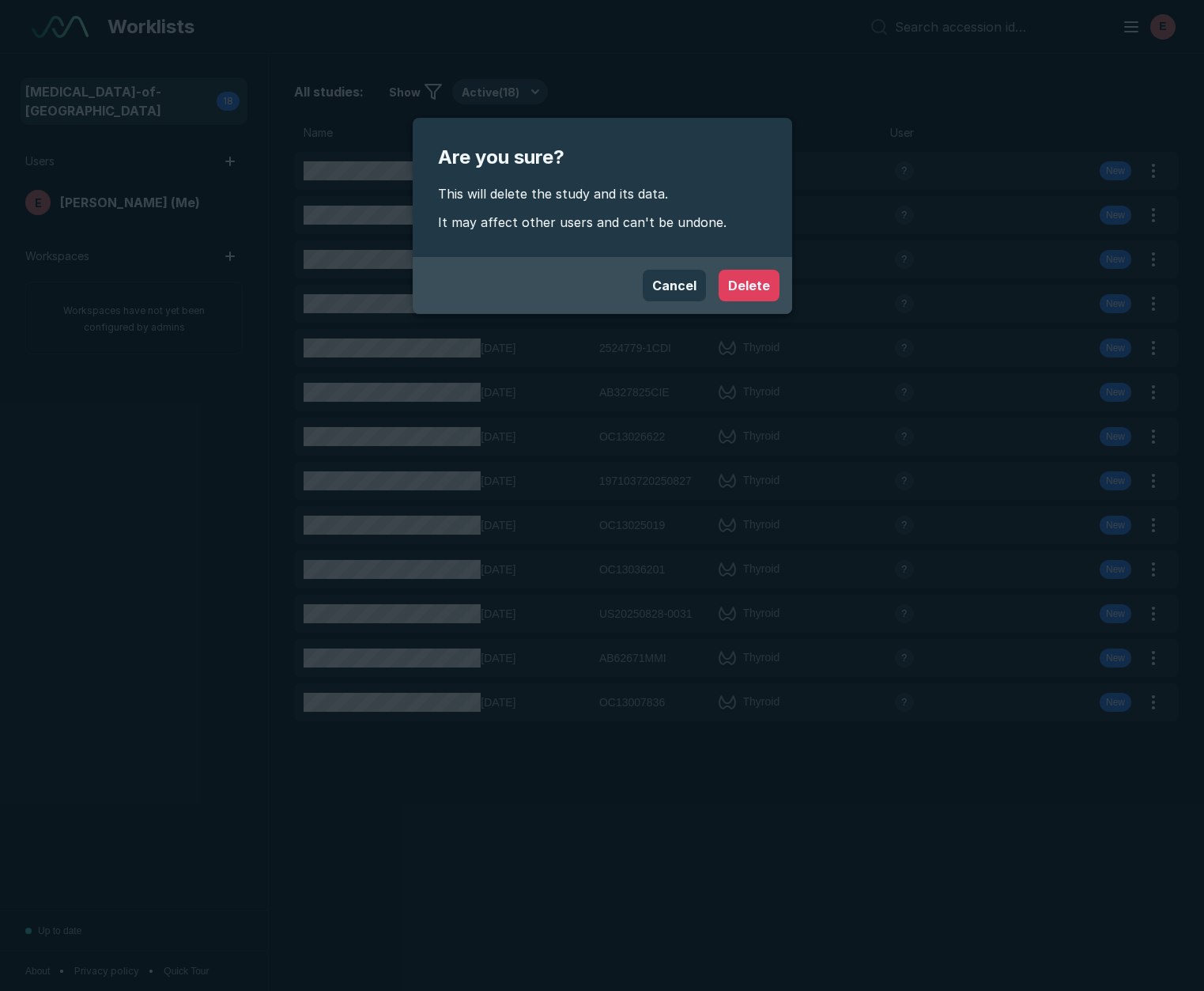
click at [758, 302] on div "Cancel Delete" at bounding box center [602, 285] width 379 height 57
click at [755, 296] on button "Delete" at bounding box center [749, 286] width 61 height 32
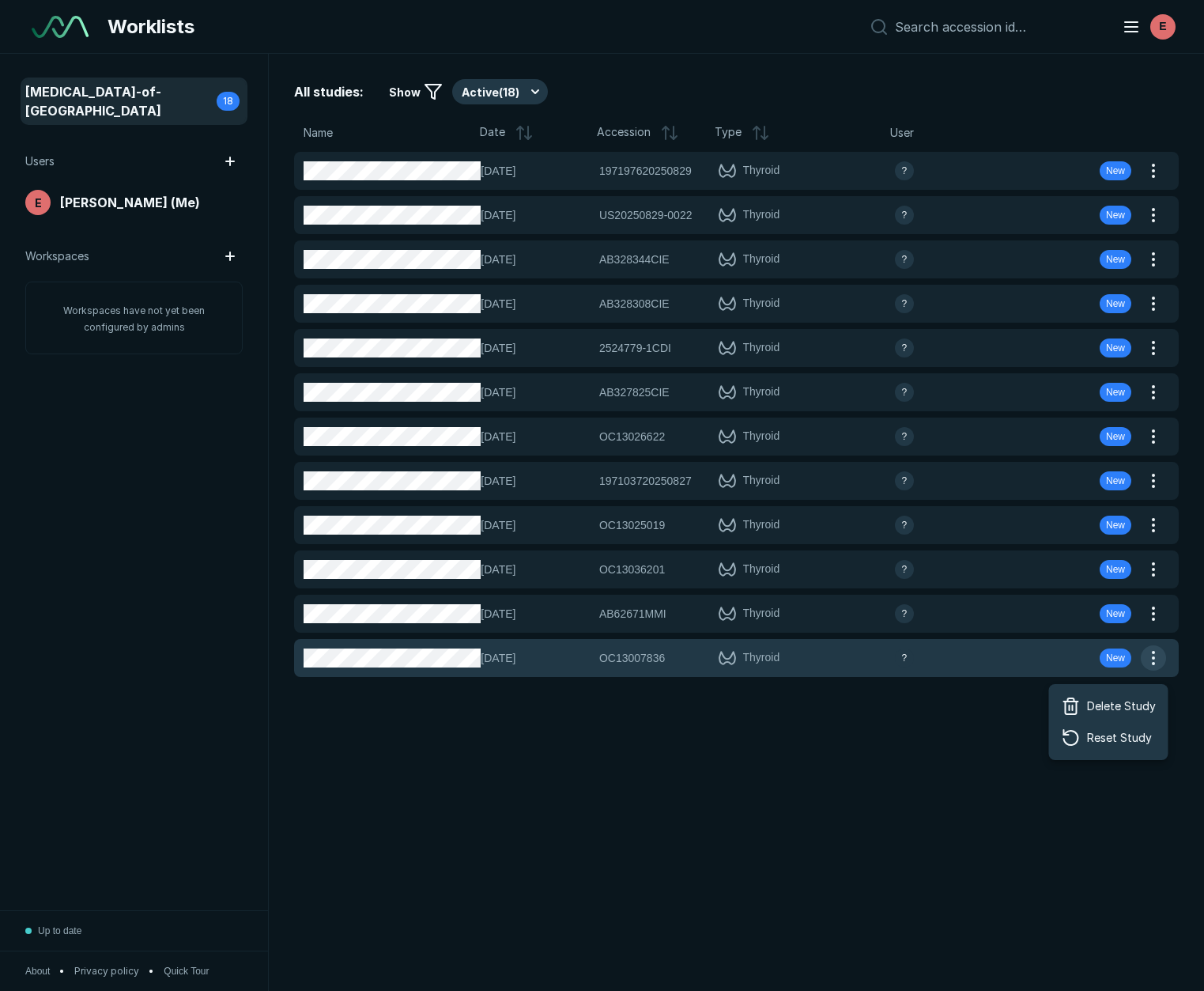
click at [1155, 656] on button "button" at bounding box center [1153, 658] width 25 height 25
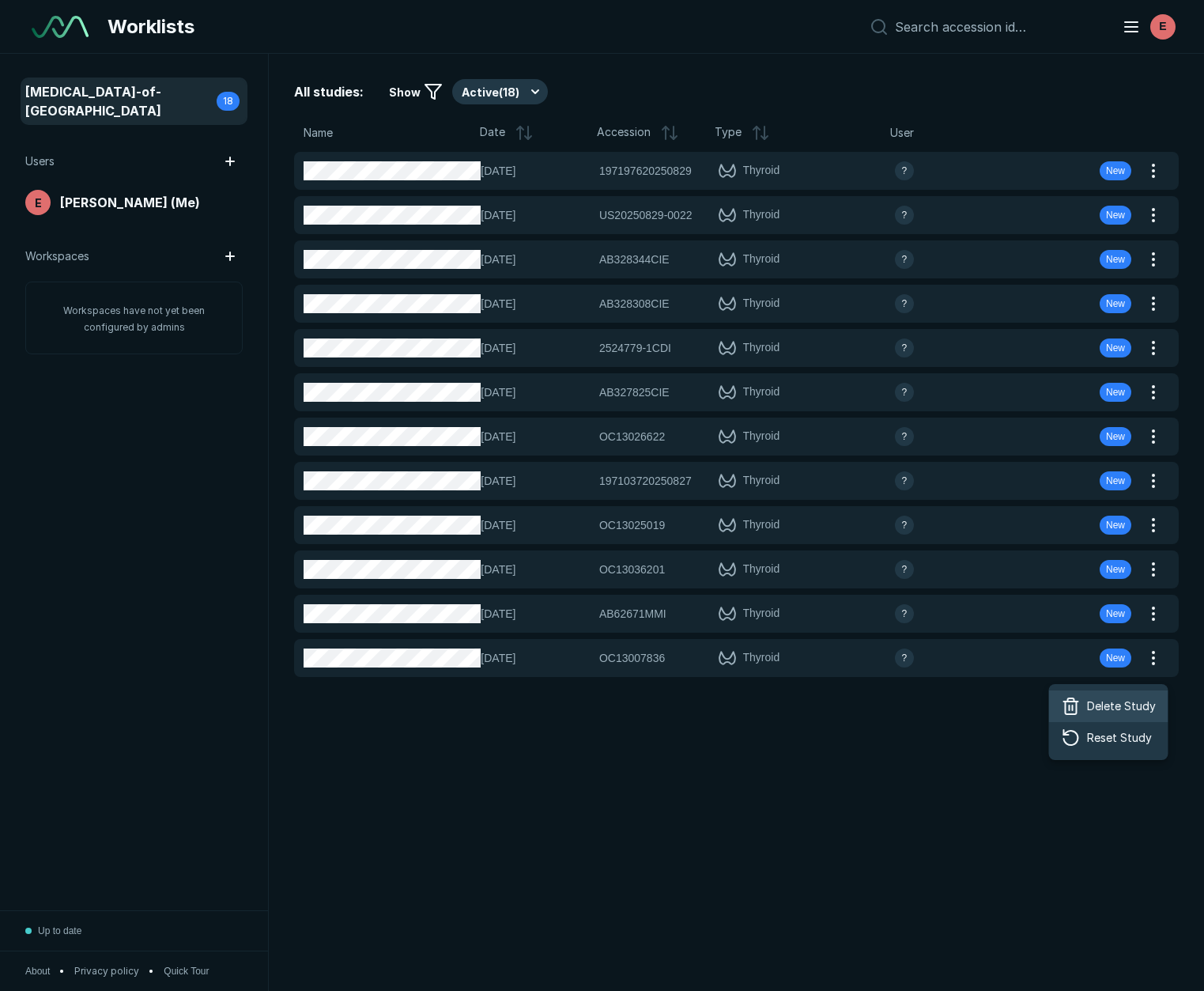
click at [1131, 699] on span "Delete Study" at bounding box center [1121, 706] width 69 height 18
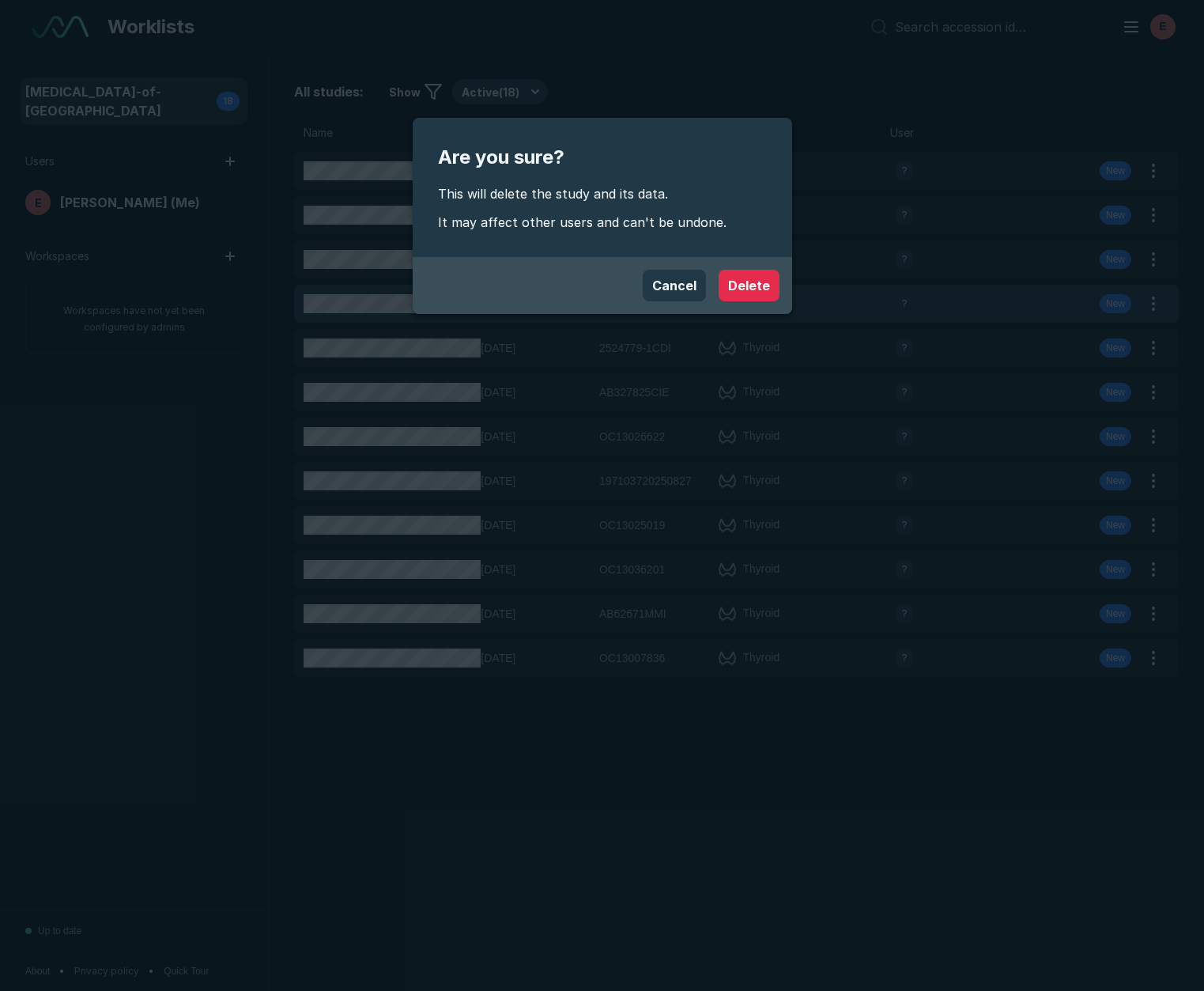
click at [765, 298] on button "Delete" at bounding box center [749, 286] width 61 height 32
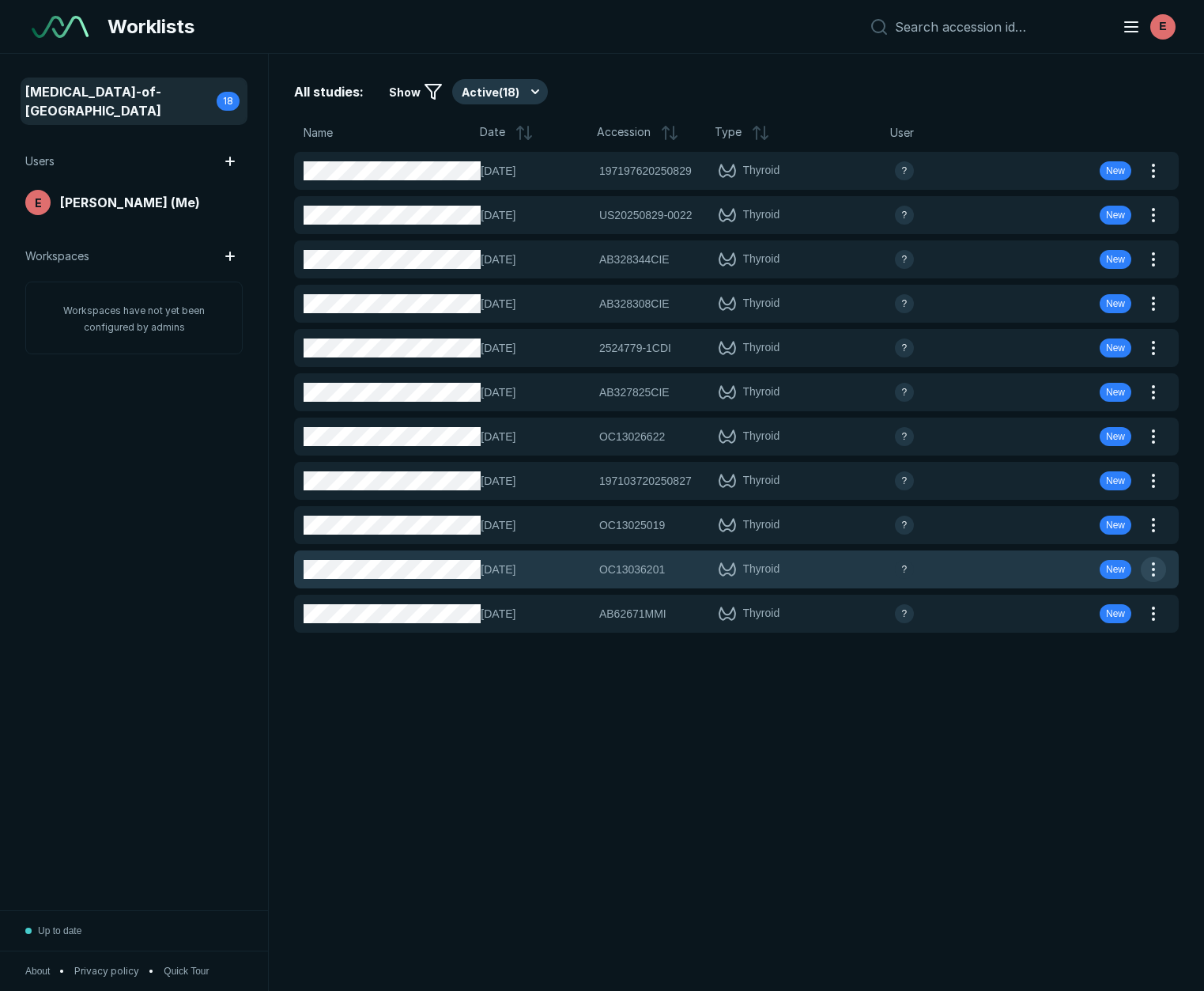
click at [1155, 565] on button "button" at bounding box center [1153, 569] width 25 height 25
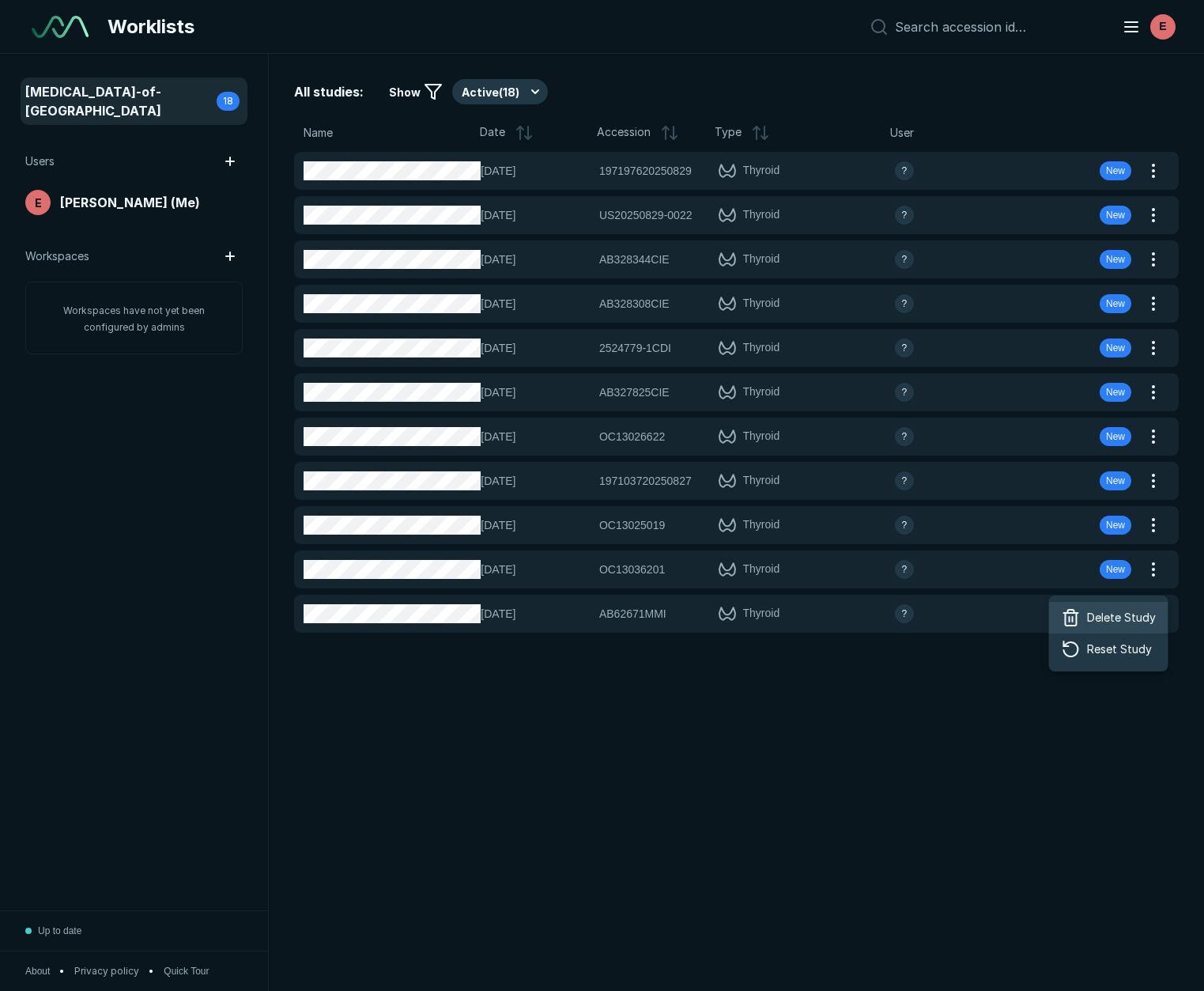
click at [1108, 613] on span "Delete Study" at bounding box center [1121, 617] width 69 height 18
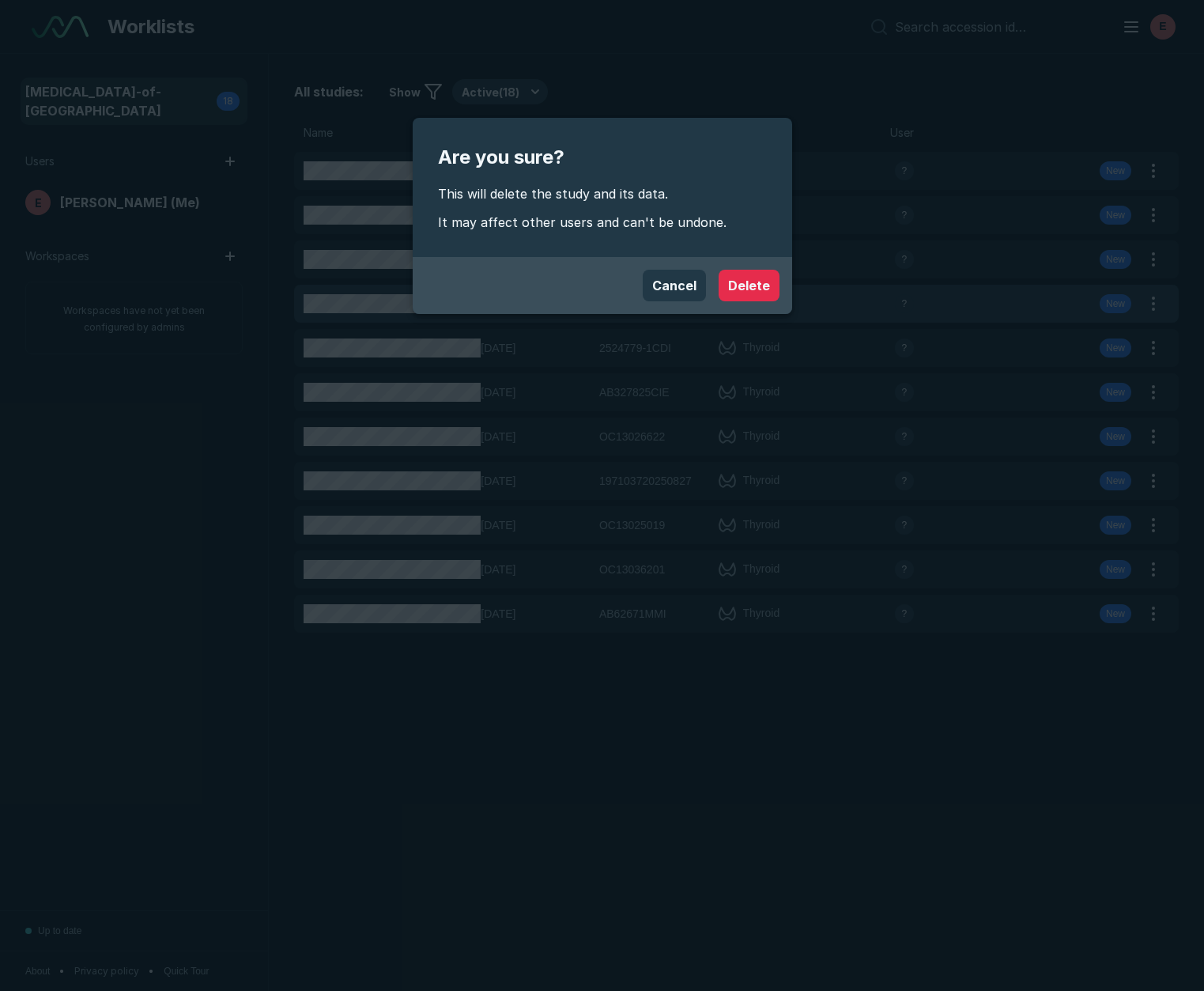
drag, startPoint x: 768, startPoint y: 290, endPoint x: 788, endPoint y: 298, distance: 21.5
click at [768, 290] on button "Delete" at bounding box center [749, 286] width 61 height 32
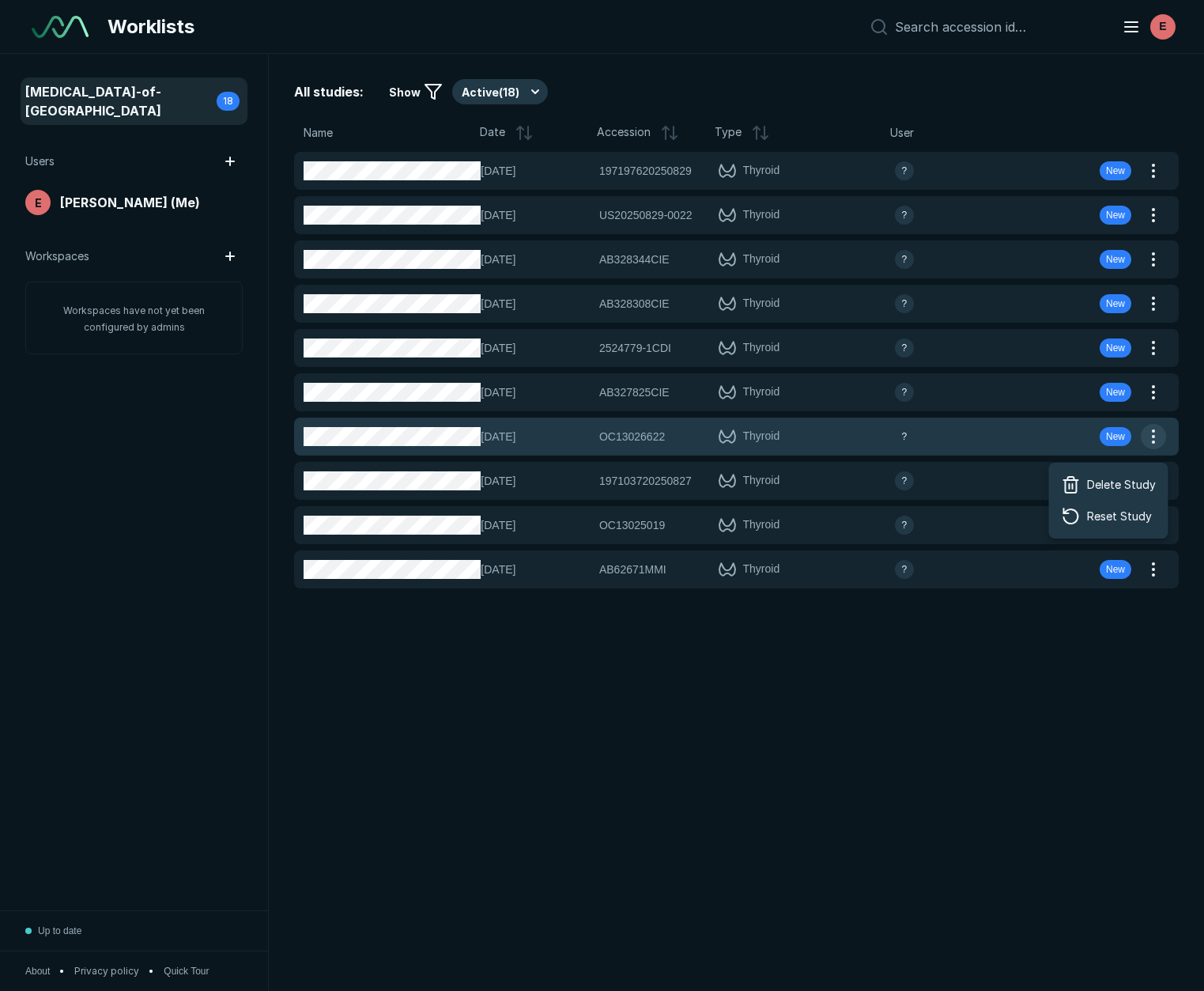
drag, startPoint x: 1150, startPoint y: 437, endPoint x: 1138, endPoint y: 442, distance: 13.0
click at [1149, 437] on button "button" at bounding box center [1153, 436] width 25 height 25
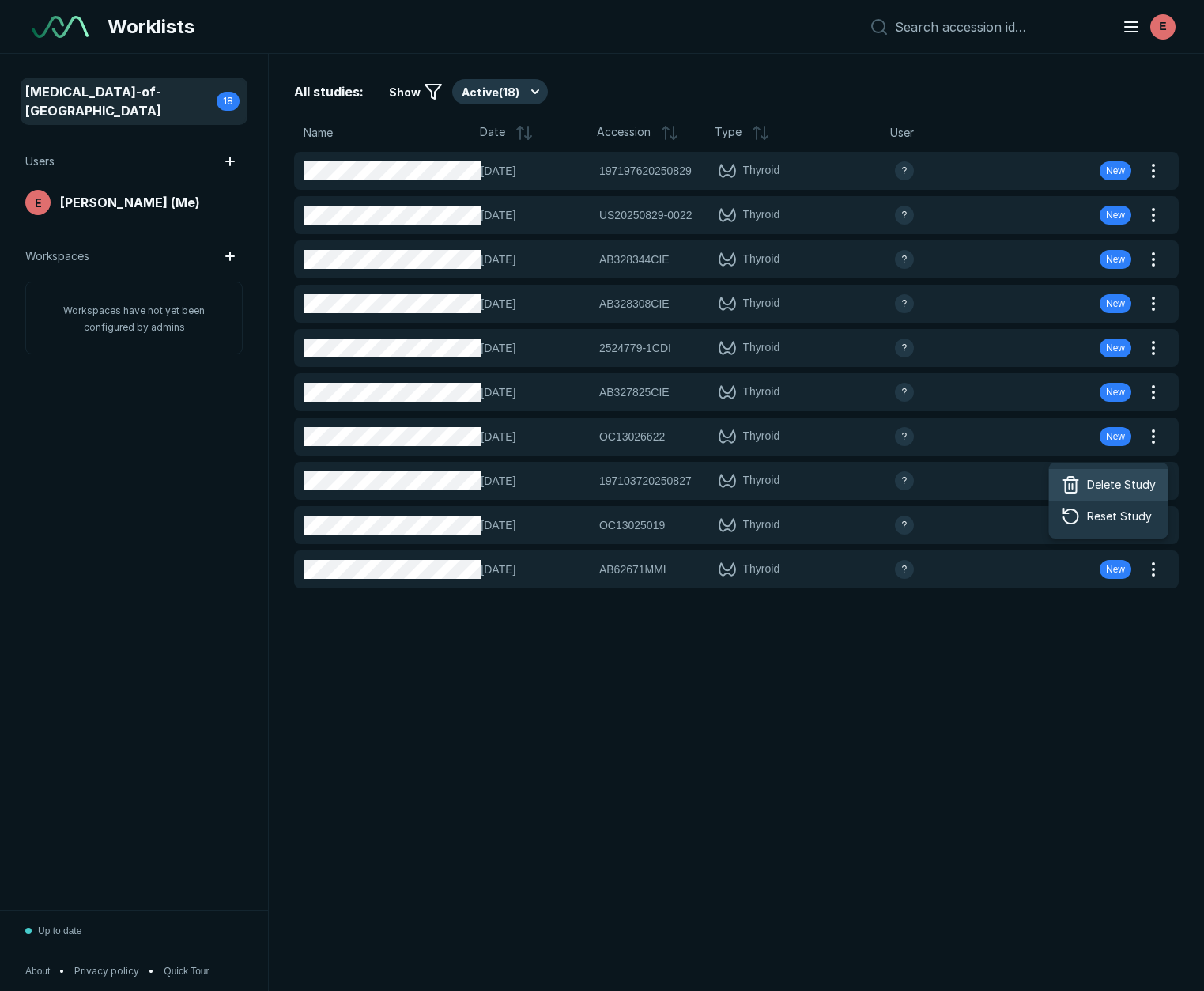
click at [1096, 478] on span "Delete Study" at bounding box center [1121, 484] width 69 height 18
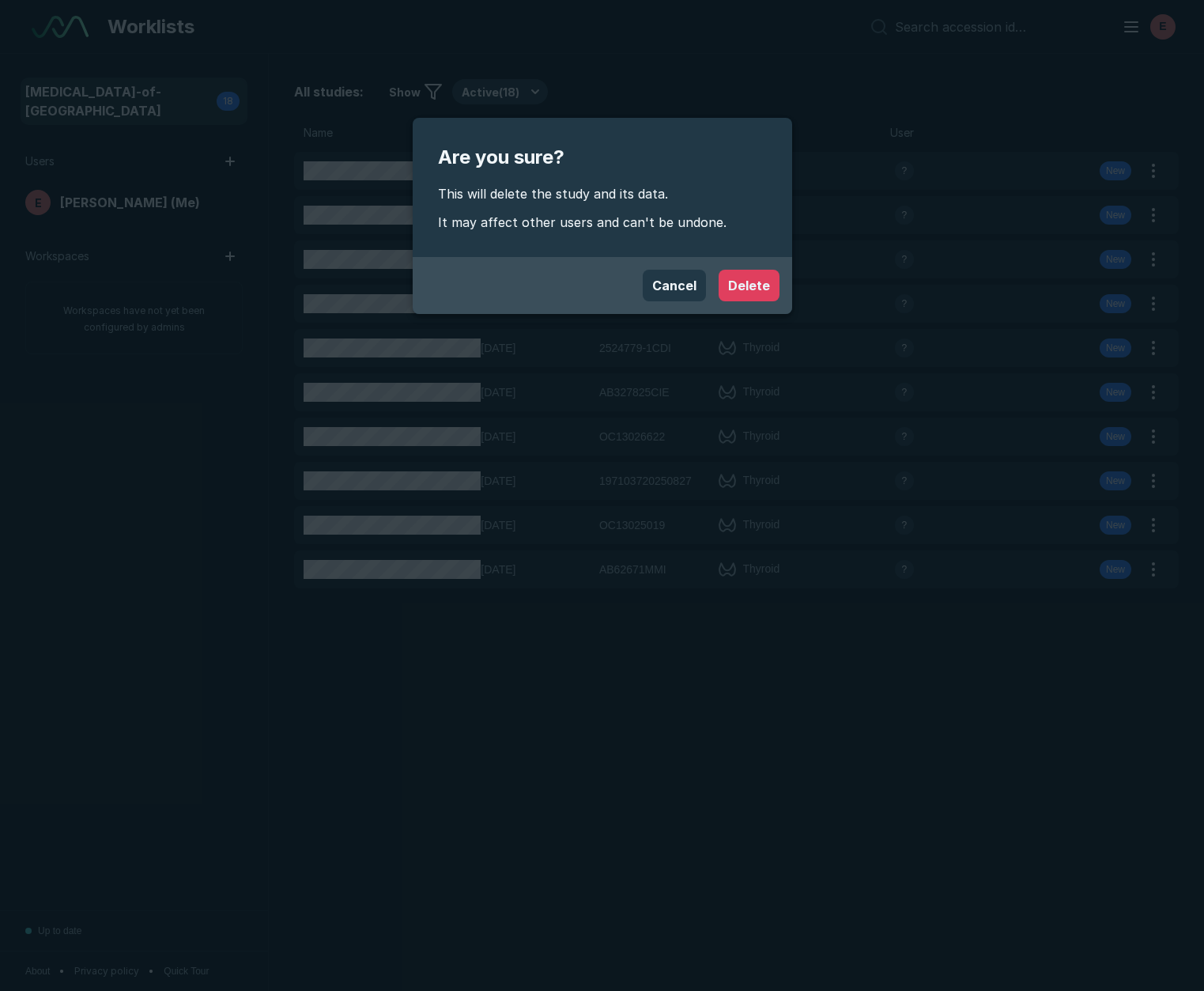
click at [756, 275] on button "Delete" at bounding box center [749, 286] width 61 height 32
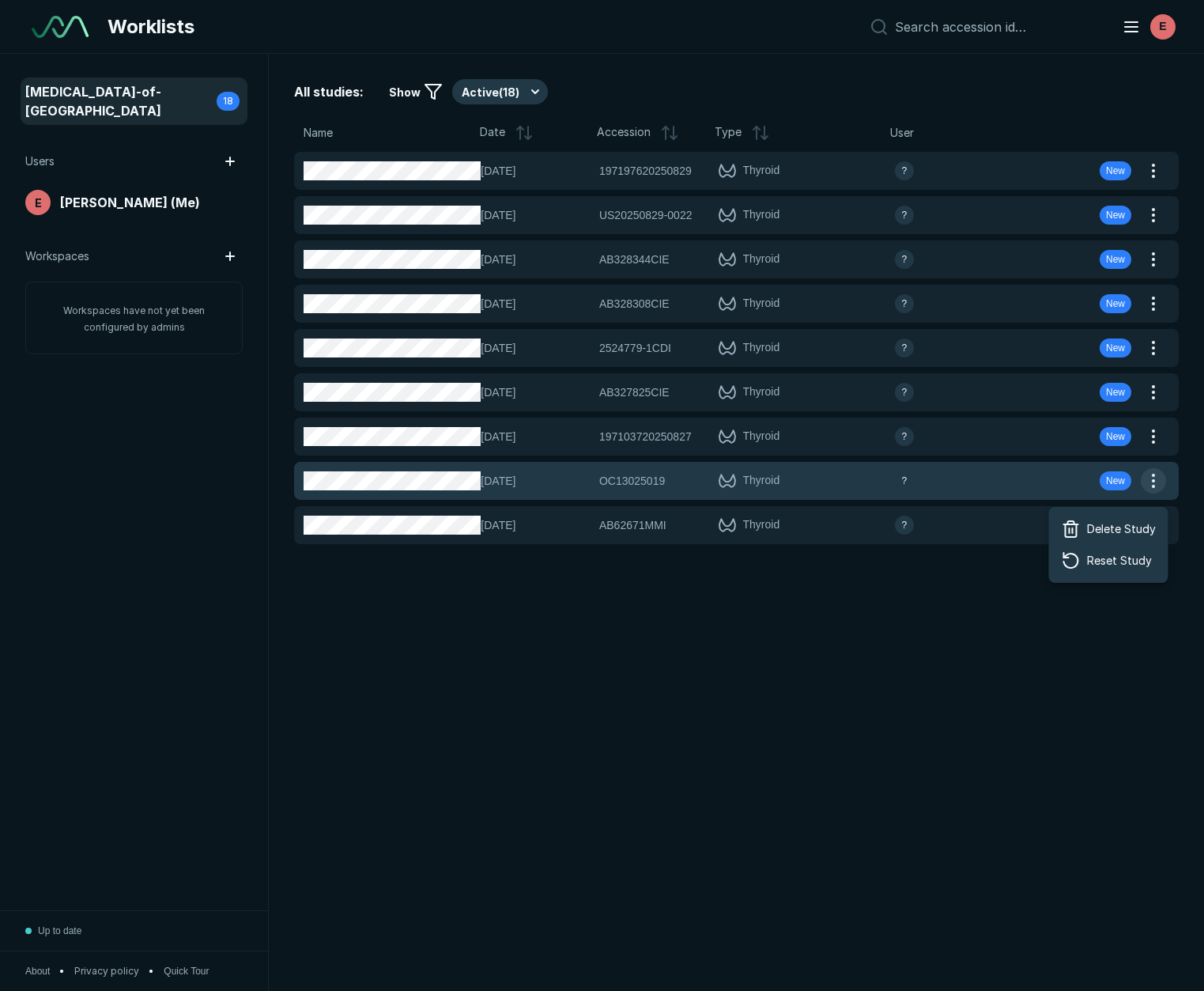
click at [1155, 477] on button "button" at bounding box center [1153, 481] width 25 height 25
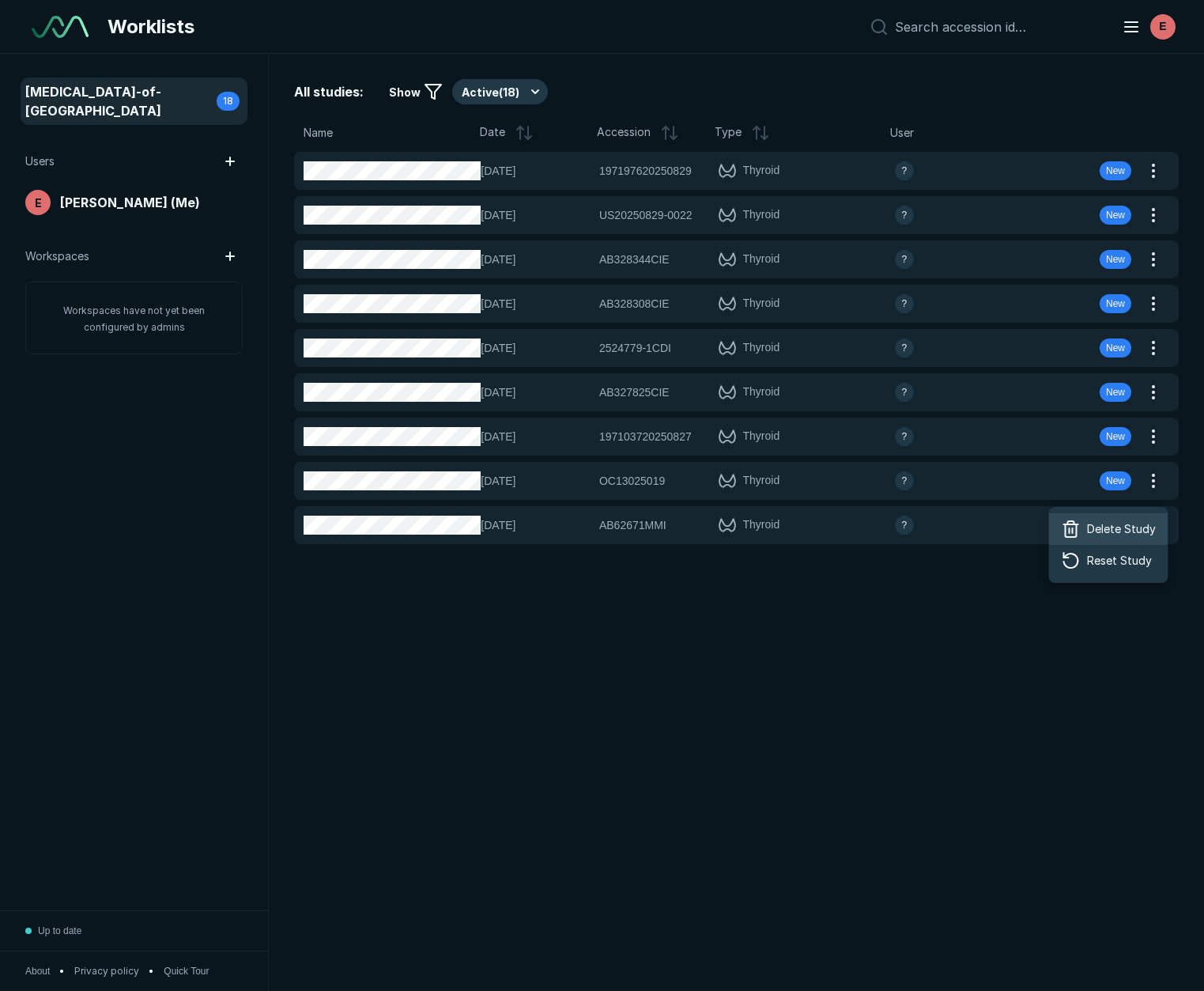
click at [1095, 528] on span "Delete Study" at bounding box center [1121, 529] width 69 height 18
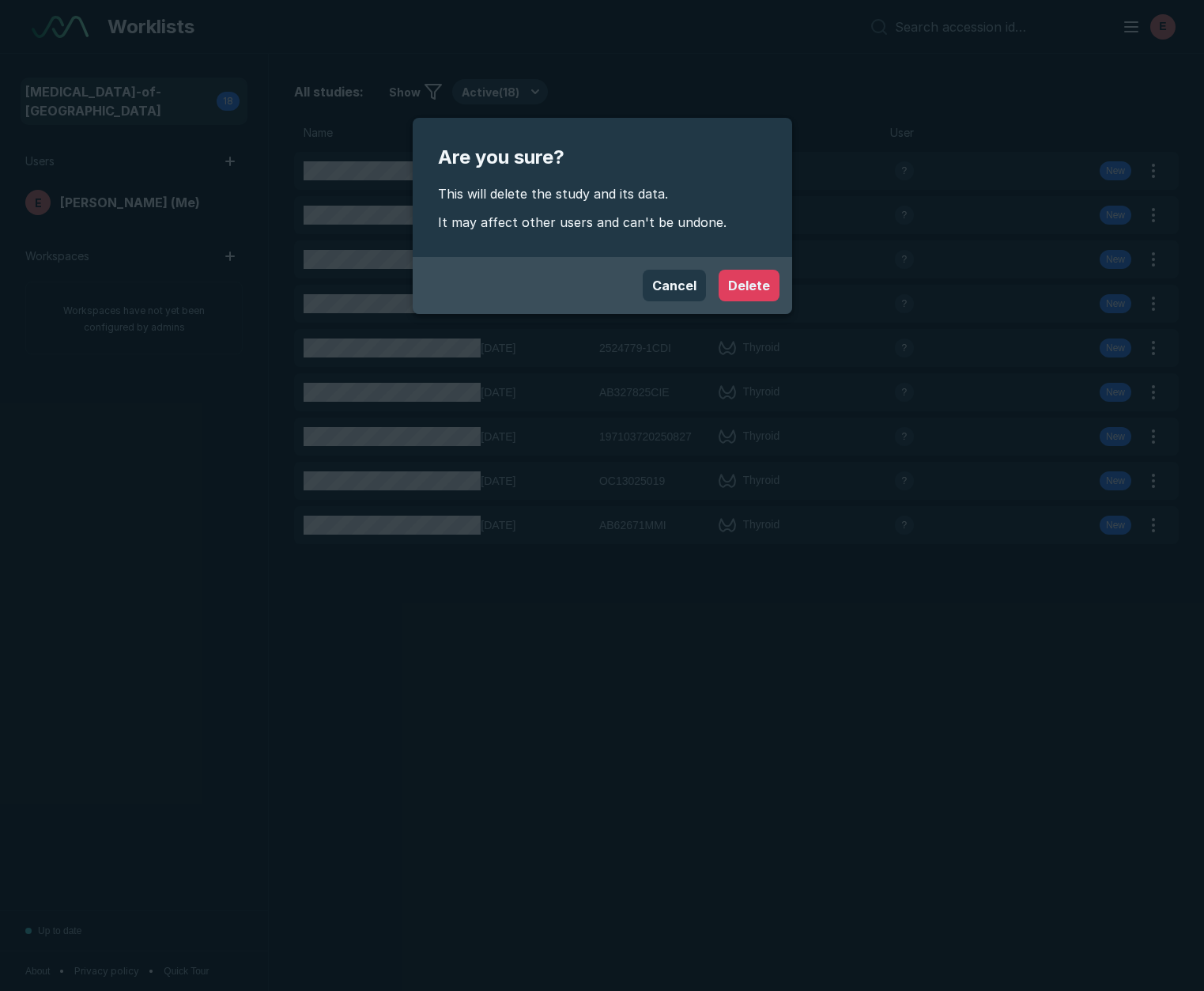
click at [763, 287] on button "Delete" at bounding box center [749, 286] width 61 height 32
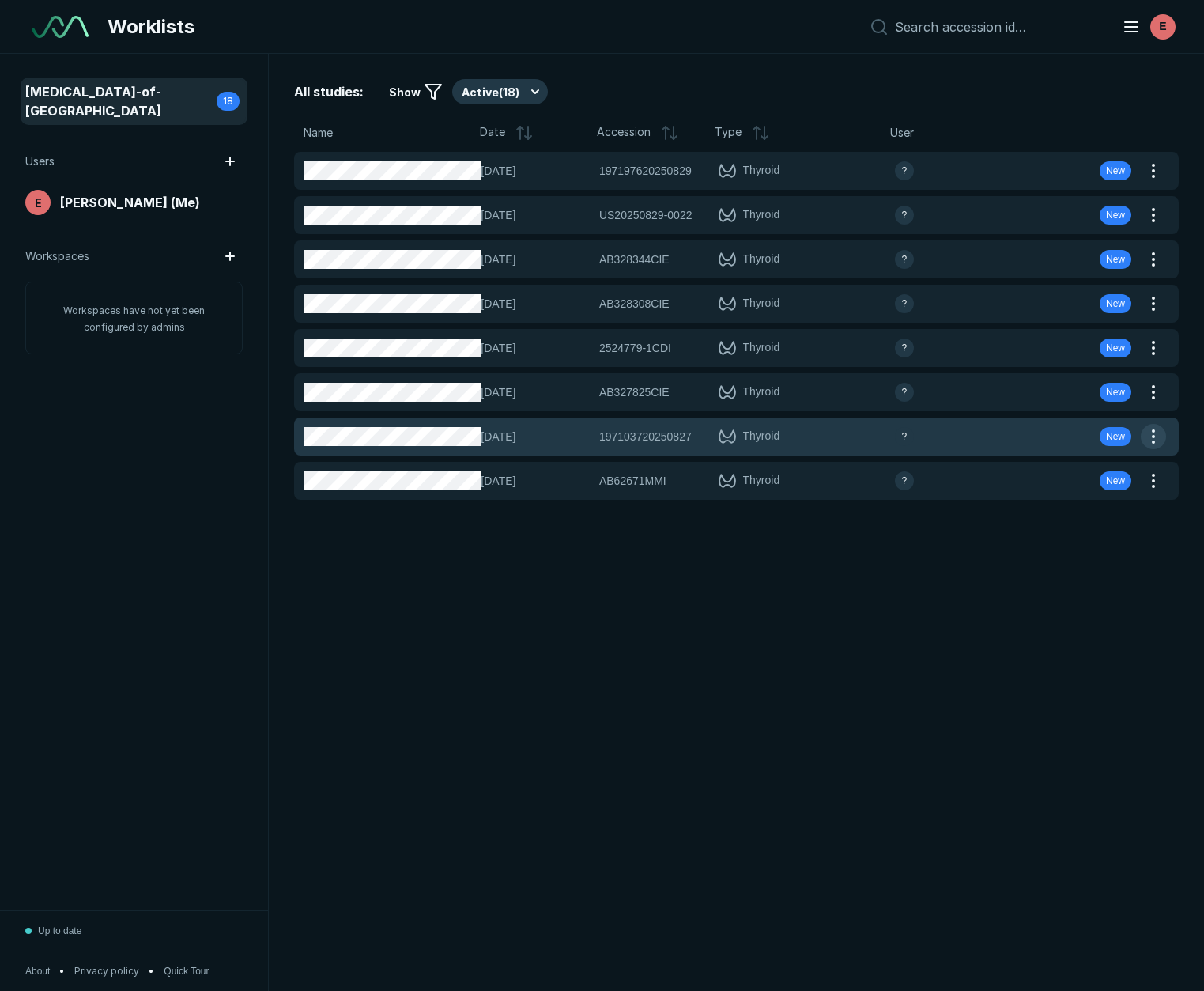
click at [1160, 436] on button "button" at bounding box center [1153, 436] width 25 height 25
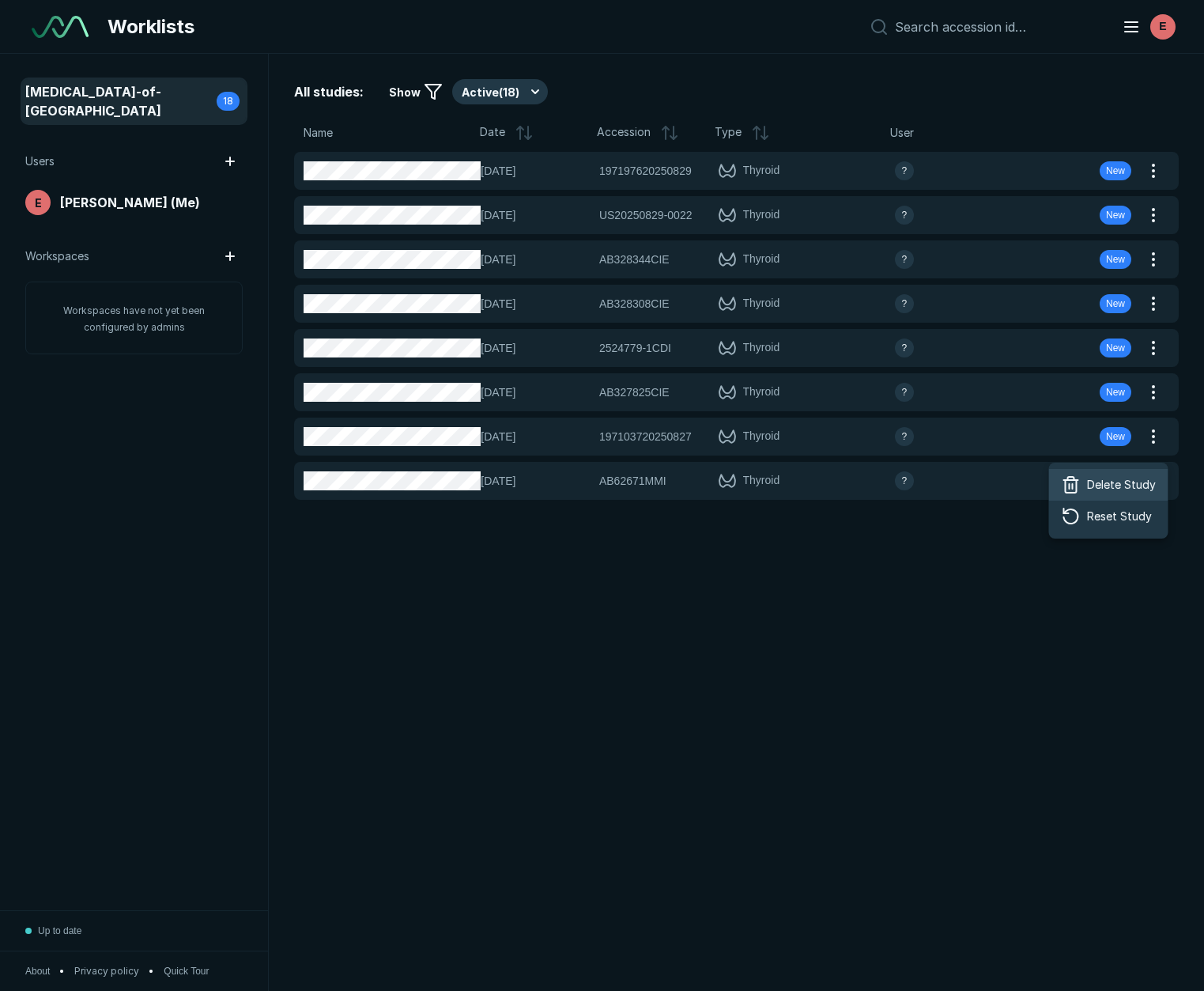
click at [1130, 480] on span "Delete Study" at bounding box center [1121, 484] width 69 height 18
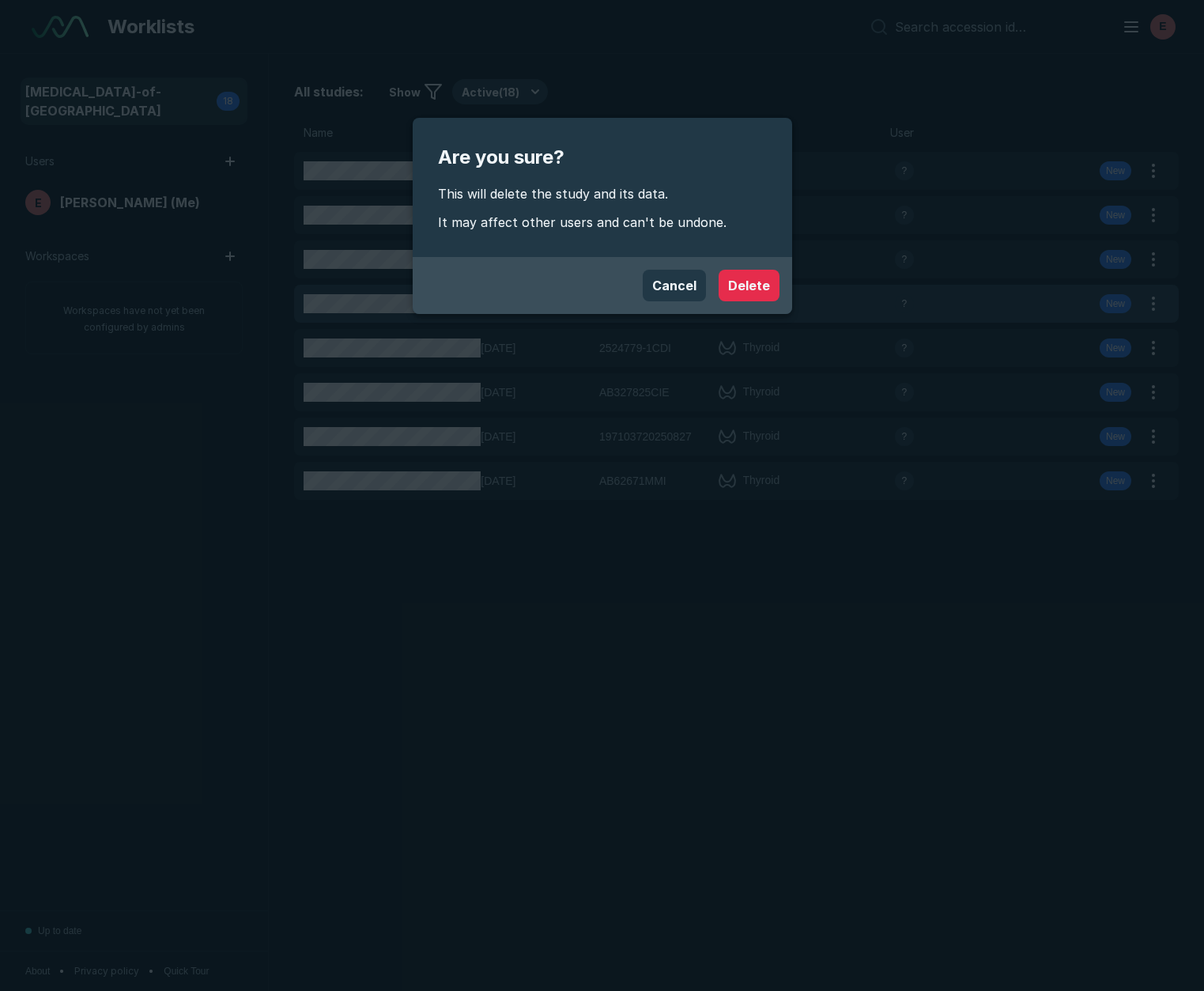
click at [755, 284] on button "Delete" at bounding box center [749, 286] width 61 height 32
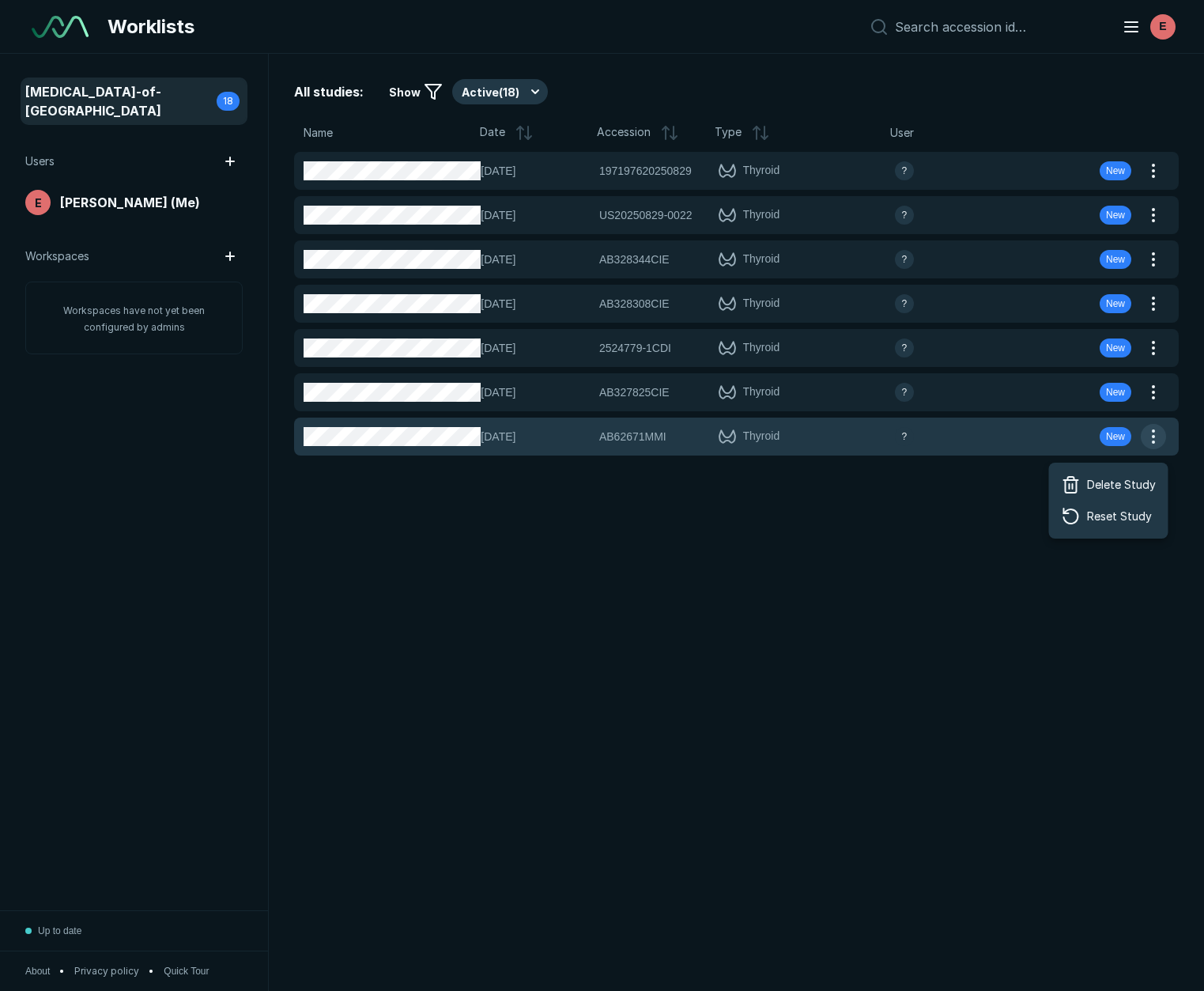
click at [1153, 441] on button "button" at bounding box center [1153, 436] width 25 height 25
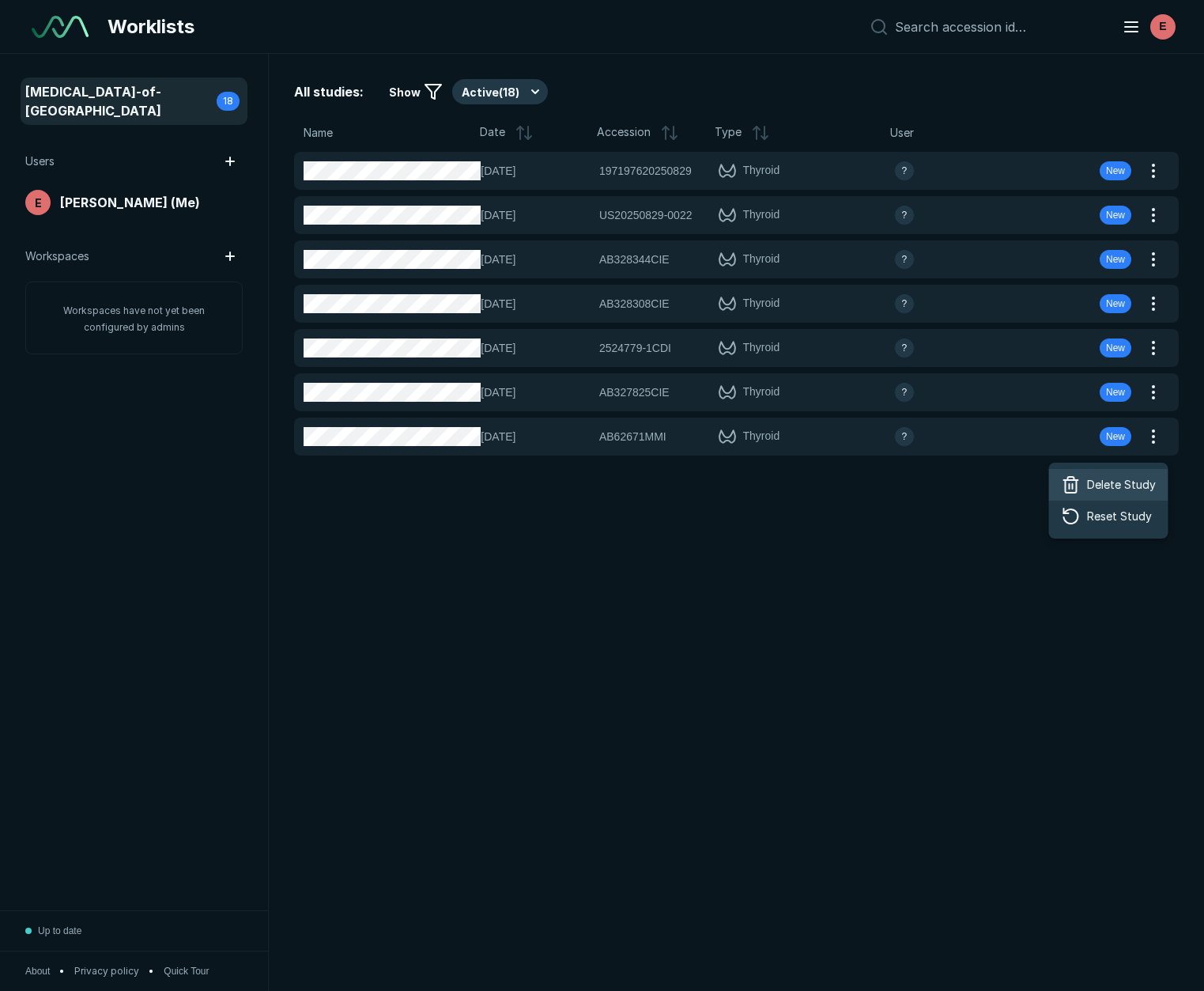
click at [1141, 472] on div "Delete Study" at bounding box center [1108, 484] width 120 height 32
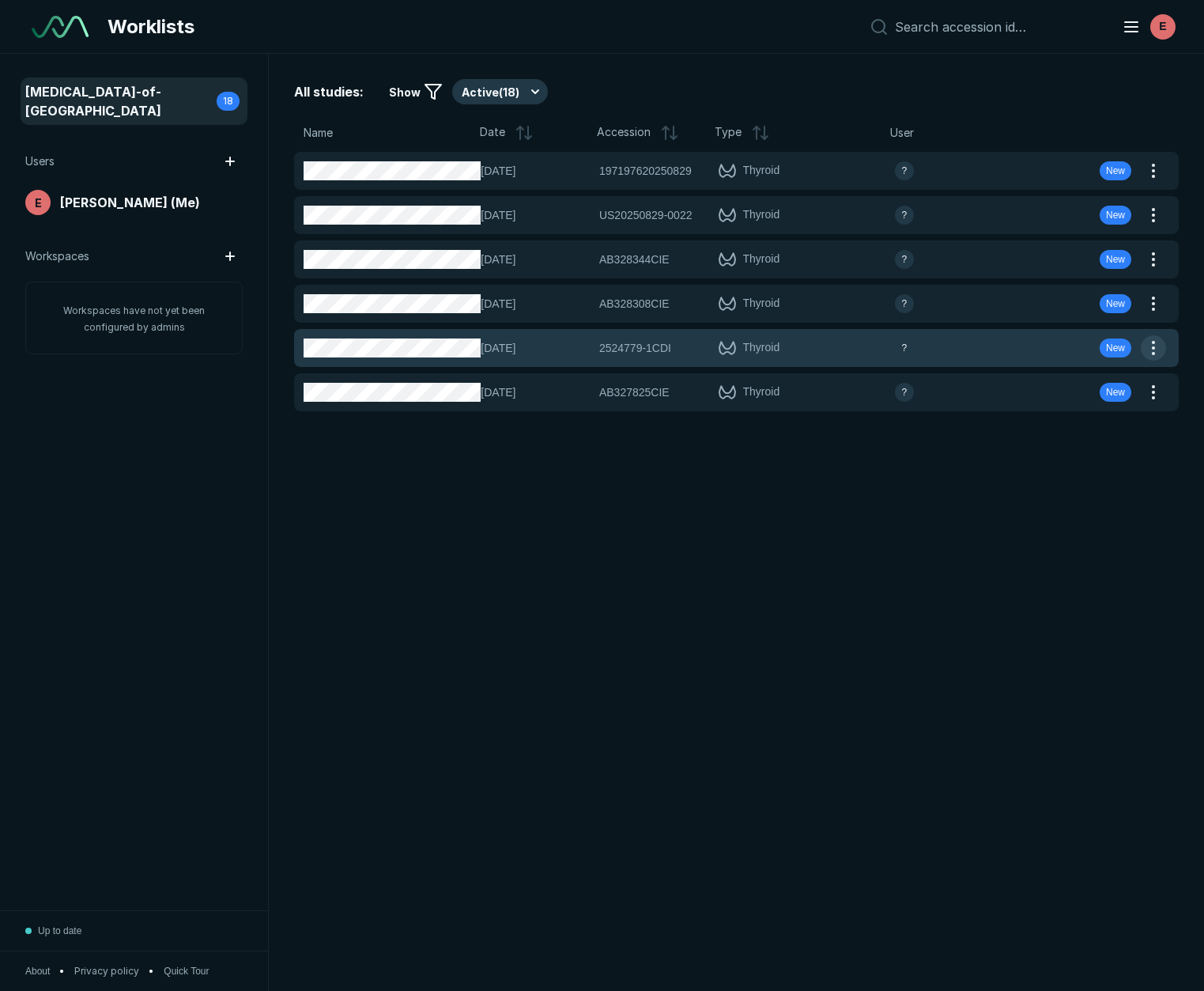
click at [1159, 348] on button "button" at bounding box center [1153, 347] width 25 height 25
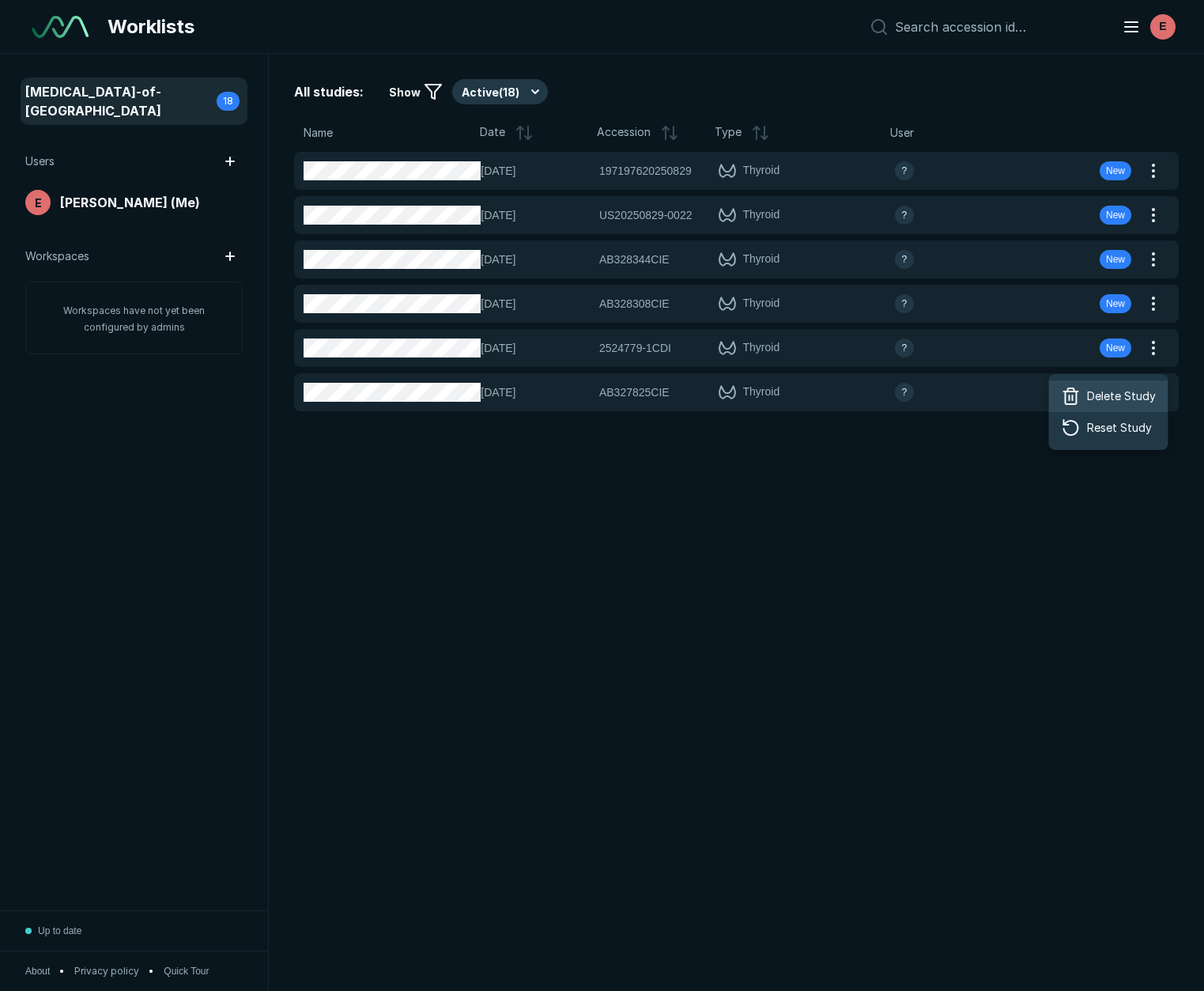
click at [1117, 387] on div "Delete Study" at bounding box center [1108, 396] width 120 height 32
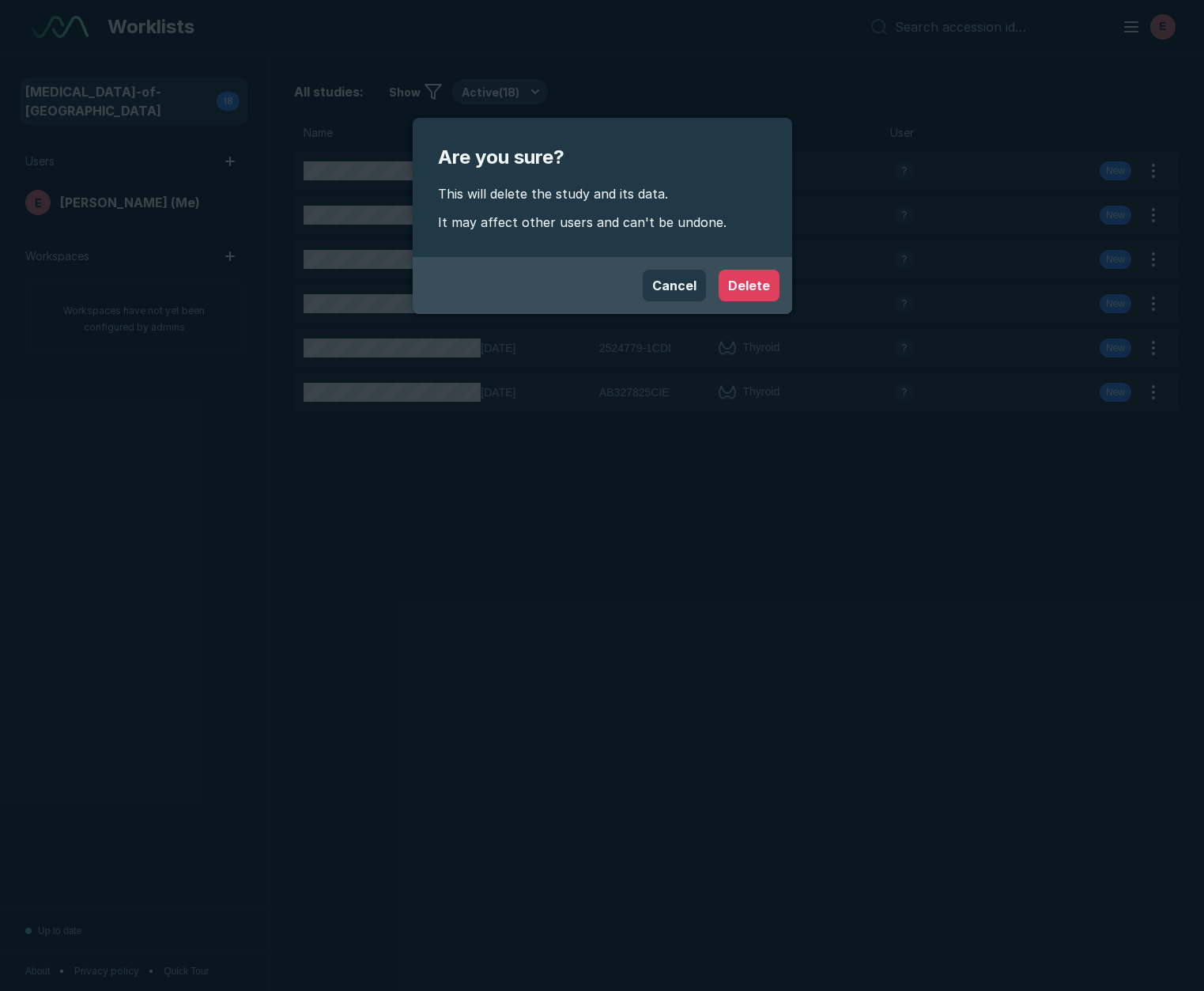
click at [760, 287] on button "Delete" at bounding box center [749, 286] width 61 height 32
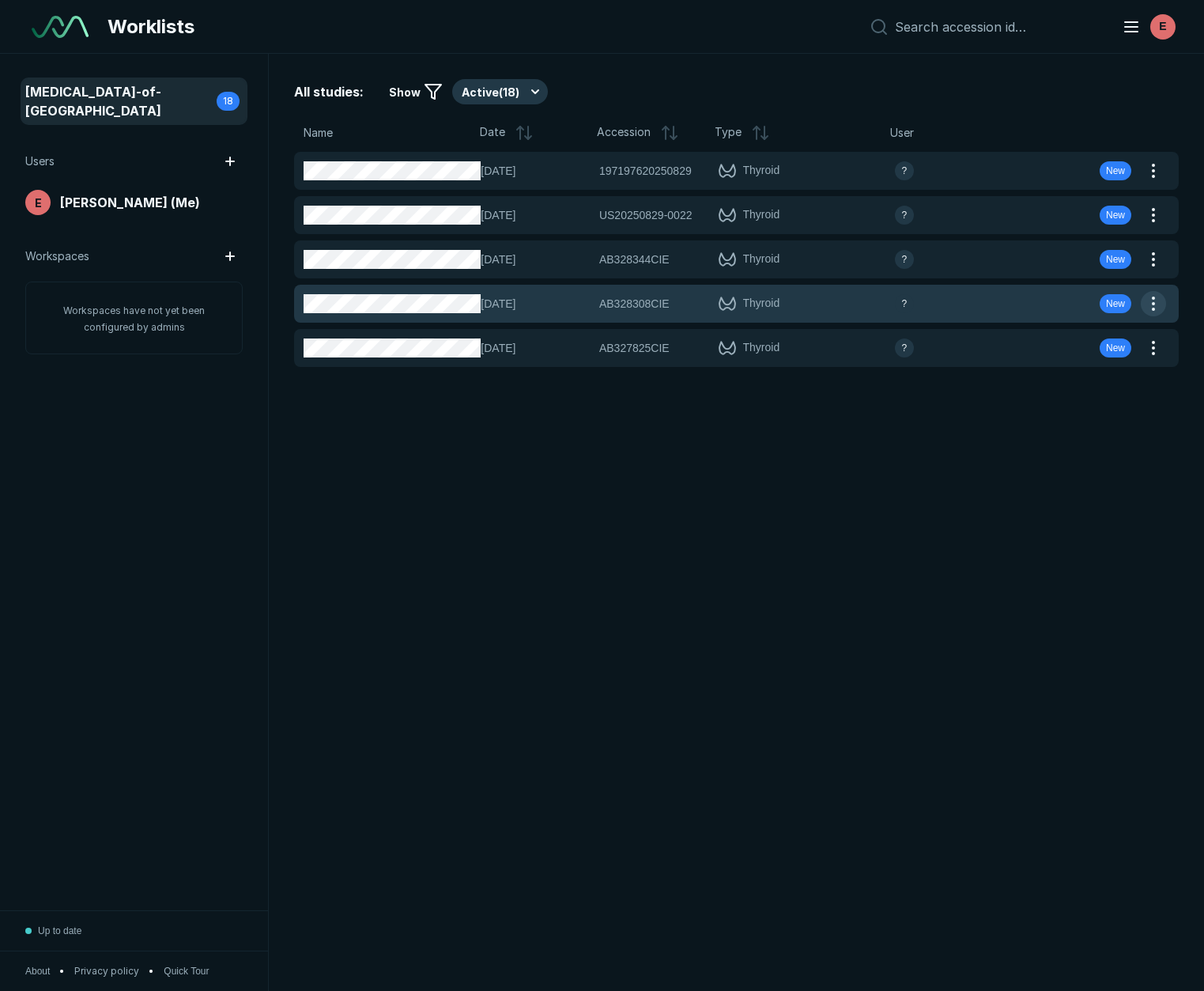
click at [1145, 298] on button "button" at bounding box center [1153, 303] width 25 height 25
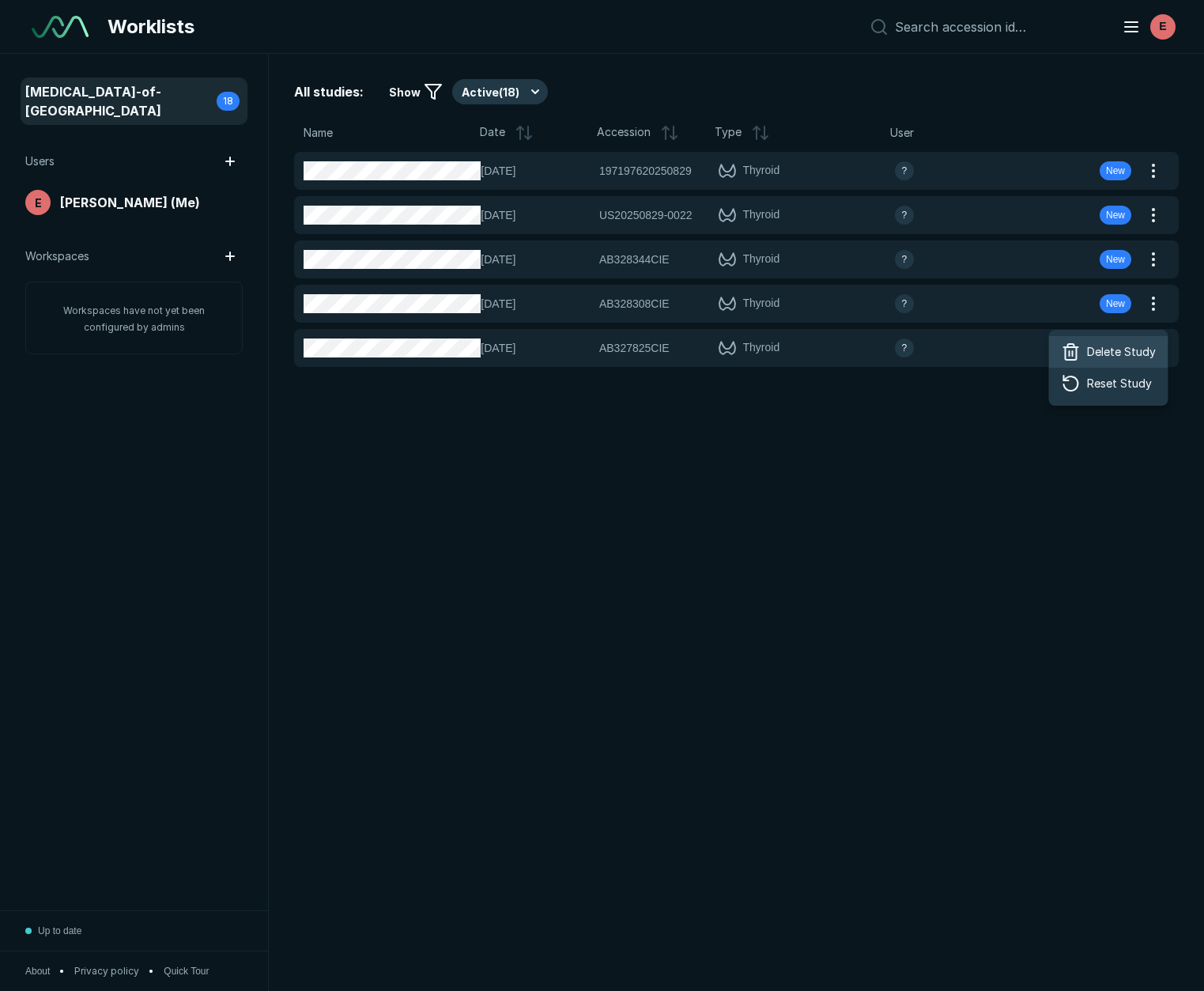
click at [1108, 344] on span "Delete Study" at bounding box center [1121, 352] width 69 height 18
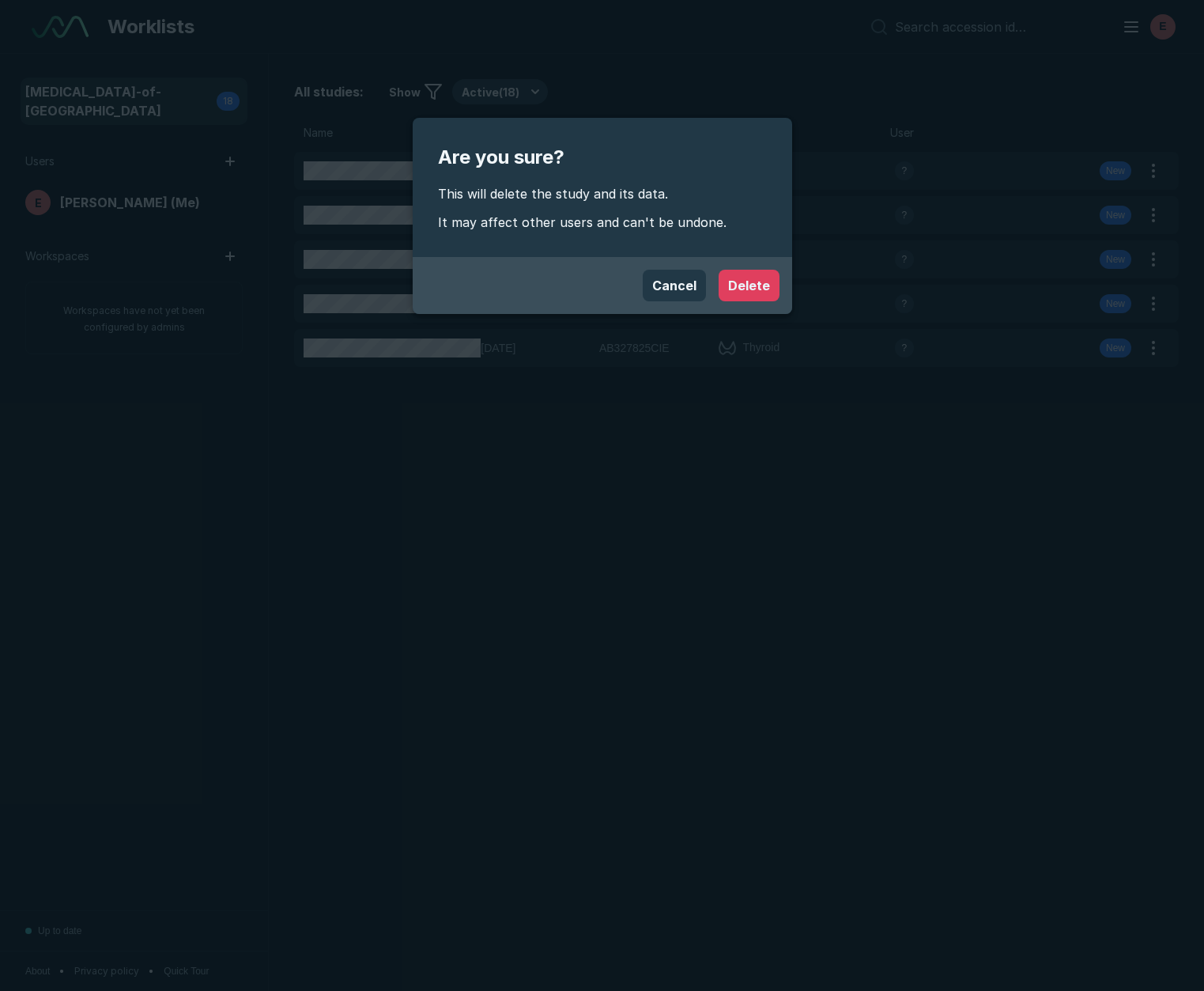
drag, startPoint x: 762, startPoint y: 290, endPoint x: 877, endPoint y: 299, distance: 115.4
click at [762, 291] on button "Delete" at bounding box center [749, 286] width 61 height 32
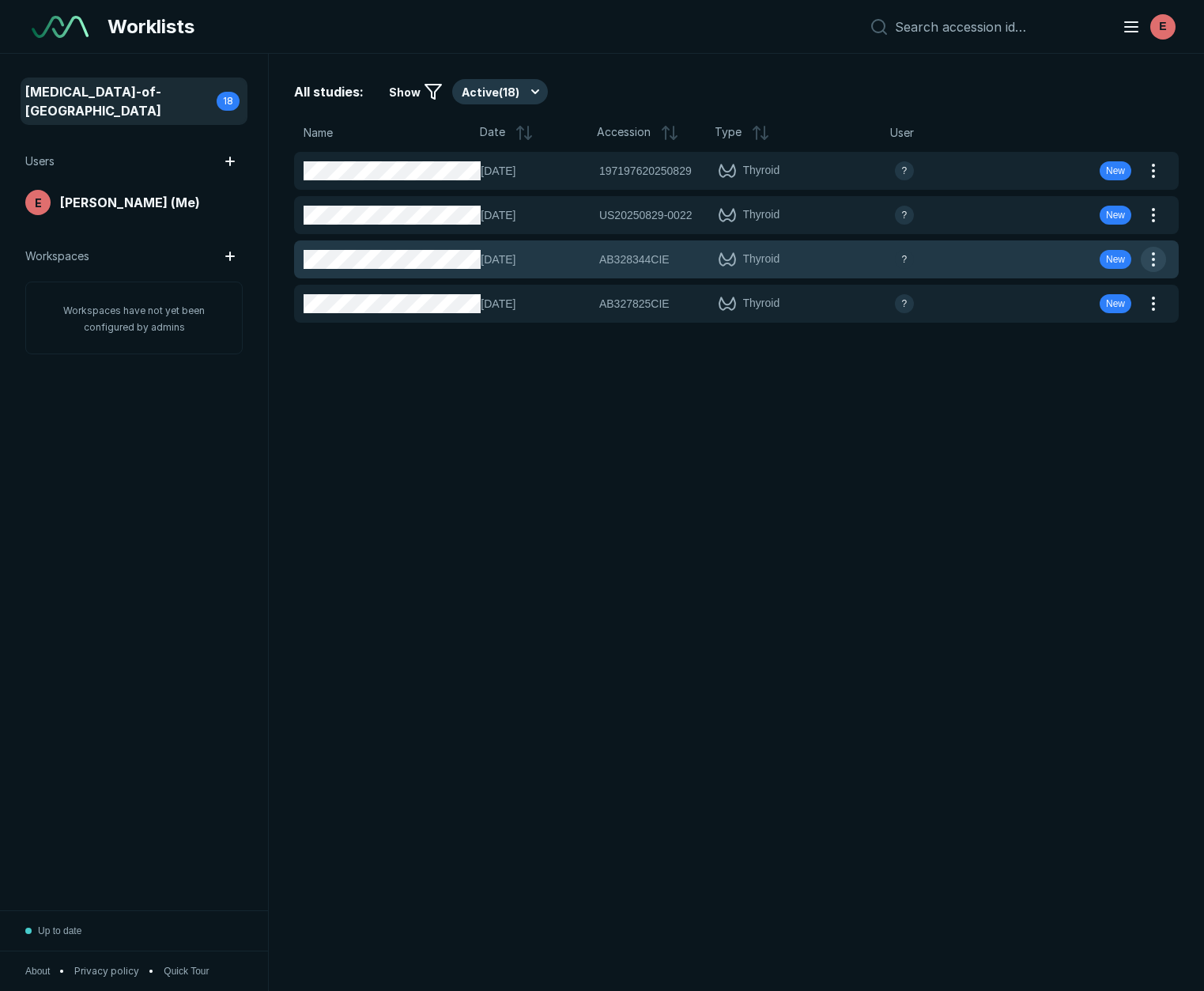
click at [1153, 258] on button "button" at bounding box center [1153, 259] width 25 height 25
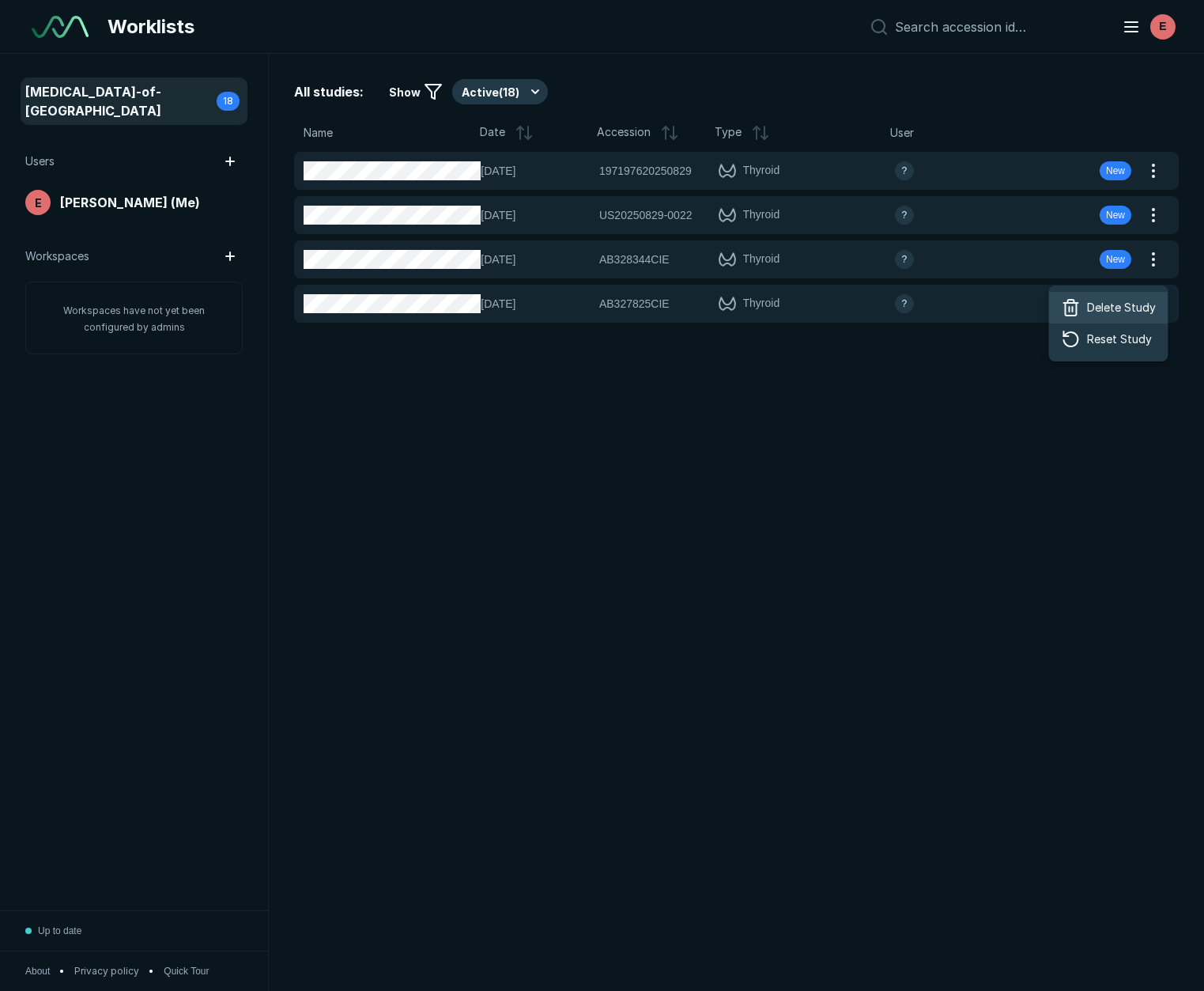
click at [1094, 302] on span "Delete Study" at bounding box center [1121, 307] width 69 height 18
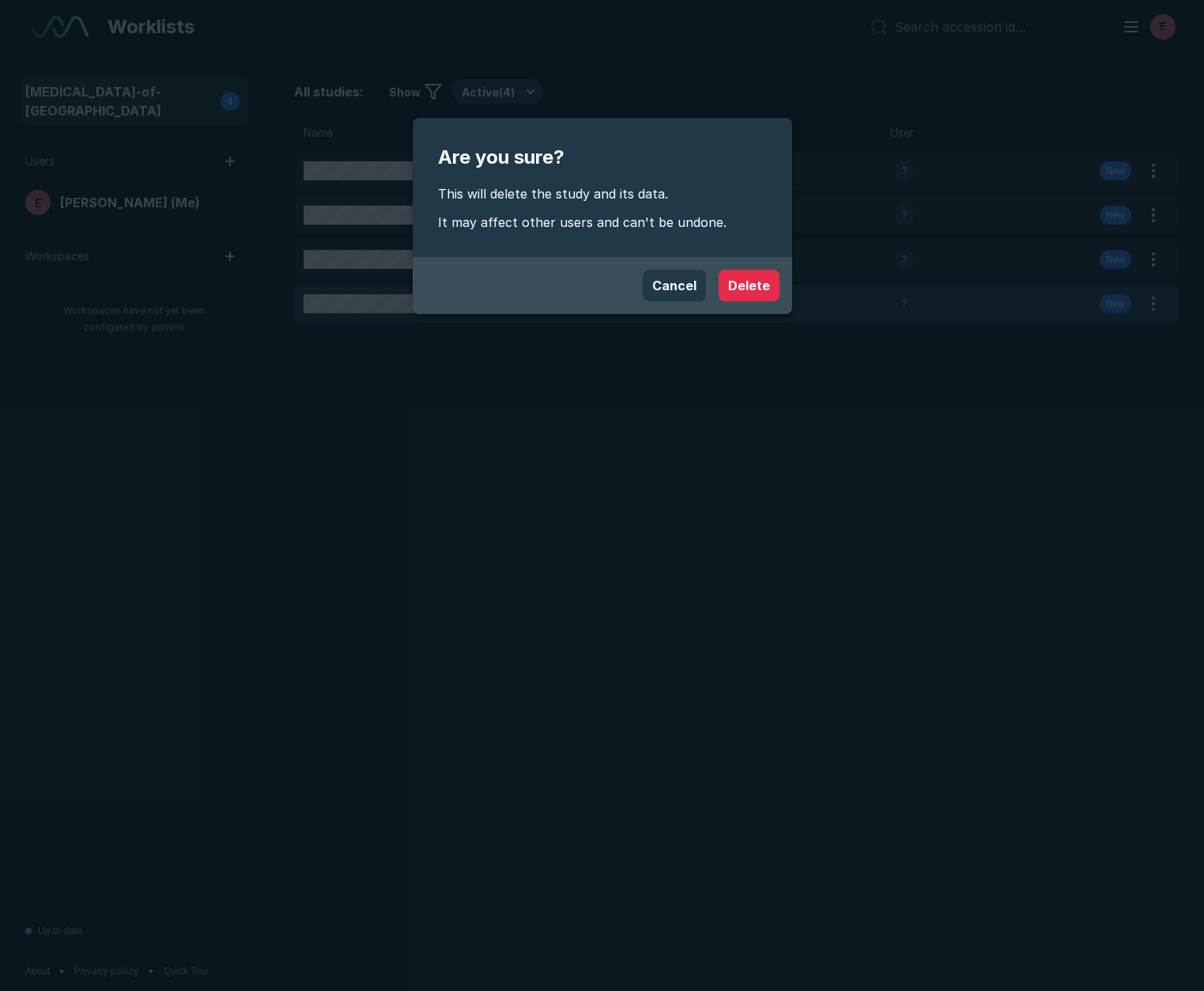
click at [754, 290] on button "Delete" at bounding box center [749, 286] width 61 height 32
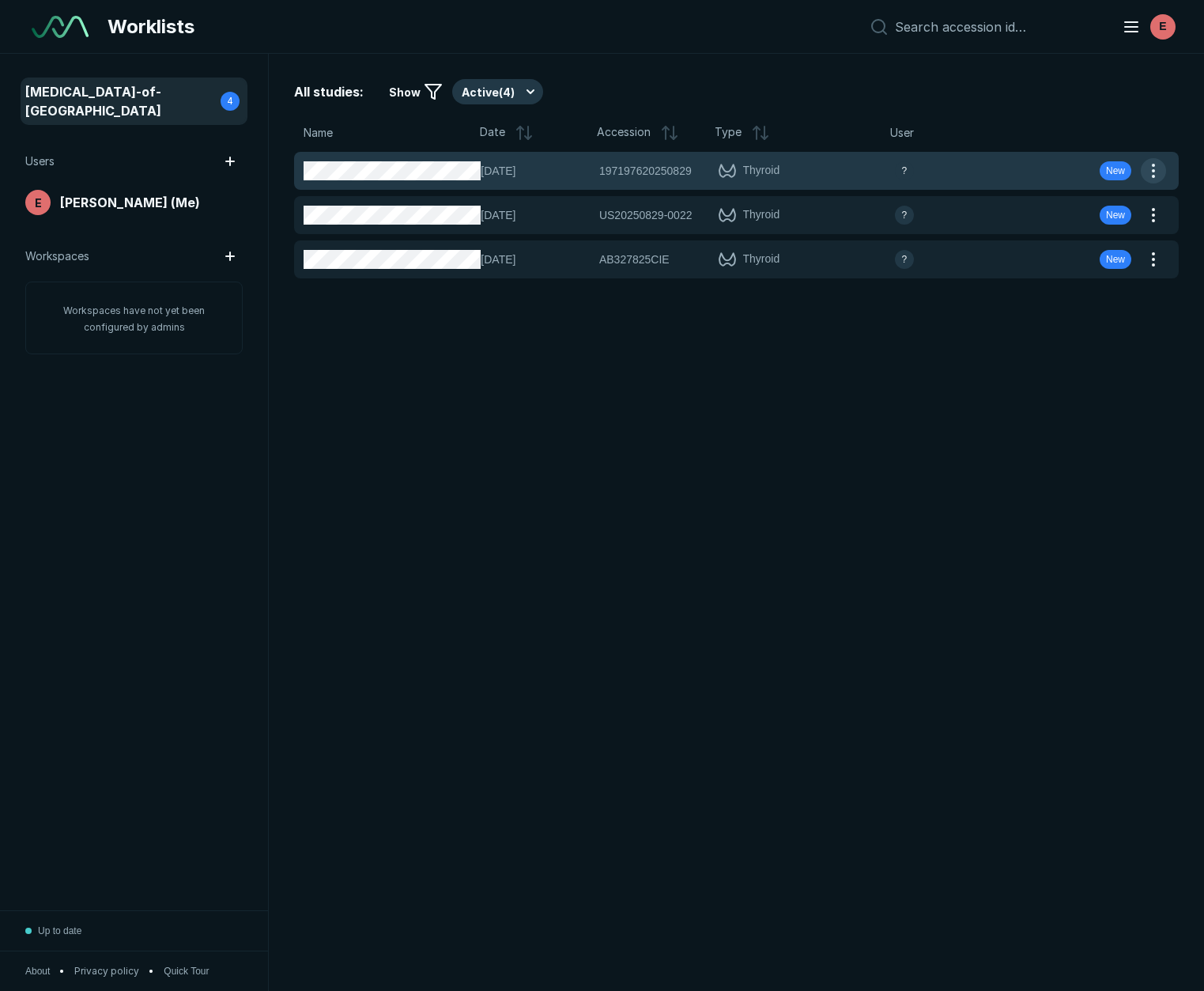
click at [1151, 170] on button "button" at bounding box center [1153, 170] width 25 height 25
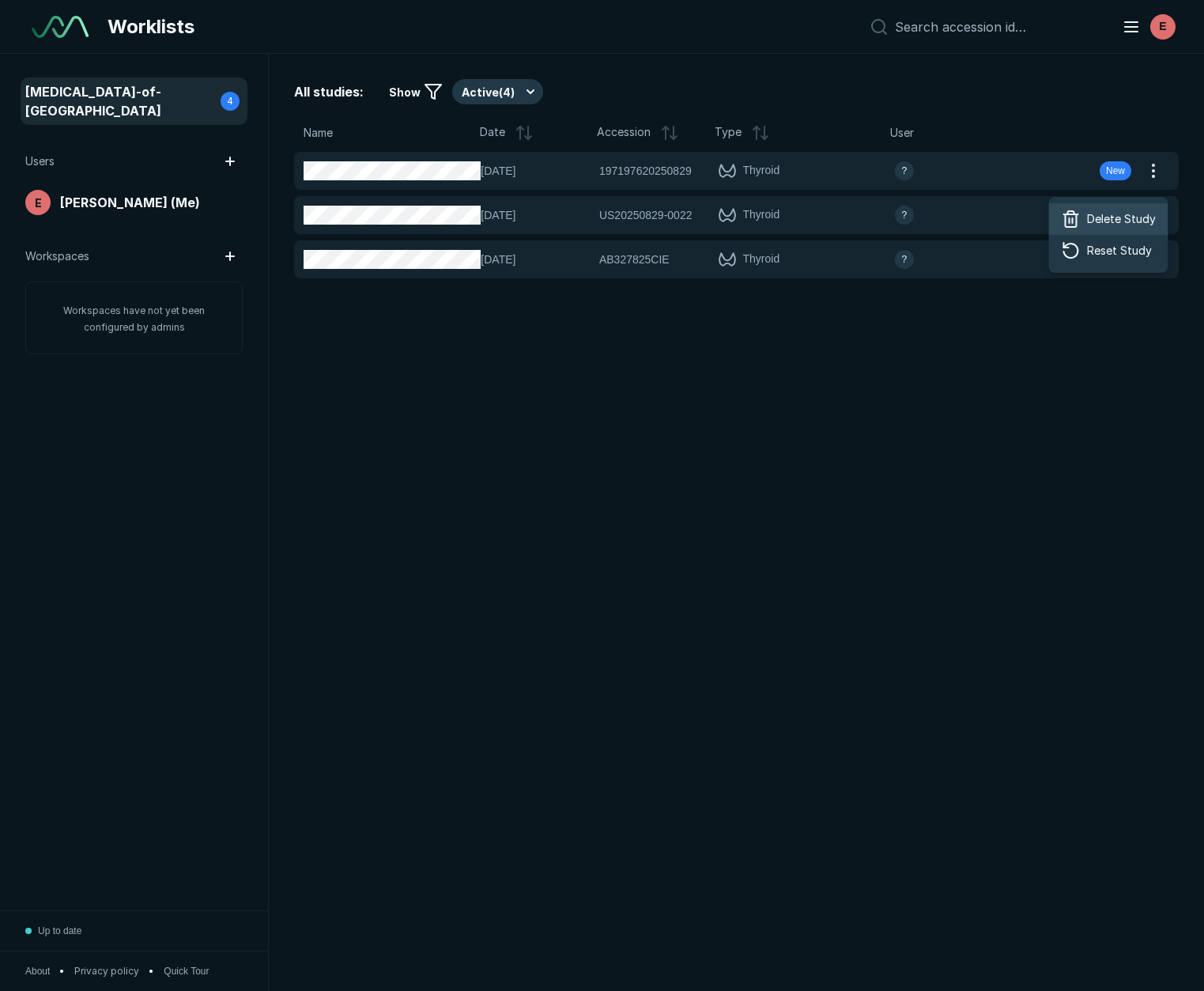
click at [1080, 225] on icon at bounding box center [1071, 219] width 19 height 19
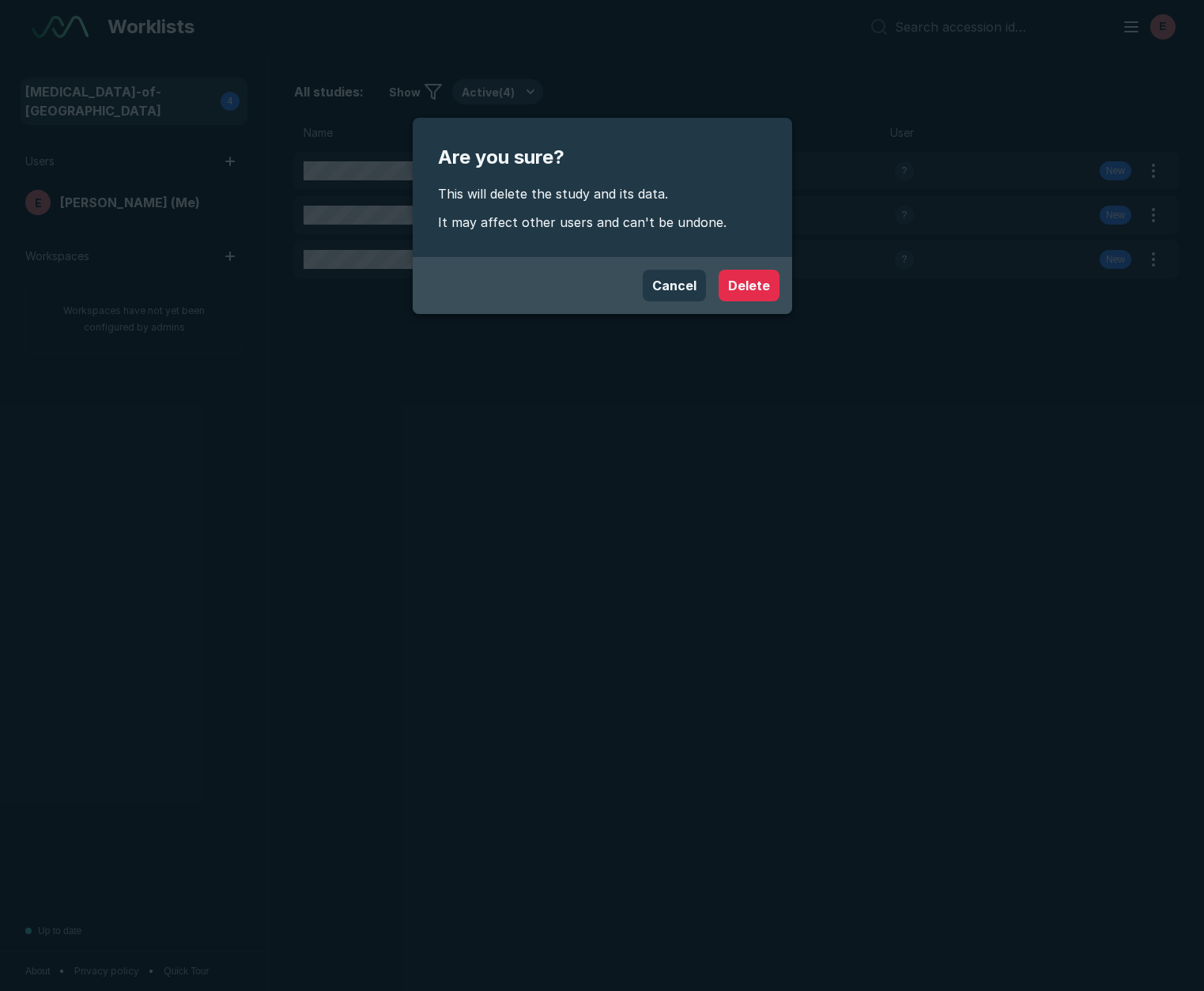
click at [750, 289] on button "Delete" at bounding box center [749, 286] width 61 height 32
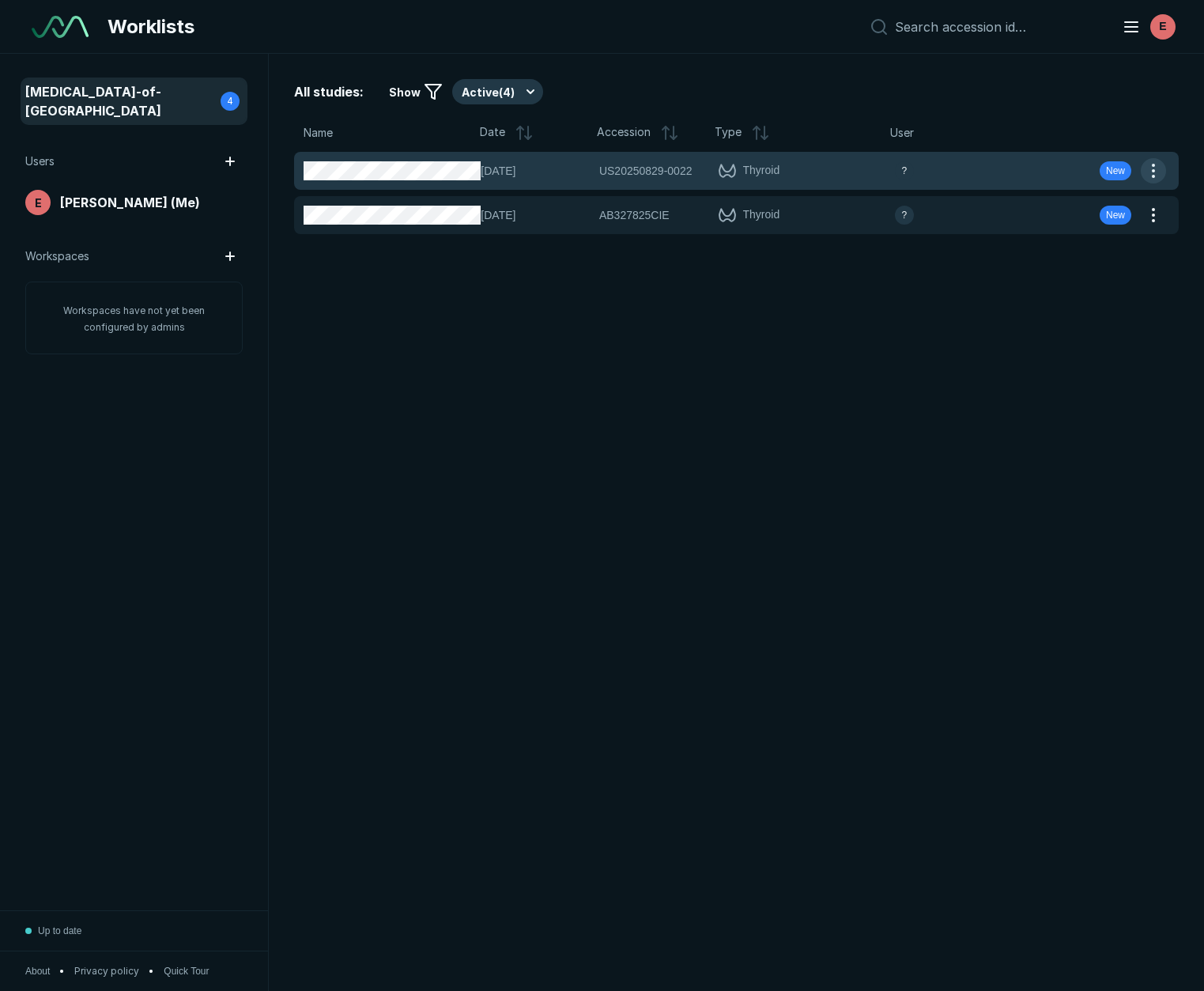
click at [1153, 169] on button "button" at bounding box center [1153, 170] width 25 height 25
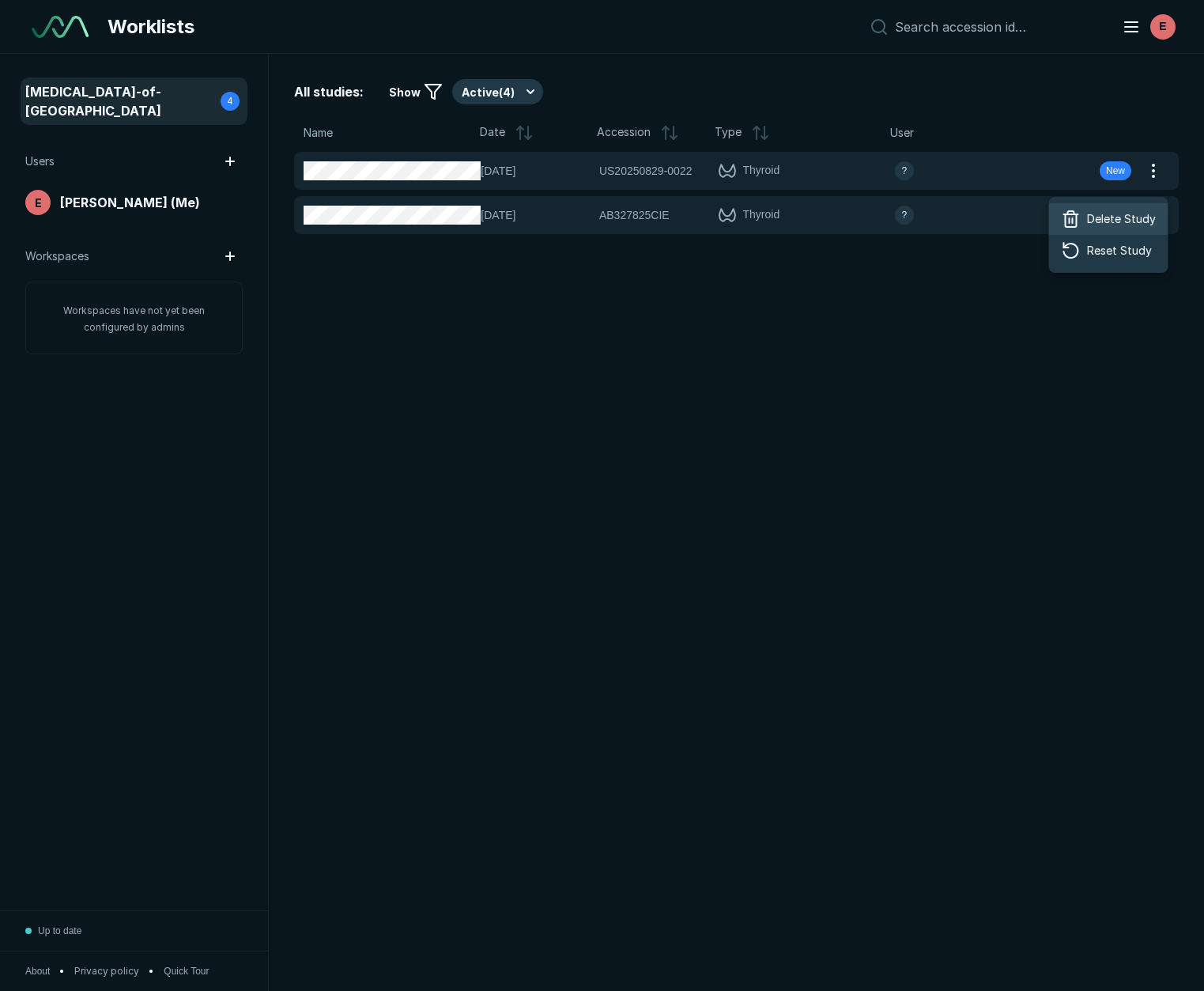
click at [1098, 206] on div "Delete Study" at bounding box center [1108, 219] width 120 height 32
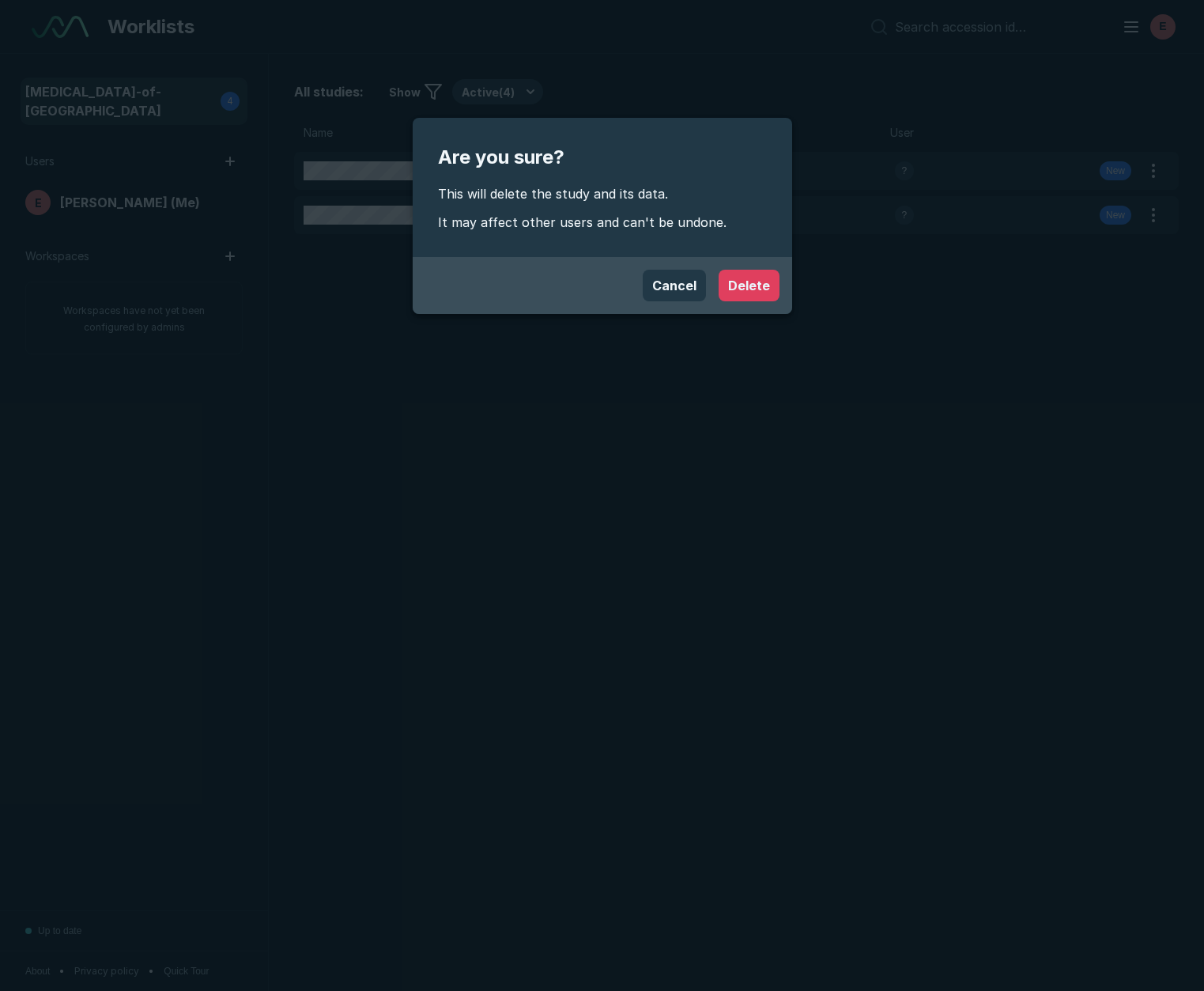
click at [765, 287] on button "Delete" at bounding box center [749, 286] width 61 height 32
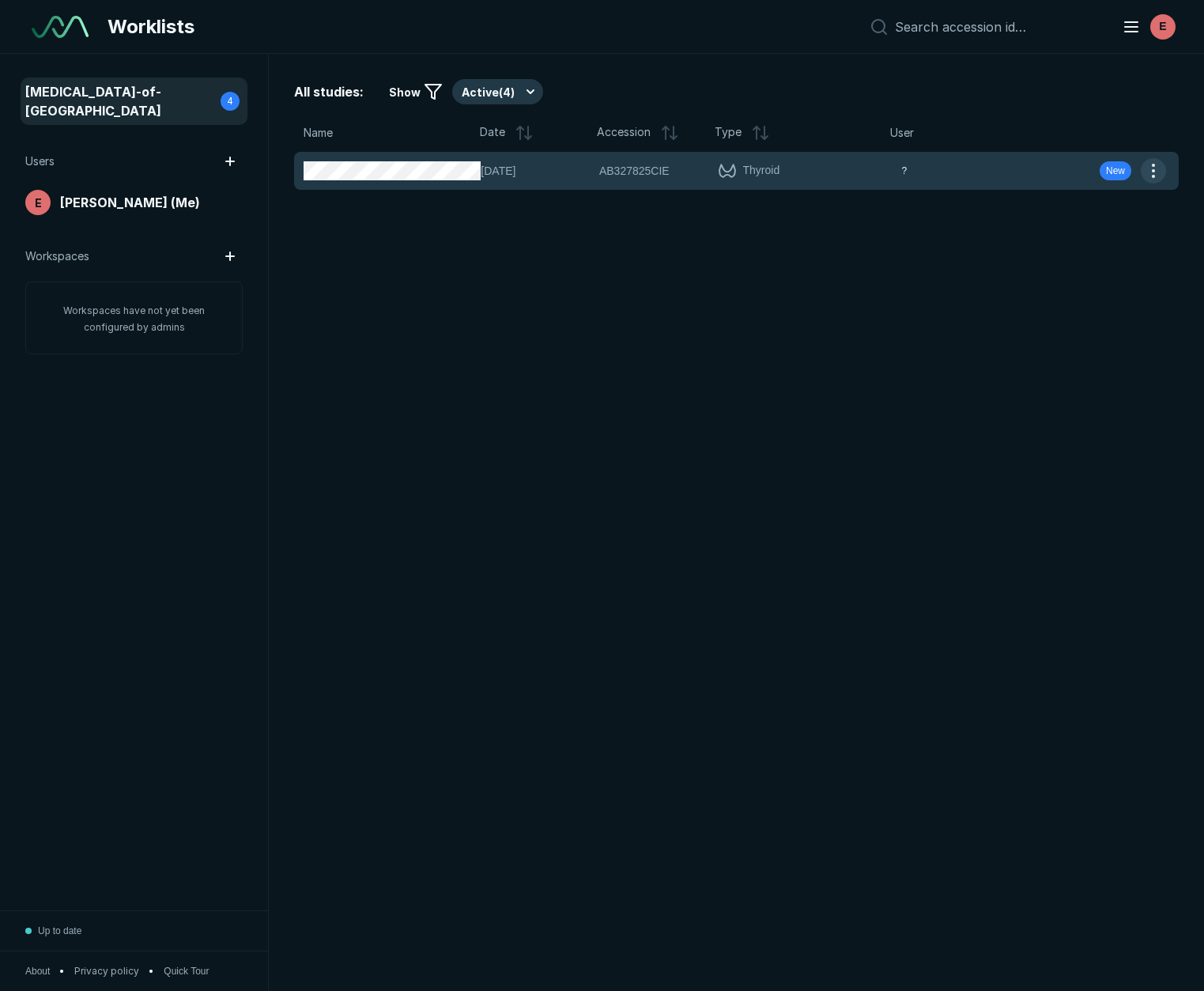
click at [1151, 170] on button "button" at bounding box center [1153, 170] width 25 height 25
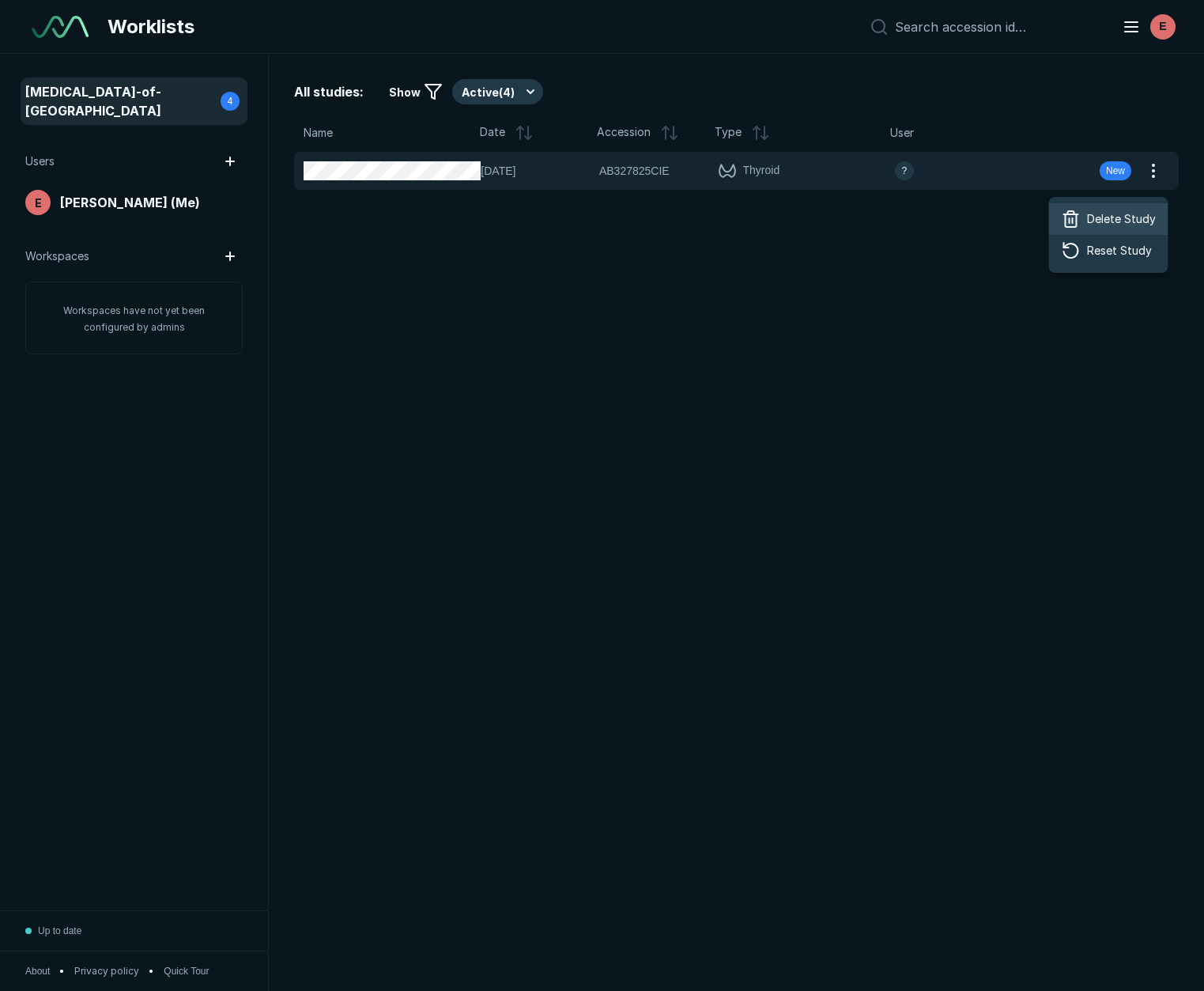
click at [1117, 212] on span "Delete Study" at bounding box center [1121, 219] width 69 height 18
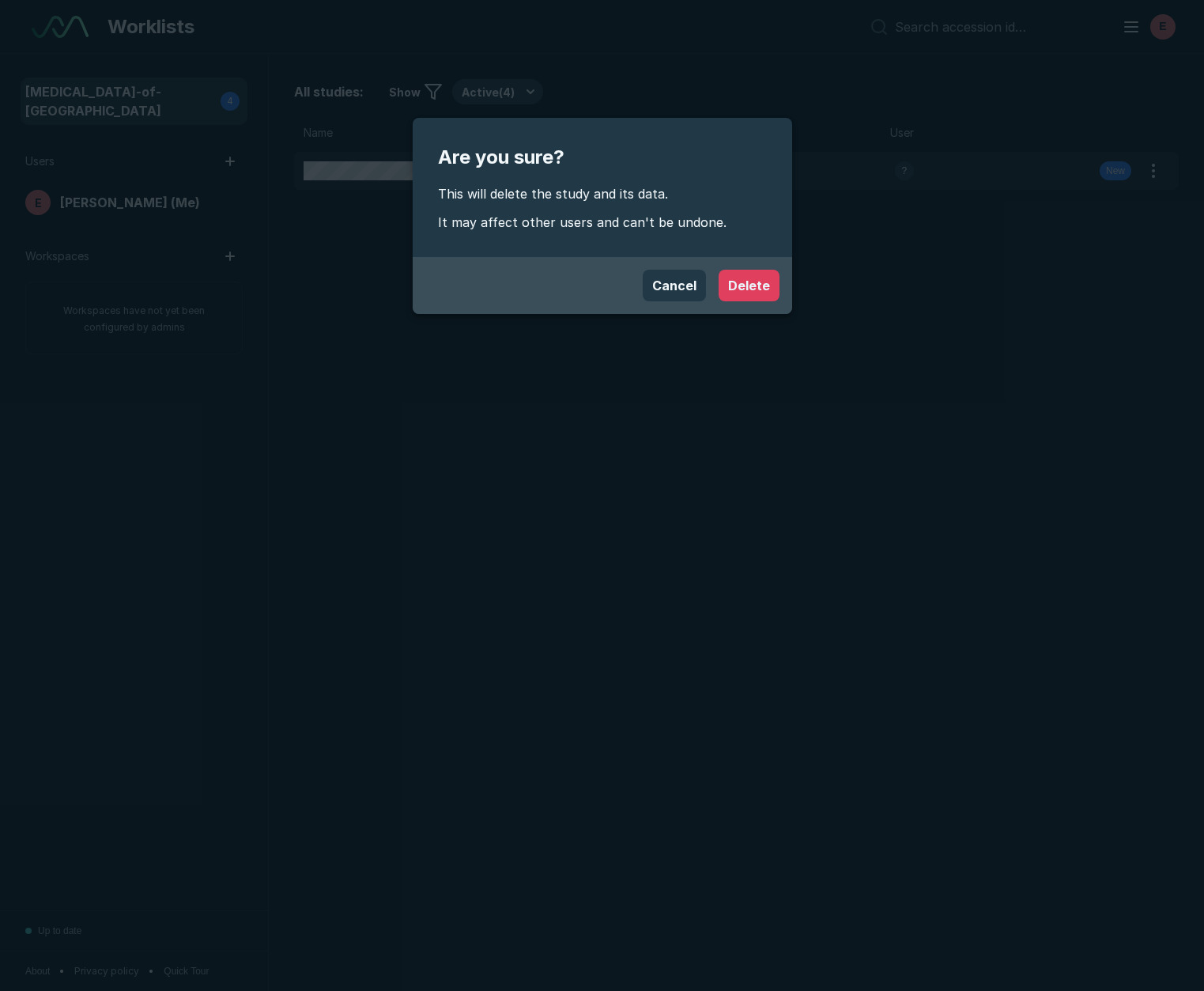
click at [757, 285] on button "Delete" at bounding box center [749, 286] width 61 height 32
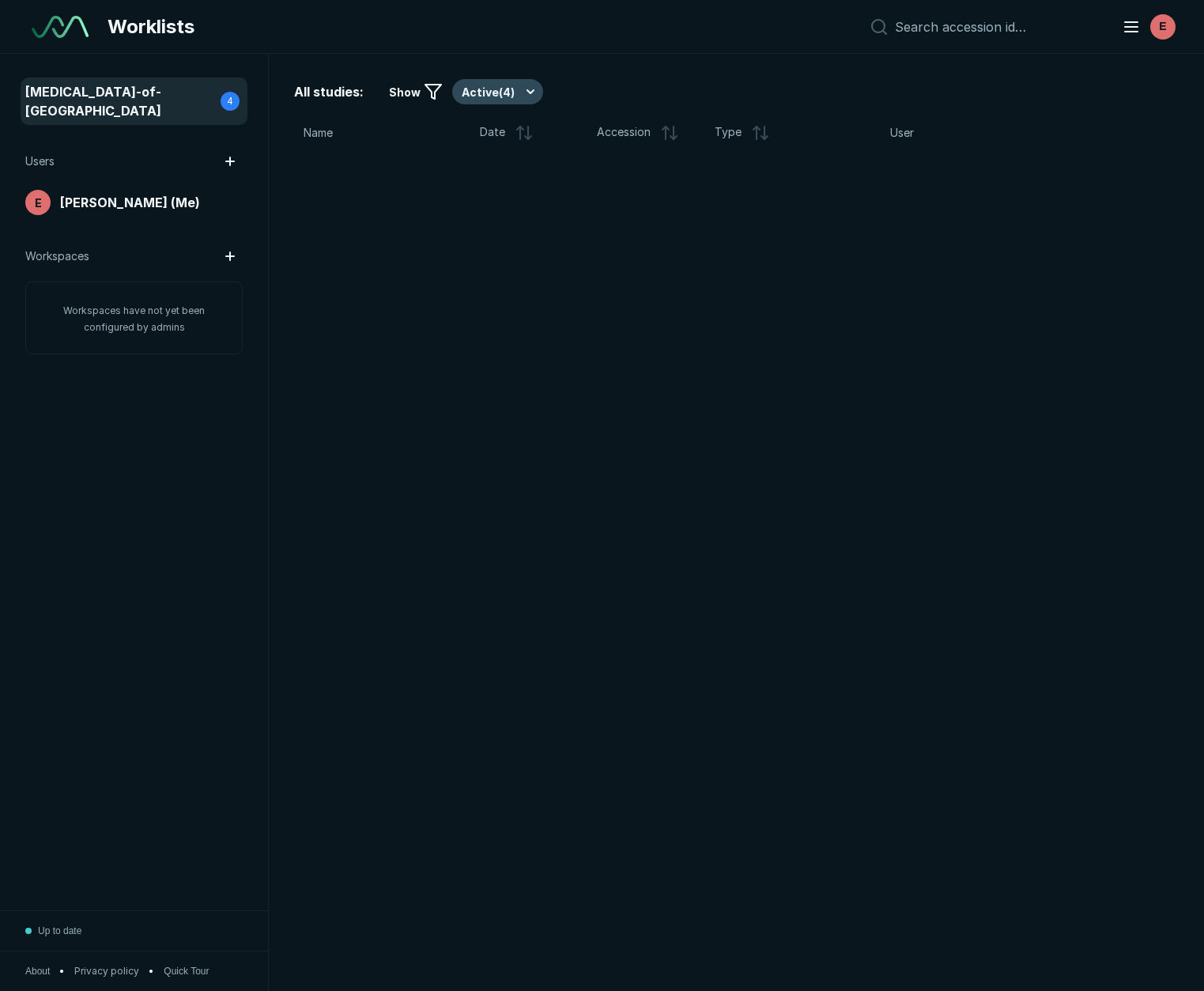
click at [518, 95] on button "Active ( 4 )" at bounding box center [498, 91] width 91 height 25
drag, startPoint x: 506, startPoint y: 134, endPoint x: 532, endPoint y: 127, distance: 26.9
click at [506, 134] on span "Active ( 4 )" at bounding box center [494, 139] width 50 height 18
drag, startPoint x: 820, startPoint y: 92, endPoint x: 827, endPoint y: 82, distance: 12.2
click at [820, 92] on div "All studies: Show Active ( 4 )" at bounding box center [736, 91] width 885 height 25
